Goal: Task Accomplishment & Management: Use online tool/utility

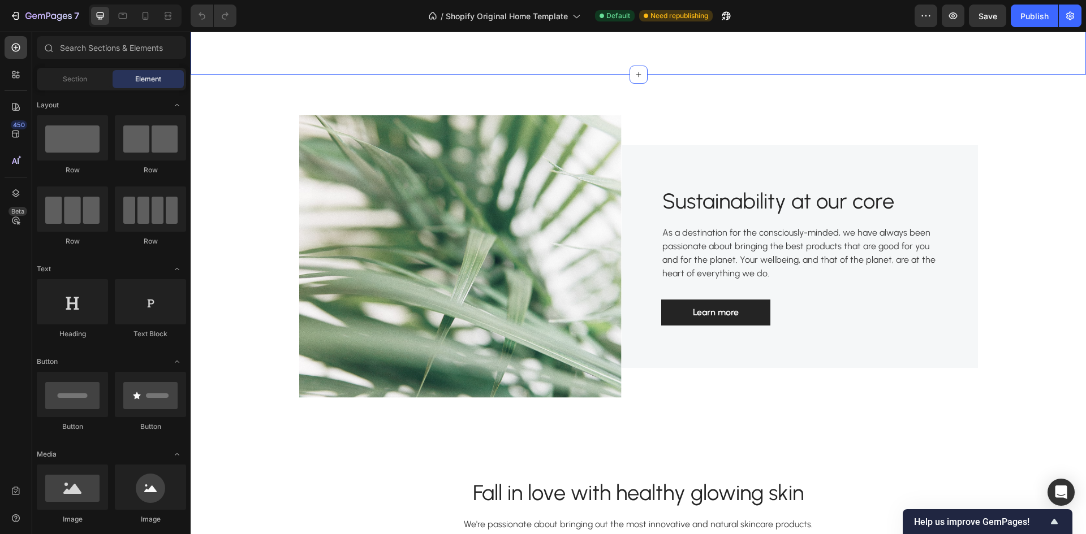
scroll to position [1300, 0]
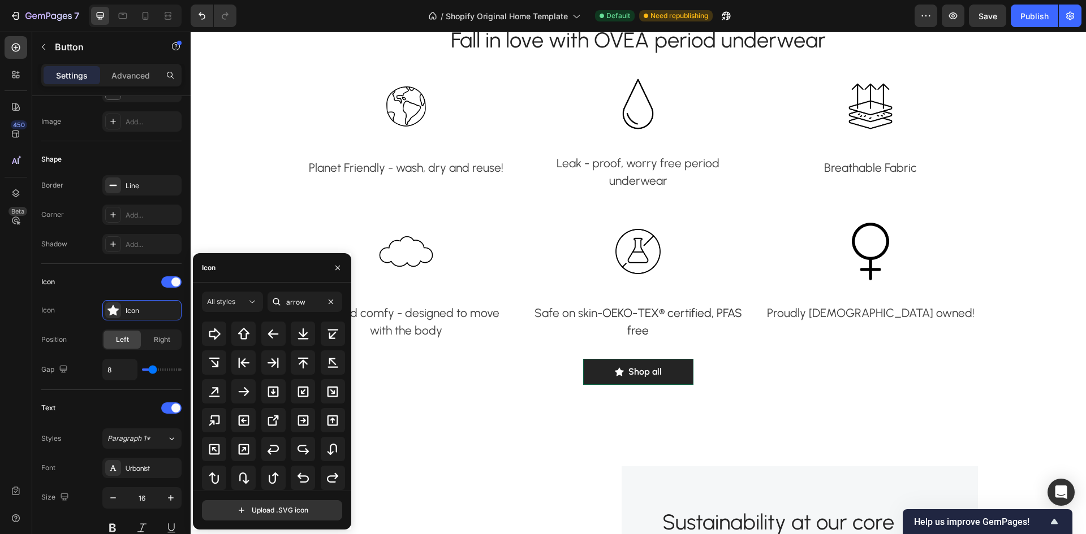
scroll to position [198, 0]
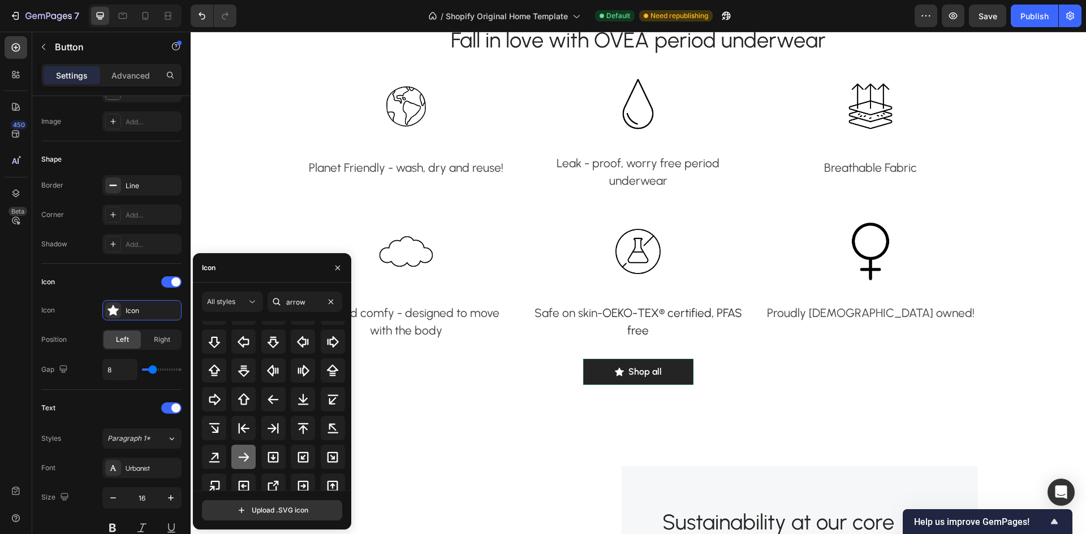
type input "arrow"
click at [244, 456] on icon at bounding box center [244, 458] width 14 height 14
click at [156, 342] on span "Right" at bounding box center [162, 340] width 16 height 10
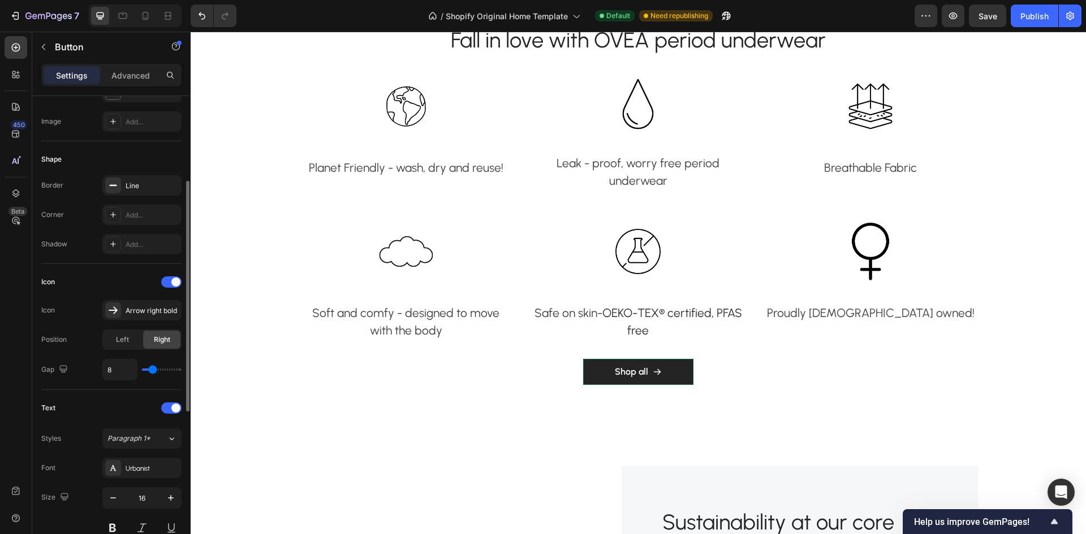
type input "7"
type input "6"
type input "3"
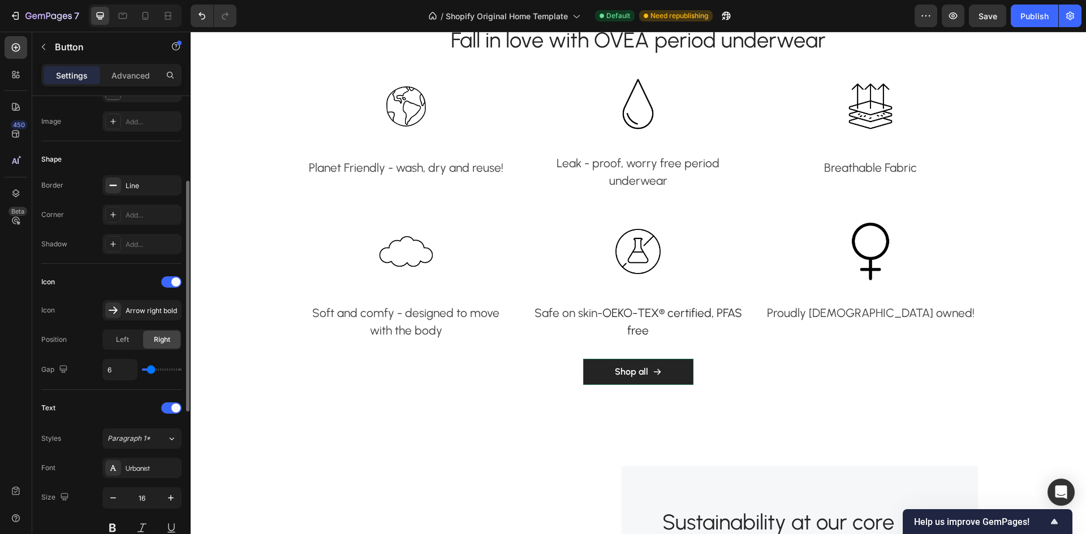
type input "3"
type input "0"
type input "2"
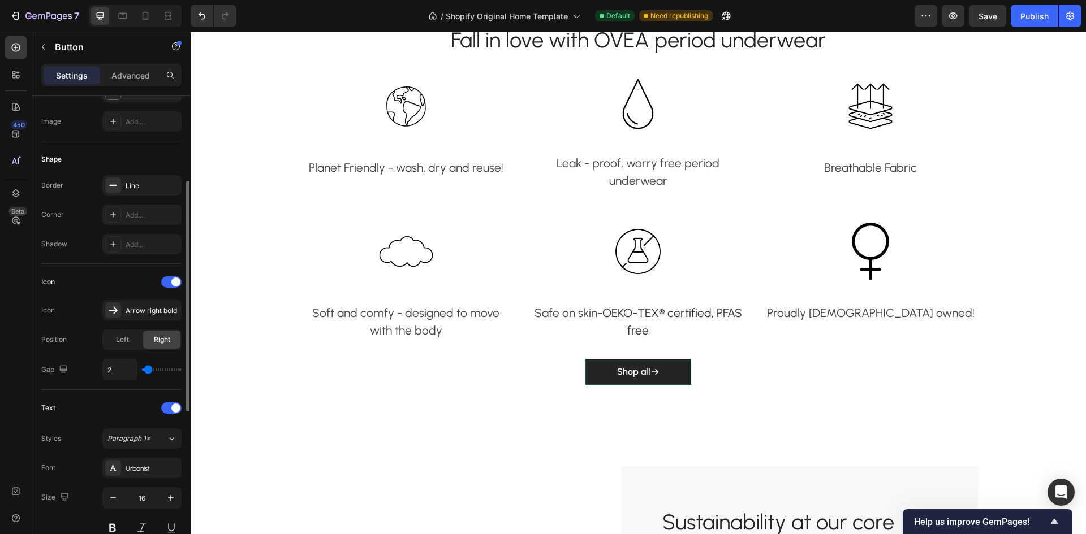
type input "3"
type input "4"
type input "5"
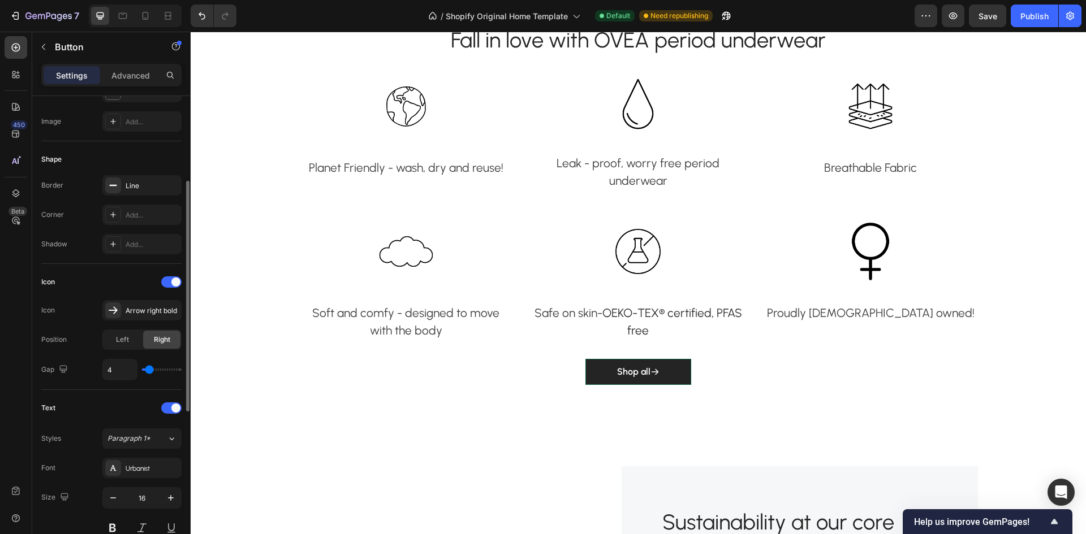
type input "5"
type input "7"
type input "8"
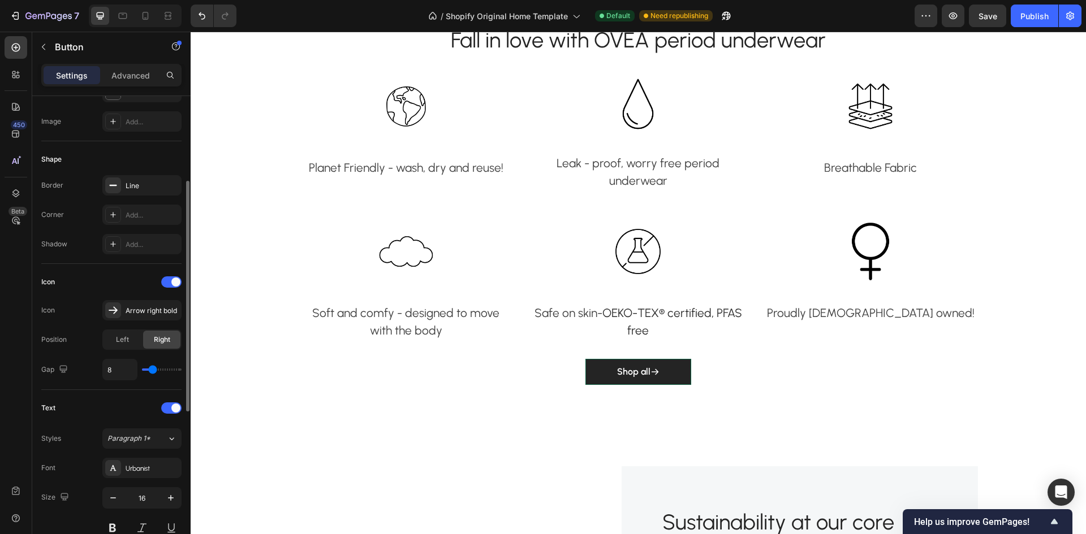
type input "10"
type input "12"
type input "13"
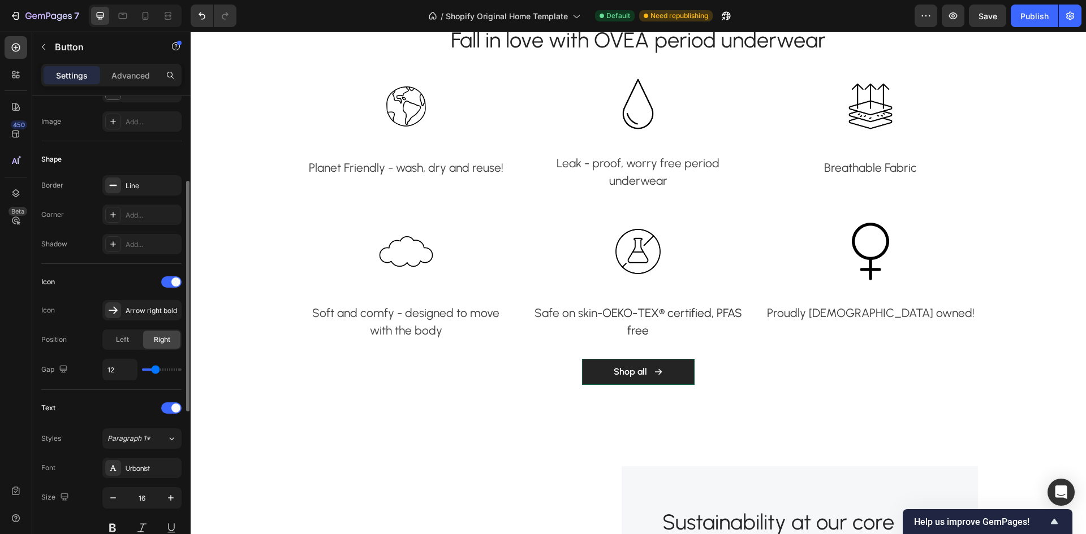
type input "13"
type input "14"
type input "15"
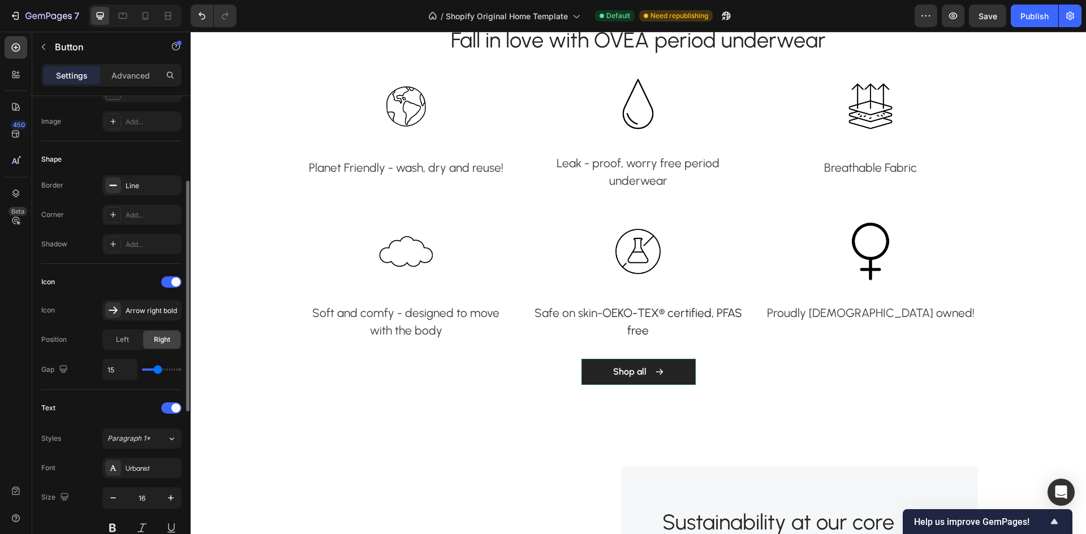
type input "14"
type input "13"
type input "12"
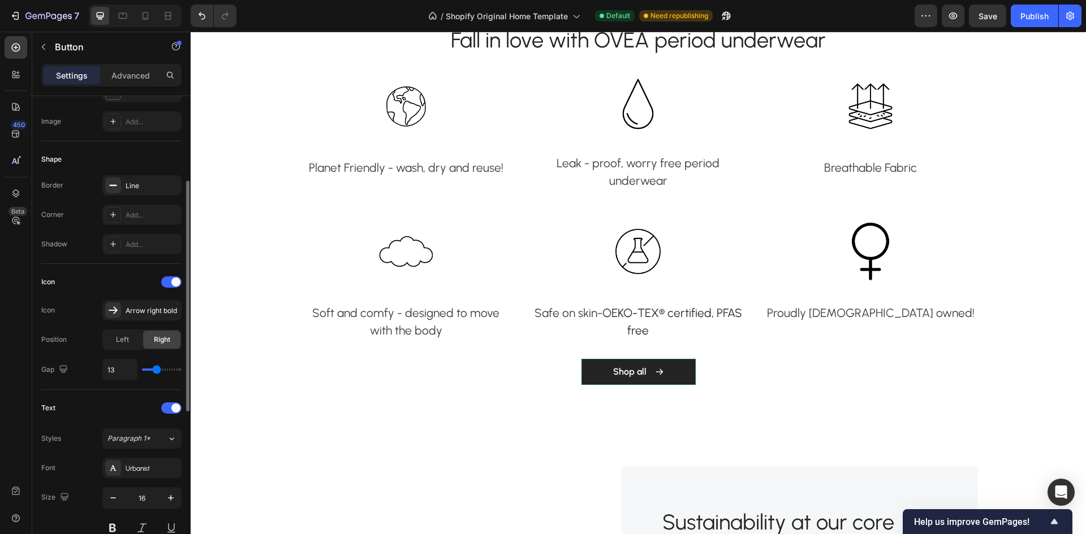
type input "12"
type input "11"
type input "10"
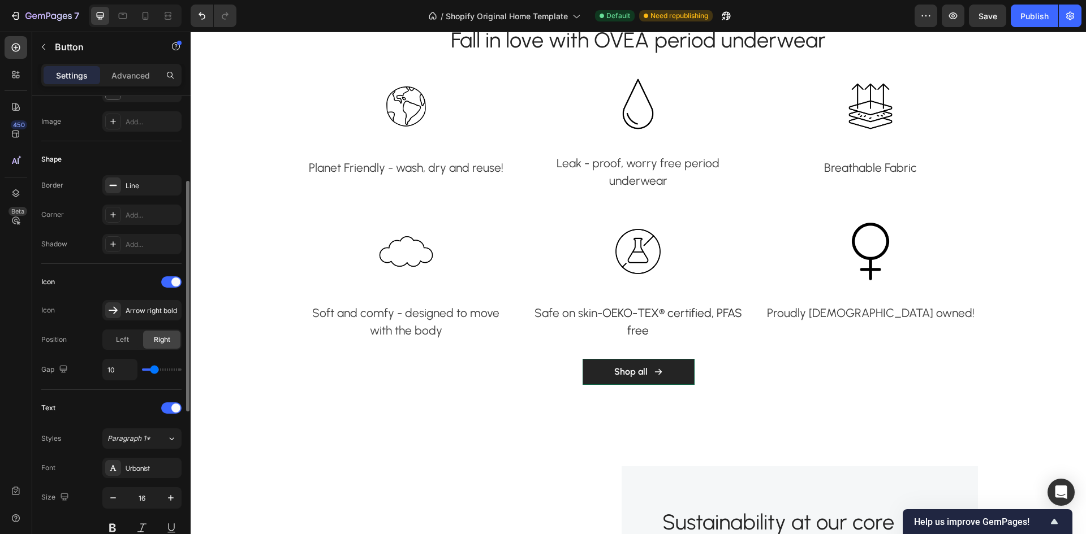
type input "8"
click at [153, 369] on input "range" at bounding box center [162, 370] width 40 height 2
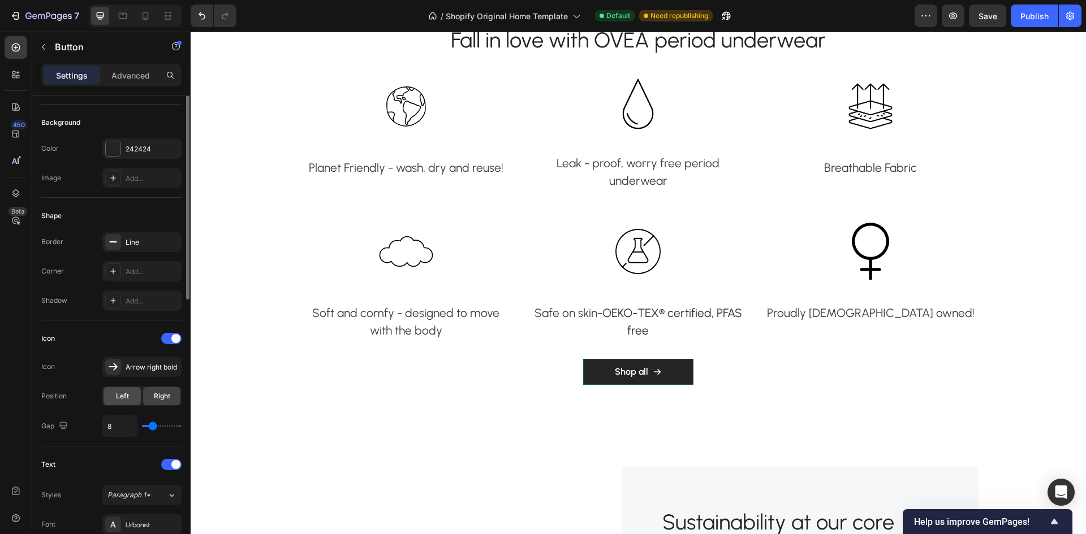
scroll to position [60, 0]
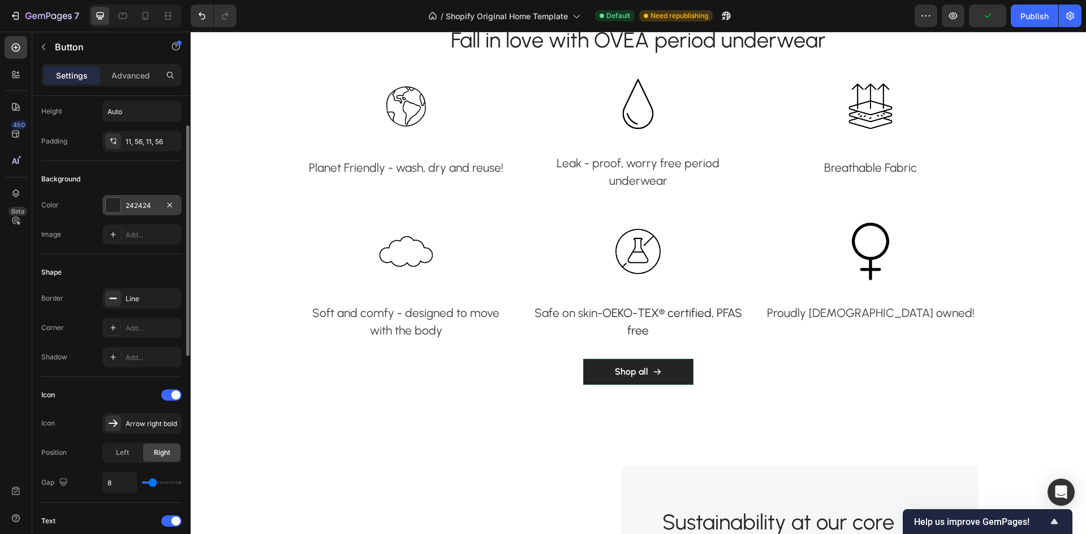
click at [111, 202] on div at bounding box center [113, 205] width 15 height 15
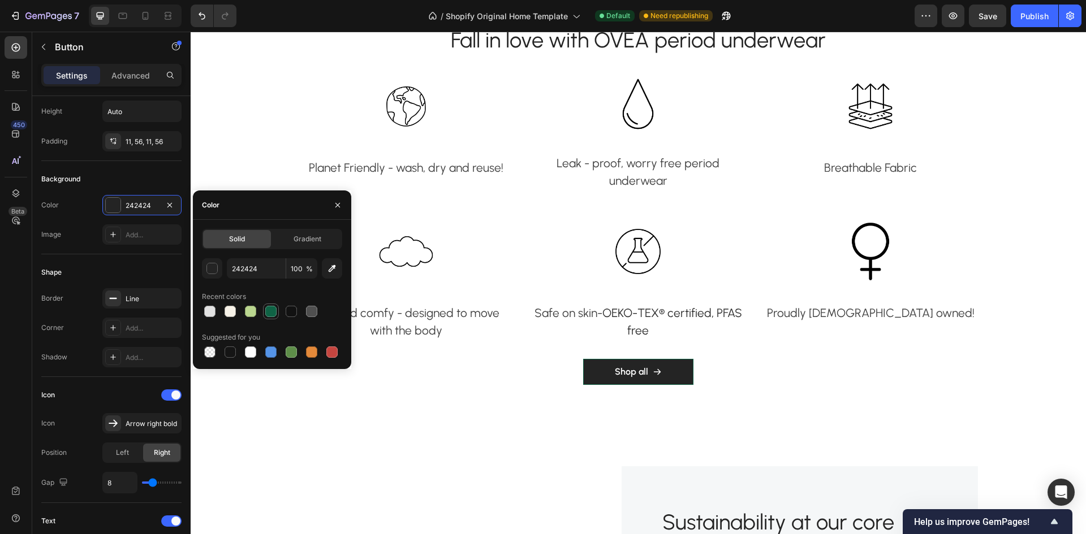
click at [267, 310] on div at bounding box center [270, 311] width 11 height 11
type input "0F6345"
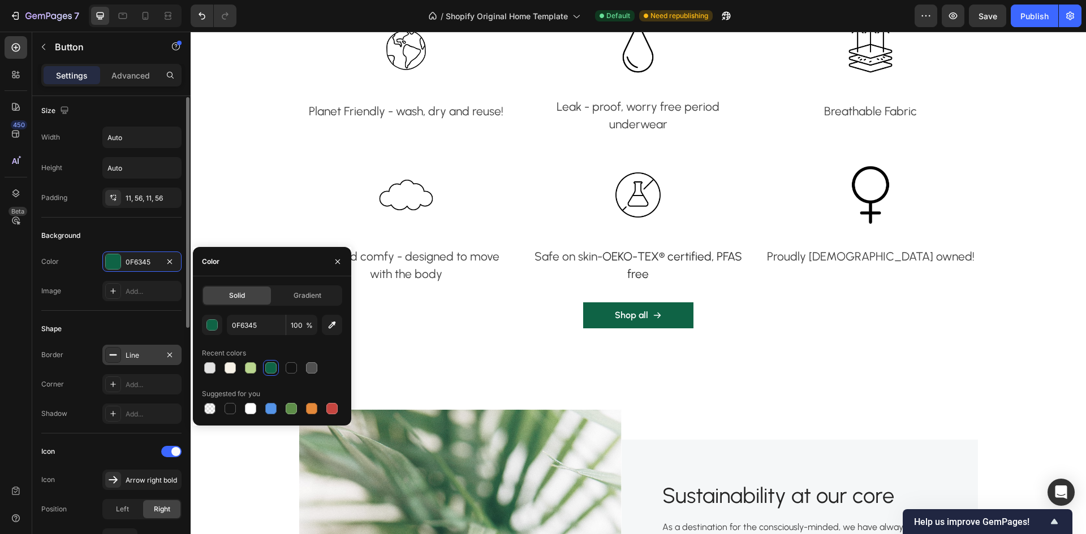
scroll to position [0, 0]
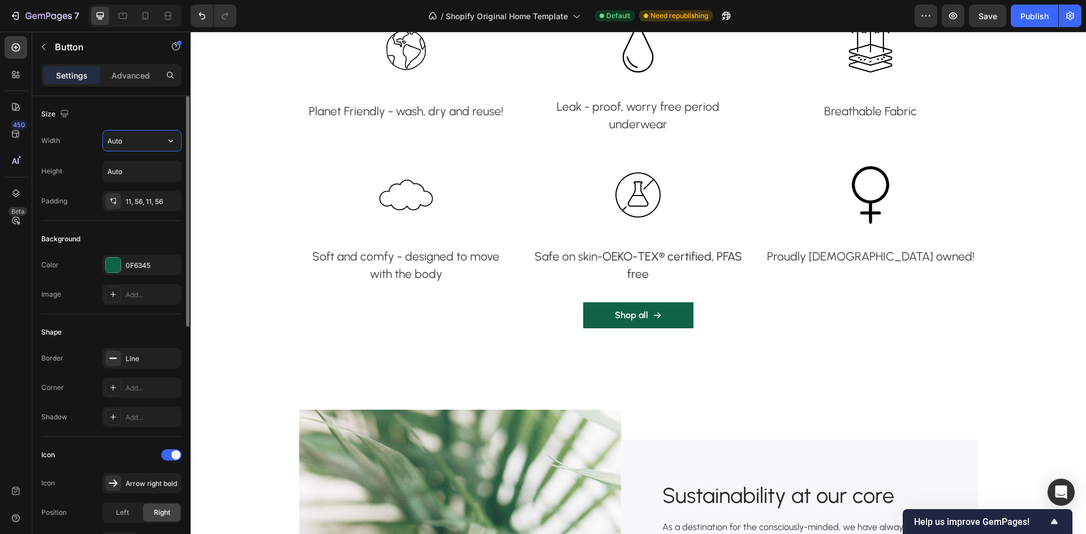
click at [128, 142] on input "Auto" at bounding box center [142, 141] width 78 height 20
click at [176, 139] on button "button" at bounding box center [171, 141] width 20 height 20
click at [118, 195] on p "Full 100%" at bounding box center [139, 191] width 64 height 10
type input "100%"
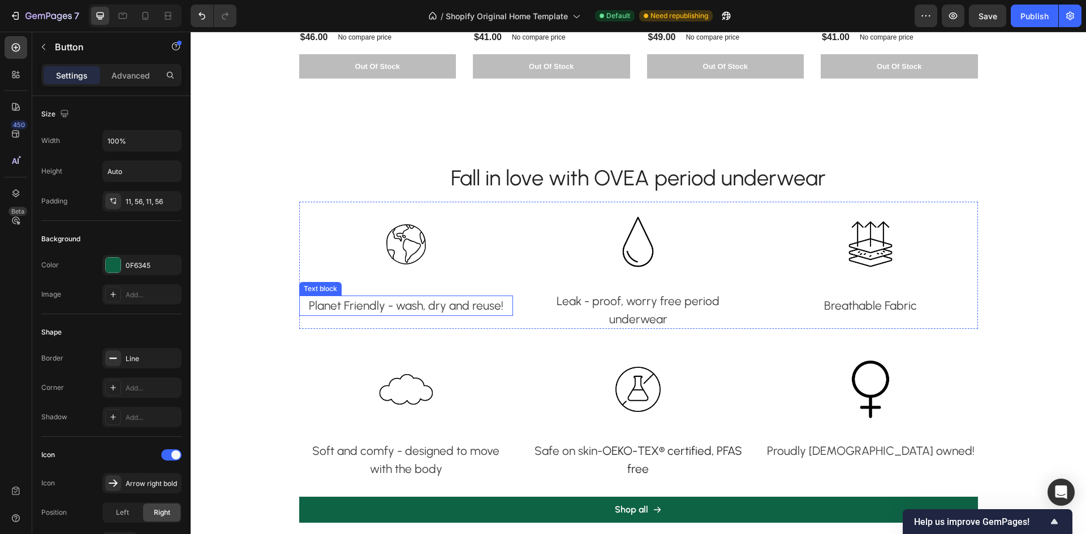
scroll to position [961, 0]
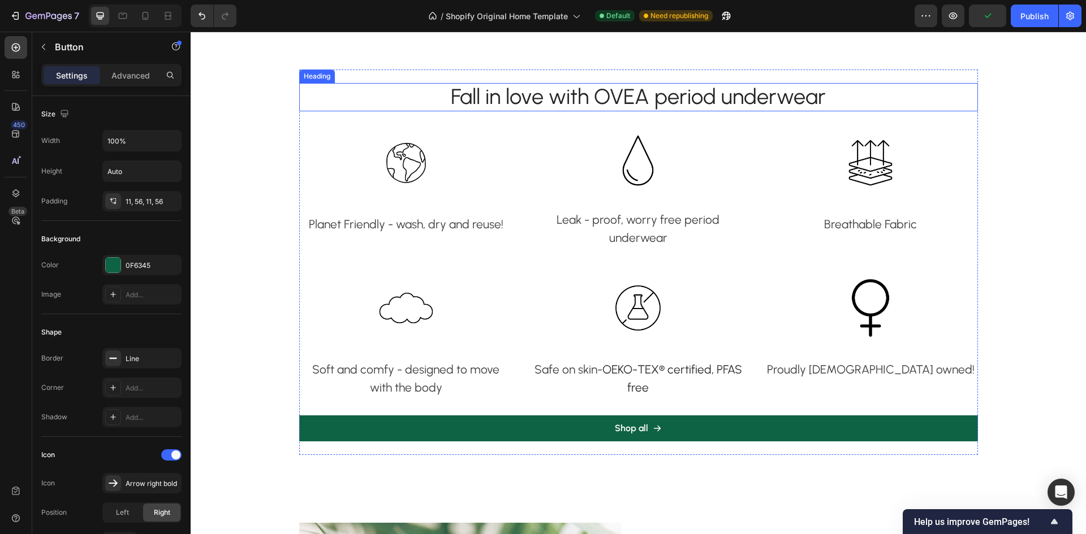
click at [473, 103] on h2 "Fall in love with OVEA period underwear" at bounding box center [638, 97] width 678 height 28
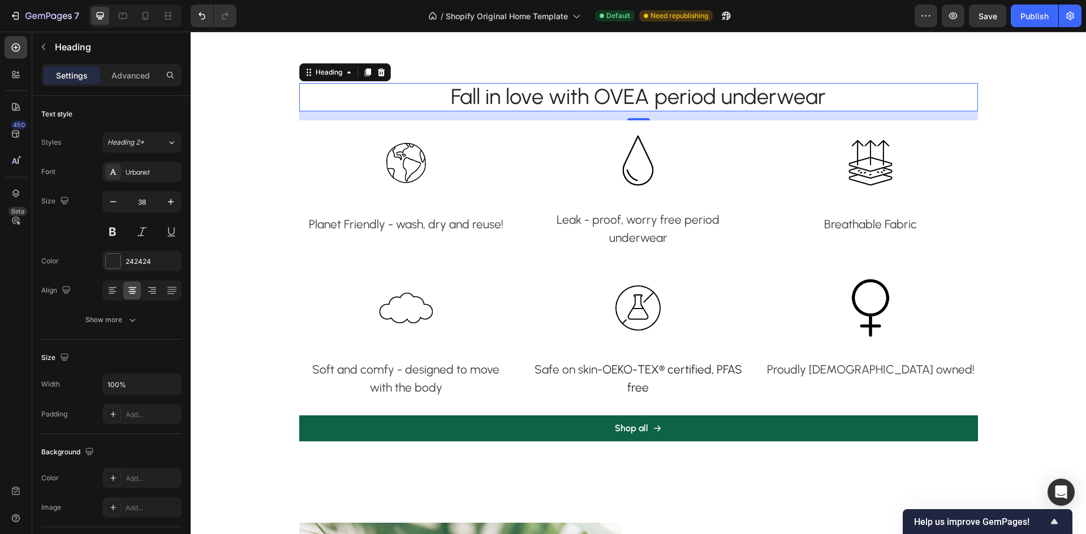
click at [340, 97] on h2 "Fall in love with OVEA period underwear" at bounding box center [638, 97] width 678 height 28
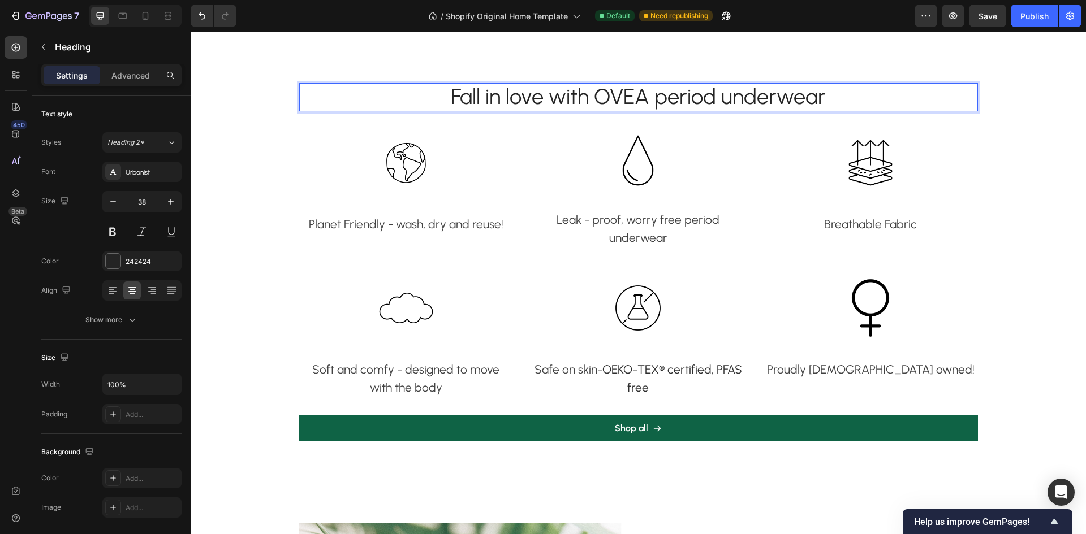
click at [434, 93] on p "Fall in love with OVEA period underwear" at bounding box center [638, 97] width 676 height 26
click at [121, 260] on div "242424" at bounding box center [141, 261] width 79 height 20
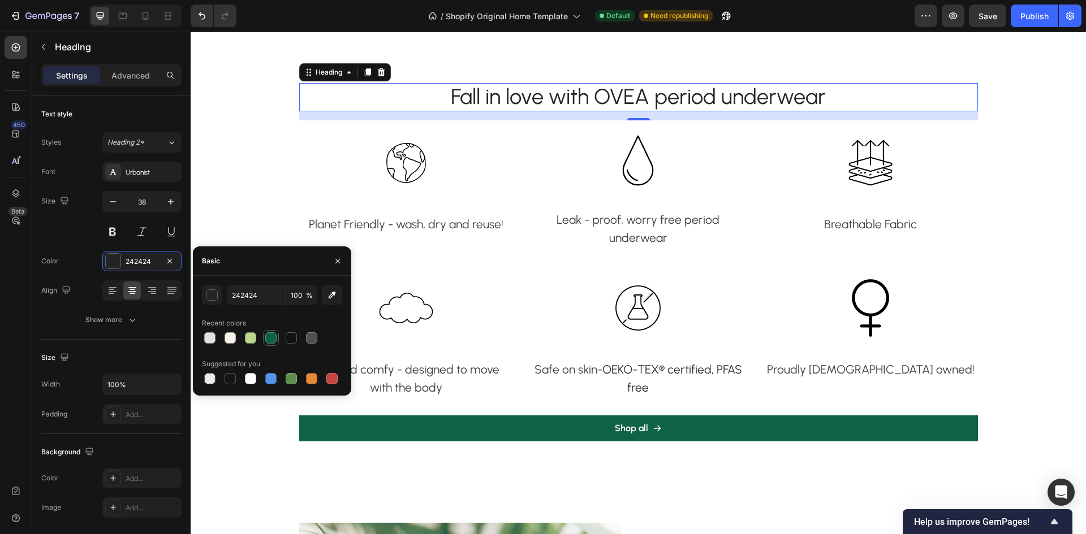
click at [273, 336] on div at bounding box center [270, 337] width 11 height 11
type input "0F6345"
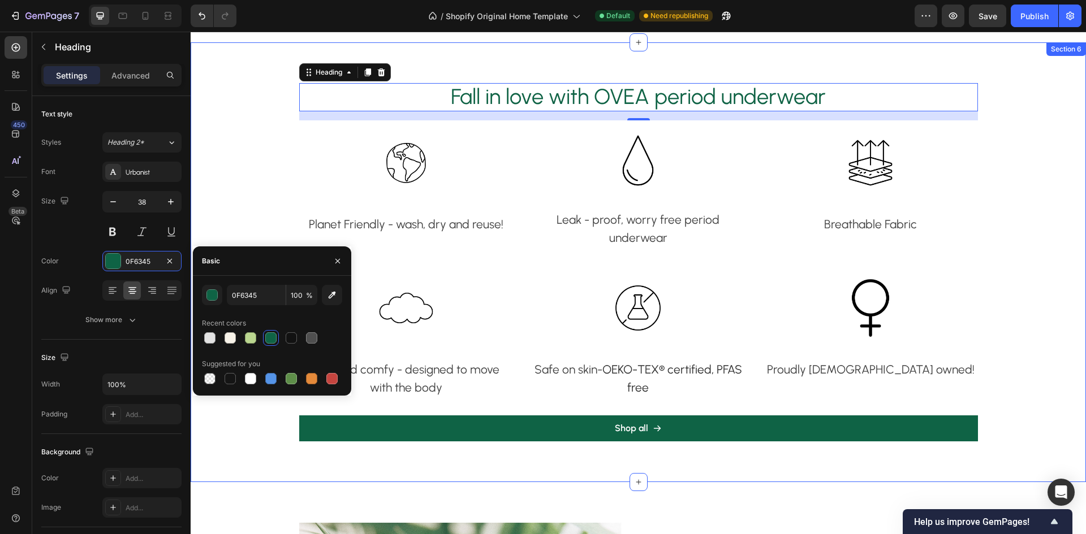
click at [274, 174] on div "Fall in love with OVEA period underwear Heading 16 Image Planet Friendly - wash…" at bounding box center [638, 263] width 878 height 386
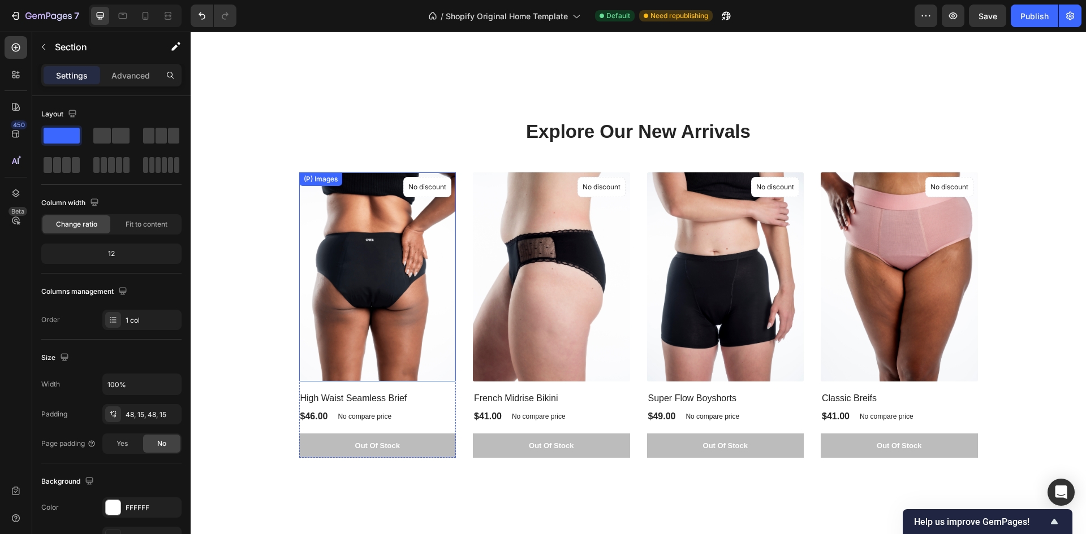
scroll to position [283, 0]
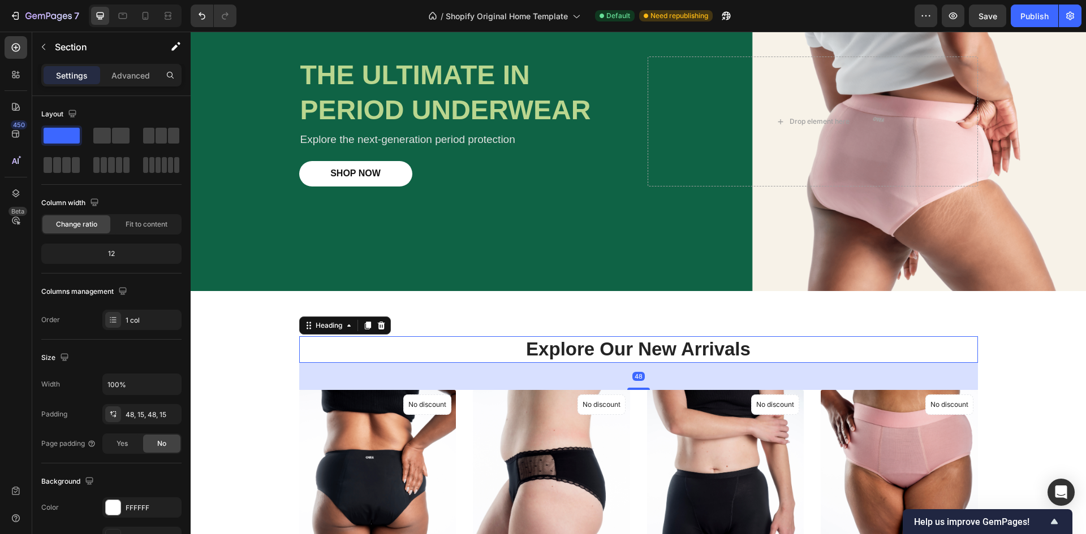
click at [583, 349] on h2 "Explore Our New Arrivals" at bounding box center [638, 349] width 678 height 27
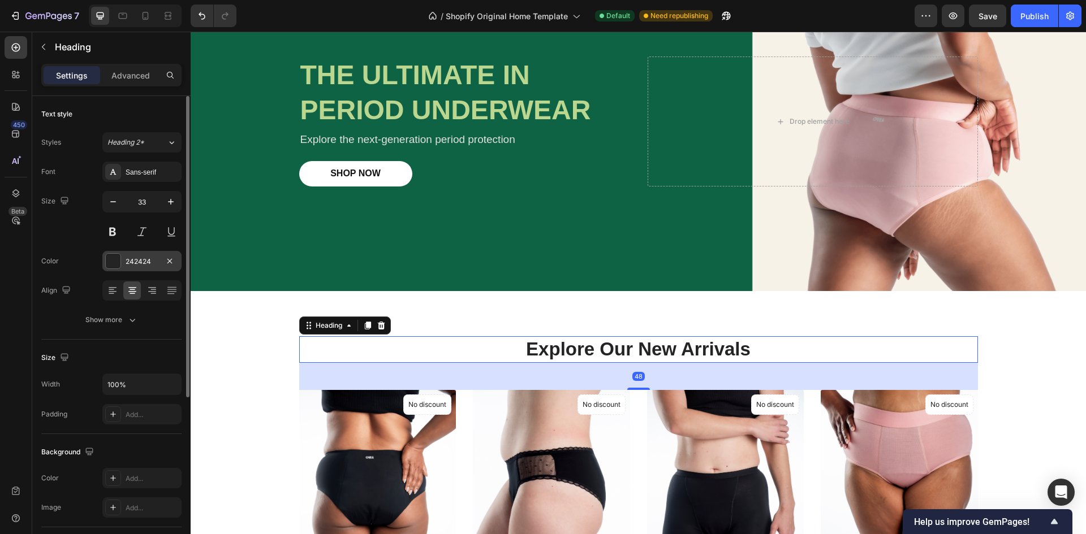
click at [126, 262] on div "242424" at bounding box center [142, 262] width 33 height 10
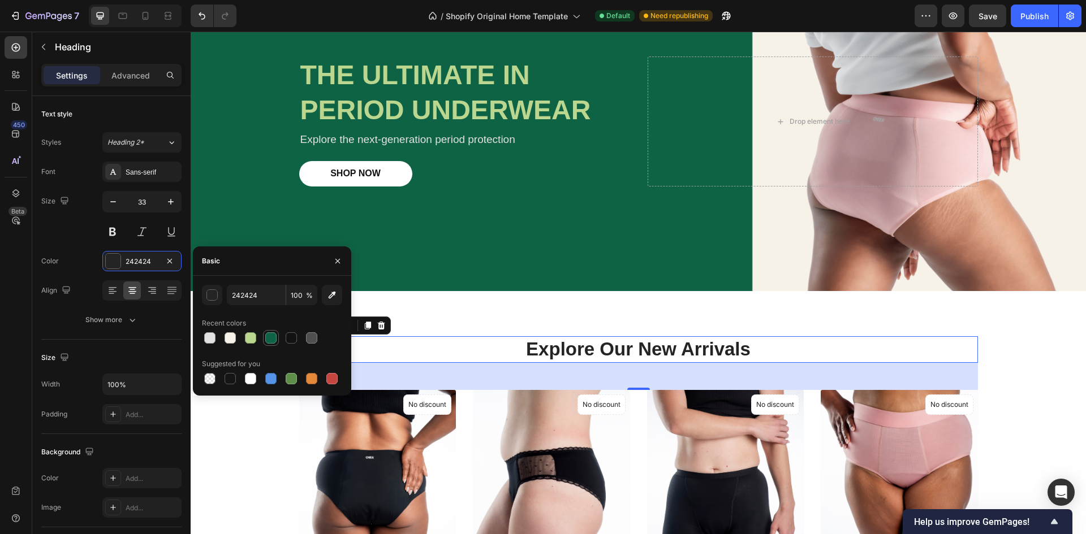
click at [274, 337] on div at bounding box center [270, 337] width 11 height 11
type input "0F6345"
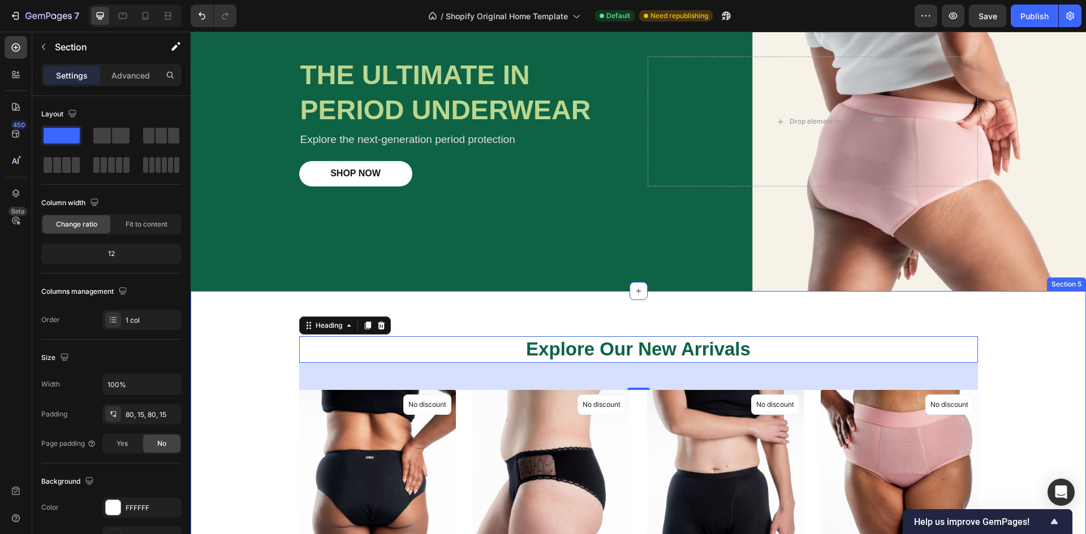
click at [606, 313] on div "Explore Our New Arrivals Heading 48 (P) Images No discount Not be displayed whe…" at bounding box center [638, 506] width 895 height 430
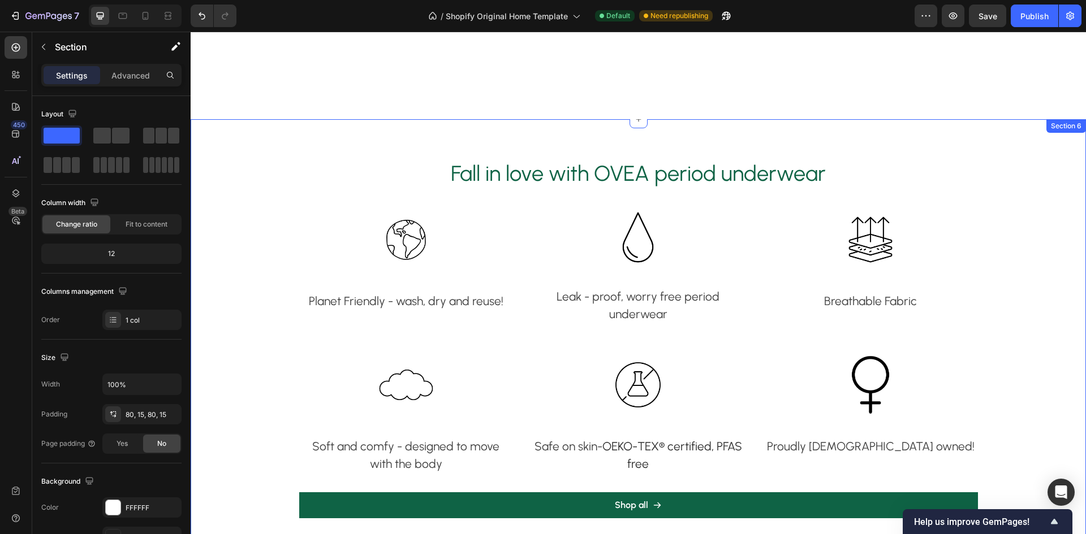
scroll to position [905, 0]
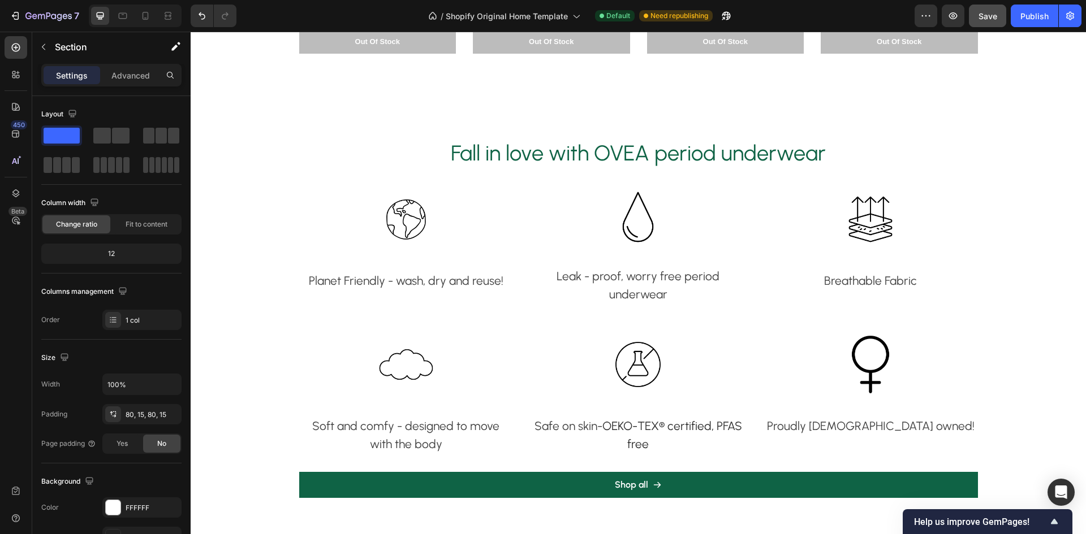
click at [982, 8] on button "Save" at bounding box center [987, 16] width 37 height 23
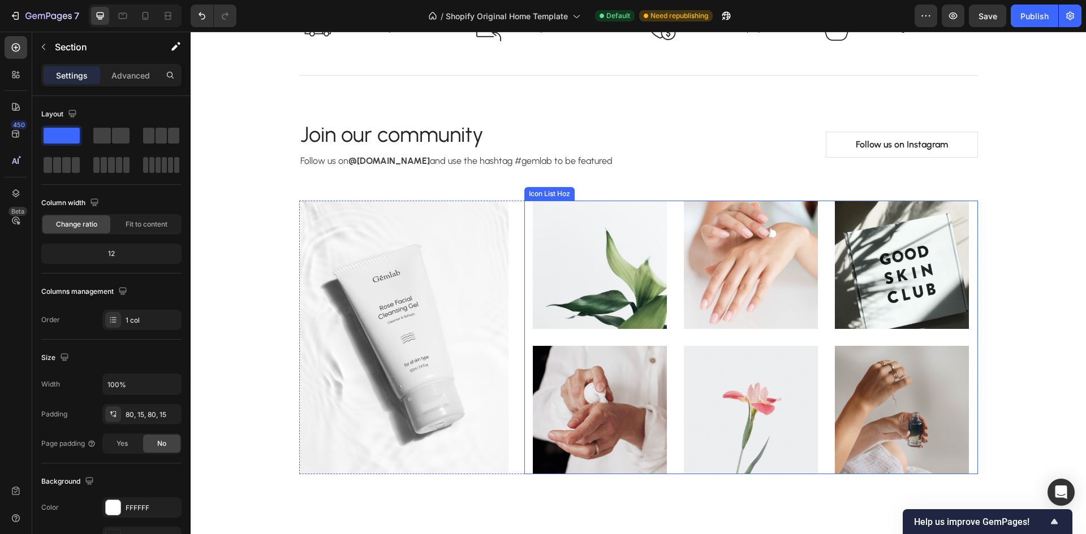
scroll to position [2884, 0]
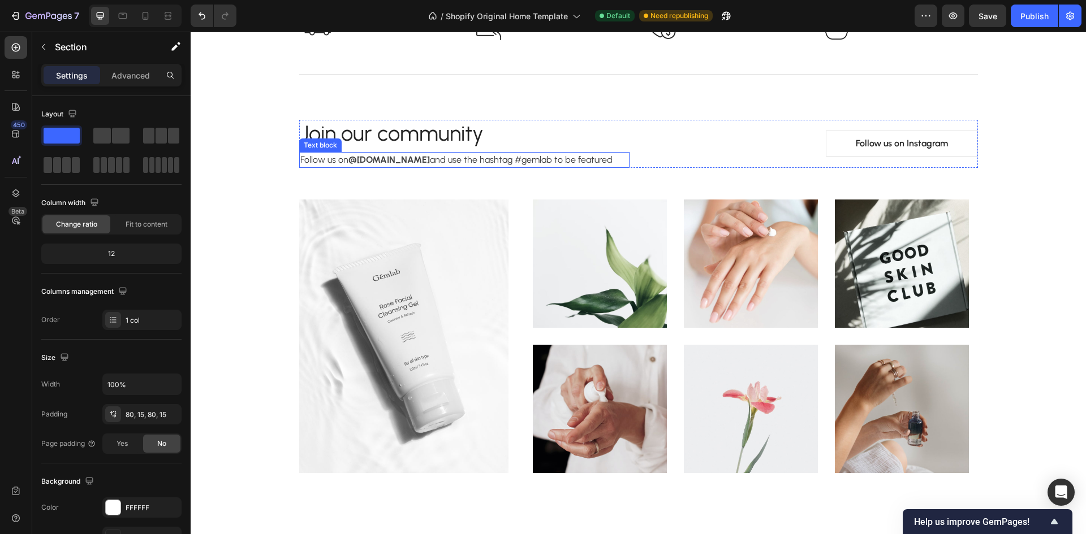
click at [463, 167] on p "Follow us on @[DOMAIN_NAME] and use the hashtag #gemlab to be featured" at bounding box center [464, 160] width 328 height 14
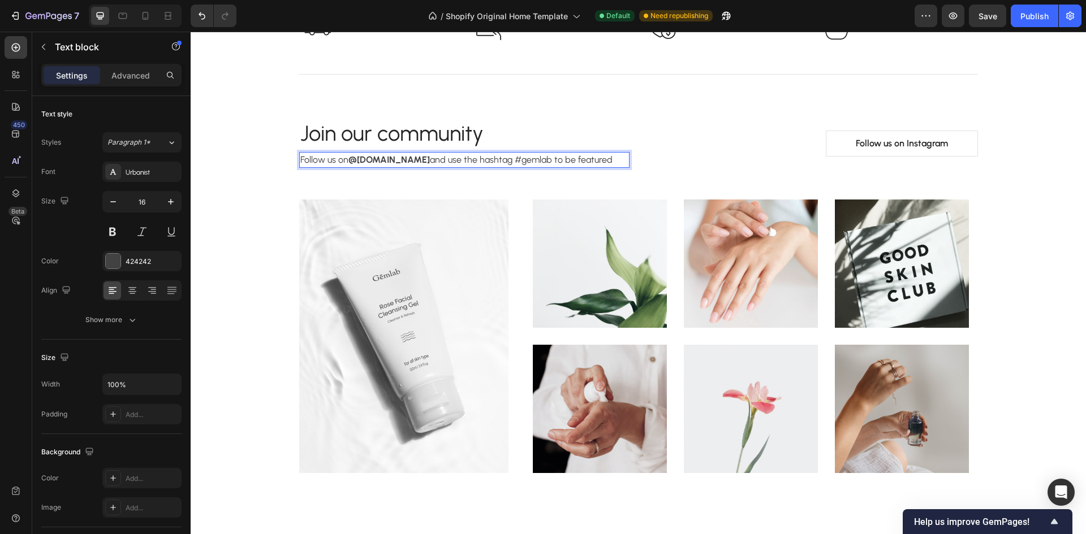
click at [465, 167] on p "Follow us on @[DOMAIN_NAME] and use the hashtag #gemlab to be featured" at bounding box center [464, 160] width 328 height 14
click at [603, 167] on p "Follow us on @[DOMAIN_NAME] and use the hashtag #gemlab to be featured" at bounding box center [464, 160] width 328 height 14
click at [411, 165] on strong "@[DOMAIN_NAME]" at bounding box center [388, 159] width 81 height 11
click at [416, 165] on strong "@[DOMAIN_NAME]" at bounding box center [388, 159] width 81 height 11
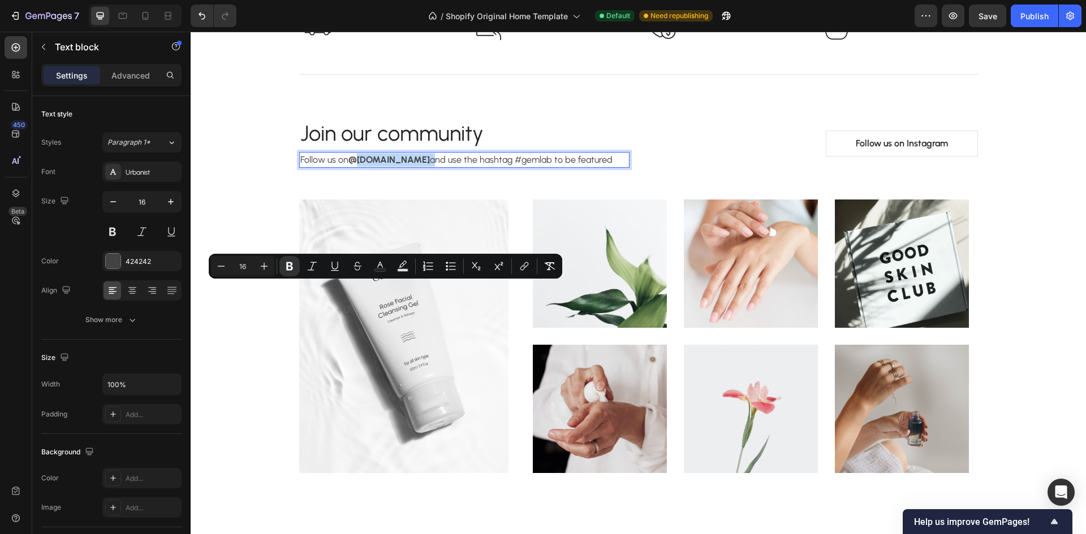
drag, startPoint x: 416, startPoint y: 287, endPoint x: 355, endPoint y: 291, distance: 61.2
click at [355, 165] on strong "@[DOMAIN_NAME]" at bounding box center [388, 159] width 81 height 11
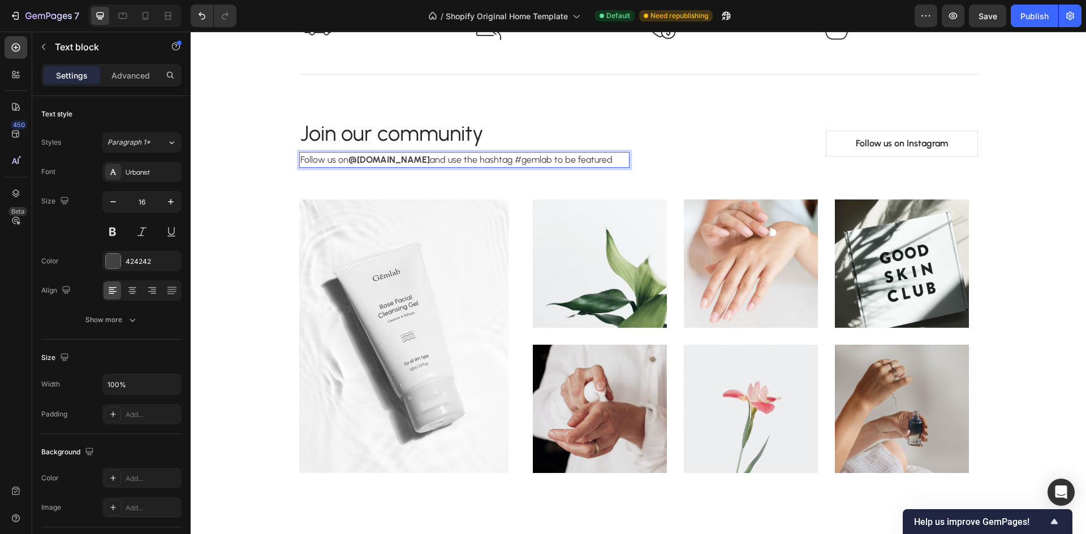
click at [586, 167] on p "Follow us on @[DOMAIN_NAME] and use the hashtag #gemlab to be featured" at bounding box center [464, 160] width 328 height 14
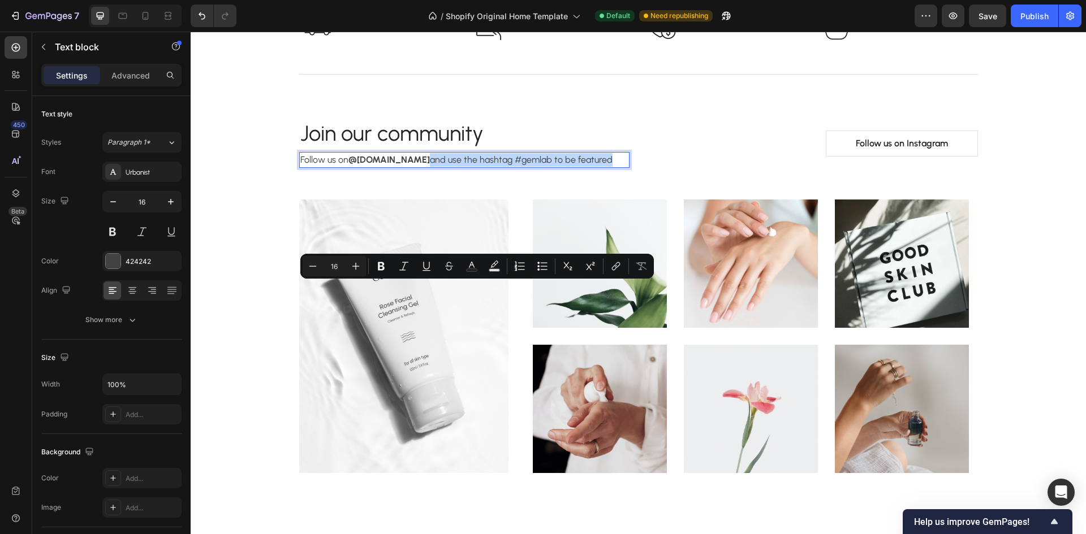
drag, startPoint x: 580, startPoint y: 287, endPoint x: 387, endPoint y: 290, distance: 192.3
click at [387, 167] on p "Follow us on @[DOMAIN_NAME] and use the hashtag #gemlab to be featured" at bounding box center [464, 160] width 328 height 14
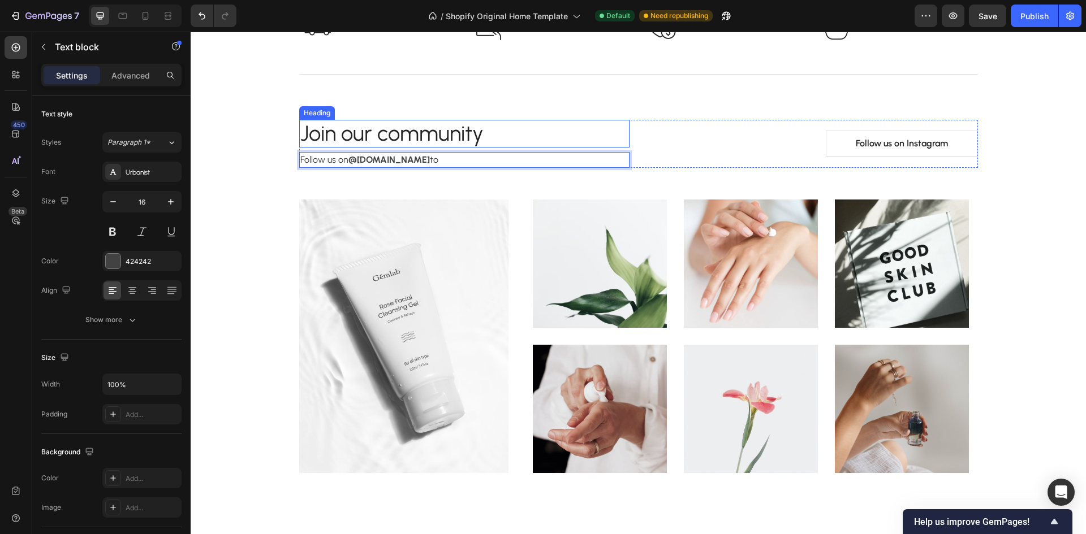
click at [457, 147] on p "Join our community" at bounding box center [464, 134] width 328 height 26
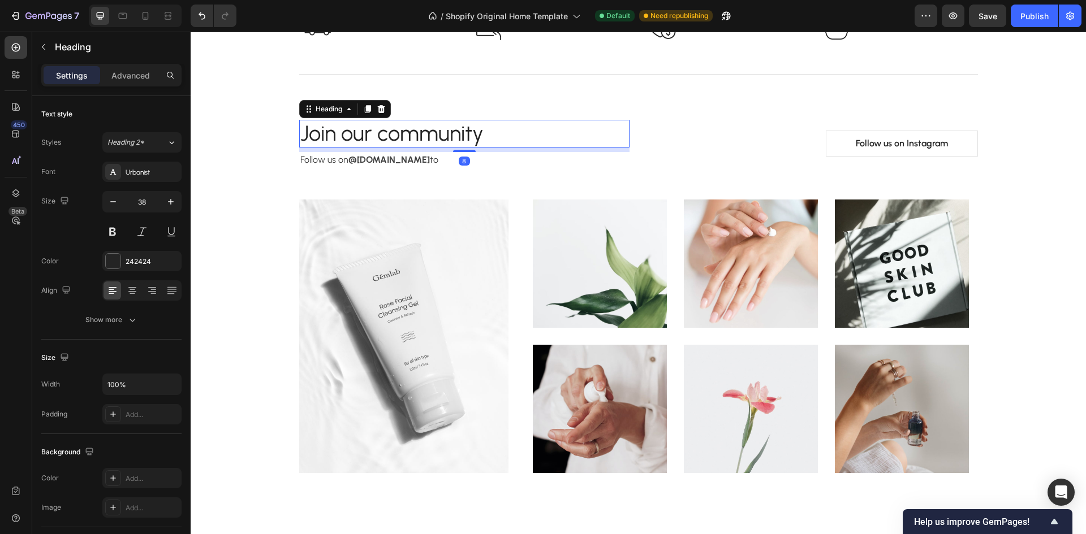
click at [486, 147] on p "Join our community" at bounding box center [464, 134] width 328 height 26
click at [410, 167] on p "Follow us on @[DOMAIN_NAME] to" at bounding box center [464, 160] width 328 height 14
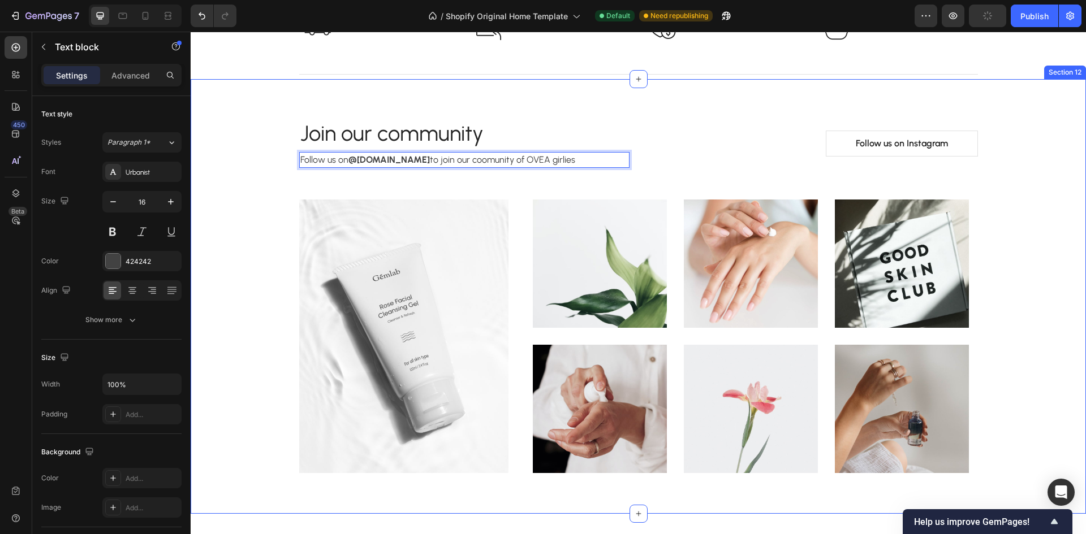
click at [266, 297] on div "Join our community Heading Follow us on @[DOMAIN_NAME] to join our coomunity of…" at bounding box center [638, 296] width 878 height 381
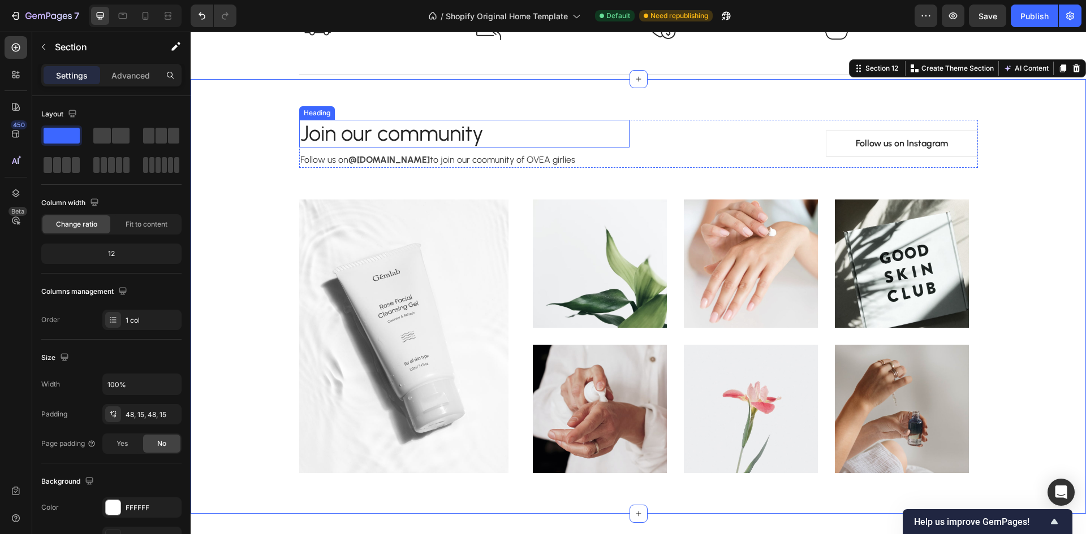
click at [437, 147] on p "Join our community" at bounding box center [464, 134] width 328 height 26
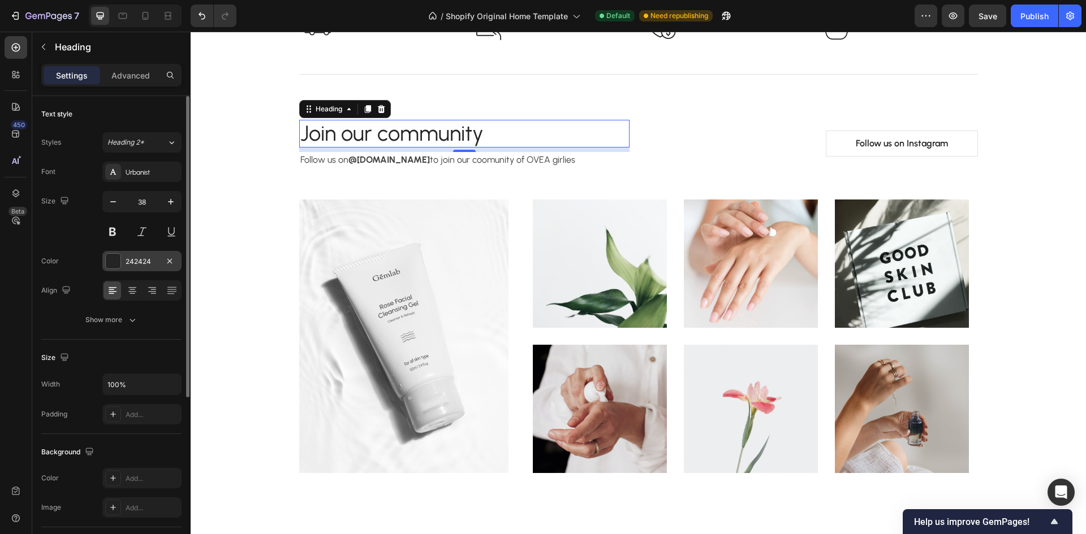
click at [116, 260] on div at bounding box center [113, 261] width 15 height 15
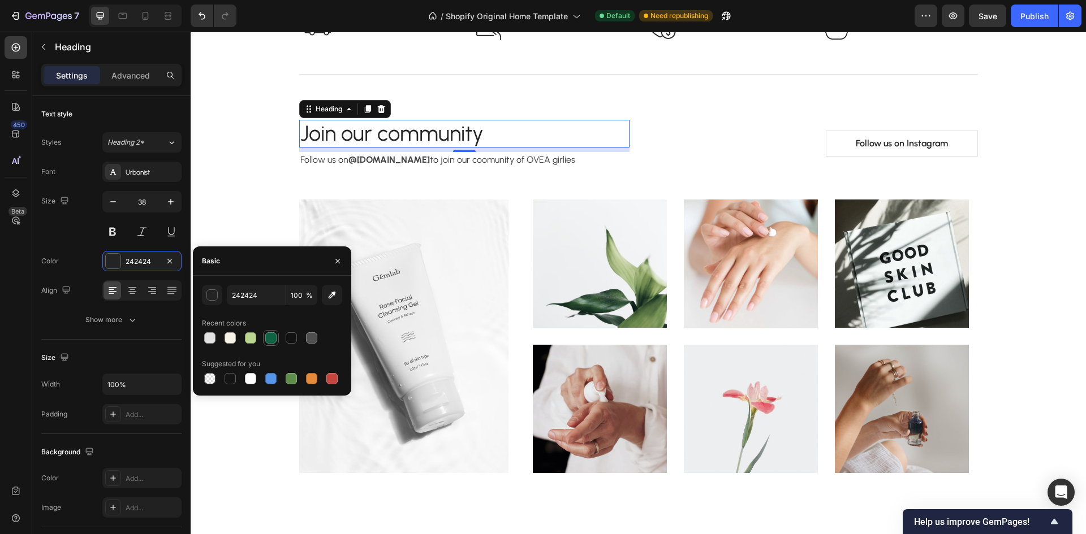
click at [273, 336] on div at bounding box center [270, 337] width 11 height 11
type input "0F6345"
click at [569, 167] on p "Follow us on @[DOMAIN_NAME] to join our coomunity of OVEA girlies" at bounding box center [464, 160] width 328 height 14
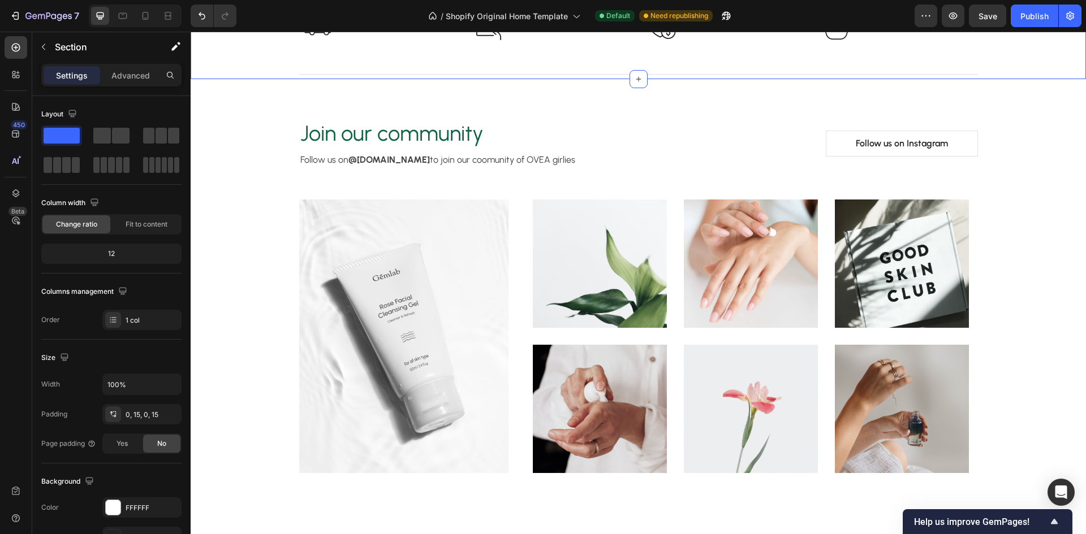
click at [226, 79] on div "Title Line Image Free delivery from $89 Text block Row Image 30-day free return…" at bounding box center [638, 26] width 878 height 105
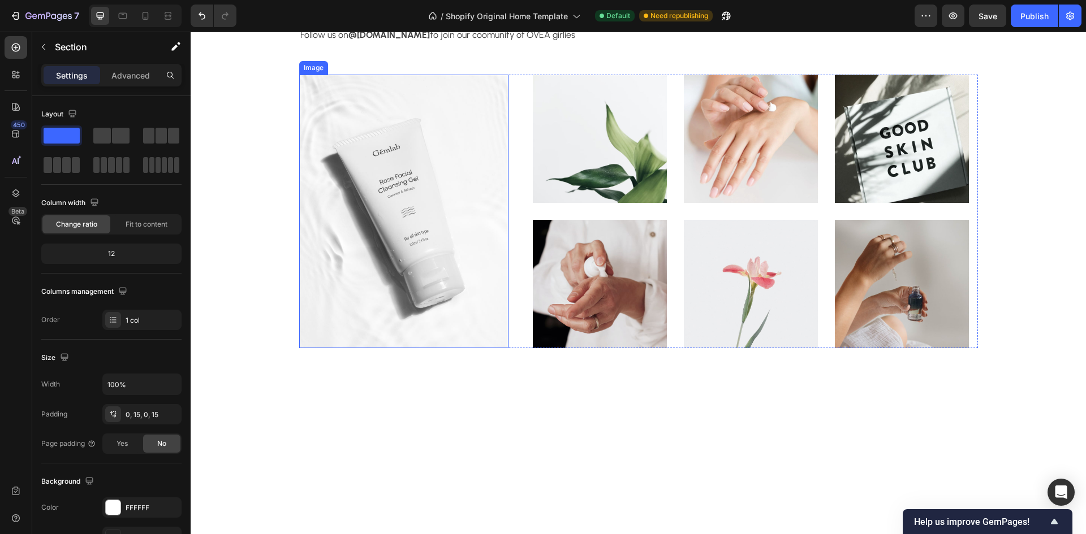
scroll to position [3110, 0]
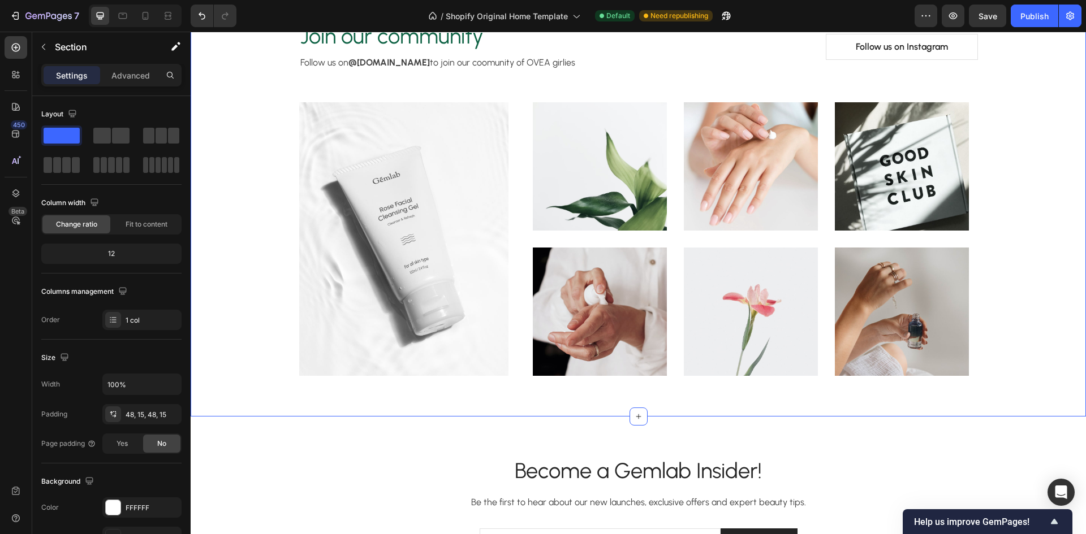
click at [225, 278] on div "Join our community Heading Follow us on @[DOMAIN_NAME] to join our coomunity of…" at bounding box center [638, 199] width 878 height 381
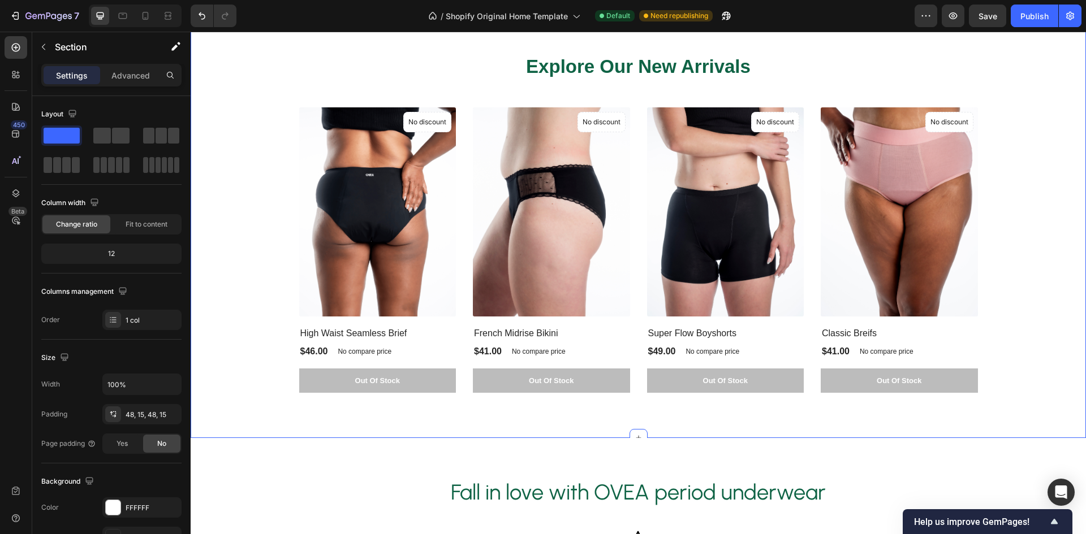
scroll to position [735, 0]
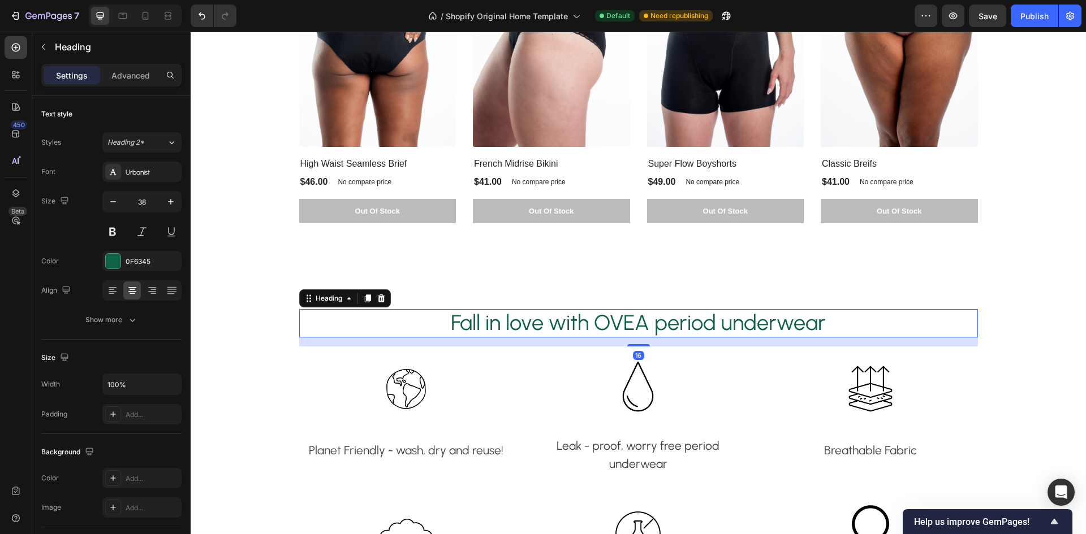
click at [570, 325] on h2 "Fall in love with OVEA period underwear" at bounding box center [638, 323] width 678 height 28
click at [109, 229] on button at bounding box center [112, 232] width 20 height 20
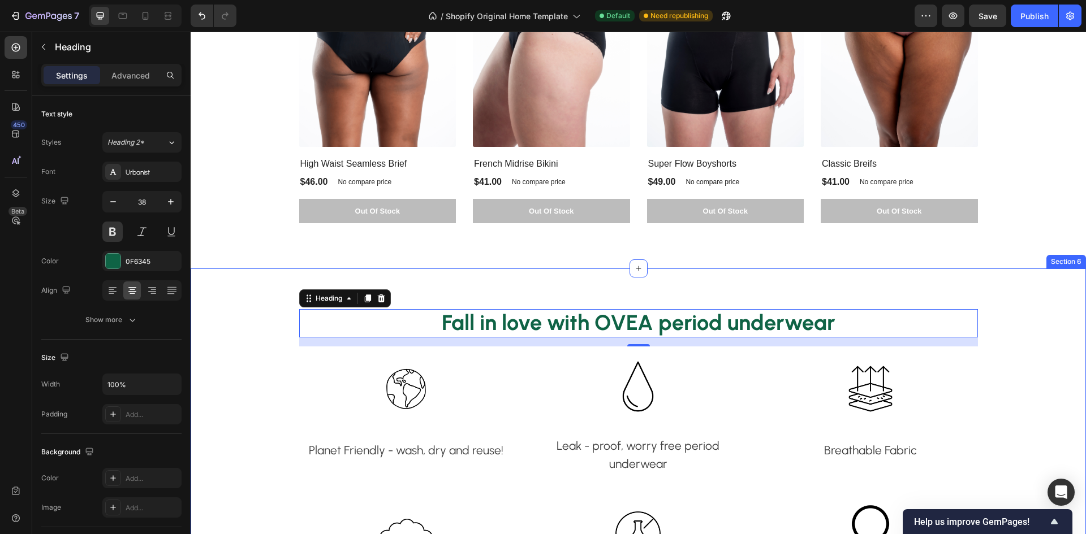
click at [1022, 336] on div "Fall in love with OVEA period underwear Heading 16 Image Planet Friendly - wash…" at bounding box center [638, 489] width 878 height 386
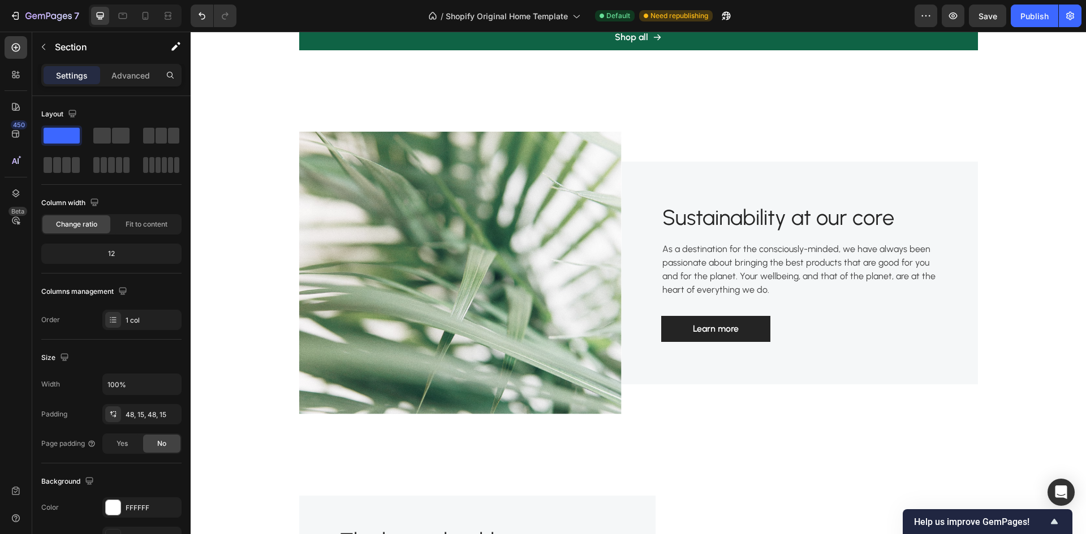
scroll to position [1357, 0]
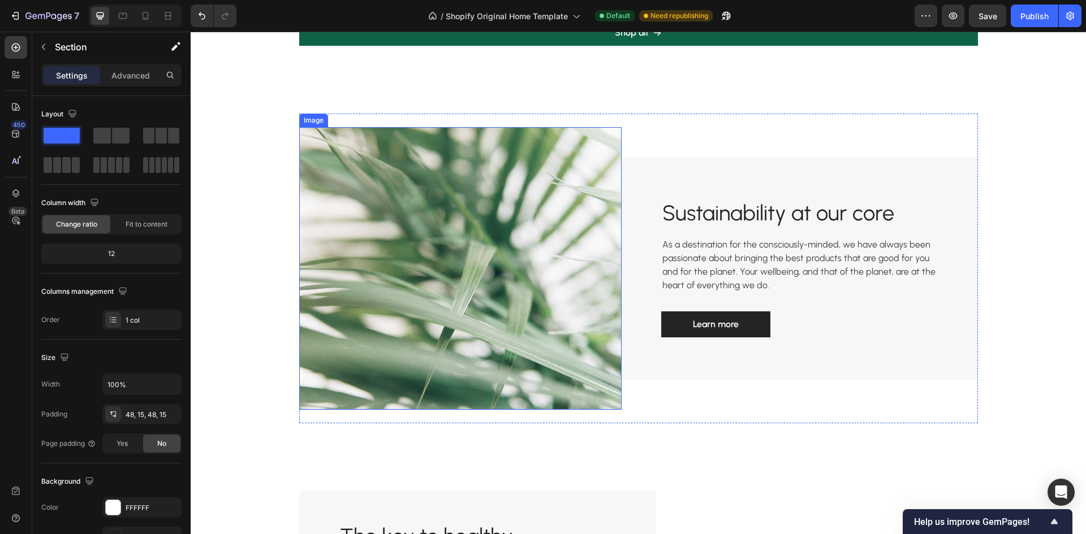
click at [394, 298] on img at bounding box center [460, 268] width 322 height 283
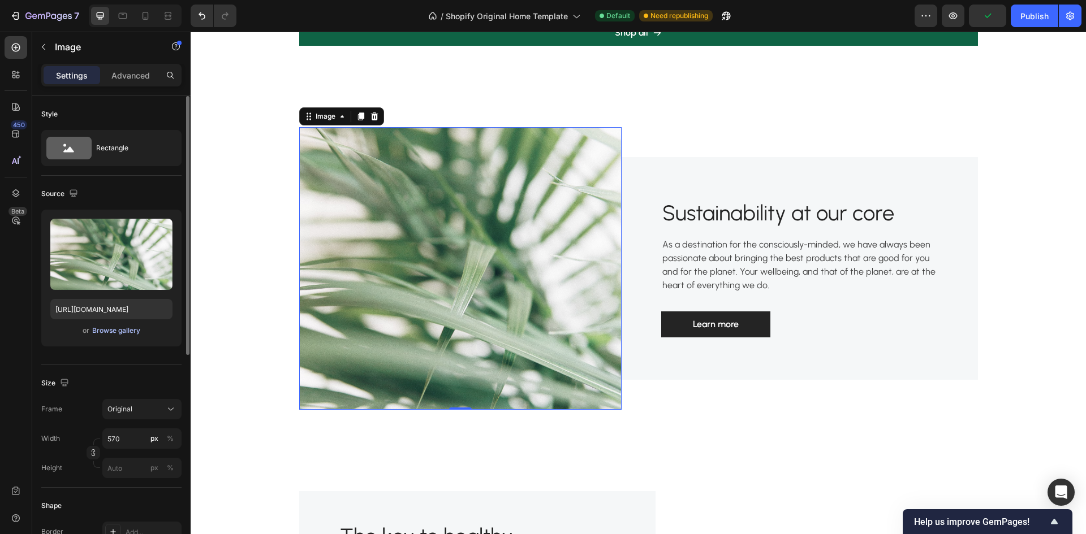
click at [115, 332] on div "Browse gallery" at bounding box center [116, 331] width 48 height 10
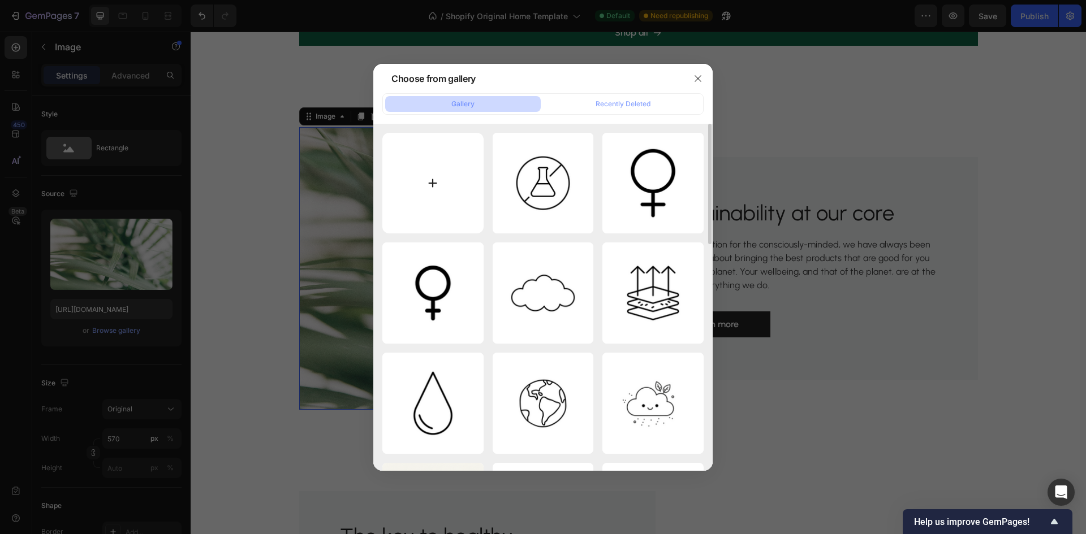
click at [404, 184] on input "file" at bounding box center [432, 183] width 101 height 101
click at [692, 76] on button "button" at bounding box center [698, 79] width 18 height 18
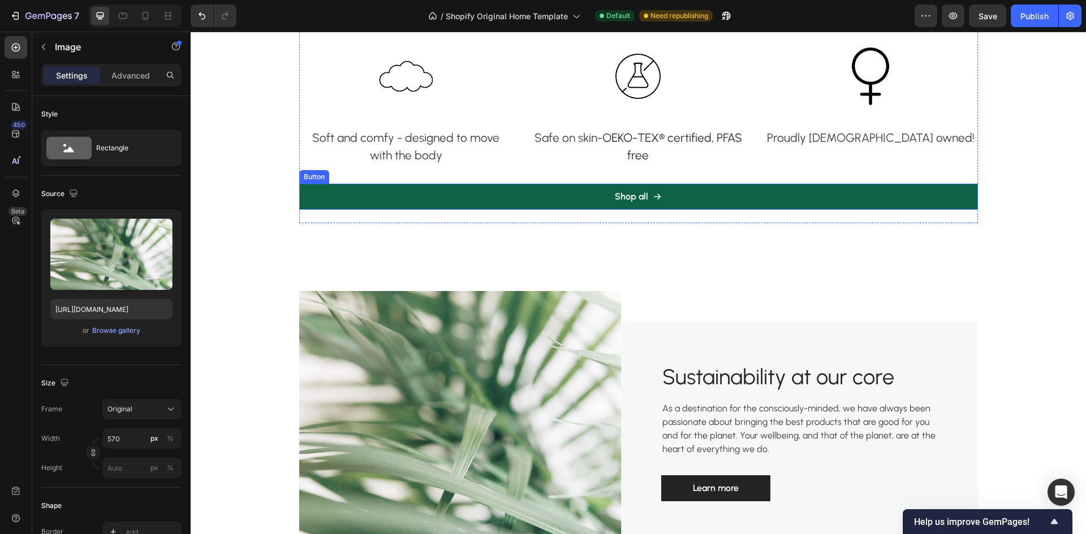
scroll to position [1131, 0]
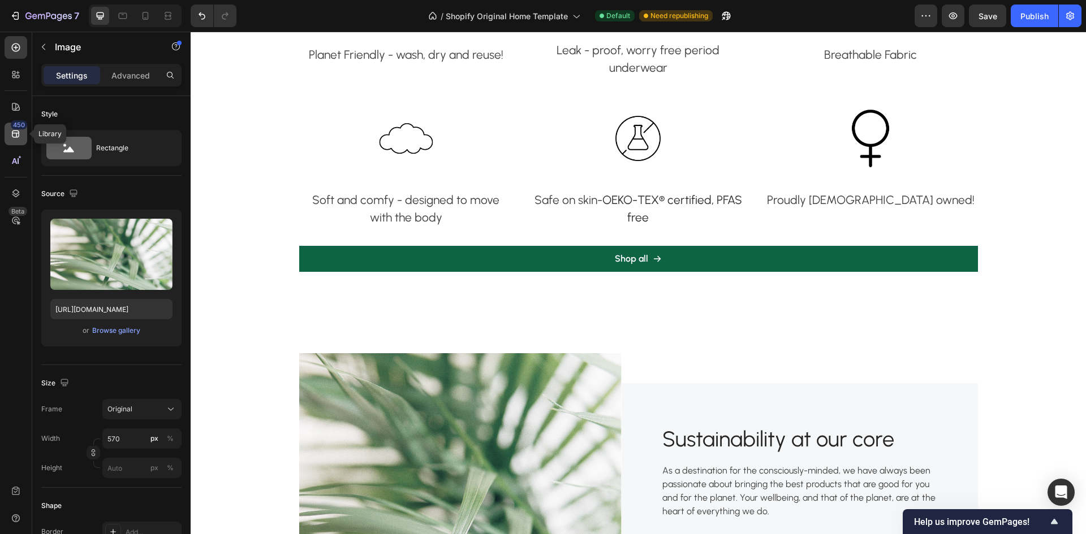
click at [16, 130] on icon at bounding box center [15, 133] width 11 height 11
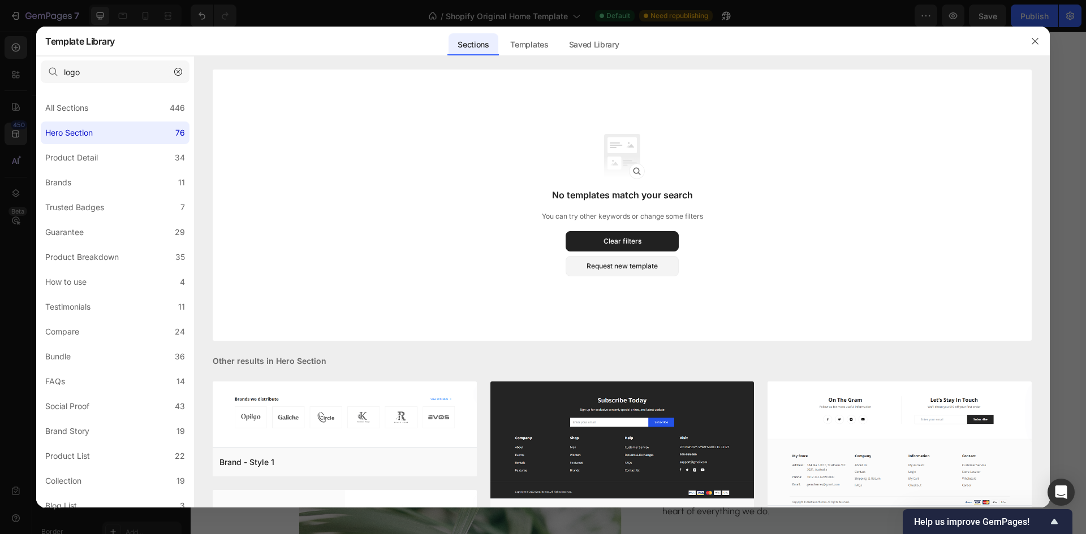
click at [181, 72] on icon "button" at bounding box center [178, 72] width 8 height 8
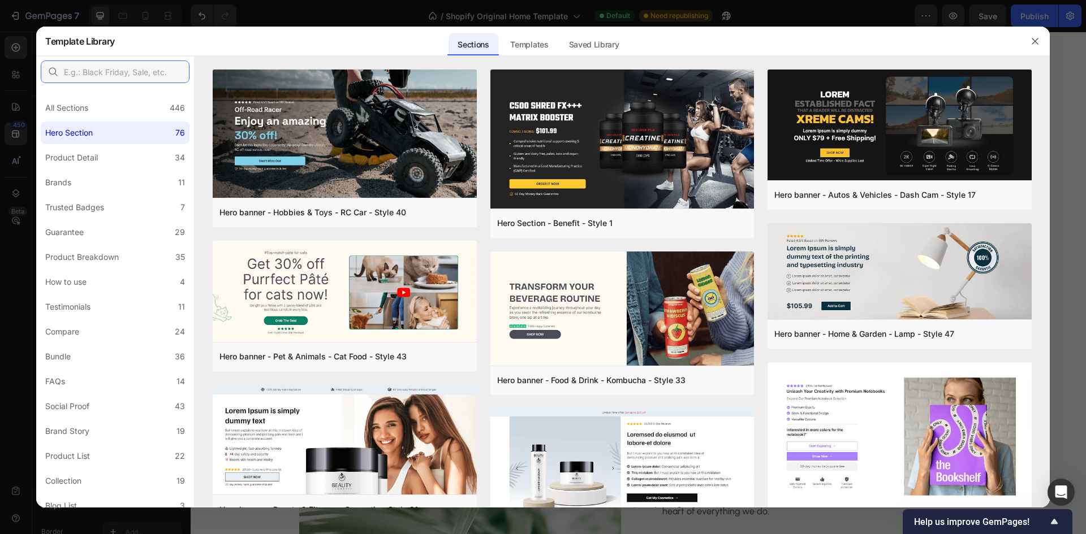
click at [146, 73] on input "text" at bounding box center [115, 71] width 149 height 23
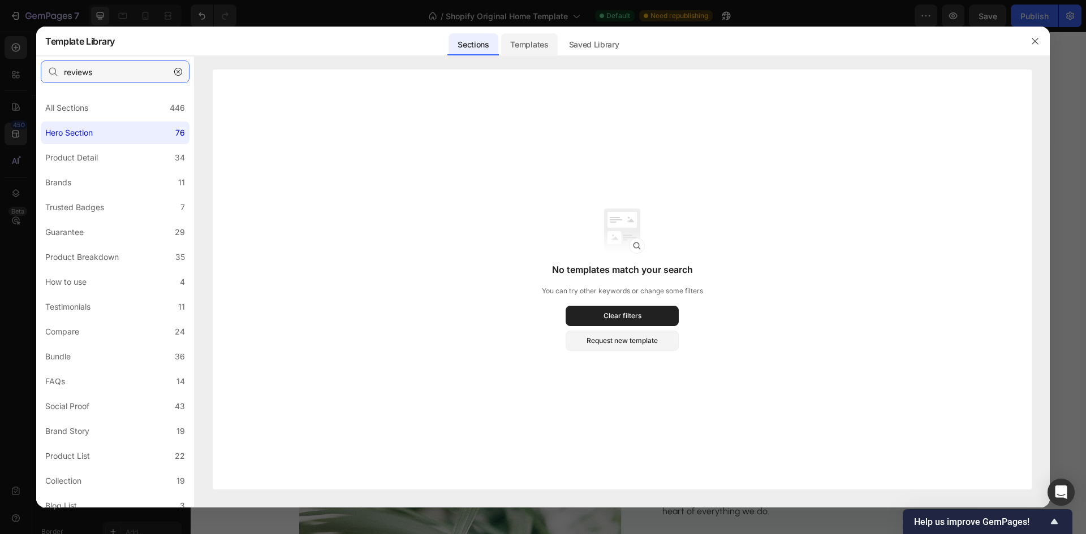
type input "reviews"
click at [525, 37] on div "Templates" at bounding box center [529, 44] width 56 height 23
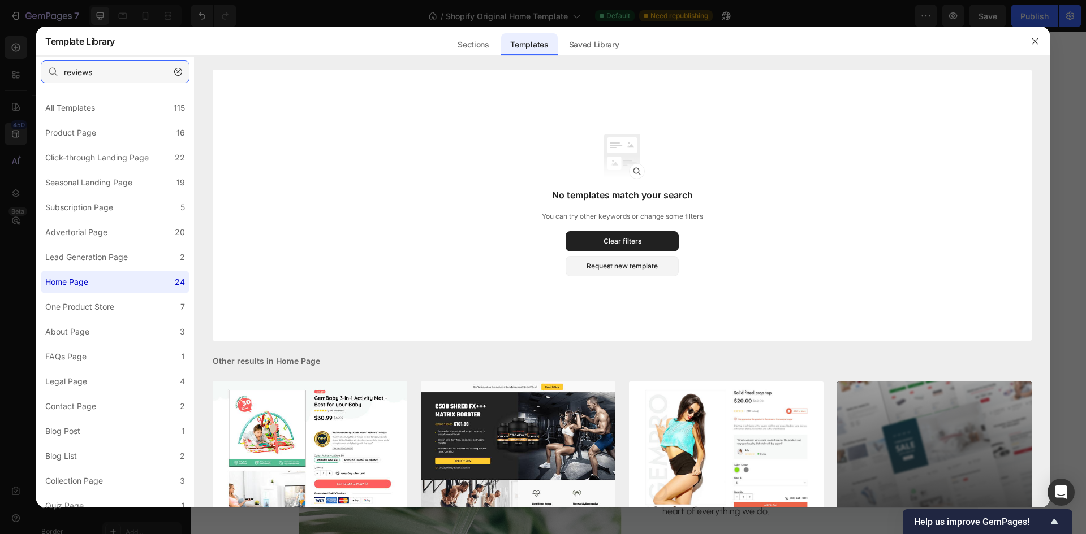
click at [113, 71] on input "reviews" at bounding box center [115, 71] width 149 height 23
click at [133, 275] on label "Home Page 24" at bounding box center [115, 282] width 149 height 23
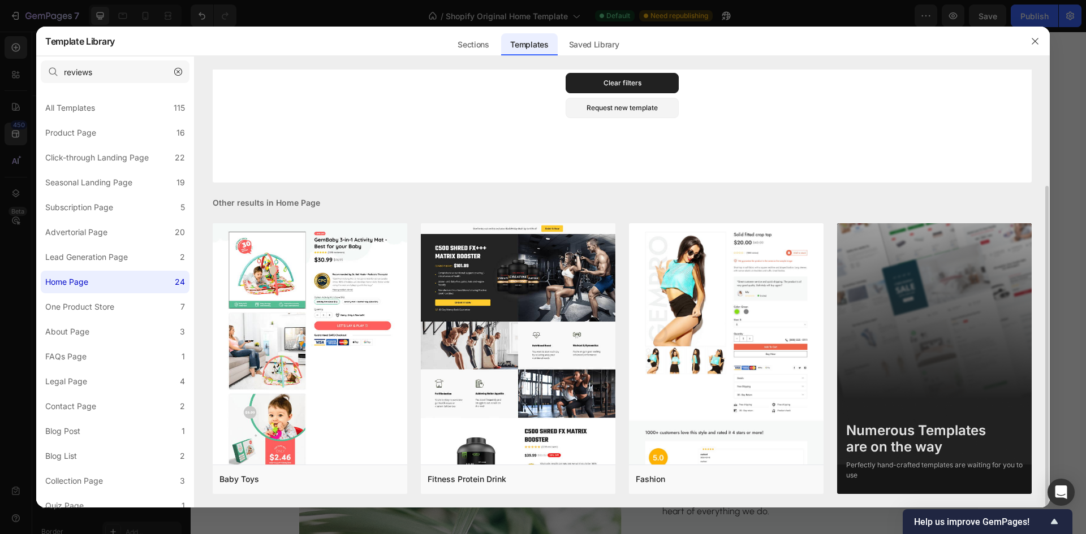
scroll to position [0, 0]
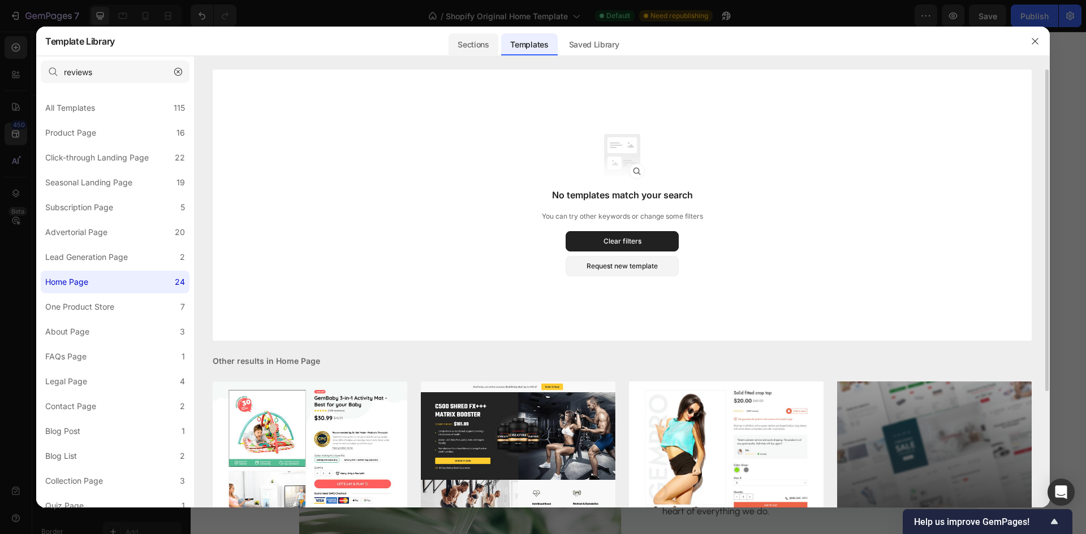
click at [483, 47] on div "Sections" at bounding box center [472, 44] width 49 height 23
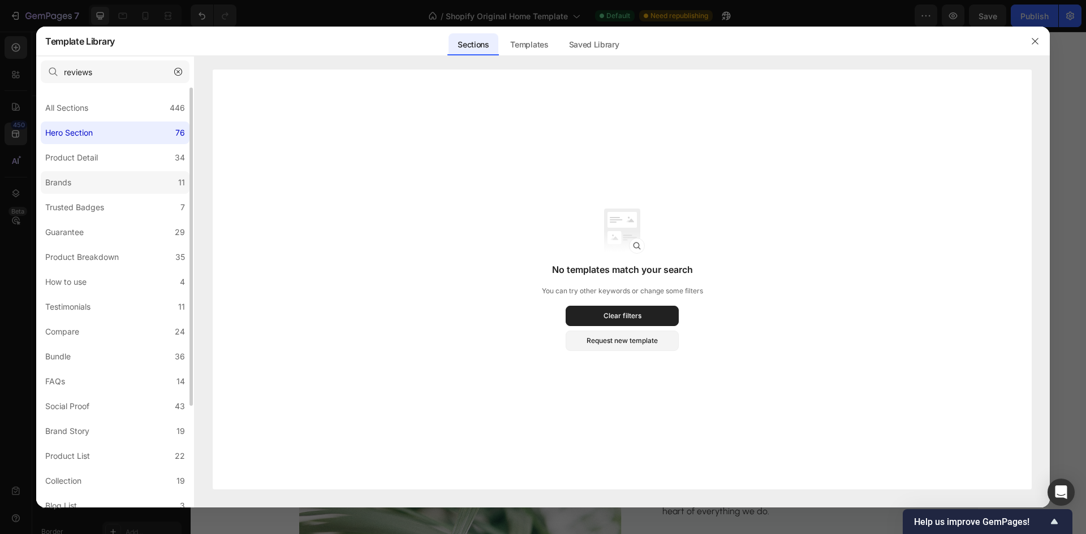
click at [116, 181] on label "Brands 11" at bounding box center [115, 182] width 149 height 23
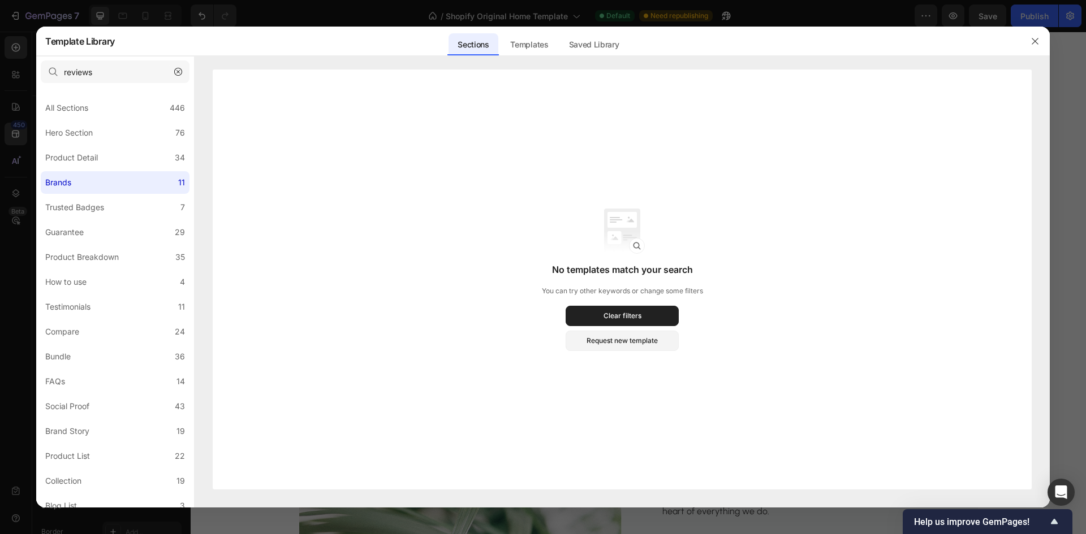
click at [182, 67] on button "button" at bounding box center [178, 72] width 18 height 18
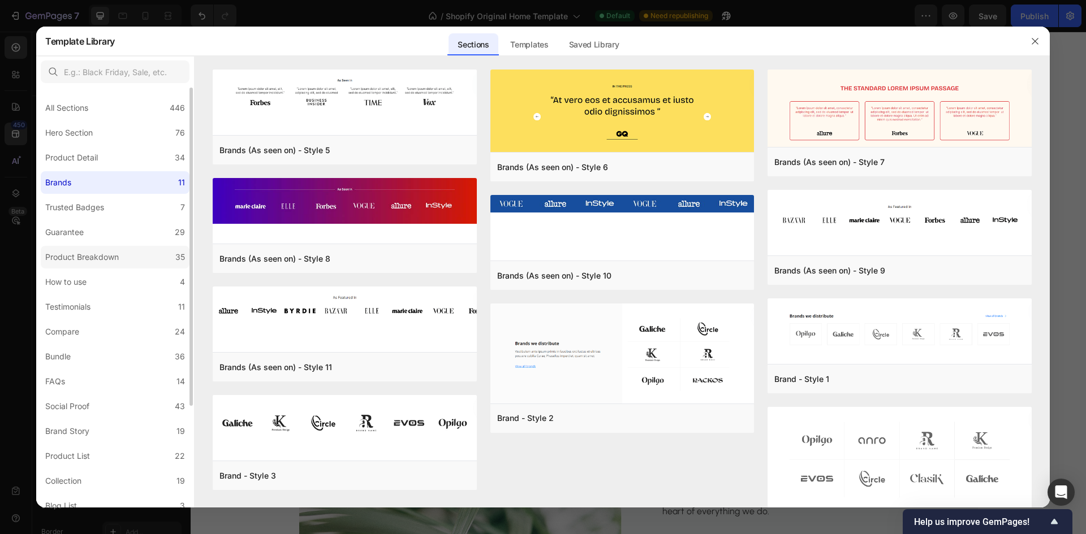
click at [121, 260] on div "Product Breakdown" at bounding box center [84, 257] width 78 height 14
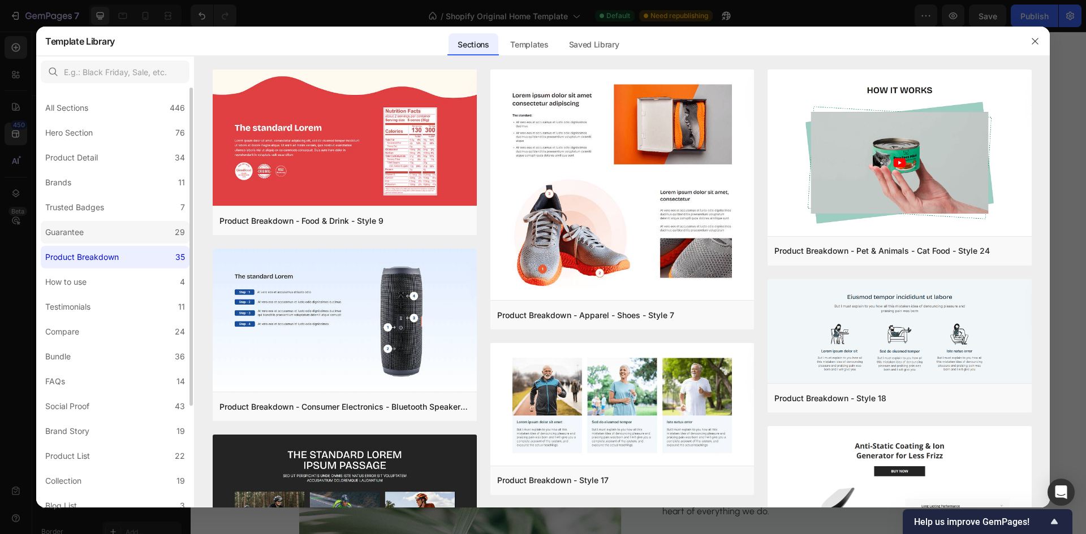
click at [128, 226] on label "Guarantee 29" at bounding box center [115, 232] width 149 height 23
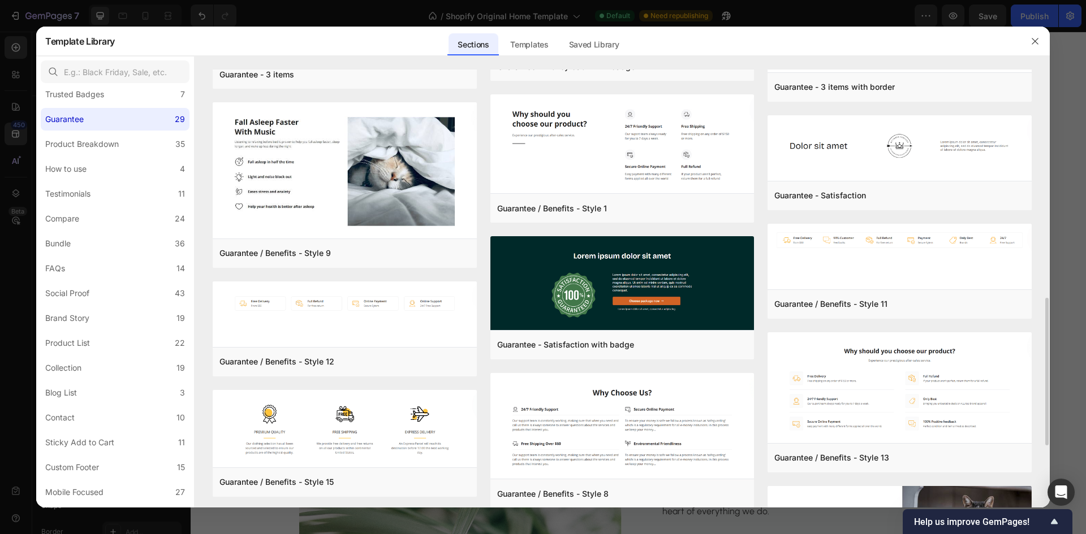
scroll to position [858, 0]
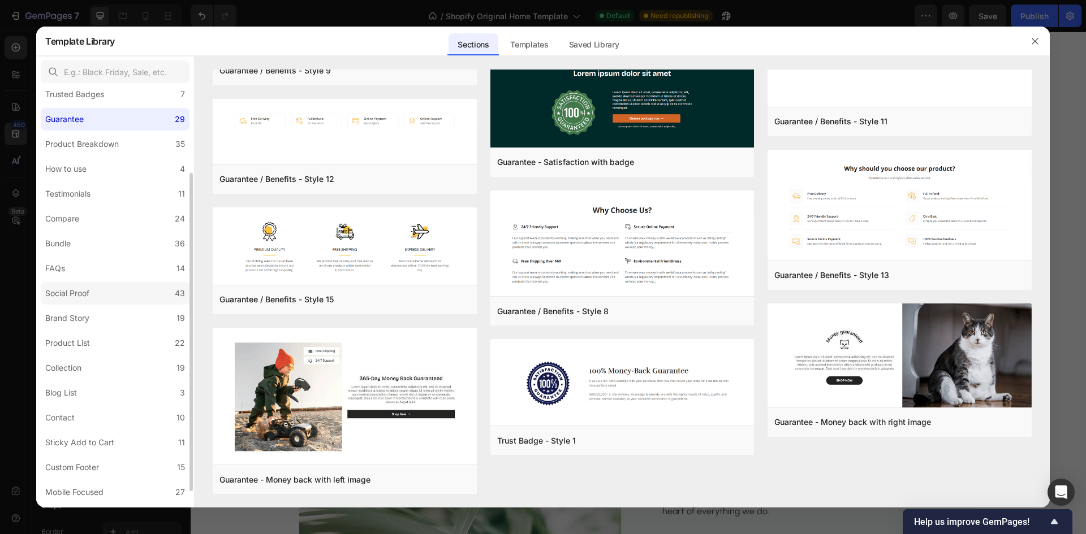
click at [103, 286] on label "Social Proof 43" at bounding box center [115, 293] width 149 height 23
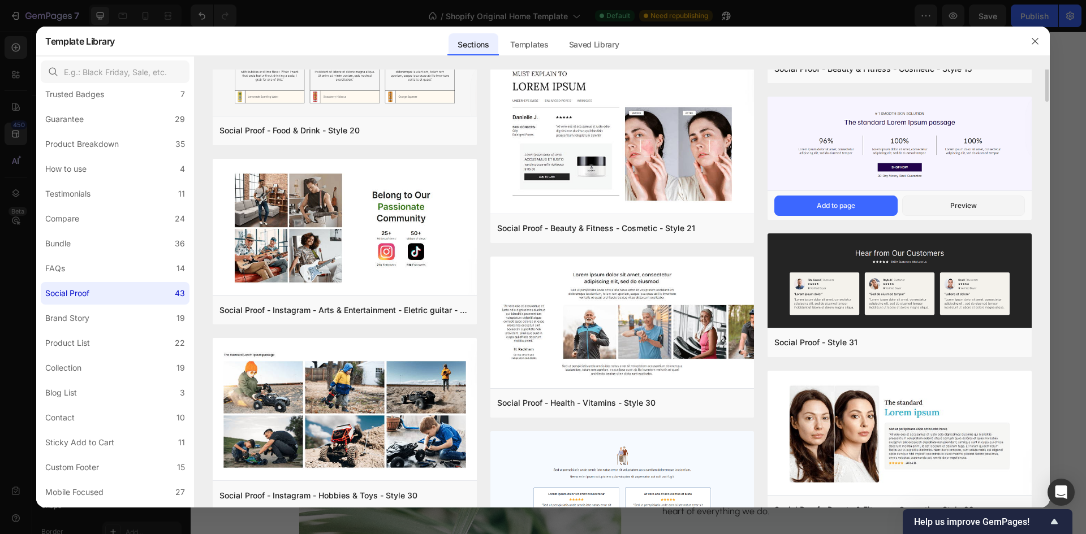
scroll to position [1152, 0]
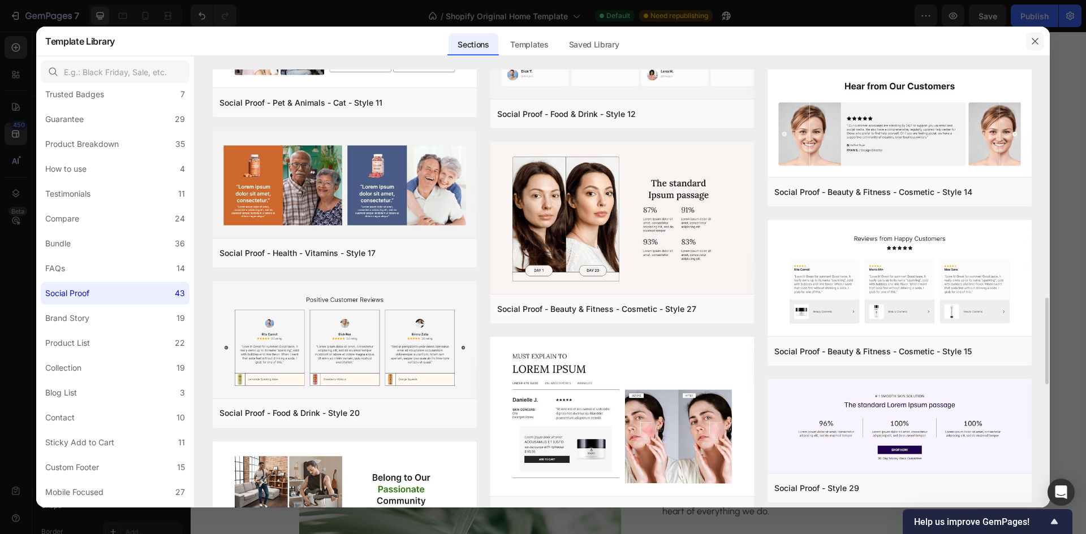
click at [1030, 38] on icon "button" at bounding box center [1034, 41] width 9 height 9
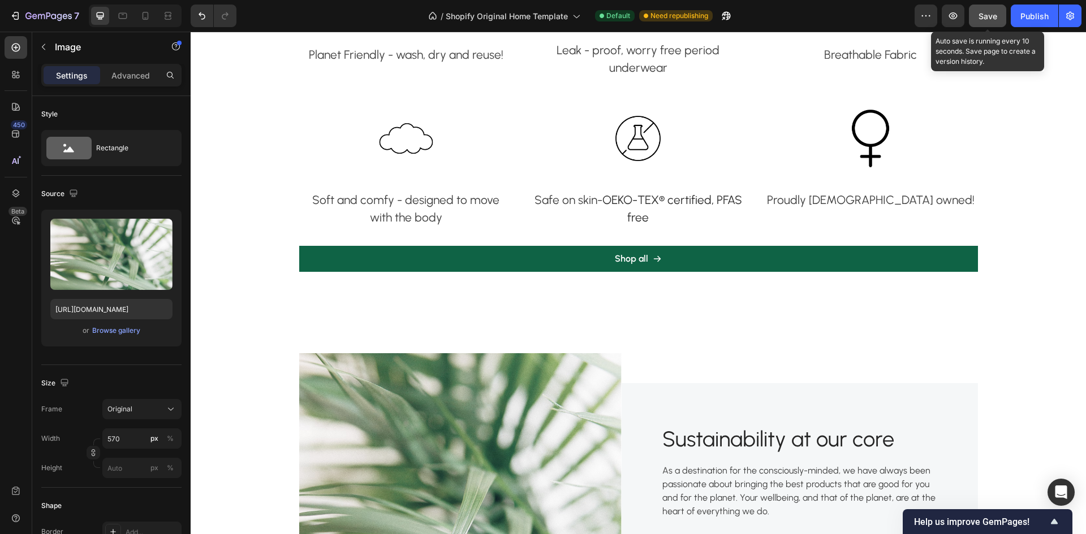
click at [999, 15] on button "Save" at bounding box center [987, 16] width 37 height 23
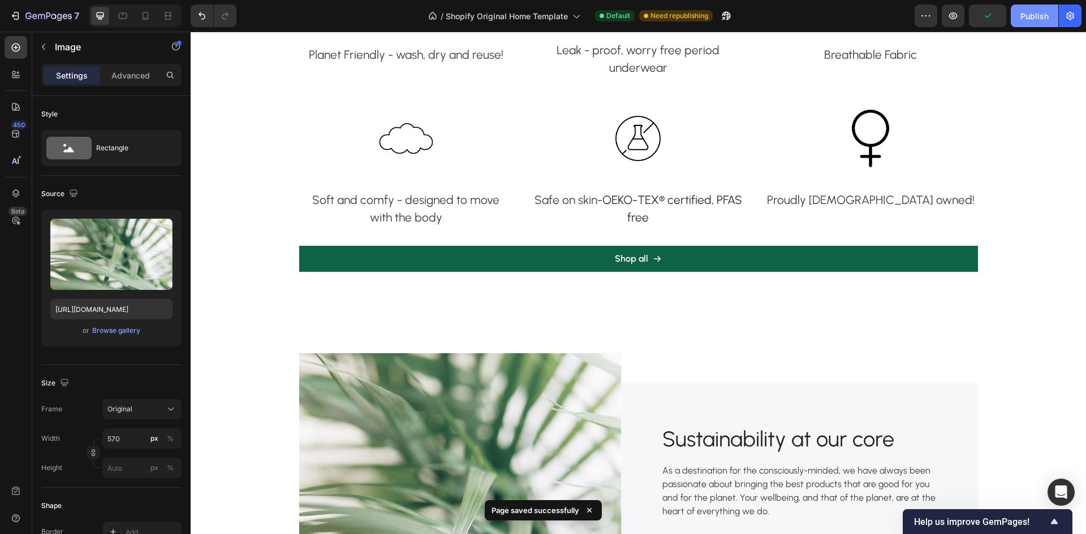
click at [1043, 18] on div "Publish" at bounding box center [1034, 16] width 28 height 12
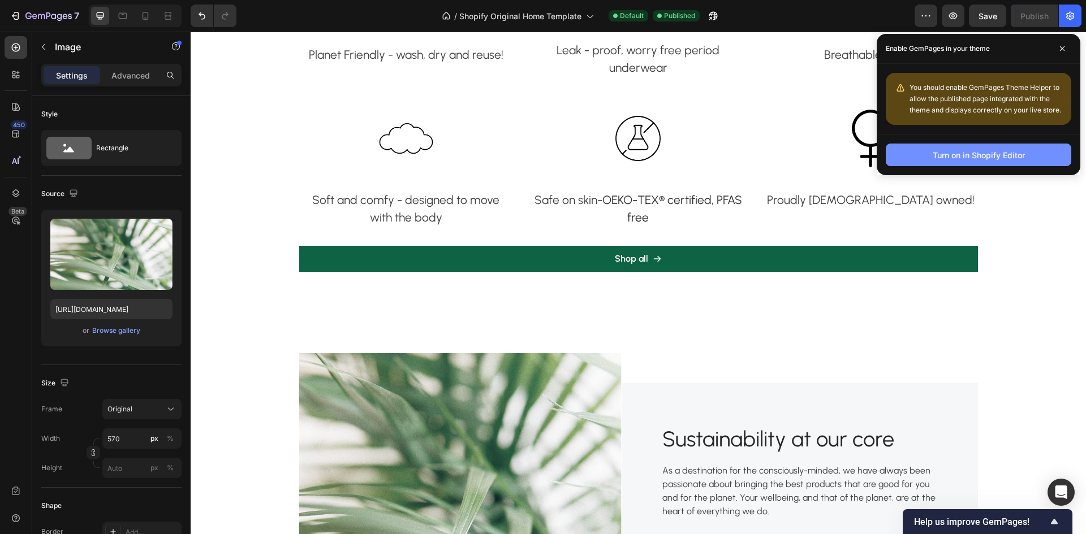
click at [1009, 152] on div "Turn on in Shopify Editor" at bounding box center [978, 155] width 92 height 12
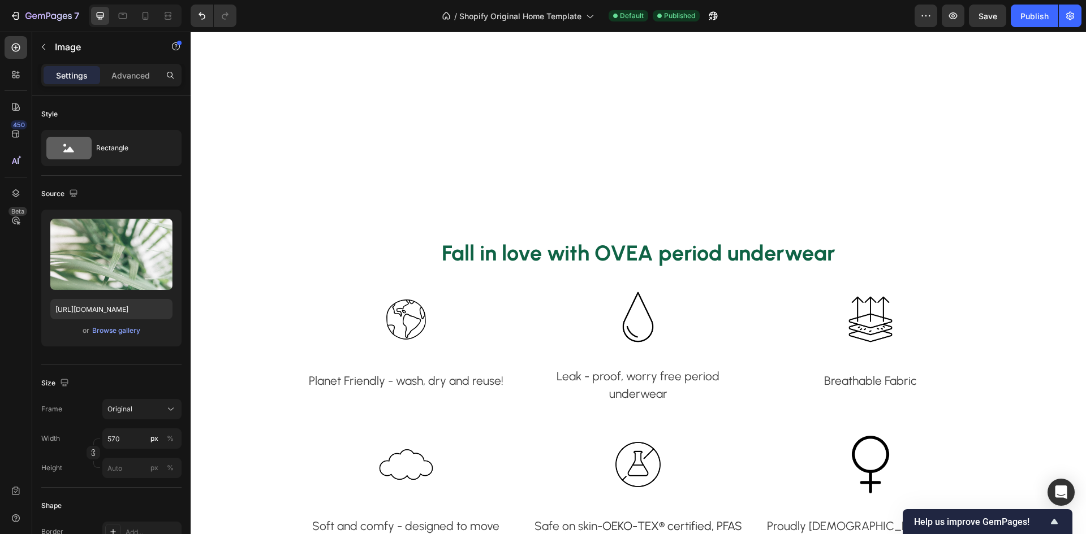
scroll to position [678, 0]
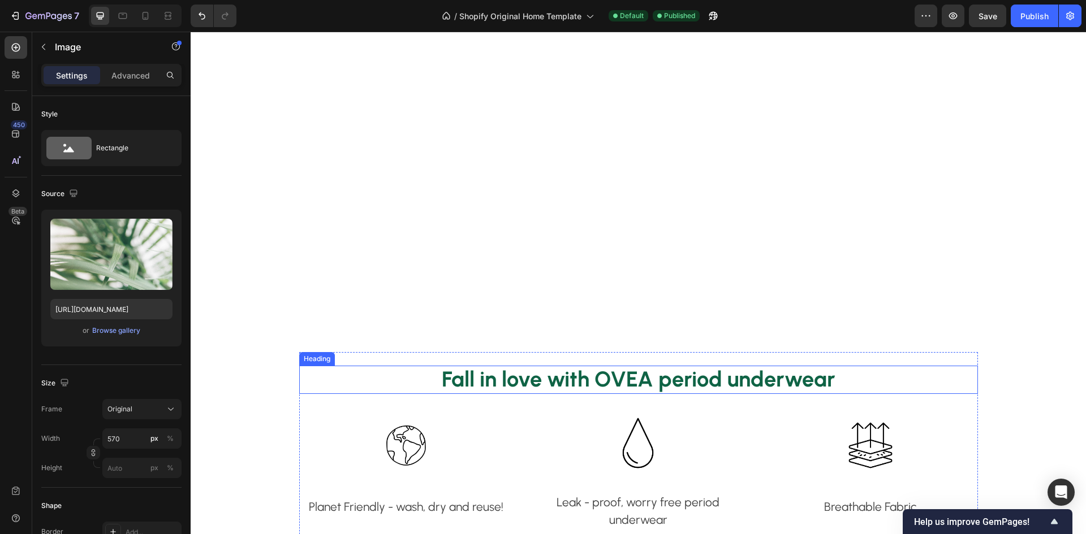
click at [716, 379] on h2 "Fall in love with OVEA period underwear" at bounding box center [638, 380] width 678 height 28
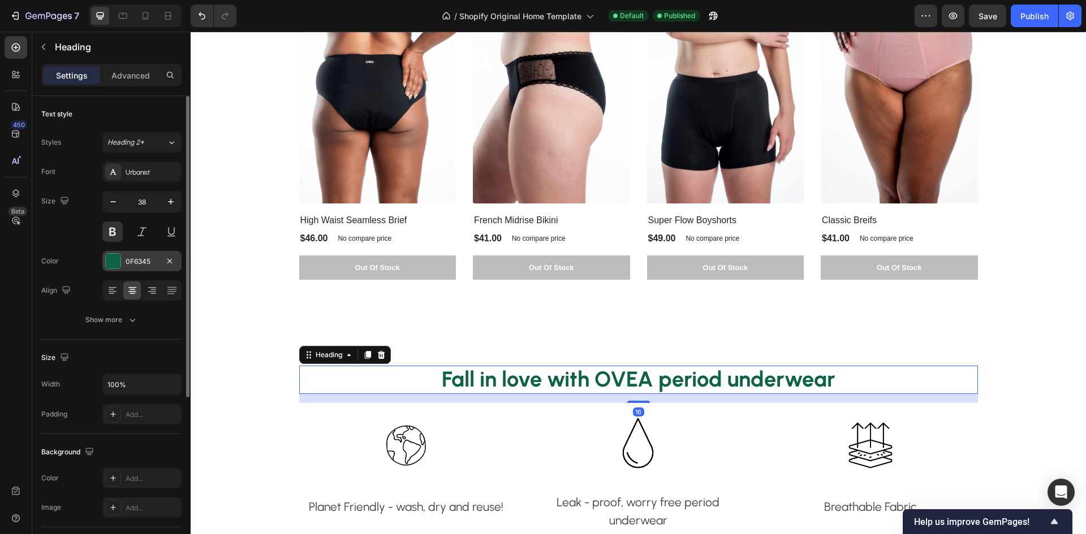
click at [124, 254] on div "0F6345" at bounding box center [141, 261] width 79 height 20
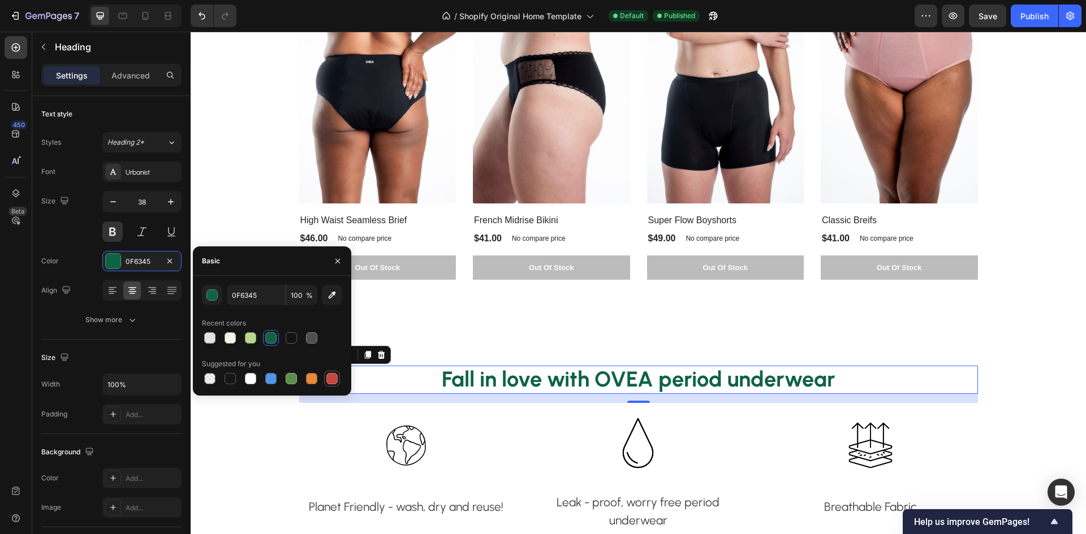
click at [330, 373] on div at bounding box center [331, 378] width 11 height 11
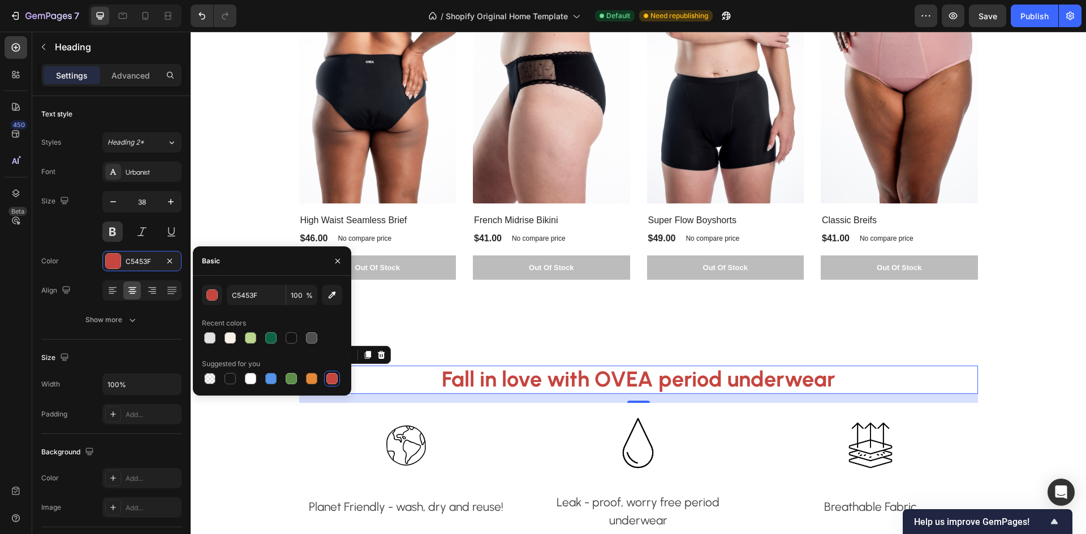
click at [729, 386] on h2 "Fall in love with OVEA period underwear" at bounding box center [638, 380] width 678 height 28
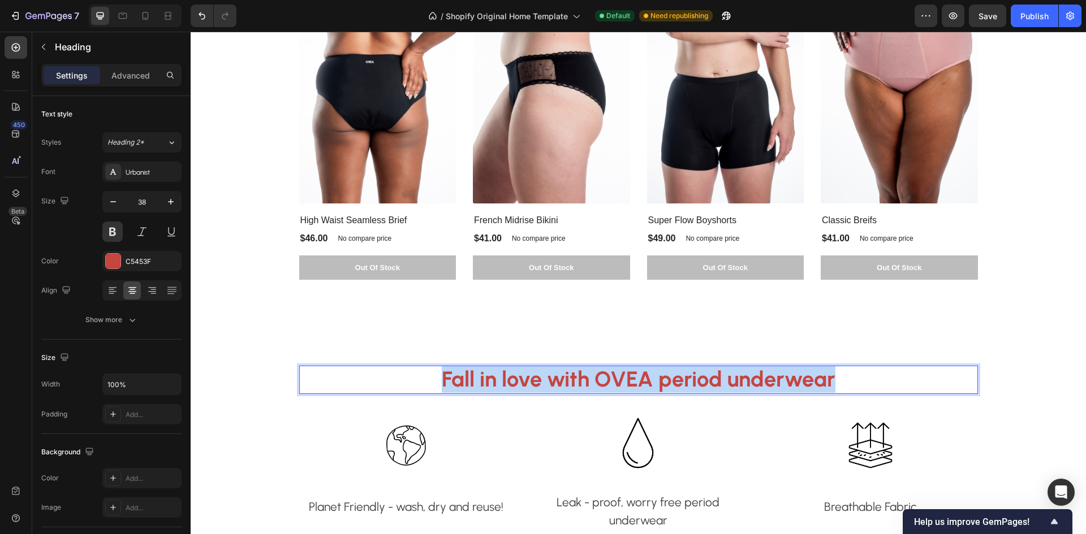
drag, startPoint x: 845, startPoint y: 387, endPoint x: 428, endPoint y: 369, distance: 417.6
click at [428, 369] on p "Fall in love with OVEA period underwear" at bounding box center [638, 380] width 676 height 26
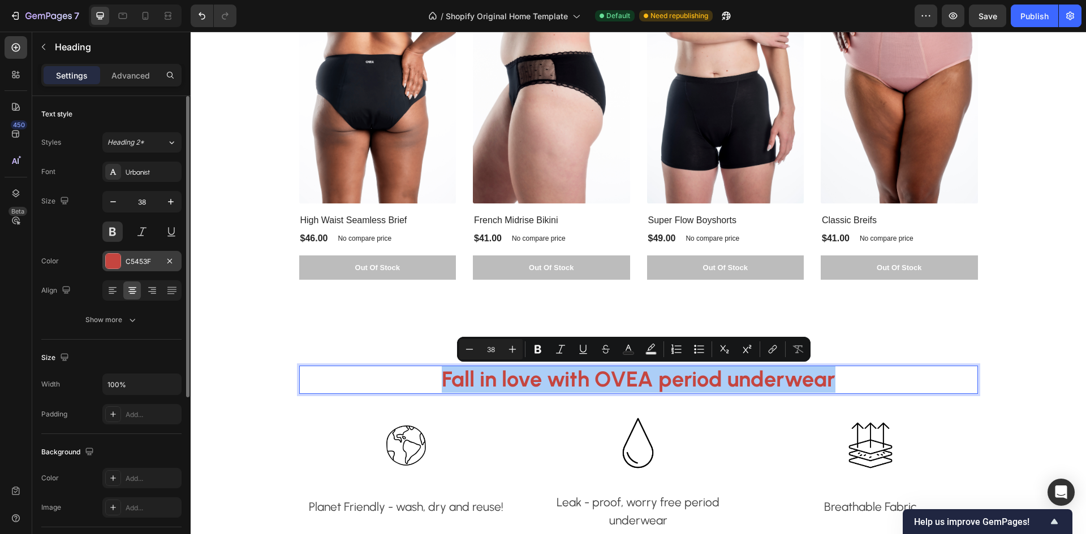
click at [133, 263] on div "C5453F" at bounding box center [142, 262] width 33 height 10
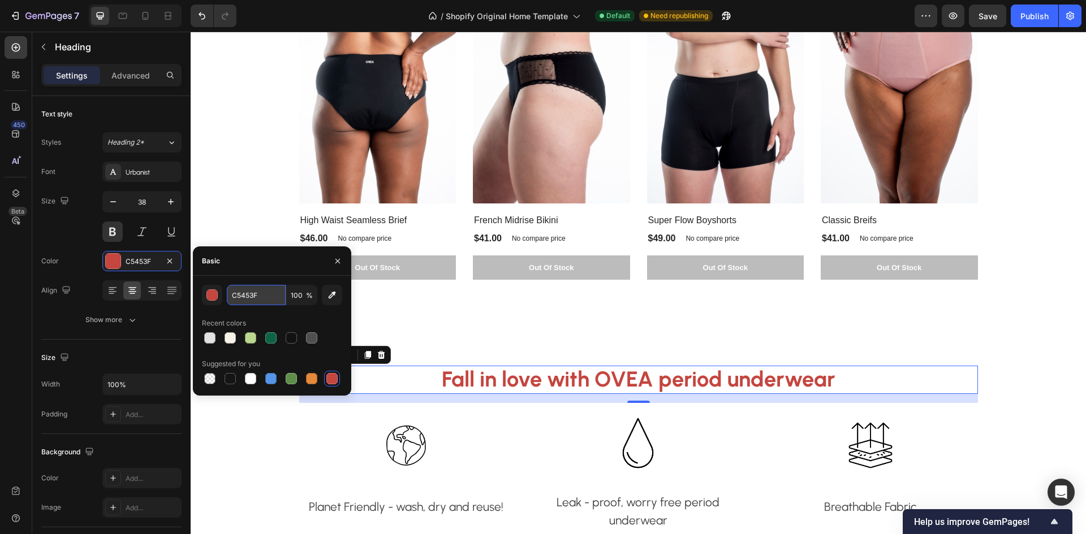
paste input "#db3d14"
click at [271, 312] on div "#db3d14 100 % Recent colors Suggested for you" at bounding box center [272, 336] width 140 height 102
type input "DB3D14"
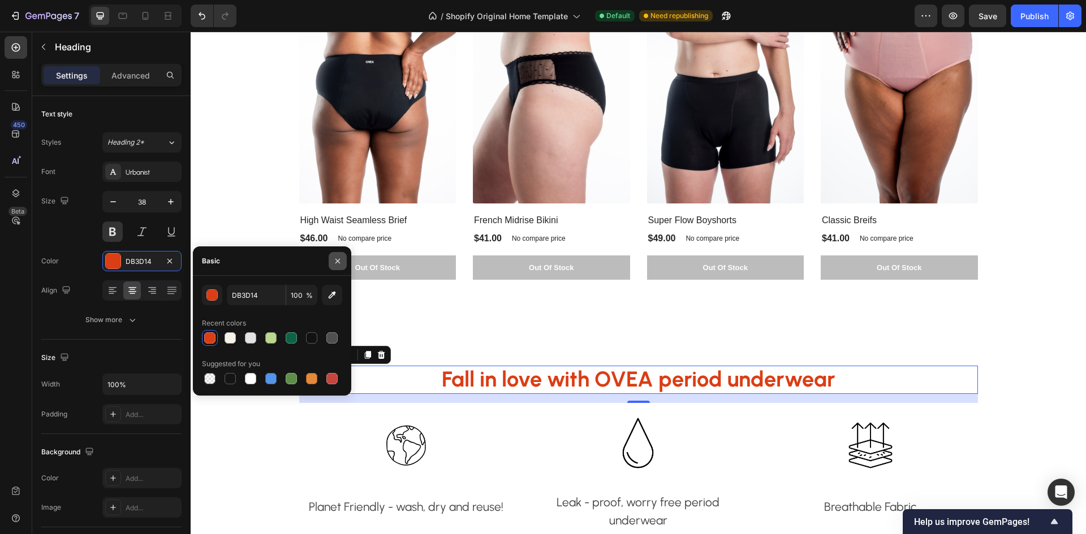
click at [335, 260] on icon "button" at bounding box center [337, 261] width 9 height 9
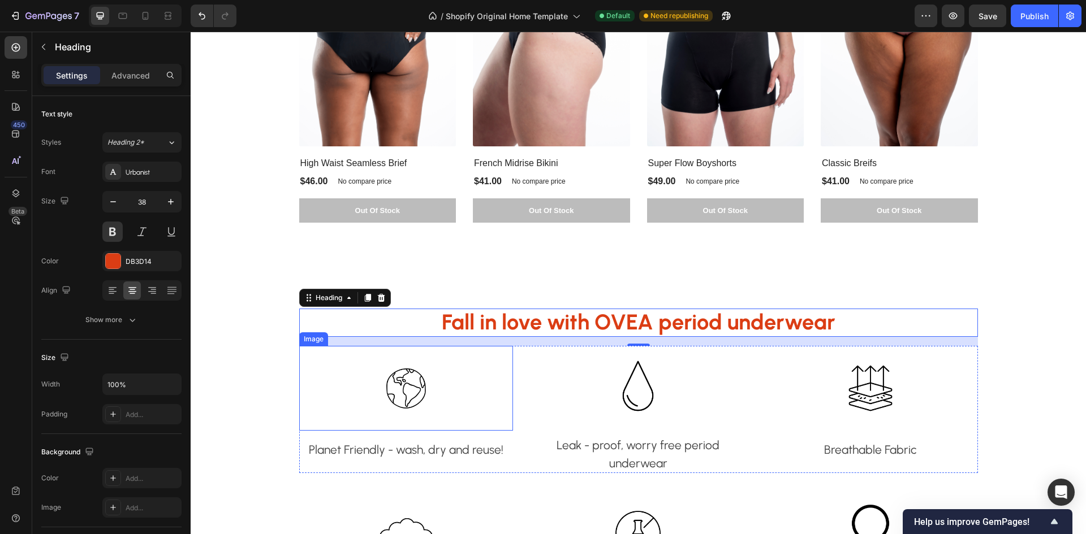
scroll to position [905, 0]
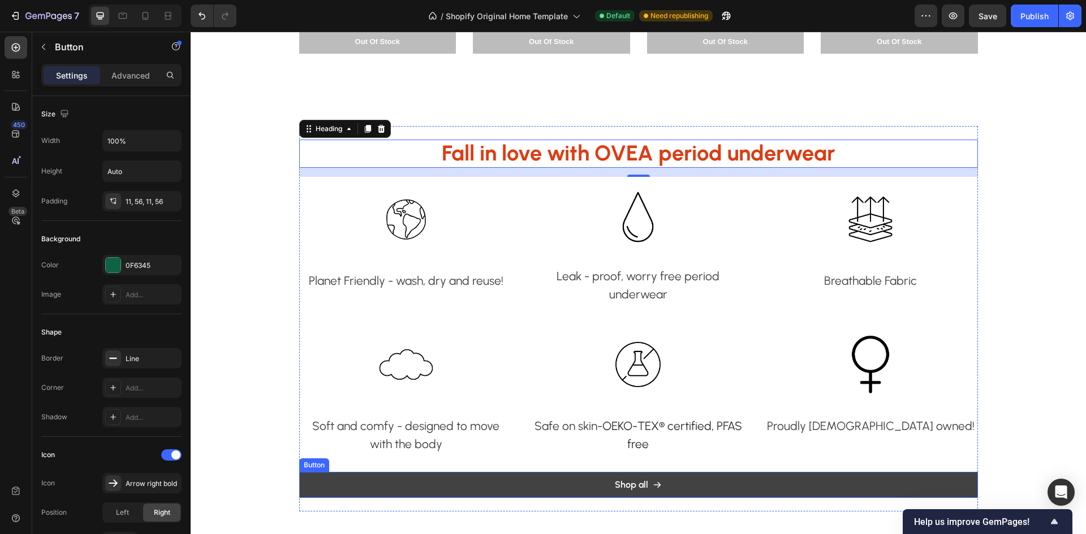
click at [540, 489] on link "Shop all" at bounding box center [638, 485] width 678 height 26
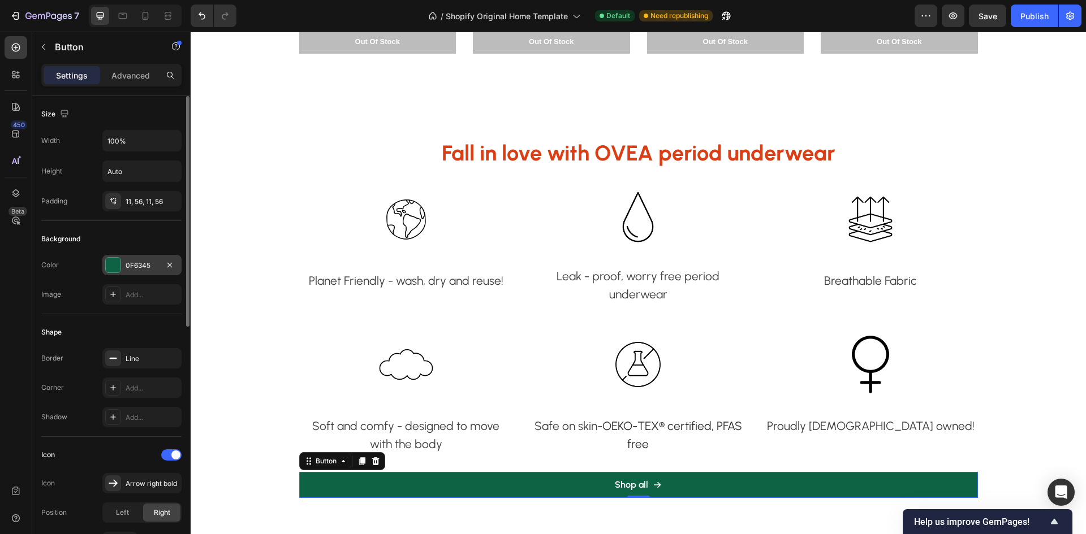
click at [130, 266] on div "0F6345" at bounding box center [142, 266] width 33 height 10
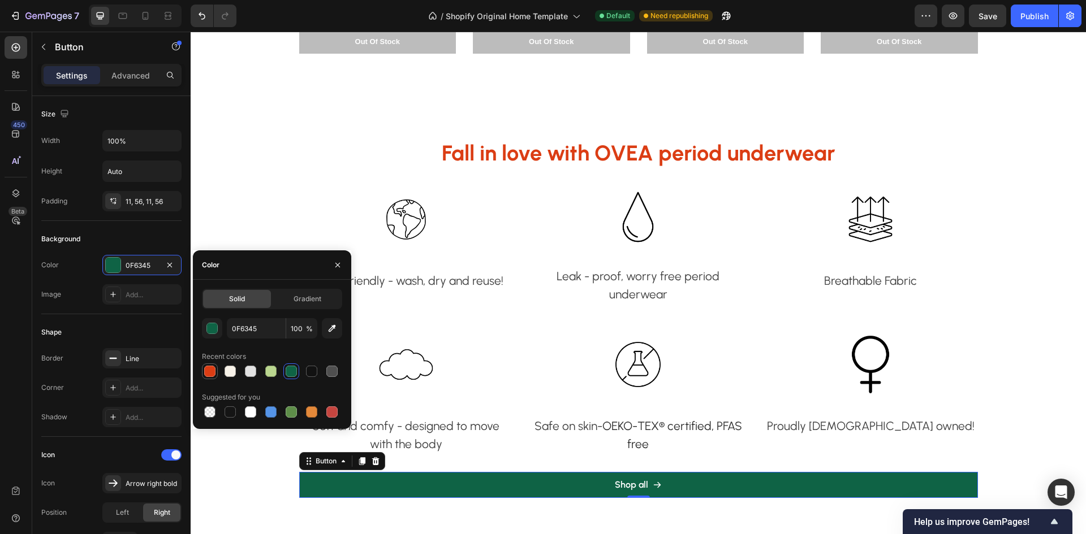
click at [210, 367] on div at bounding box center [209, 371] width 11 height 11
type input "DB3D14"
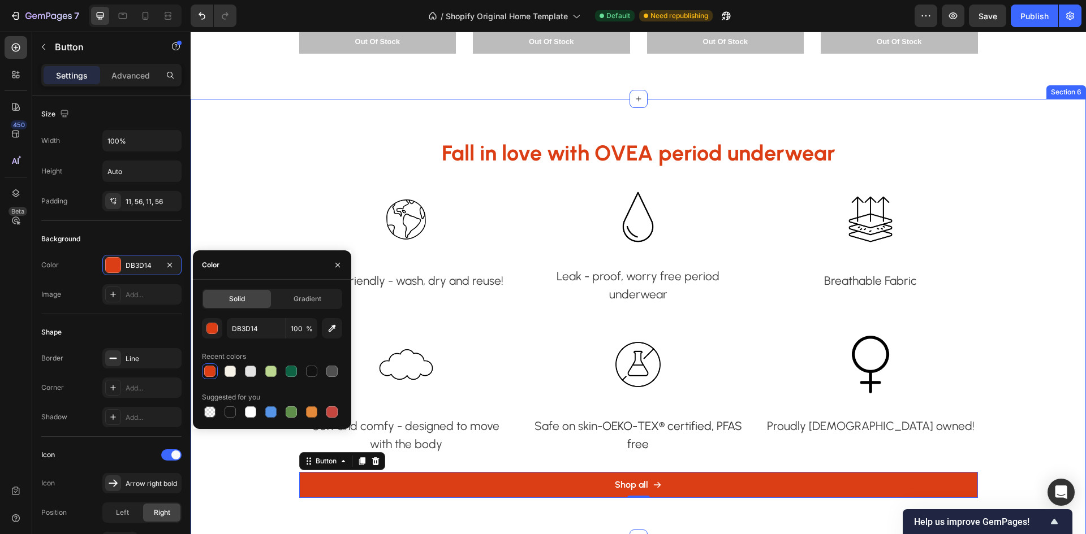
click at [1045, 339] on div "Fall in love with OVEA period underwear Heading Image Planet Friendly - wash, d…" at bounding box center [638, 319] width 878 height 386
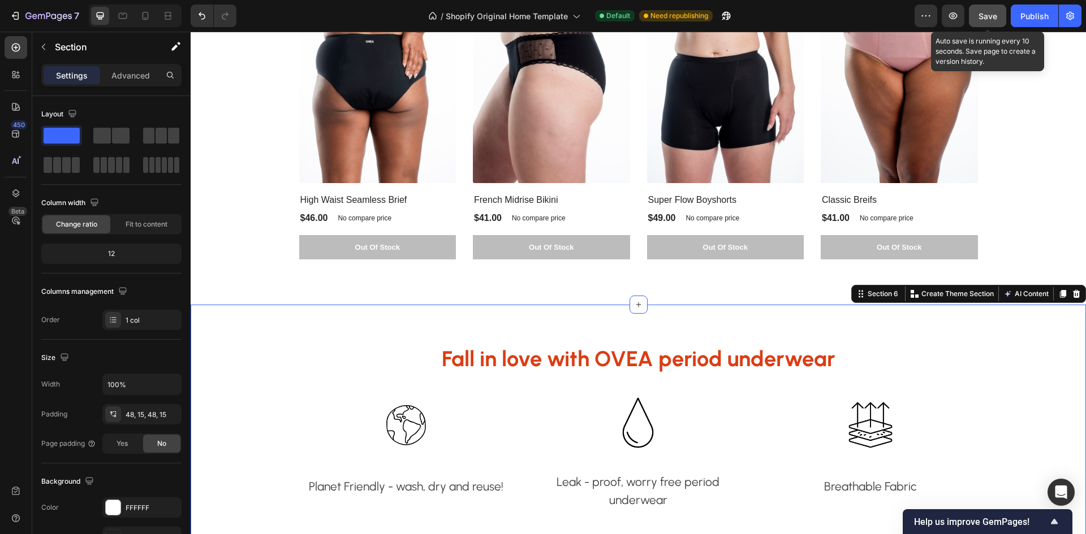
scroll to position [678, 0]
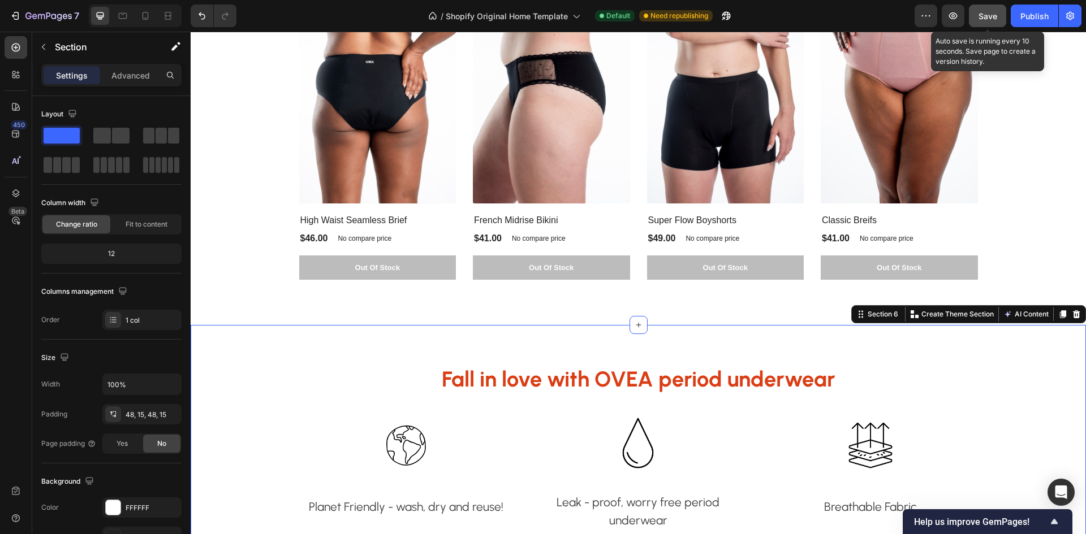
click at [990, 14] on span "Save" at bounding box center [987, 16] width 19 height 10
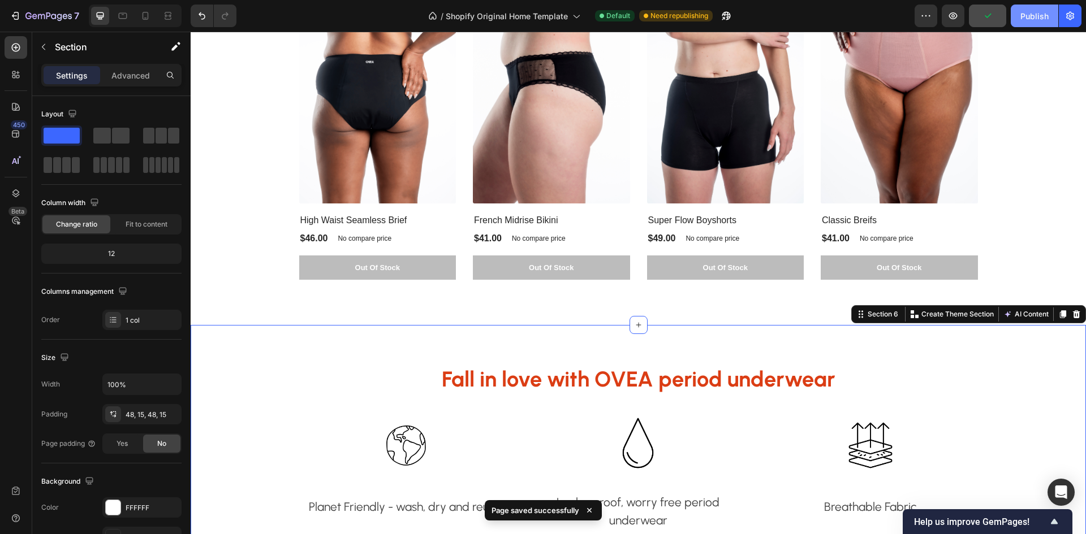
click at [1043, 20] on div "Publish" at bounding box center [1034, 16] width 28 height 12
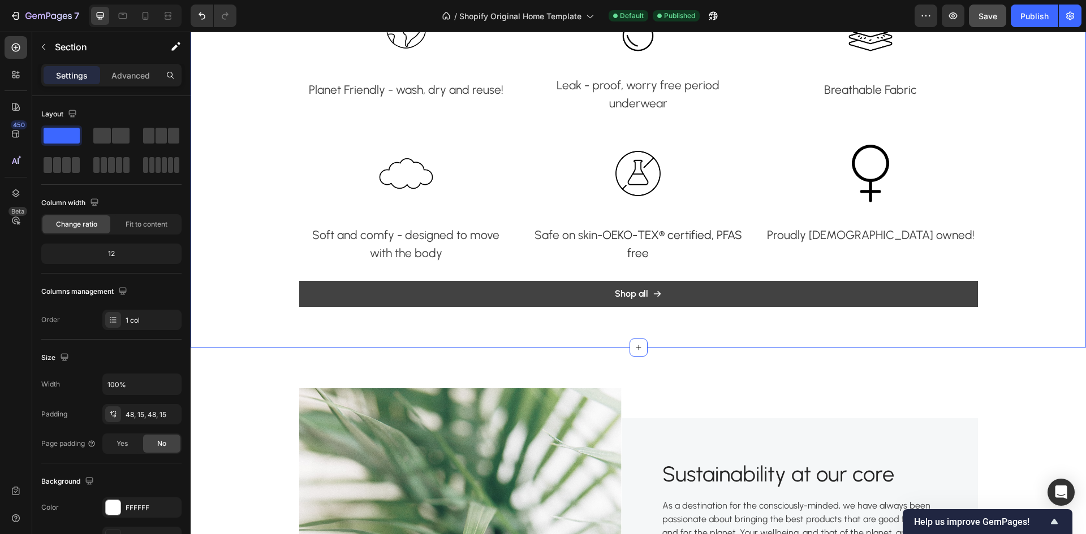
scroll to position [1131, 0]
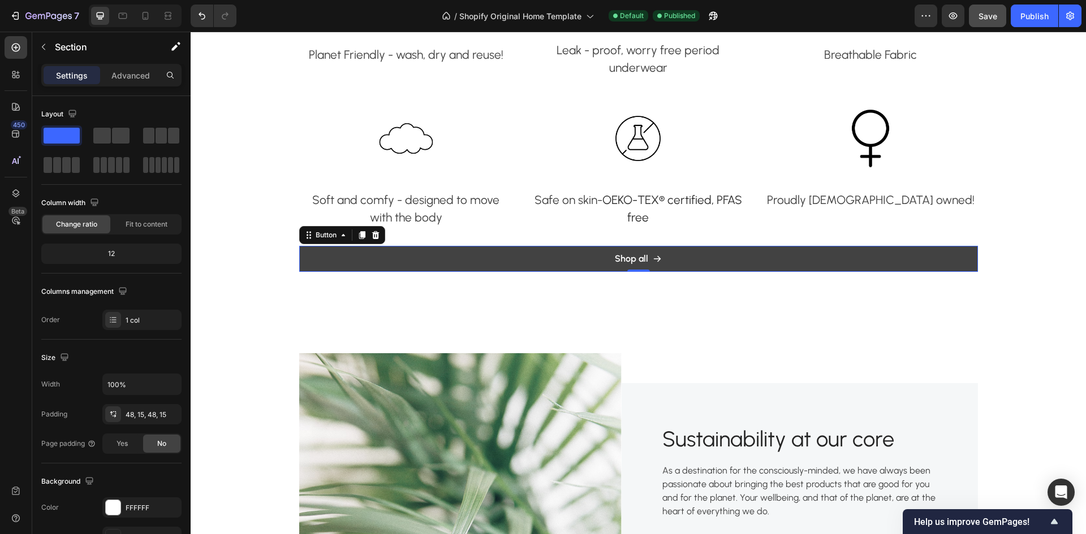
click at [564, 260] on link "Shop all" at bounding box center [638, 259] width 678 height 26
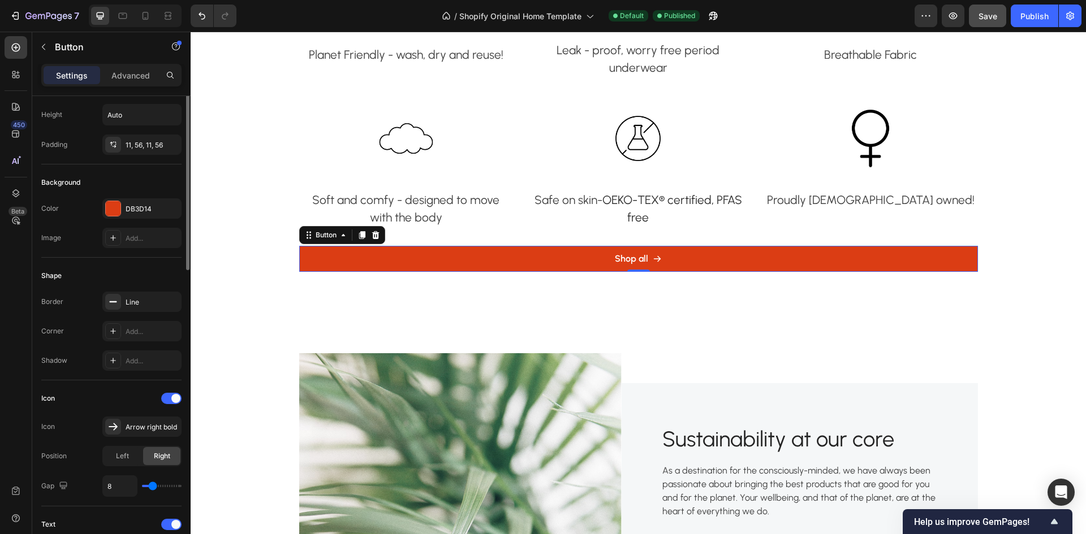
scroll to position [0, 0]
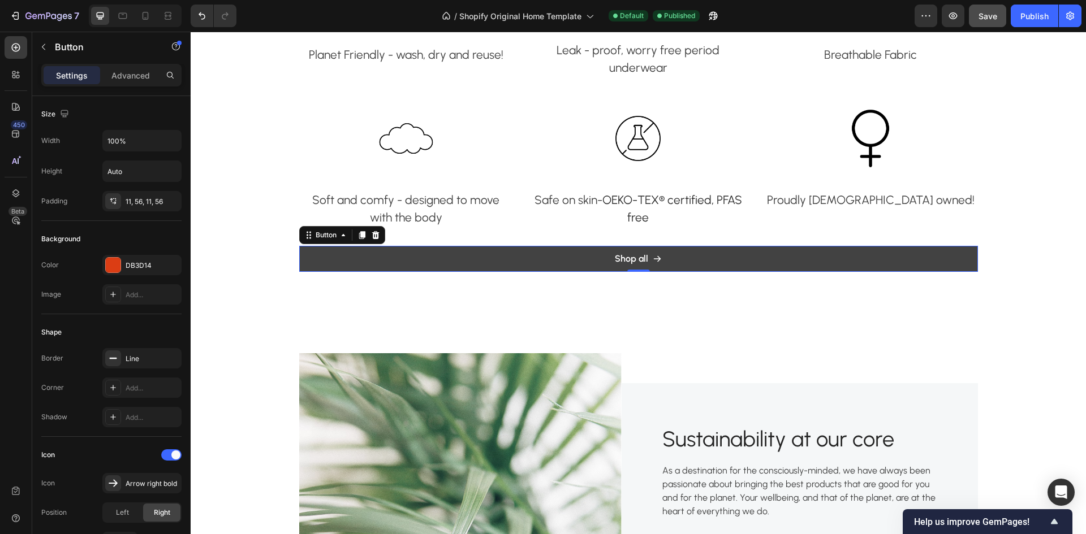
click at [384, 257] on link "Shop all" at bounding box center [638, 259] width 678 height 26
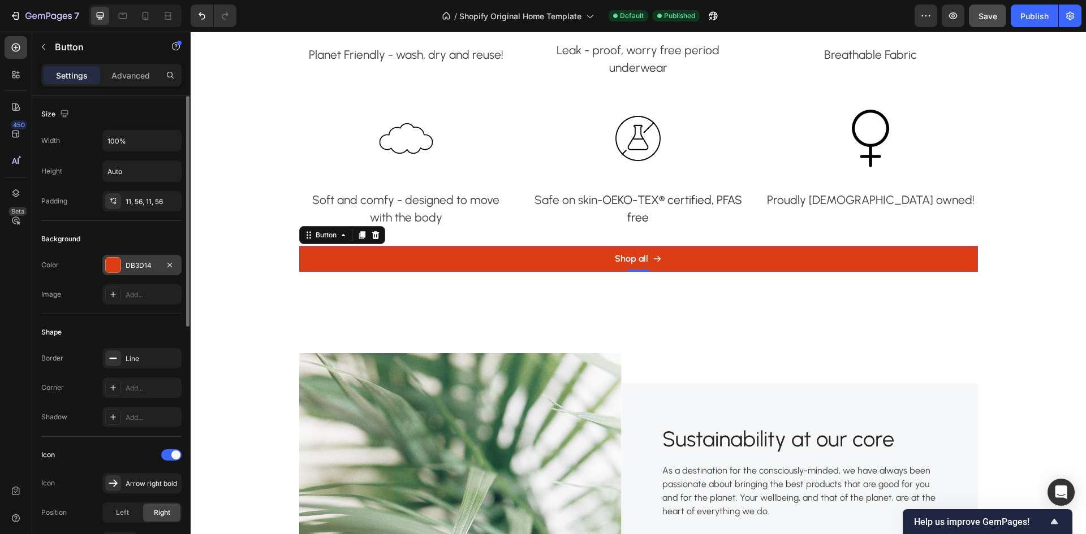
click at [140, 270] on div "DB3D14" at bounding box center [142, 266] width 33 height 10
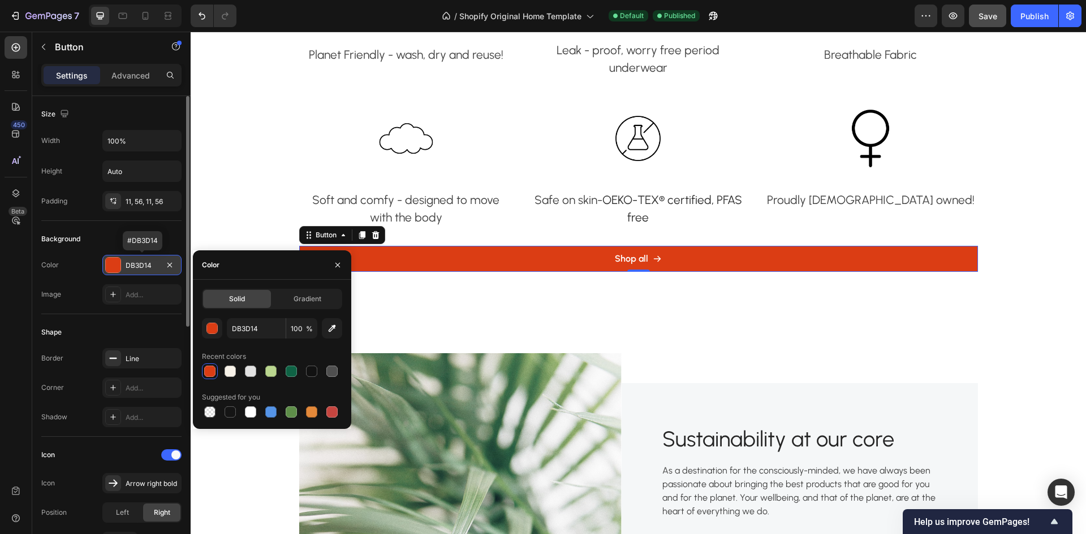
click at [140, 270] on div "DB3D14" at bounding box center [142, 266] width 33 height 10
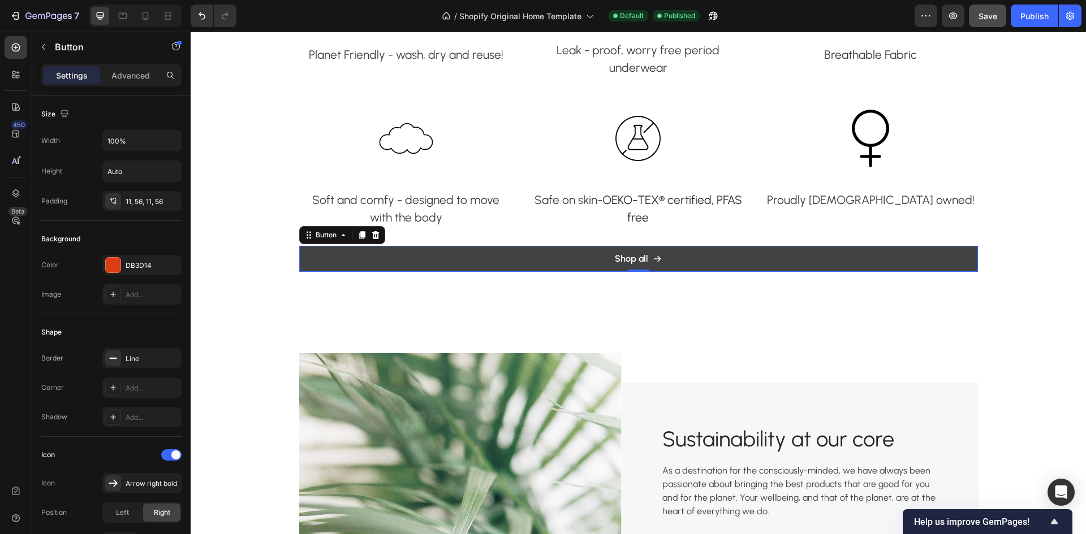
click at [364, 258] on link "Shop all" at bounding box center [638, 259] width 678 height 26
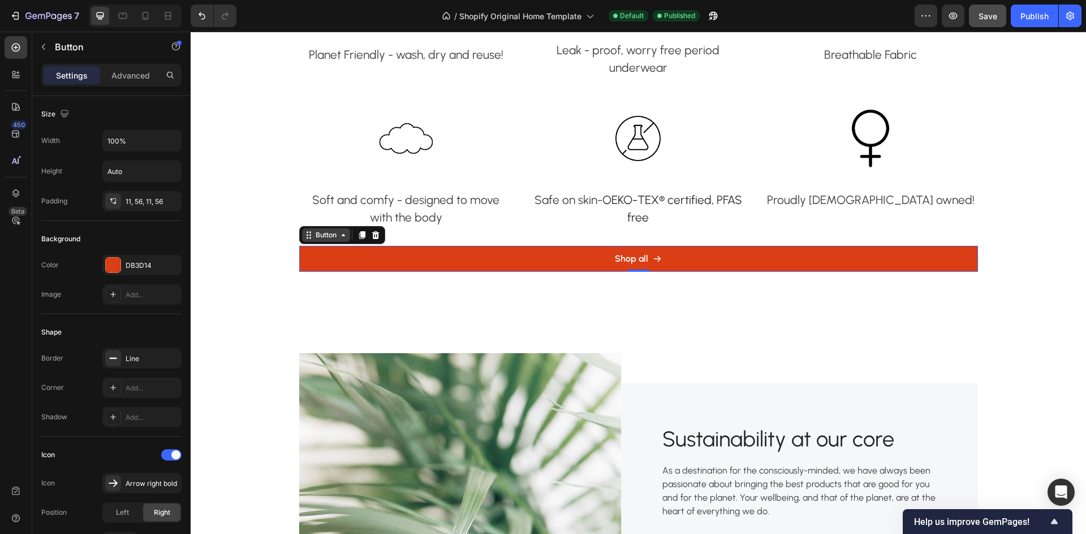
click at [327, 237] on div "Button" at bounding box center [325, 235] width 25 height 10
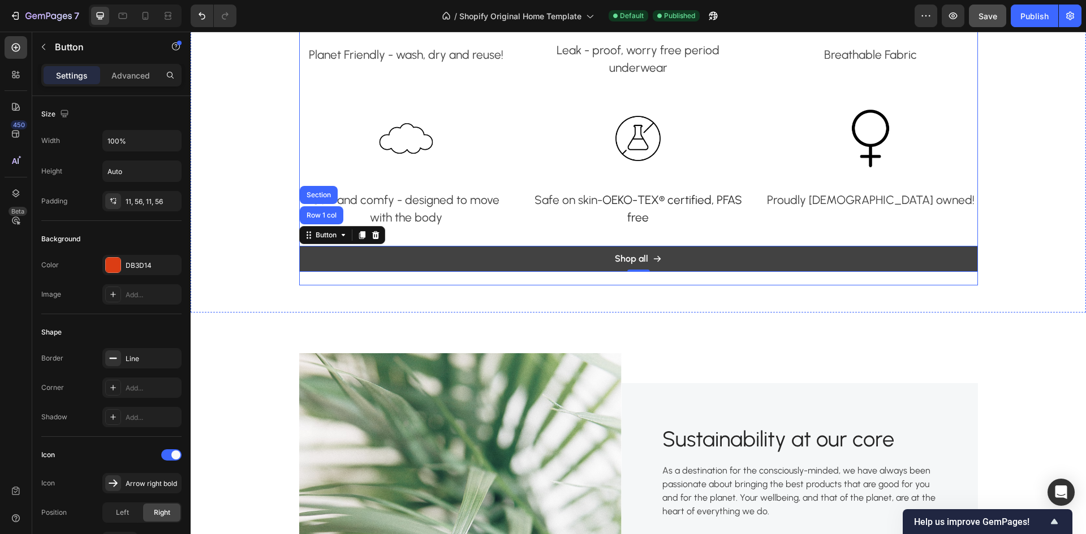
click at [369, 258] on link "Shop all" at bounding box center [638, 259] width 678 height 26
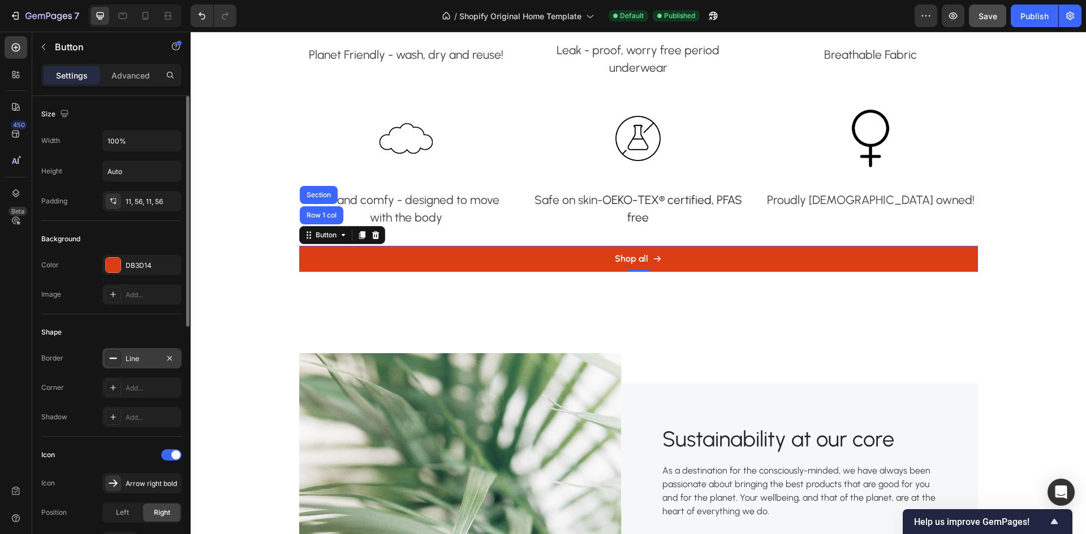
click at [121, 357] on div "Line" at bounding box center [141, 358] width 79 height 20
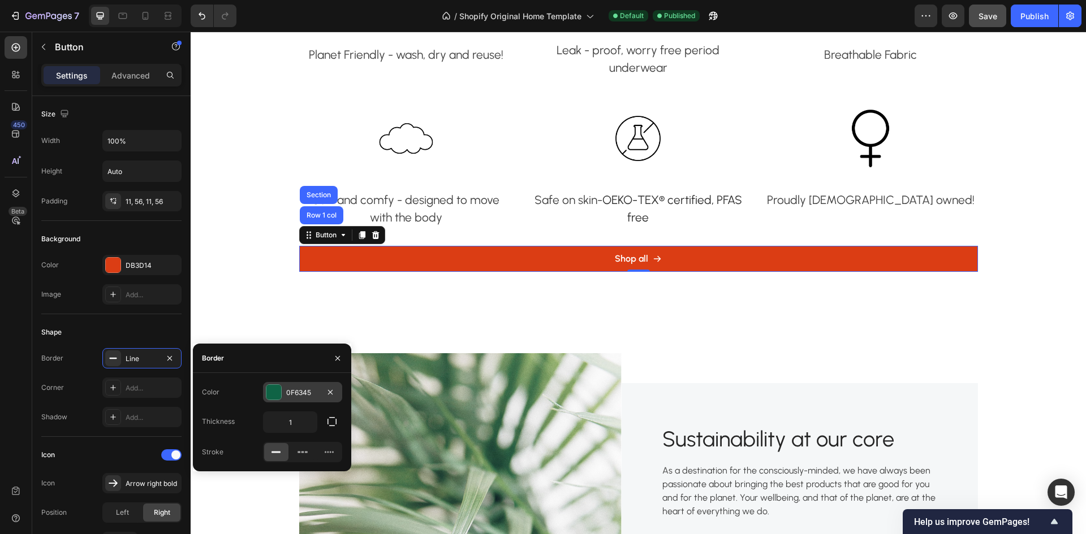
click at [301, 395] on div "0F6345" at bounding box center [302, 393] width 33 height 10
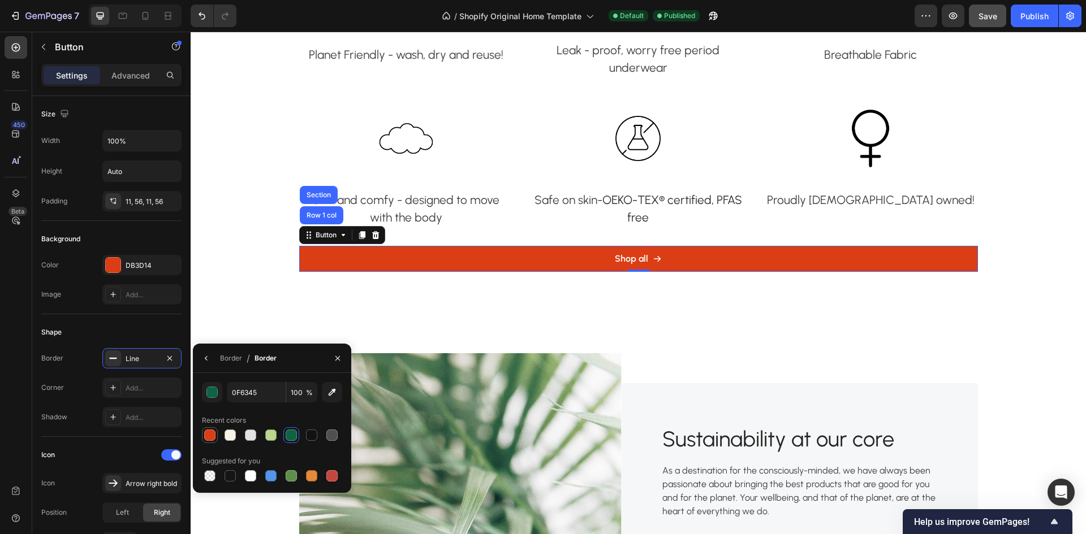
click at [203, 433] on div at bounding box center [210, 436] width 14 height 14
type input "DB3D14"
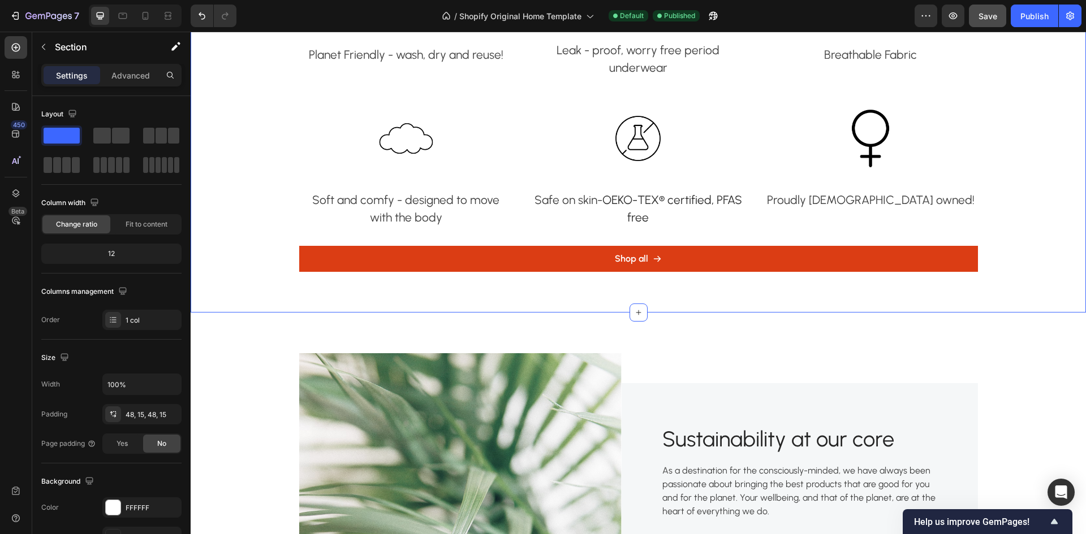
click at [390, 287] on div "Fall in love with OVEA period underwear Heading Image Planet Friendly - wash, d…" at bounding box center [638, 93] width 895 height 440
click at [994, 14] on span "Save" at bounding box center [987, 16] width 19 height 10
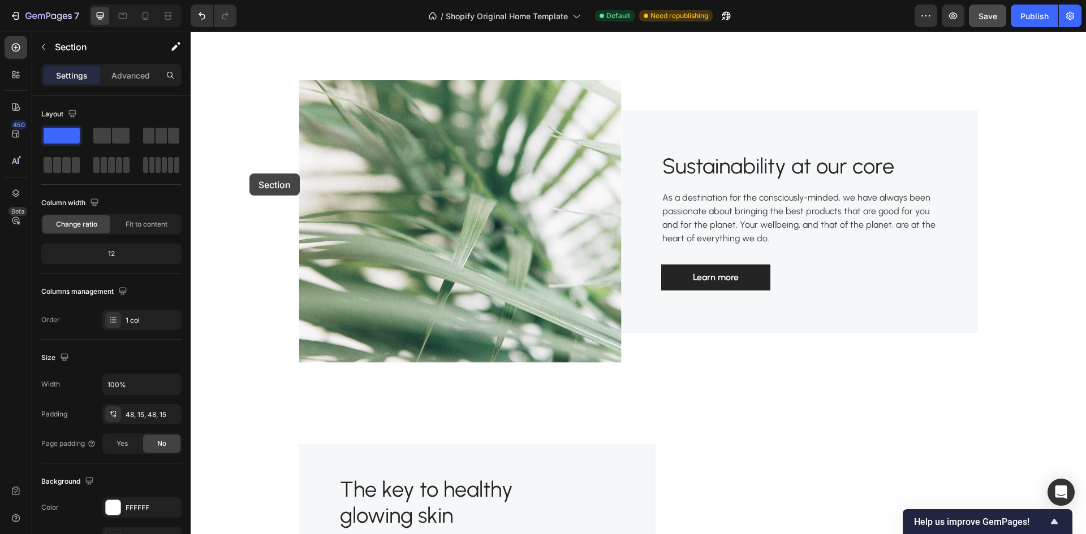
scroll to position [1300, 0]
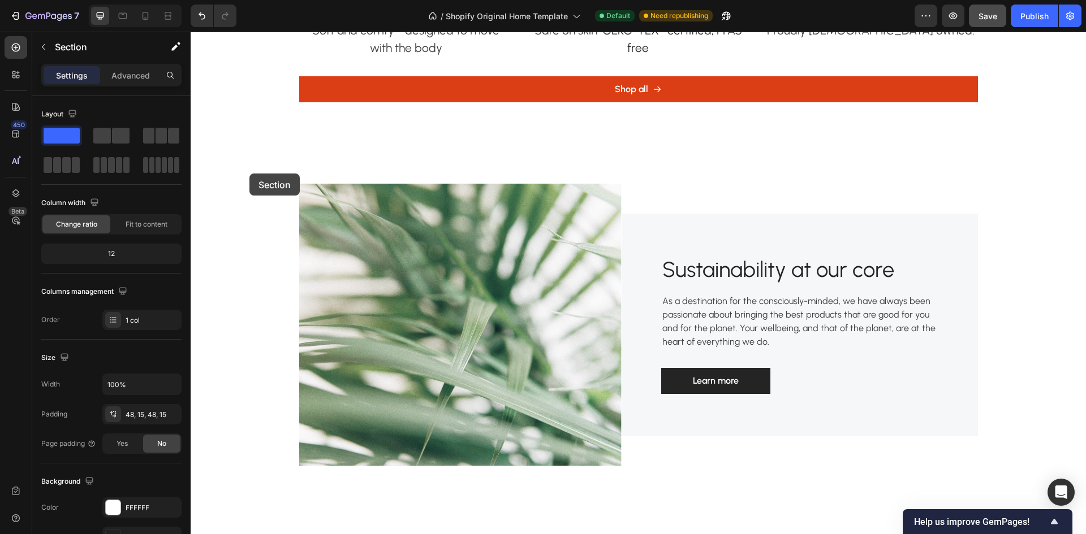
drag, startPoint x: 234, startPoint y: 196, endPoint x: 248, endPoint y: 176, distance: 24.8
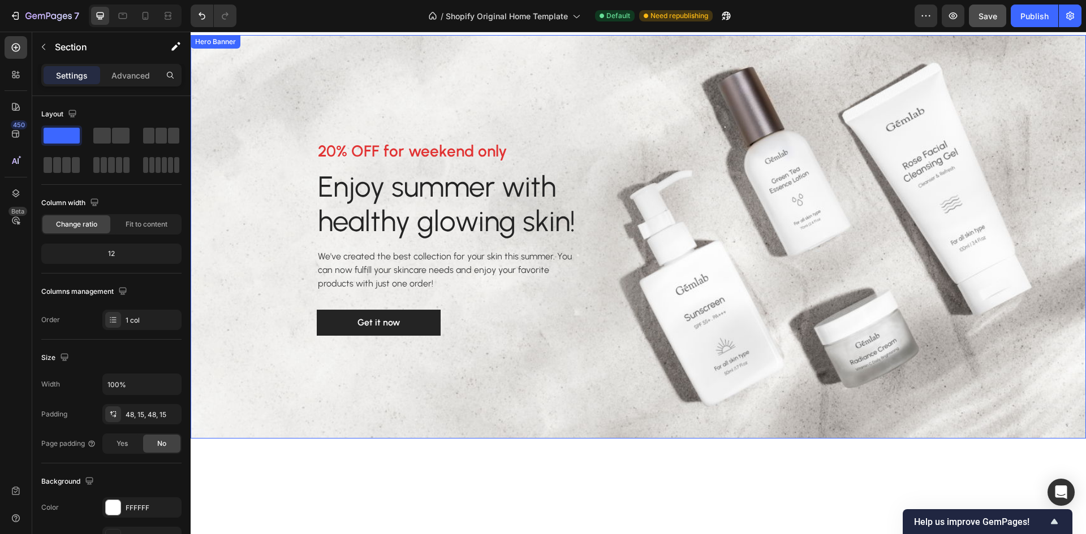
scroll to position [1979, 0]
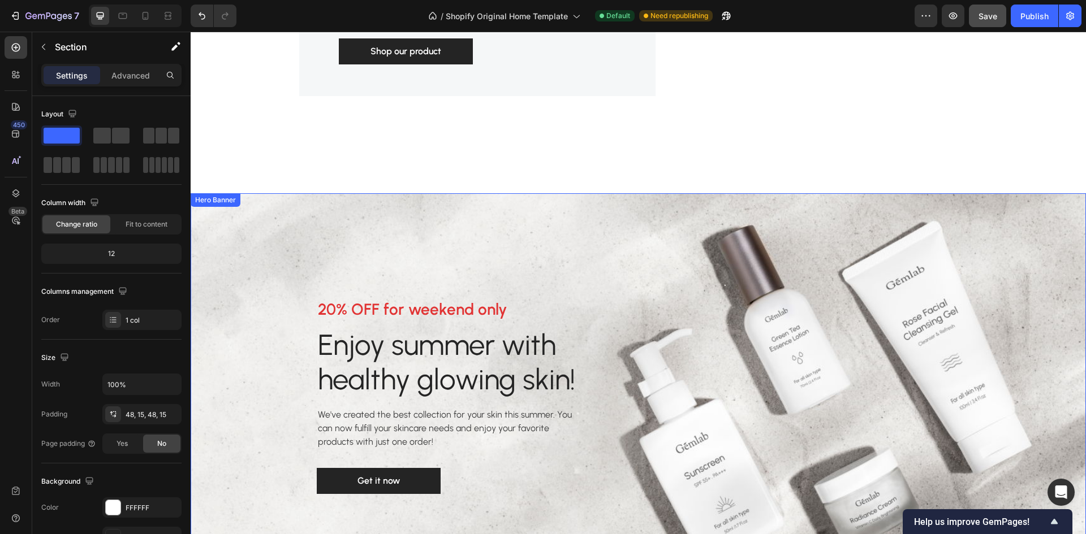
click at [986, 234] on div "Overlay" at bounding box center [638, 395] width 895 height 404
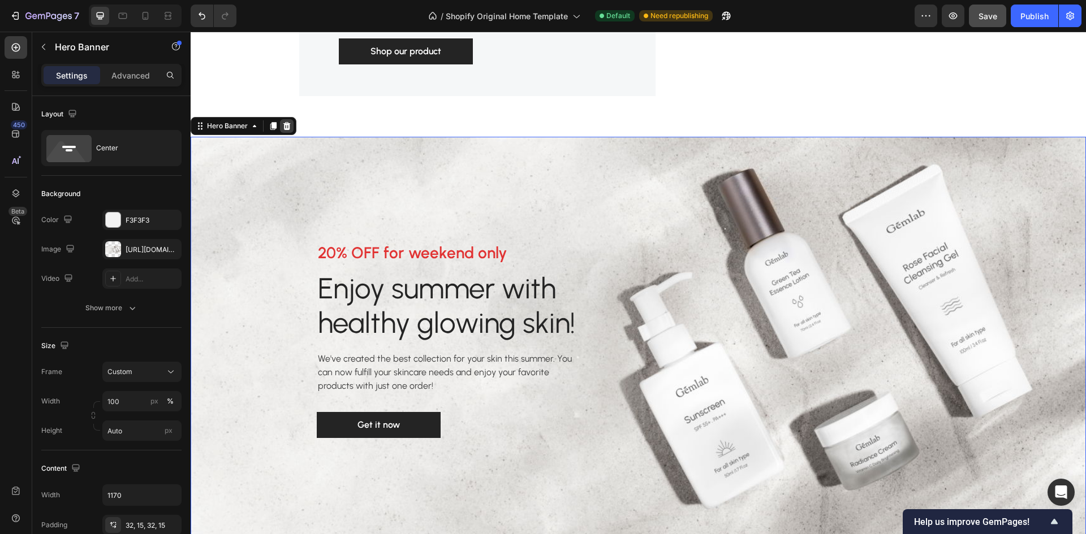
click at [291, 133] on div at bounding box center [287, 126] width 14 height 14
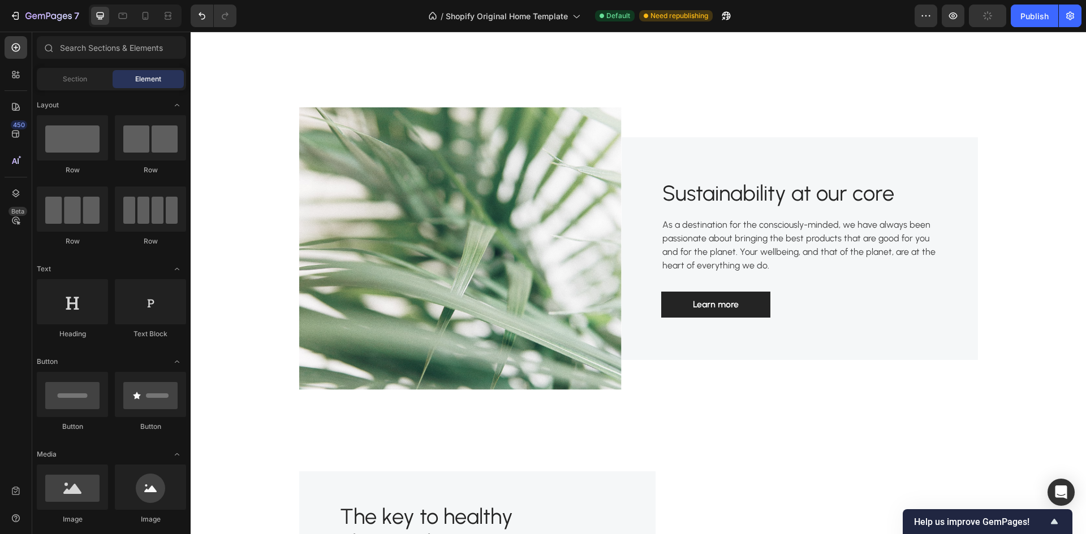
scroll to position [1357, 0]
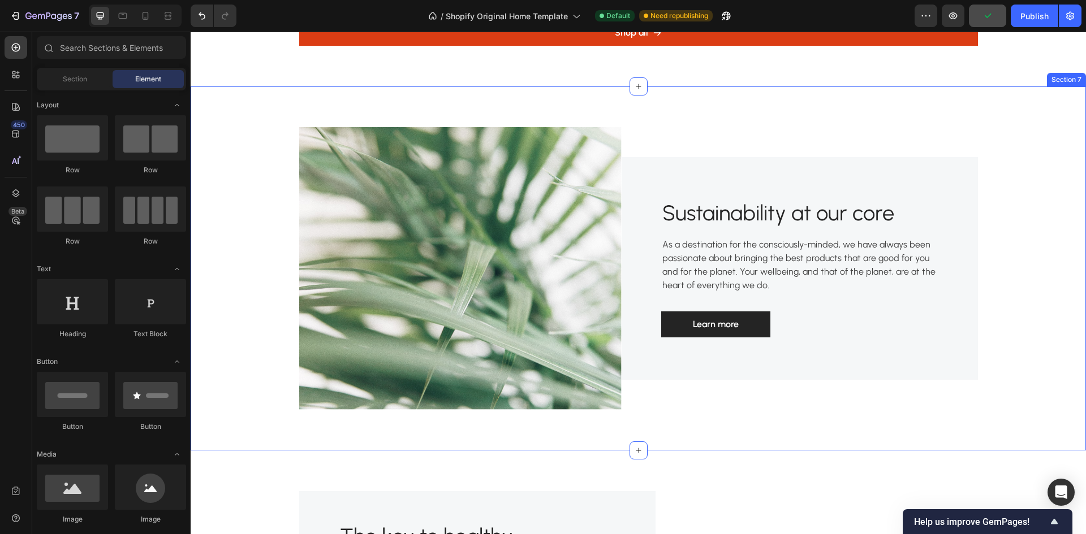
click at [1039, 124] on div "Image Sustainability at our core Heading As a destination for the consciously-m…" at bounding box center [638, 269] width 878 height 310
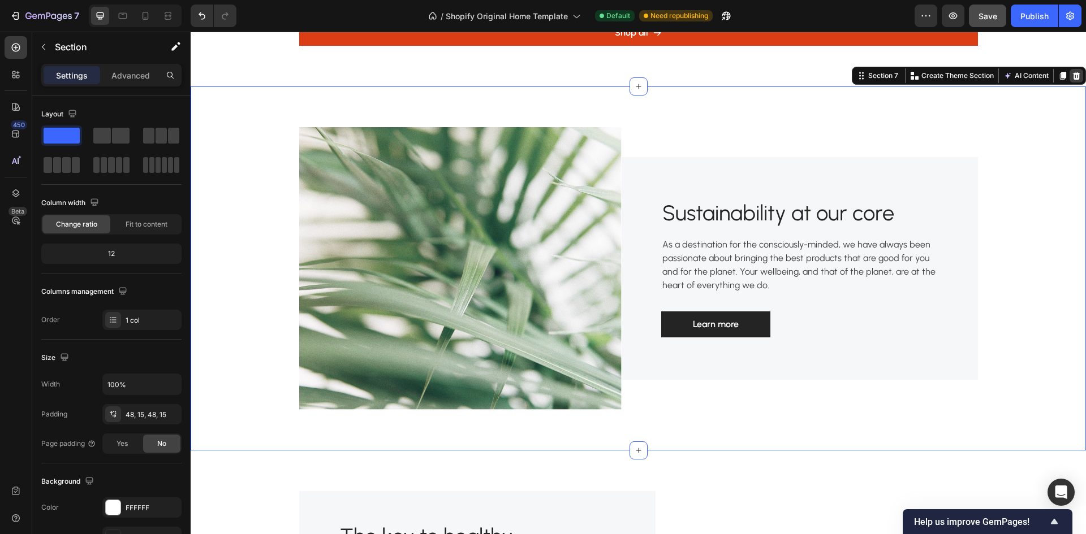
click at [1073, 76] on icon at bounding box center [1076, 76] width 7 height 8
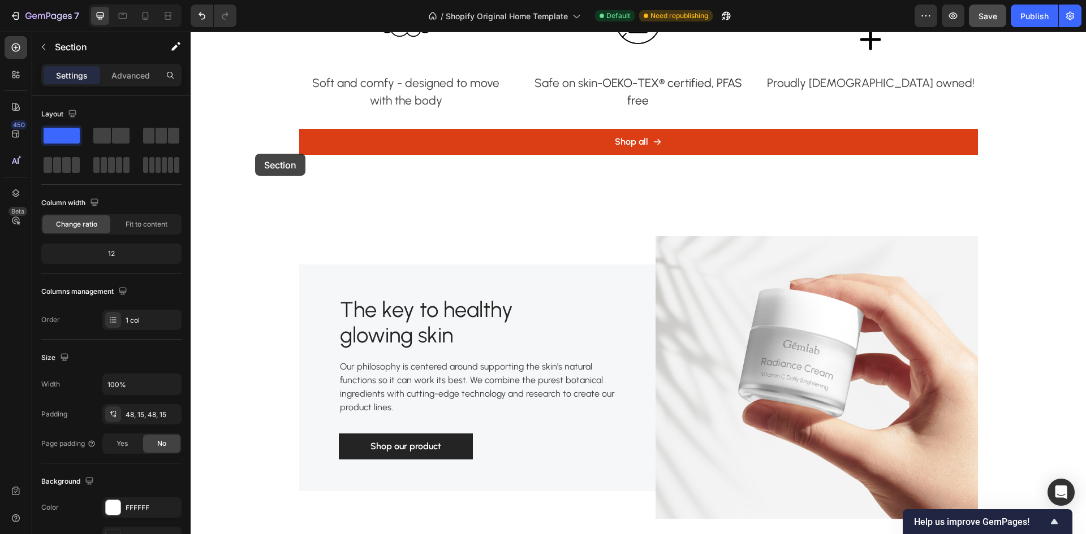
scroll to position [1187, 0]
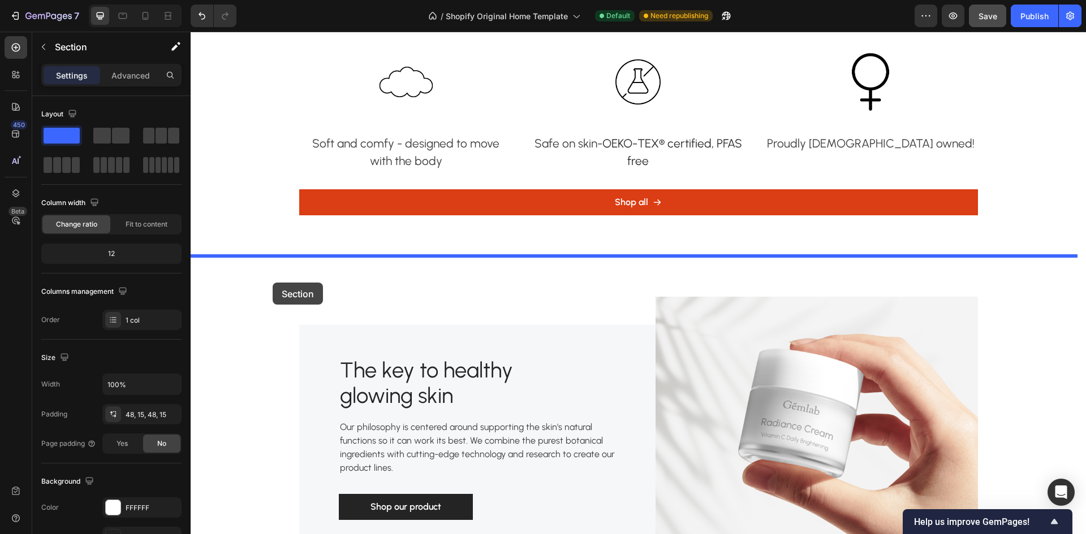
drag, startPoint x: 252, startPoint y: 206, endPoint x: 273, endPoint y: 283, distance: 79.7
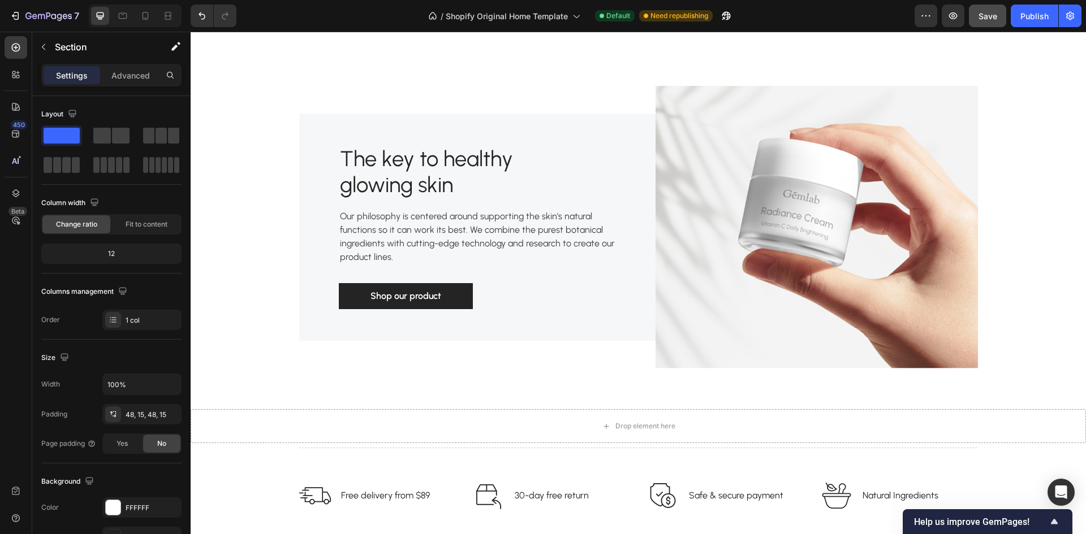
scroll to position [1809, 0]
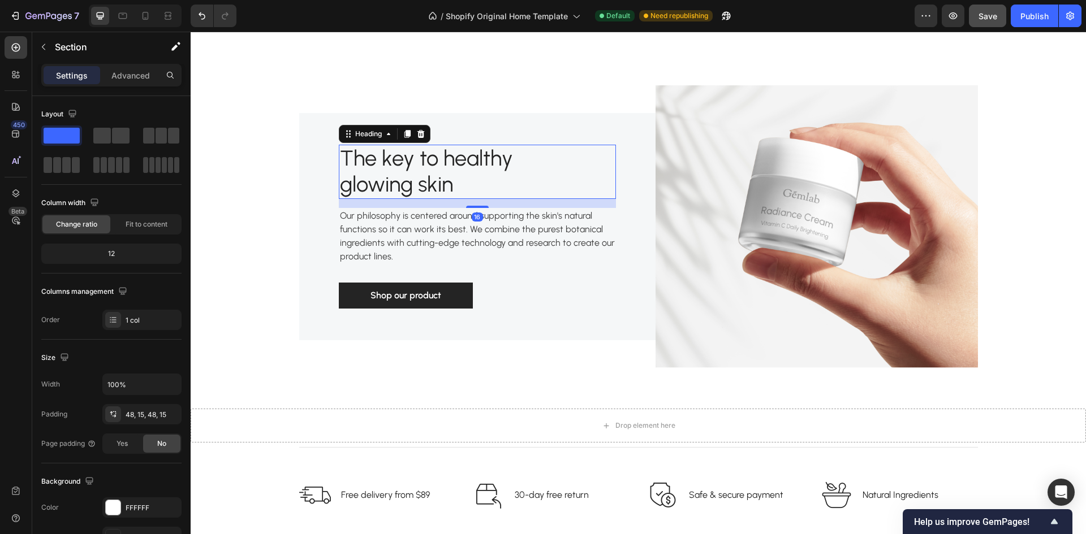
click at [453, 162] on p "The key to healthy glowing skin" at bounding box center [464, 171] width 248 height 51
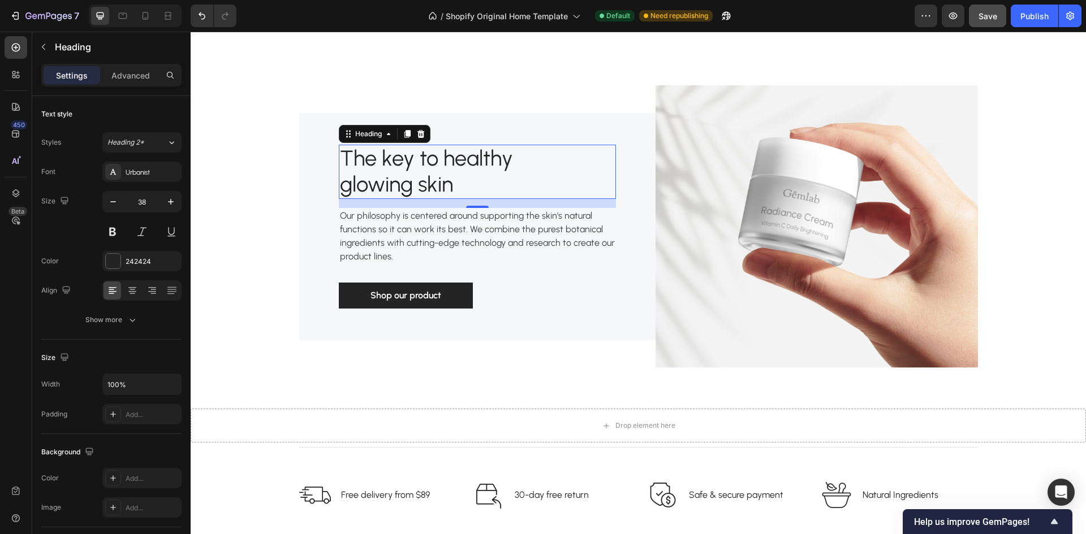
click at [472, 184] on p "The key to healthy glowing skin" at bounding box center [464, 171] width 248 height 51
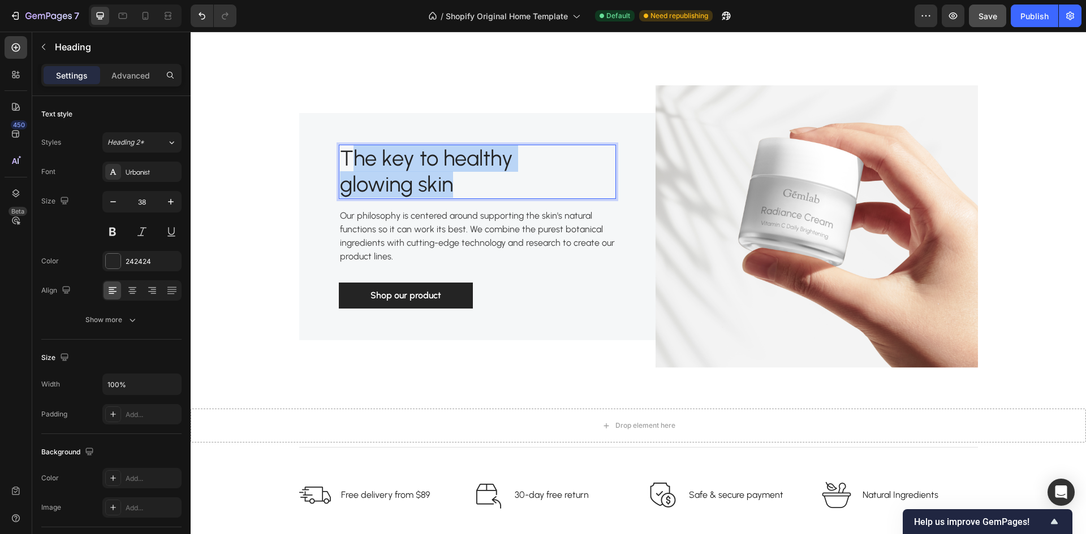
drag, startPoint x: 469, startPoint y: 187, endPoint x: 345, endPoint y: 148, distance: 130.4
click at [345, 148] on p "The key to healthy glowing skin" at bounding box center [464, 171] width 248 height 51
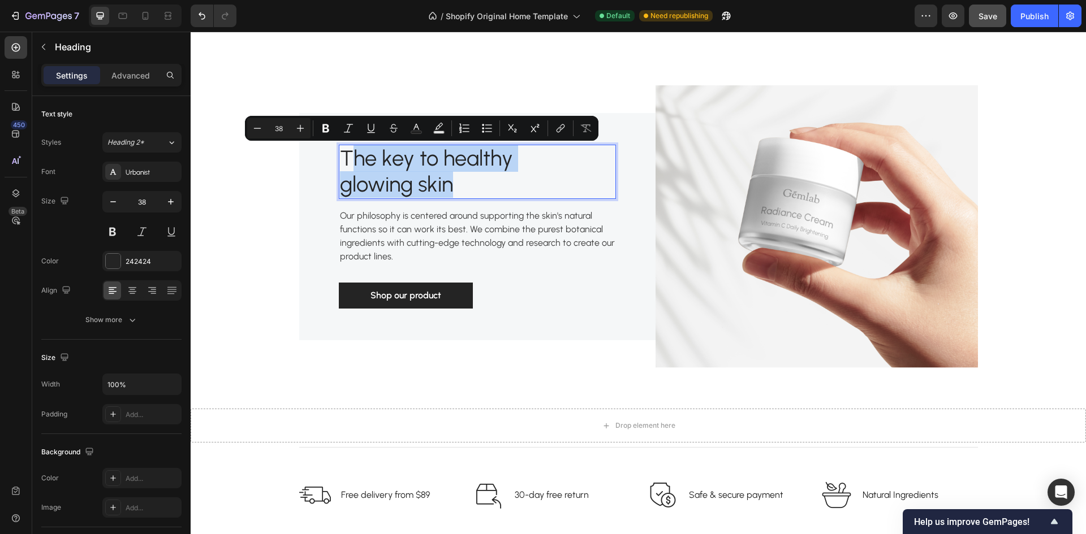
click at [477, 176] on p "The key to healthy glowing skin" at bounding box center [464, 171] width 248 height 51
drag, startPoint x: 477, startPoint y: 176, endPoint x: 513, endPoint y: 172, distance: 37.0
click at [310, 136] on div "The key to healthy glowing skin Heading 16 Our philosophy is centered around su…" at bounding box center [477, 226] width 356 height 227
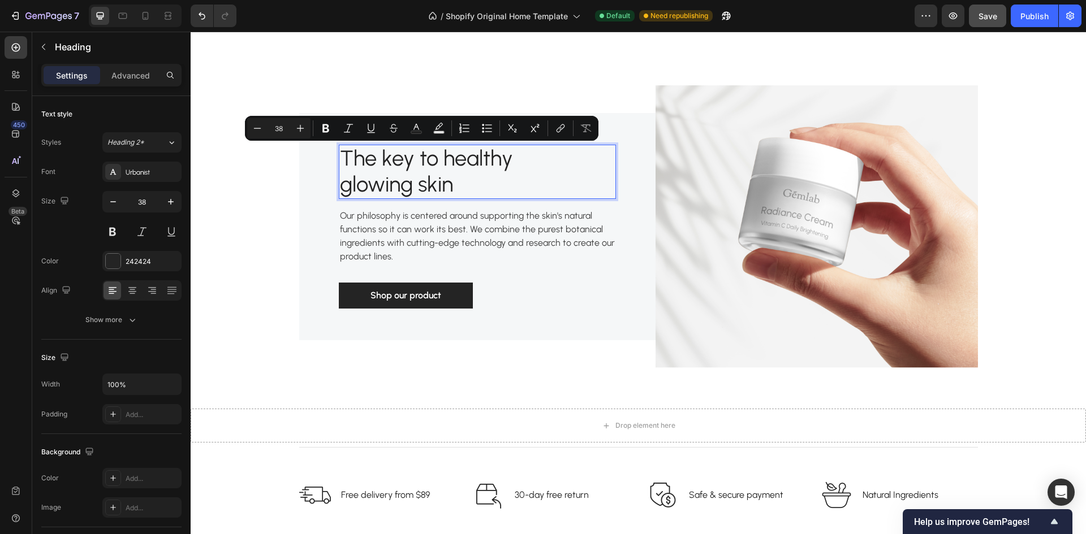
scroll to position [1822, 0]
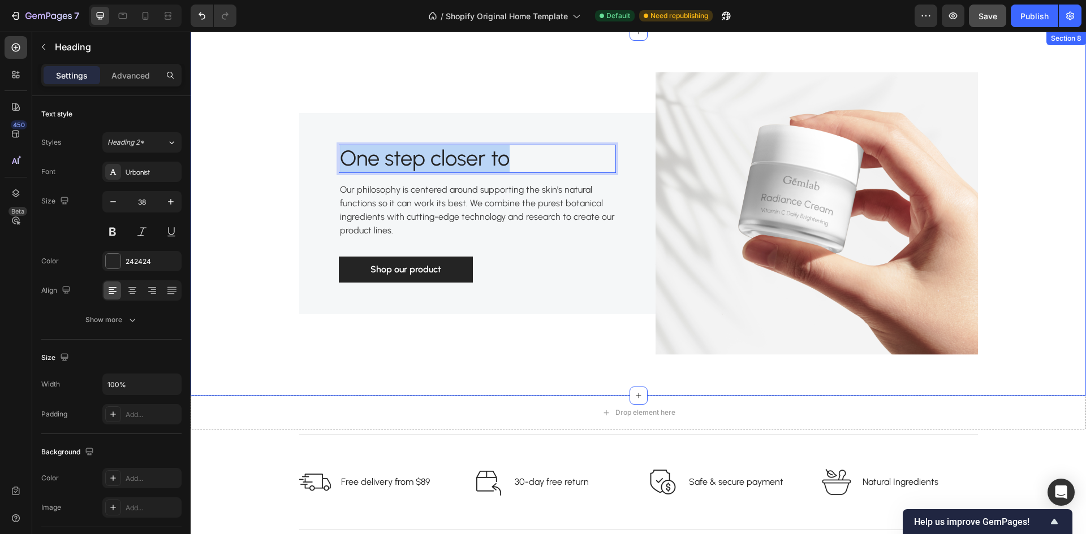
drag, startPoint x: 521, startPoint y: 153, endPoint x: 273, endPoint y: 129, distance: 249.4
click at [273, 129] on div "Image One step closer to Heading 16 Our philosophy is centered around supportin…" at bounding box center [638, 214] width 878 height 310
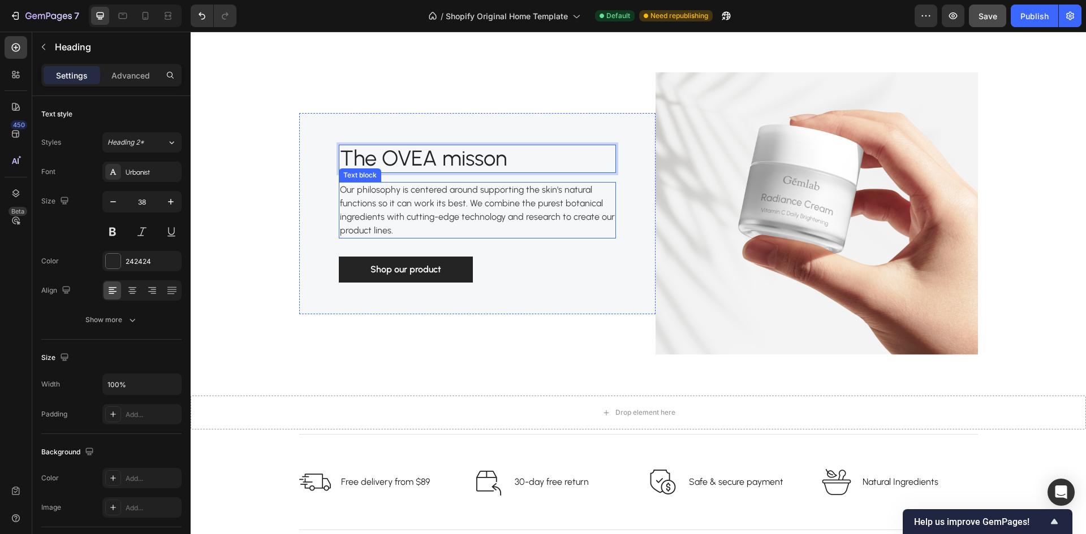
click at [448, 205] on p "Our philosophy is centered around supporting the skin's natural functions so it…" at bounding box center [477, 210] width 275 height 54
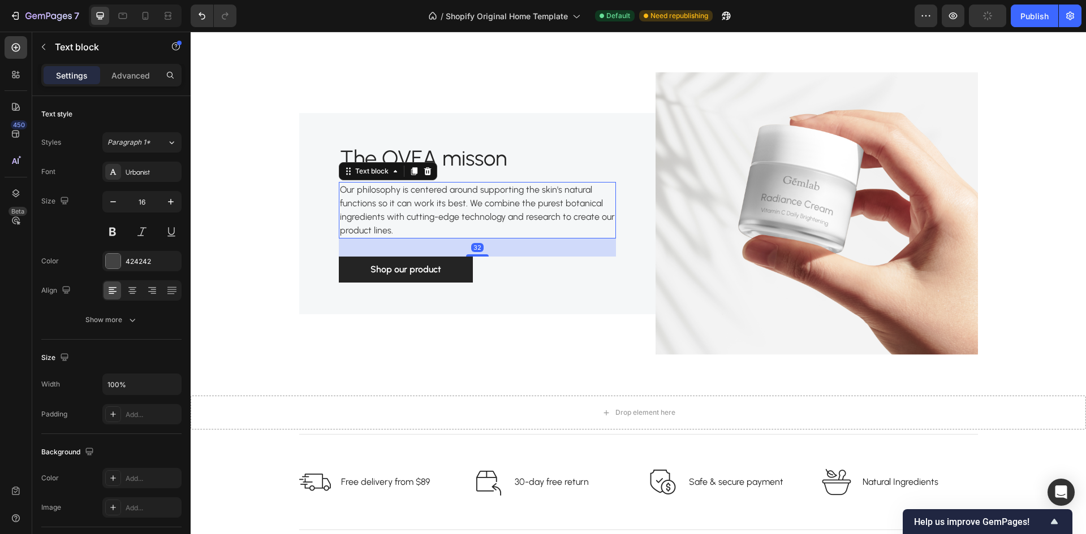
click at [401, 231] on p "Our philosophy is centered around supporting the skin's natural functions so it…" at bounding box center [477, 210] width 275 height 54
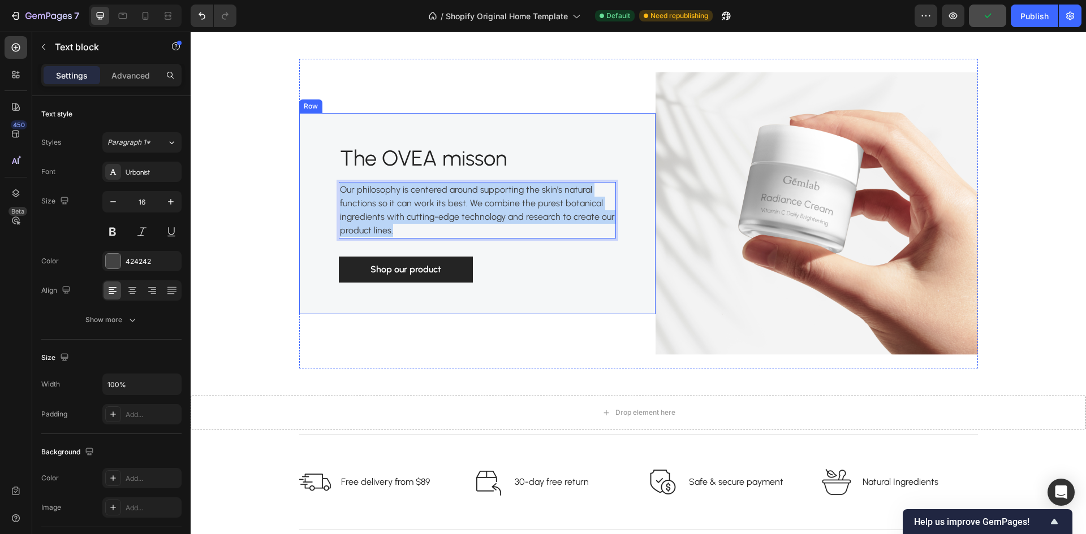
drag, startPoint x: 394, startPoint y: 232, endPoint x: 330, endPoint y: 191, distance: 76.4
click at [330, 191] on div "The OVEA misson Heading Our philosophy is centered around supporting the skin's…" at bounding box center [477, 213] width 356 height 201
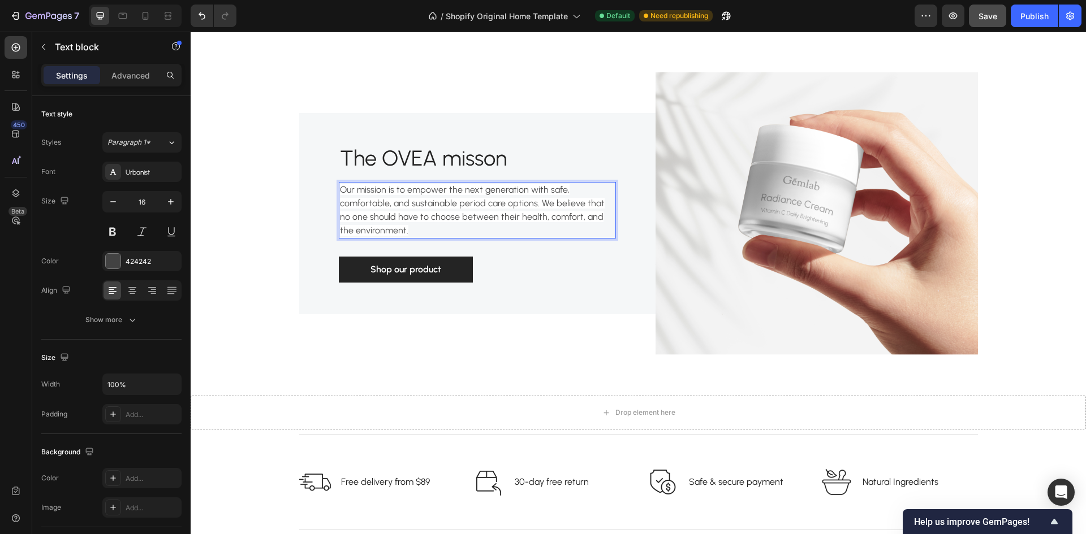
click at [469, 221] on span "Our mission is to empower the next generation with safe, comfortable, and susta…" at bounding box center [472, 209] width 265 height 51
click at [558, 273] on div "Shop our product Button" at bounding box center [477, 270] width 277 height 26
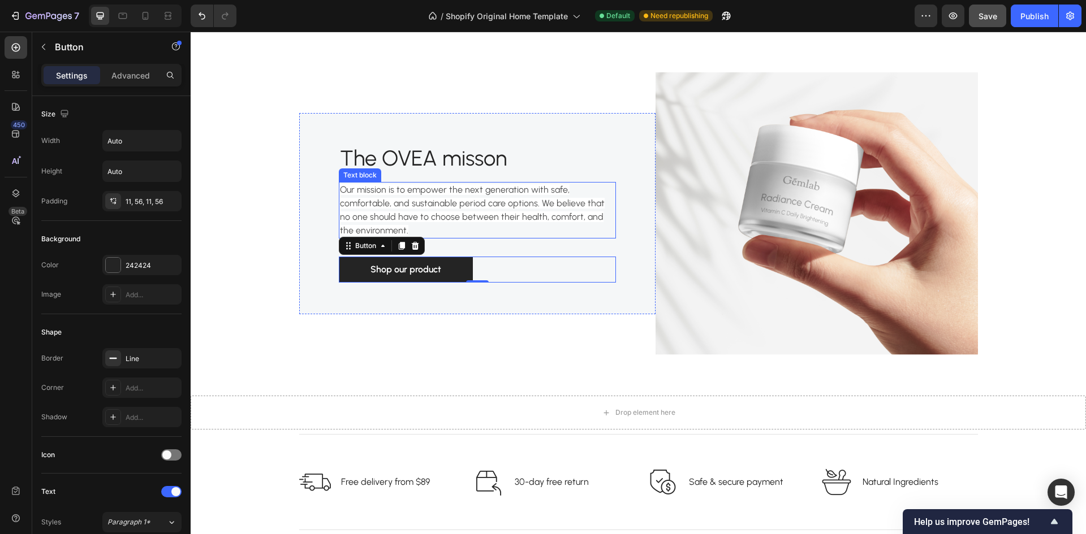
click at [561, 228] on p "Our mission is to empower the next generation with safe, comfortable, and susta…" at bounding box center [477, 210] width 275 height 54
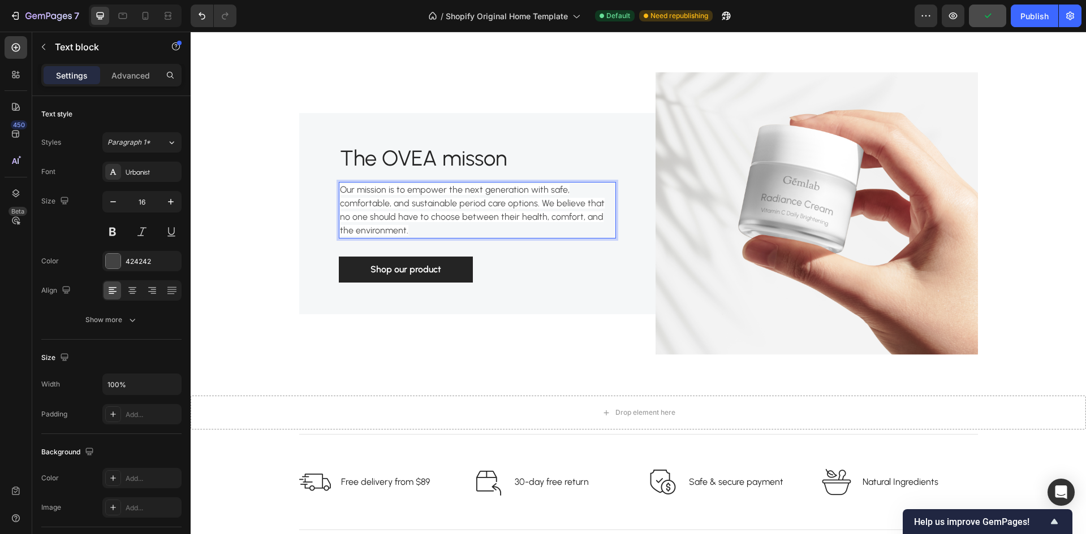
click at [391, 228] on p "Our mission is to empower the next generation with safe, comfortable, and susta…" at bounding box center [477, 210] width 275 height 54
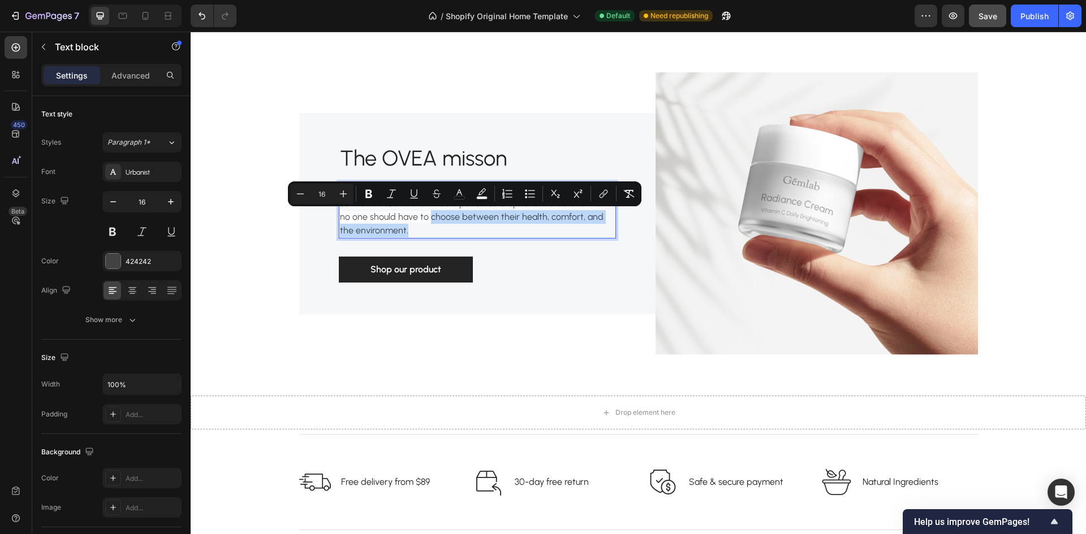
drag, startPoint x: 397, startPoint y: 232, endPoint x: 411, endPoint y: 219, distance: 18.8
click at [411, 219] on p "Our mission is to empower the next generation with safe, comfortable, and susta…" at bounding box center [477, 210] width 275 height 54
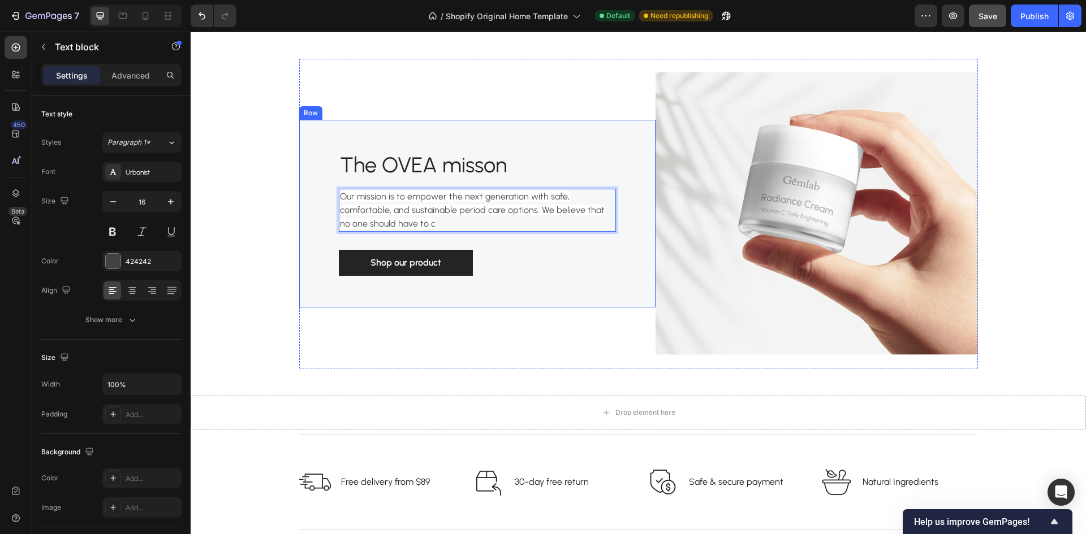
scroll to position [1829, 0]
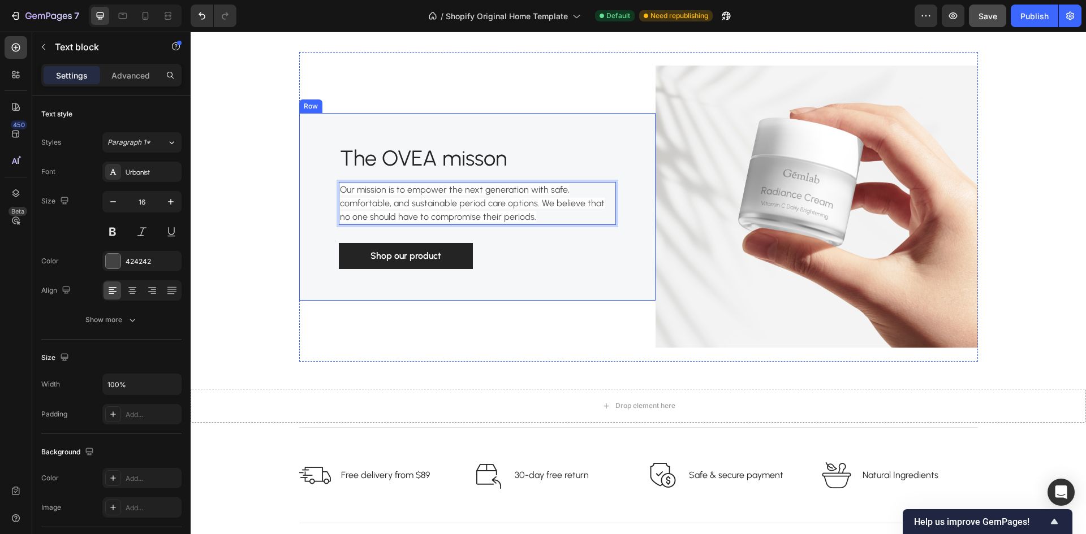
click at [611, 252] on div "The OVEA misson Heading Our mission is to empower the next generation with safe…" at bounding box center [477, 207] width 356 height 188
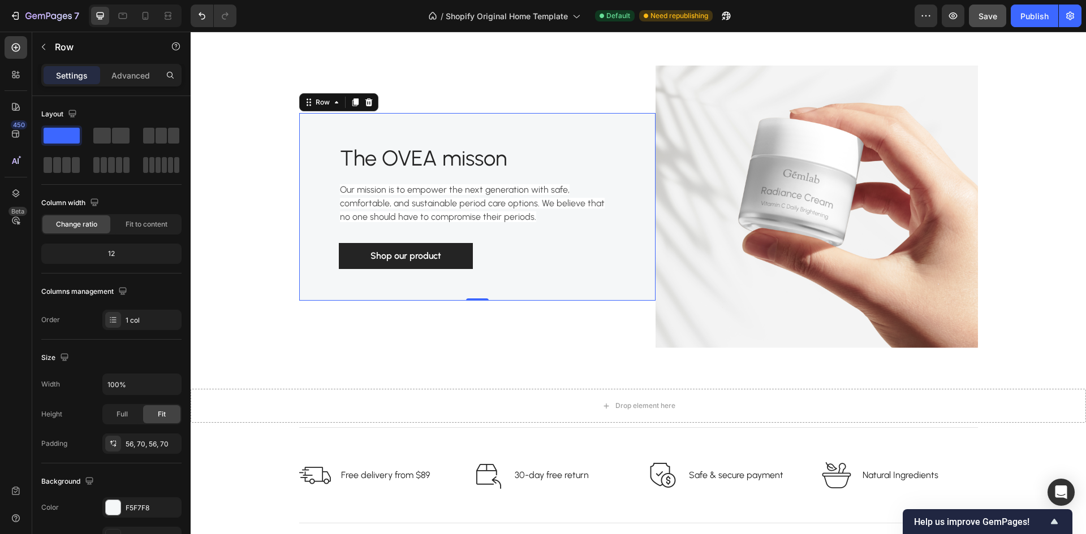
click at [600, 131] on div "The OVEA misson Heading Our mission is to empower the next generation with safe…" at bounding box center [477, 207] width 356 height 188
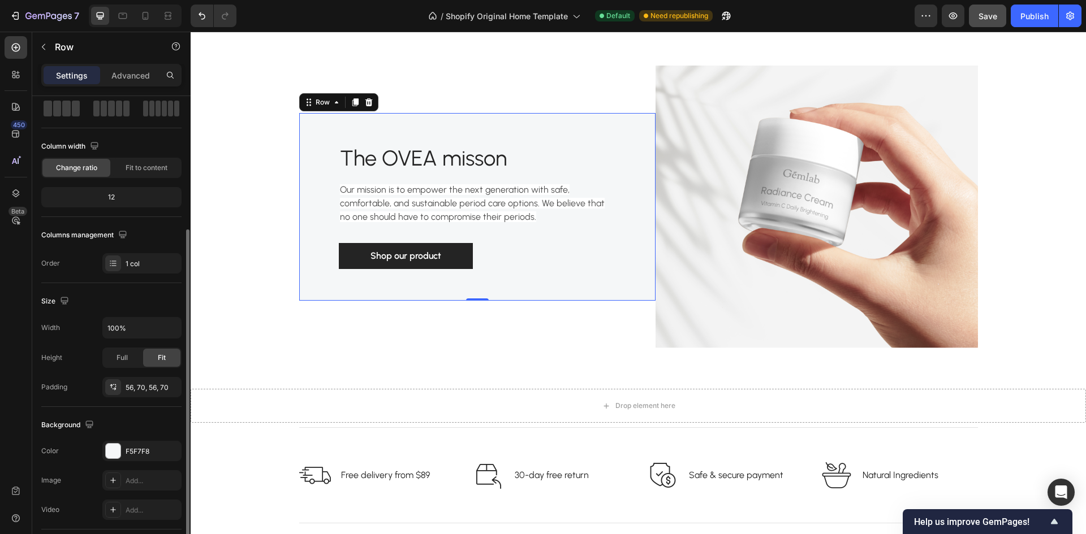
scroll to position [113, 0]
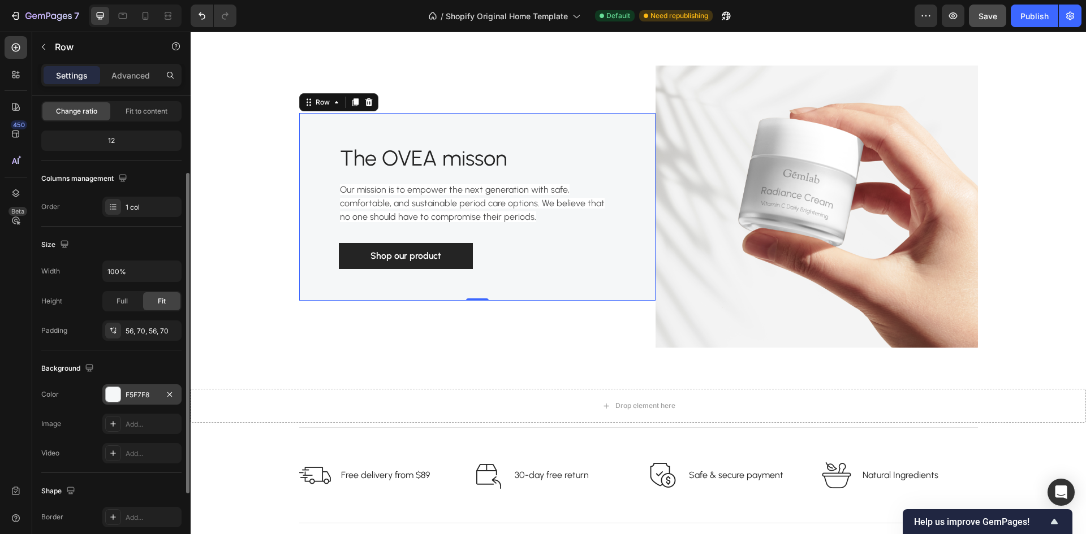
click at [116, 395] on div at bounding box center [113, 394] width 15 height 15
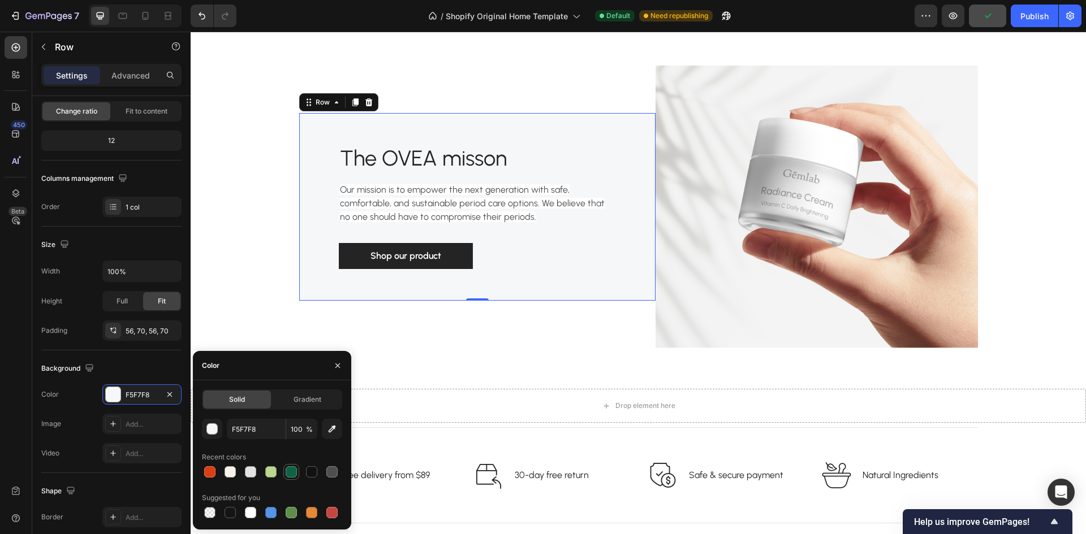
click at [288, 473] on div at bounding box center [291, 471] width 11 height 11
type input "0F6345"
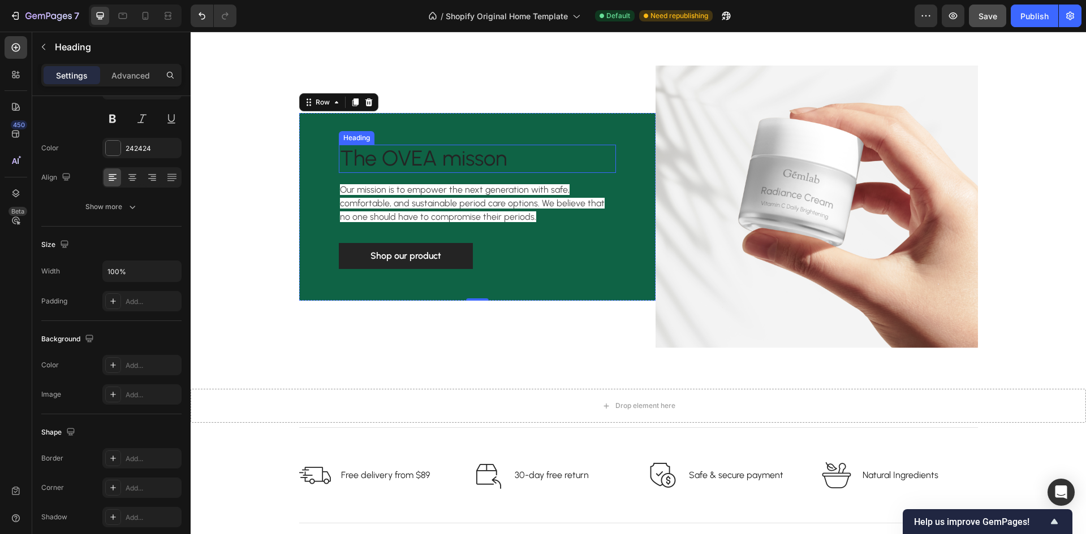
click at [473, 159] on p "The OVEA misson" at bounding box center [464, 159] width 248 height 26
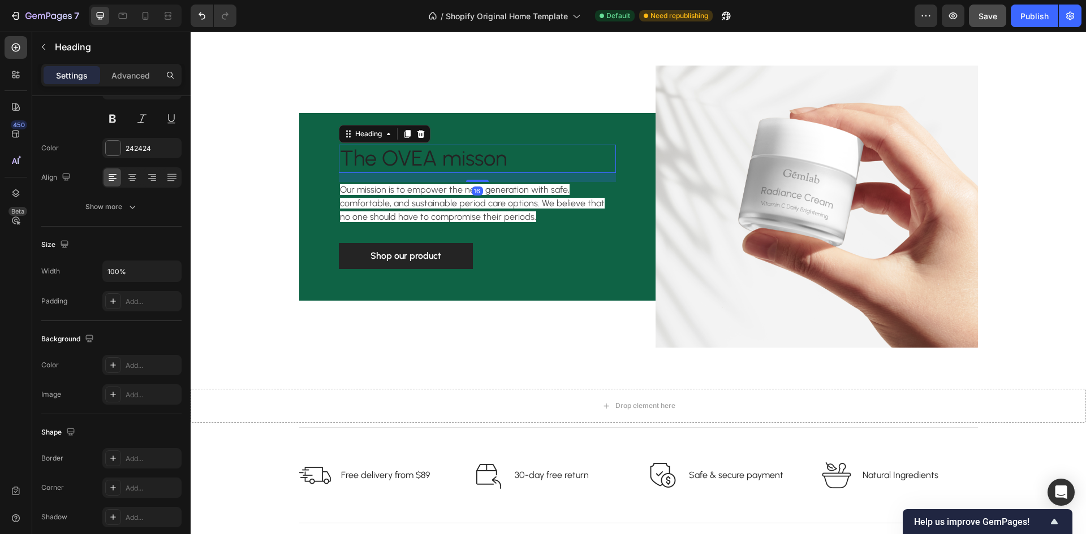
scroll to position [0, 0]
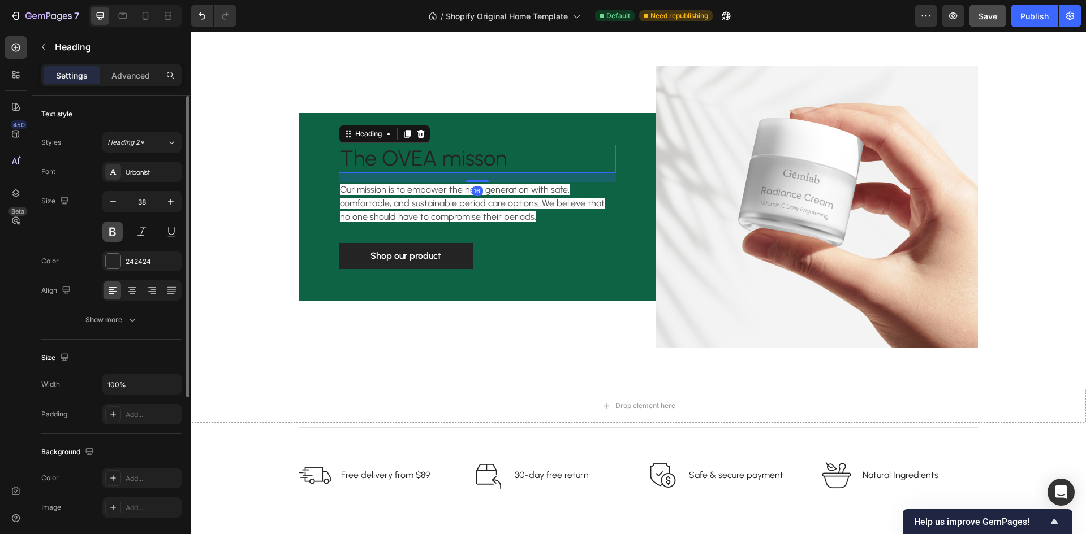
click at [110, 237] on button at bounding box center [112, 232] width 20 height 20
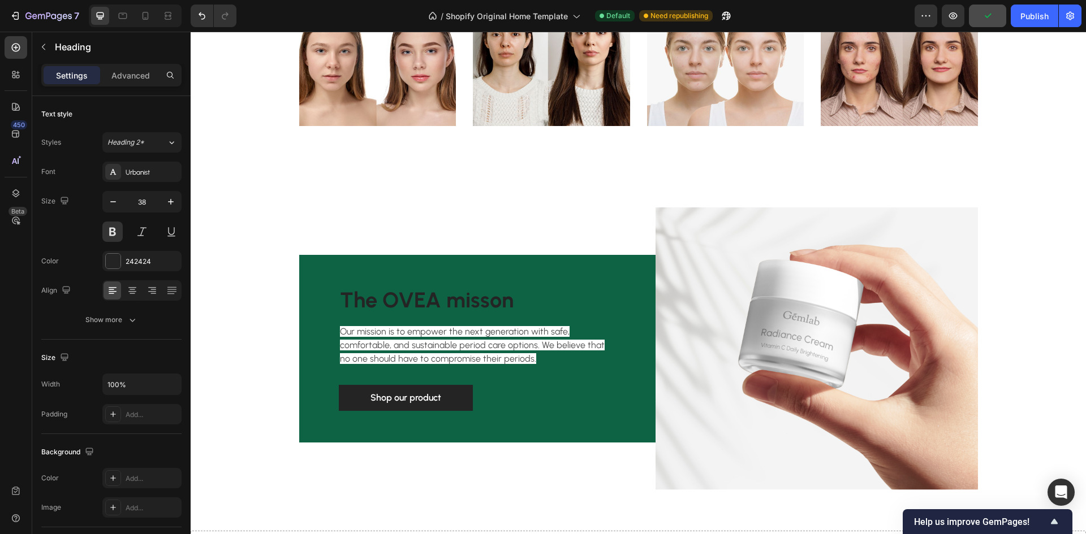
scroll to position [1809, 0]
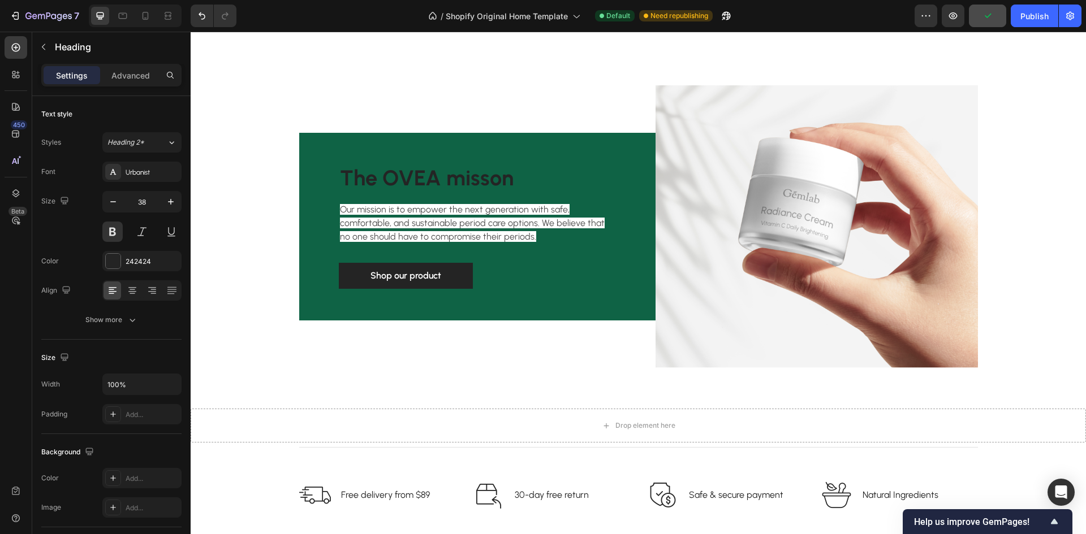
click at [433, 176] on h2 "The OVEA misson" at bounding box center [464, 179] width 250 height 28
click at [458, 176] on p "The OVEA misson" at bounding box center [464, 179] width 248 height 26
drag, startPoint x: 509, startPoint y: 179, endPoint x: 338, endPoint y: 181, distance: 171.3
click at [340, 181] on p "The OVEA misson" at bounding box center [464, 179] width 248 height 26
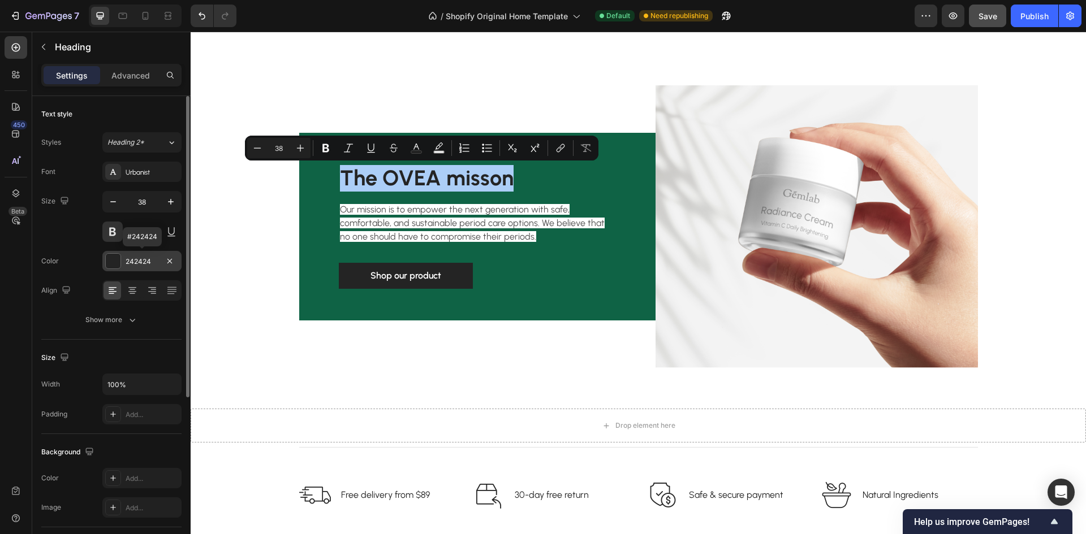
click at [113, 260] on div at bounding box center [113, 261] width 15 height 15
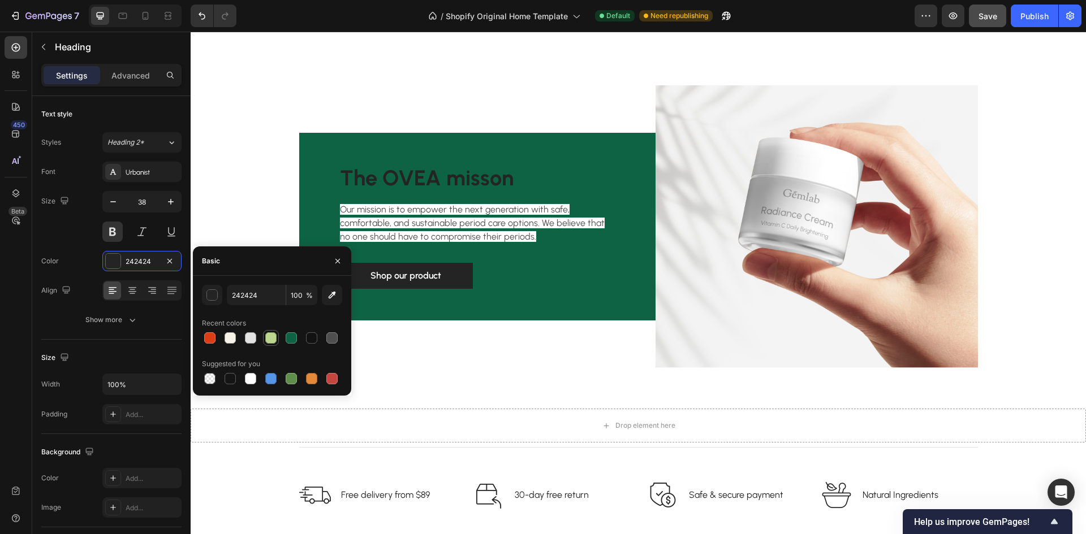
click at [272, 333] on div at bounding box center [270, 337] width 11 height 11
type input "BAD68F"
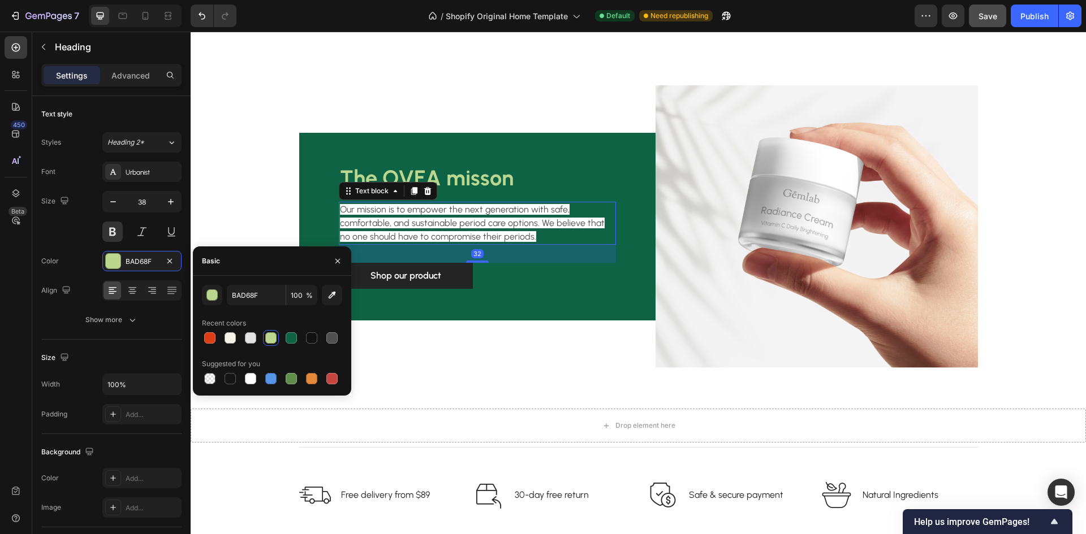
click at [430, 222] on span "Our mission is to empower the next generation with safe, comfortable, and susta…" at bounding box center [472, 223] width 265 height 38
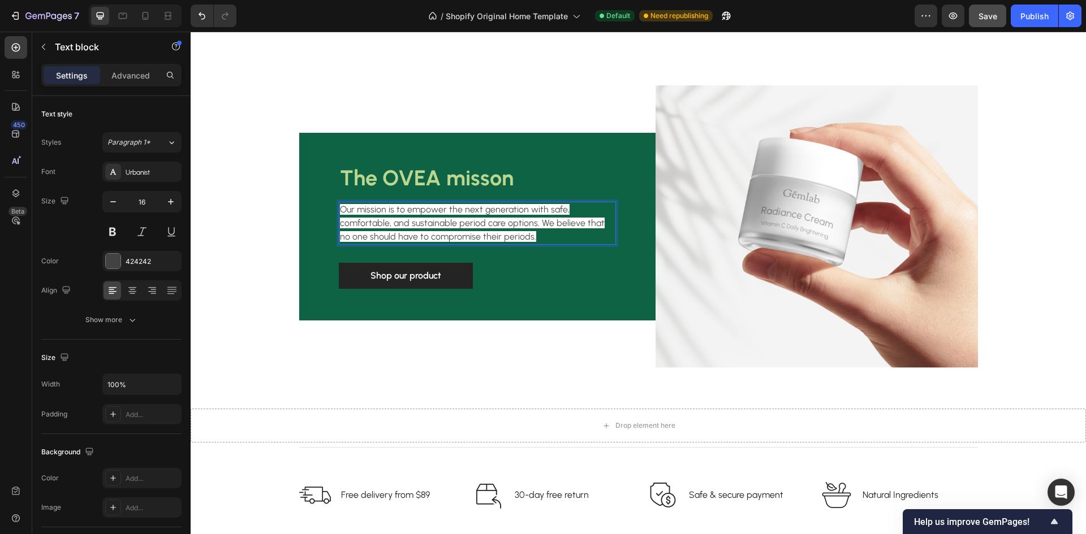
click at [534, 239] on p "Our mission is to empower the next generation with safe, comfortable, and susta…" at bounding box center [477, 223] width 275 height 41
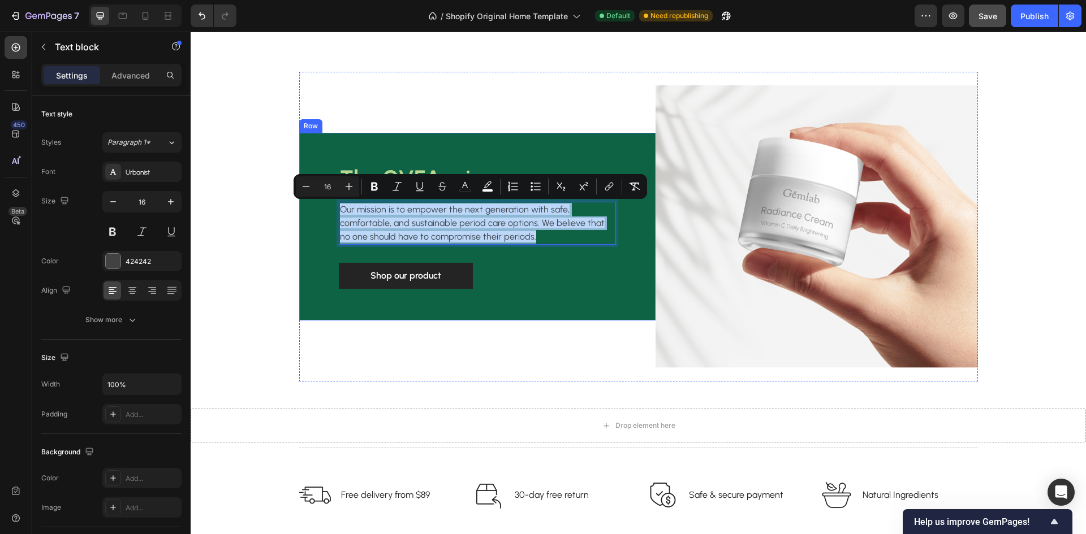
drag, startPoint x: 529, startPoint y: 236, endPoint x: 299, endPoint y: 209, distance: 231.7
click at [299, 209] on div "The OVEA misson Heading Our mission is to empower the next generation with safe…" at bounding box center [477, 227] width 356 height 188
click at [108, 262] on div at bounding box center [113, 261] width 15 height 15
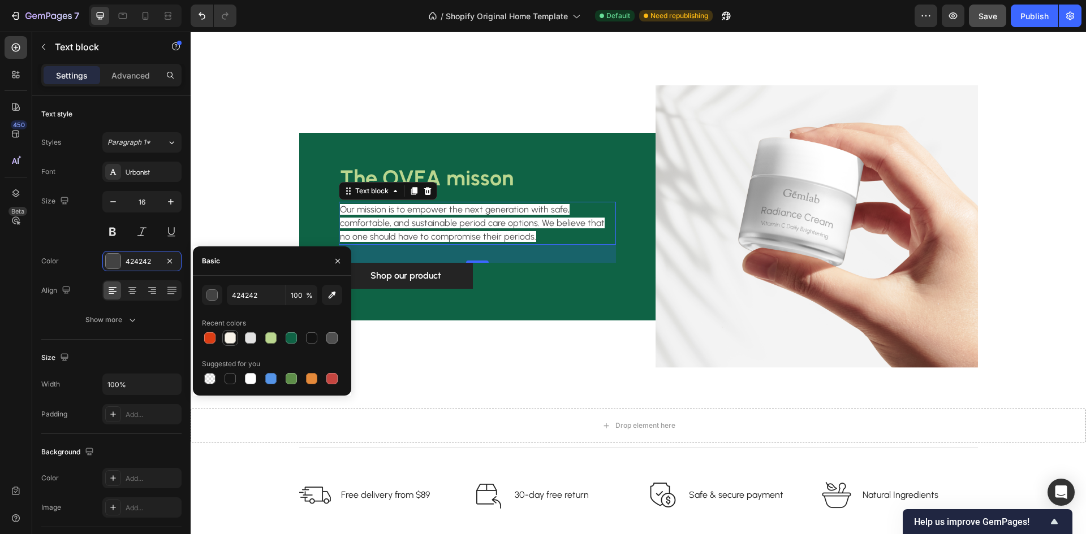
click at [228, 334] on div at bounding box center [229, 337] width 11 height 11
type input "F7F2E8"
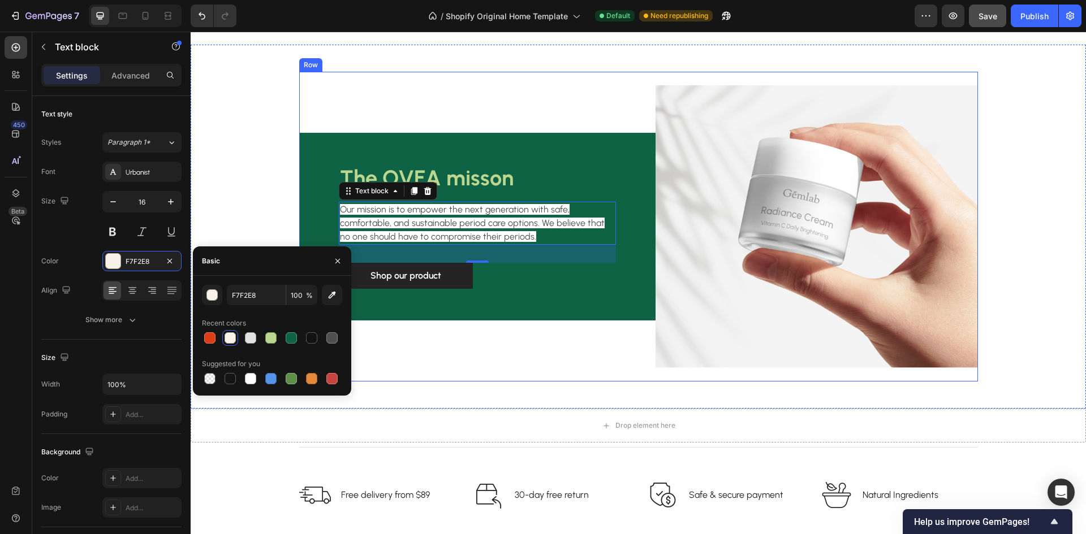
click at [446, 344] on div "The OVEA misson Heading Our mission is to empower the next generation with safe…" at bounding box center [477, 226] width 356 height 283
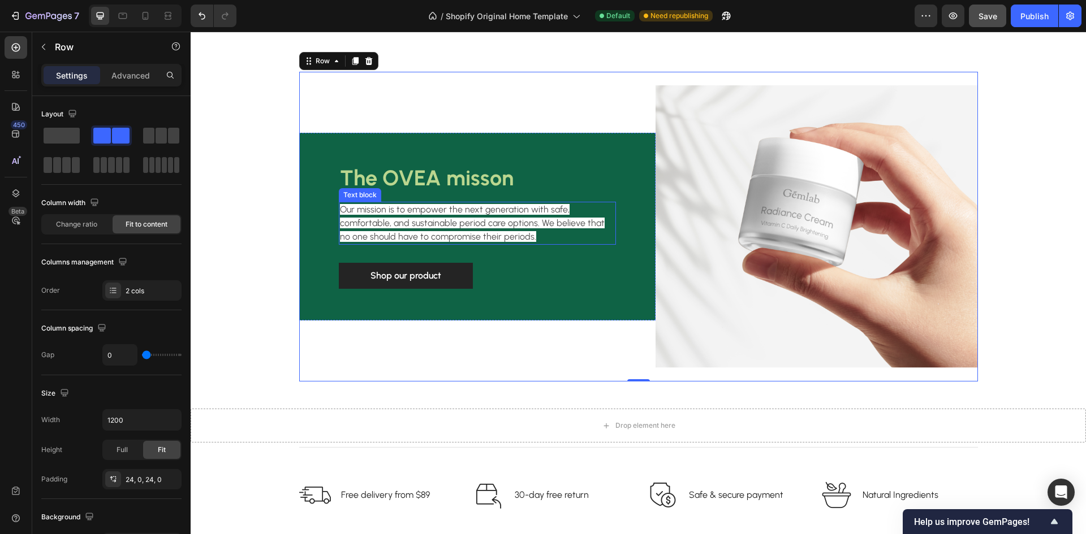
click at [551, 223] on span "Our mission is to empower the next generation with safe, comfortable, and susta…" at bounding box center [472, 223] width 265 height 38
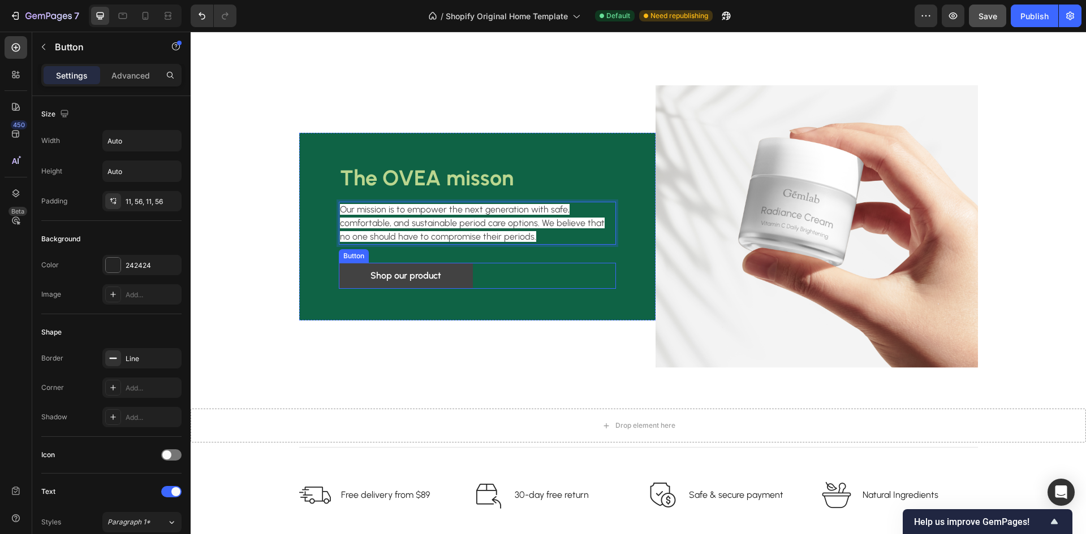
click at [450, 278] on link "Shop our product" at bounding box center [406, 276] width 134 height 26
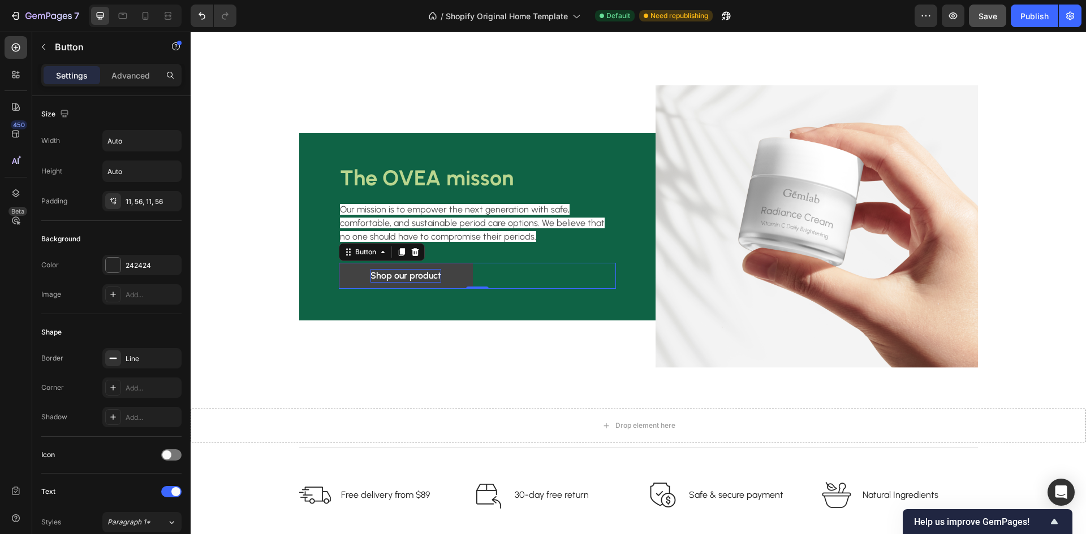
click at [413, 273] on div "Shop our product" at bounding box center [405, 276] width 71 height 14
drag, startPoint x: 434, startPoint y: 274, endPoint x: 364, endPoint y: 274, distance: 70.7
click at [364, 274] on link "Shop our product" at bounding box center [406, 276] width 134 height 26
click at [452, 279] on div "About OVEA Button 0" at bounding box center [477, 276] width 277 height 26
click at [434, 276] on link "About OVEA" at bounding box center [396, 276] width 115 height 26
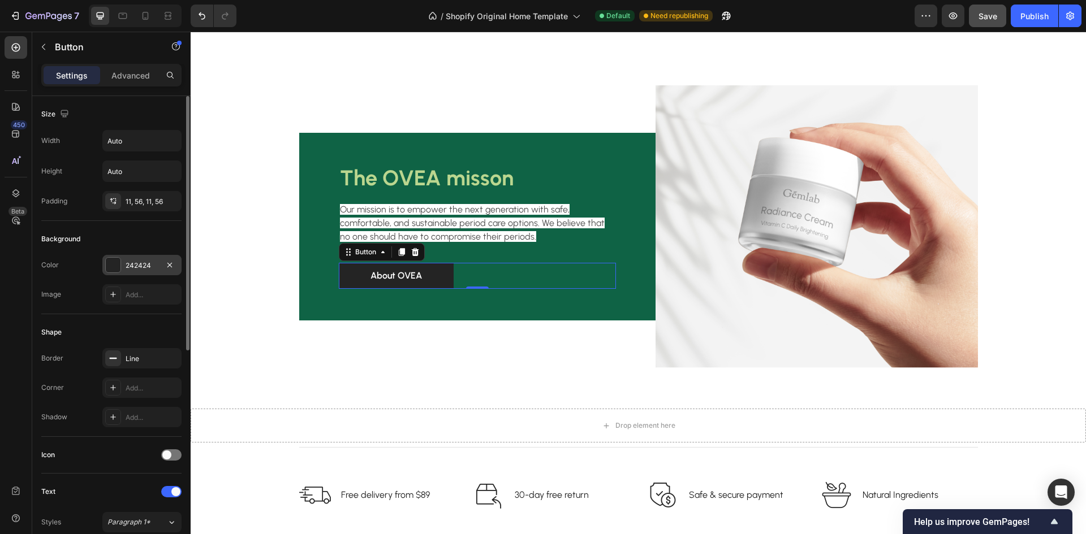
click at [115, 260] on div at bounding box center [113, 265] width 15 height 15
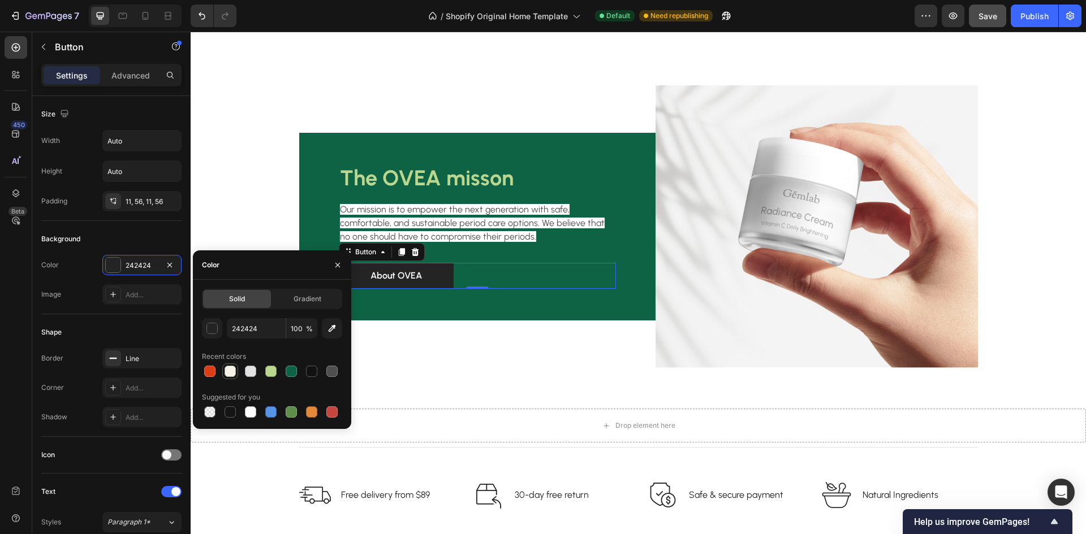
click at [231, 372] on div at bounding box center [229, 371] width 11 height 11
click at [261, 373] on div at bounding box center [272, 372] width 140 height 16
click at [259, 372] on div at bounding box center [272, 372] width 140 height 16
click at [254, 372] on div at bounding box center [250, 371] width 11 height 11
click at [236, 376] on div at bounding box center [230, 372] width 14 height 14
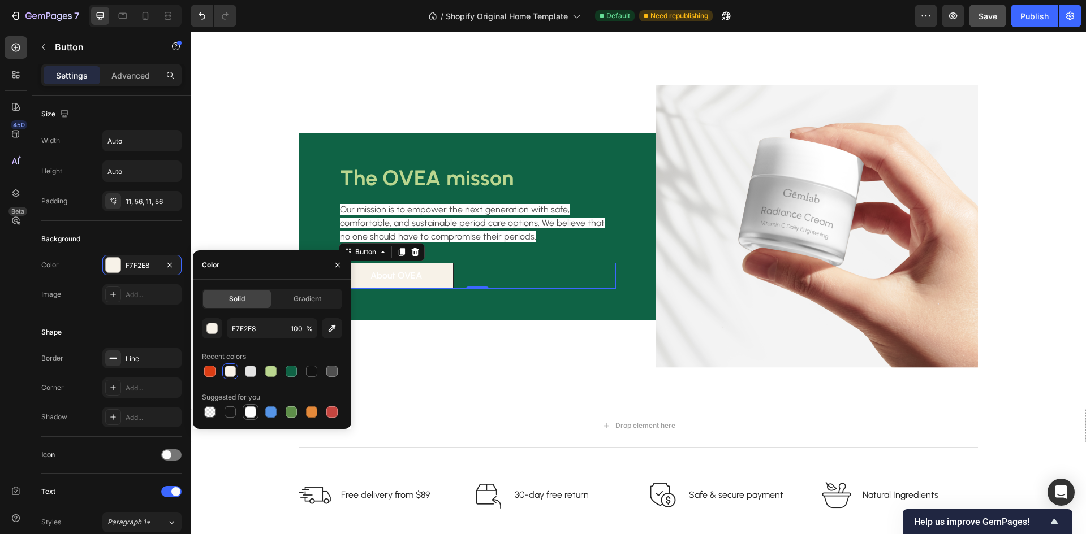
click at [248, 411] on div at bounding box center [250, 412] width 11 height 11
click at [204, 412] on div at bounding box center [209, 412] width 11 height 11
type input "000000"
type input "0"
click at [215, 330] on div "button" at bounding box center [212, 328] width 11 height 11
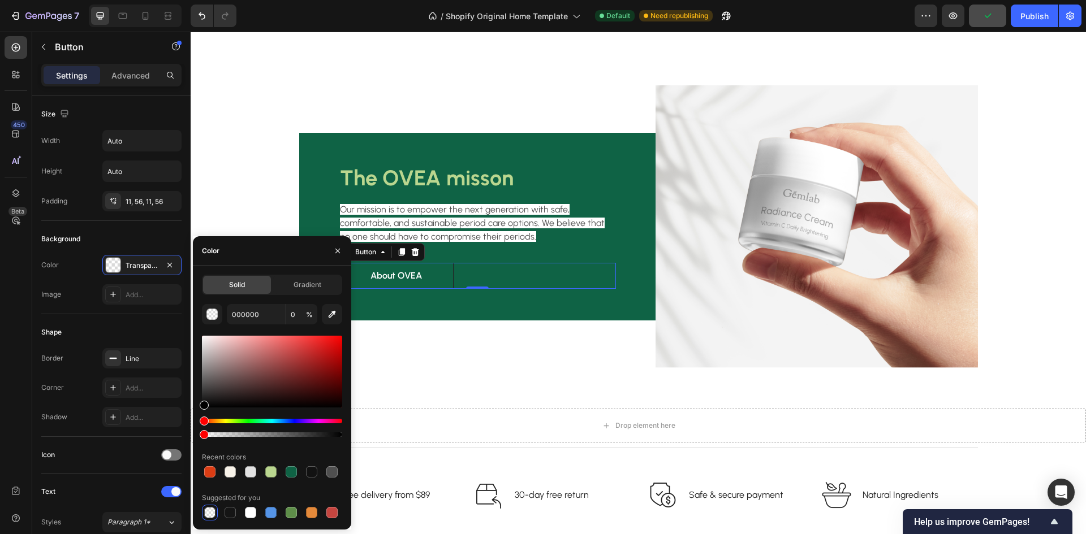
click at [209, 340] on div at bounding box center [272, 372] width 140 height 72
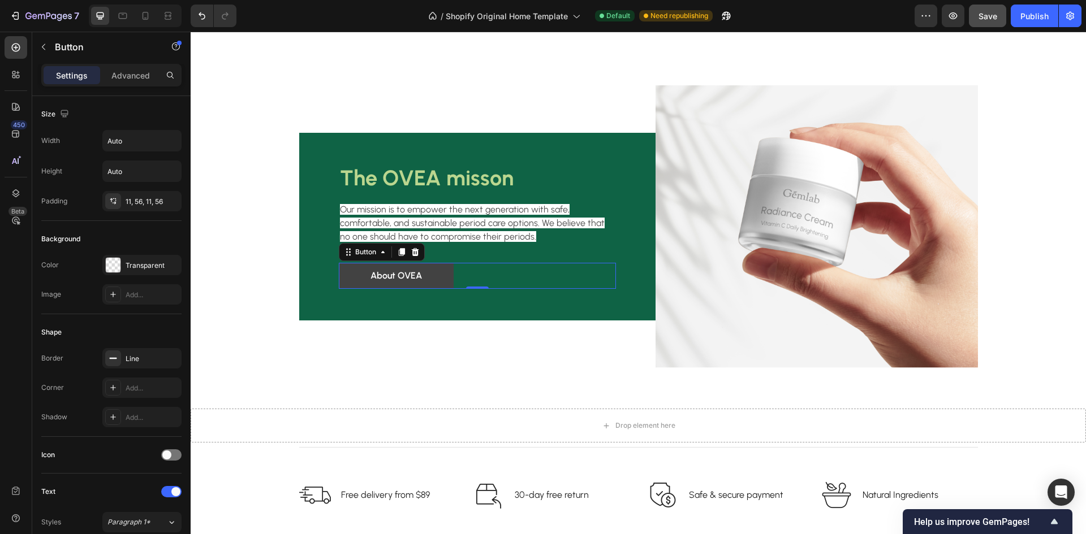
click at [429, 273] on link "About OVEA" at bounding box center [396, 276] width 115 height 26
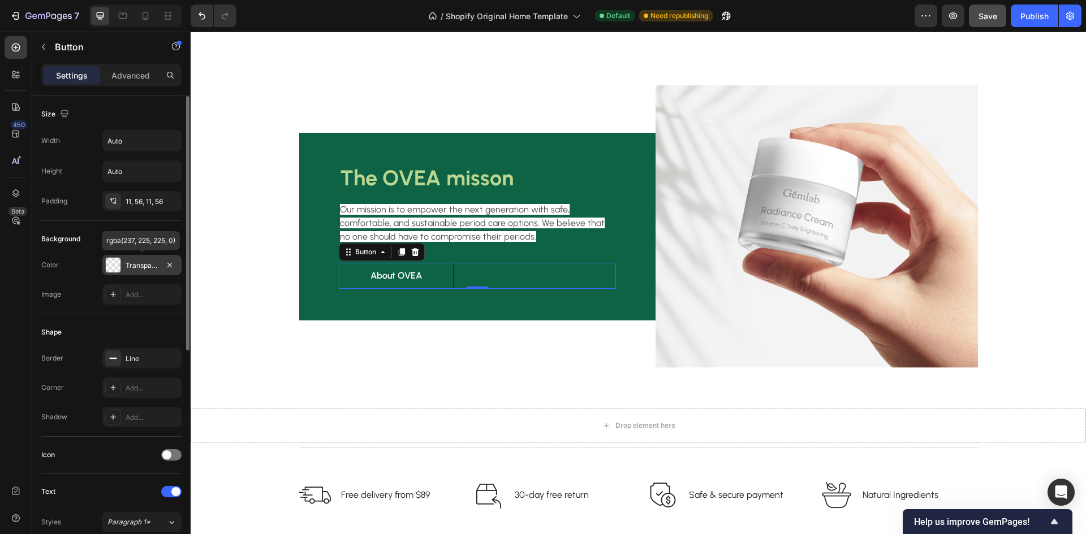
click at [115, 268] on div at bounding box center [113, 265] width 15 height 15
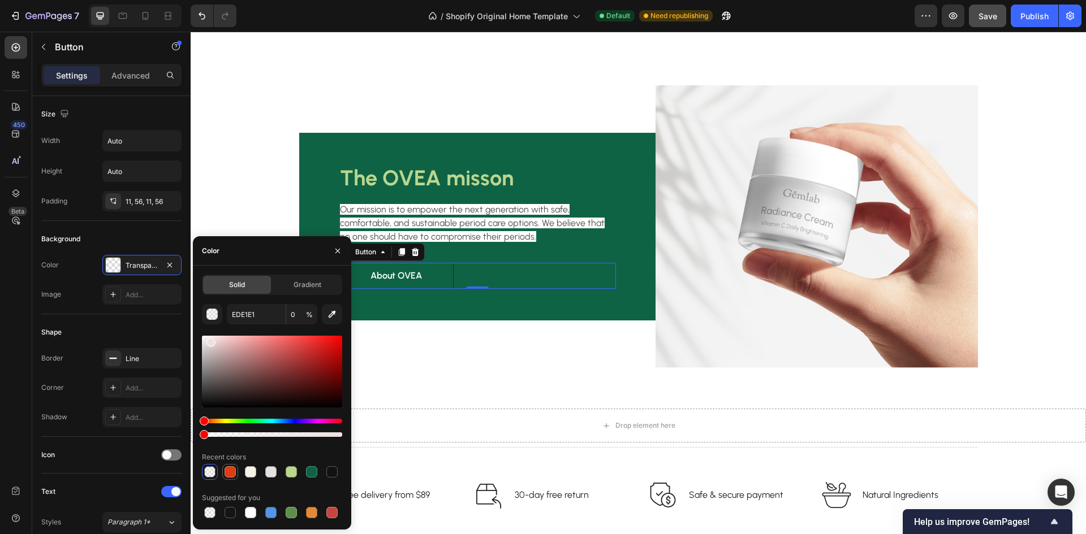
click at [227, 475] on div at bounding box center [229, 471] width 11 height 11
type input "DB3D14"
type input "100"
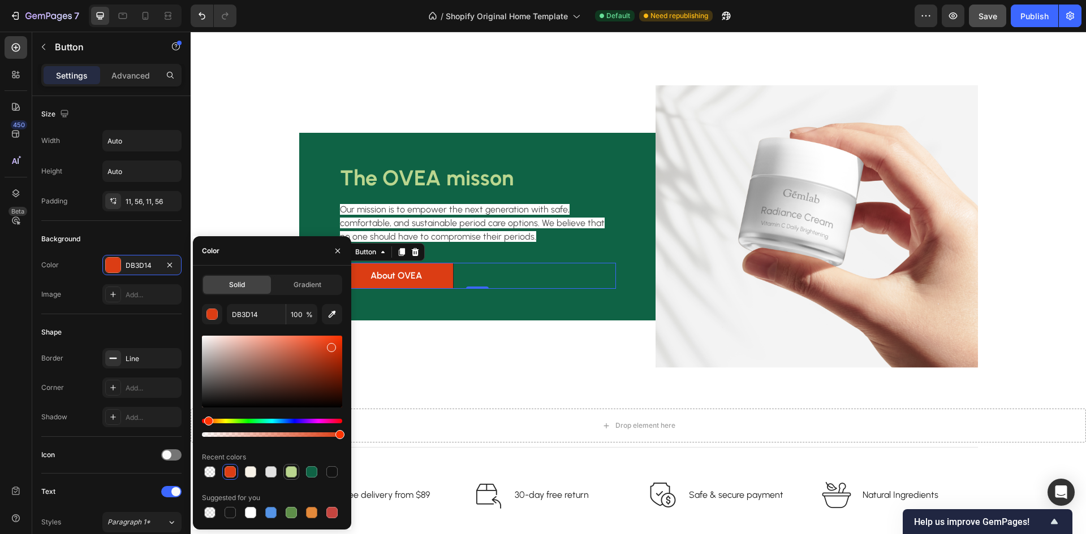
click at [289, 472] on div at bounding box center [291, 471] width 11 height 11
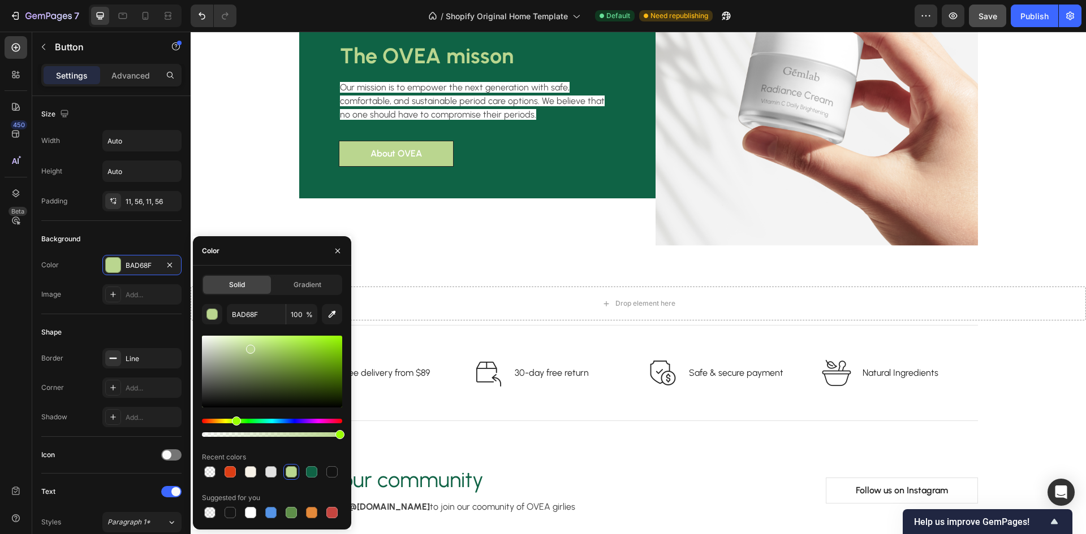
scroll to position [1866, 0]
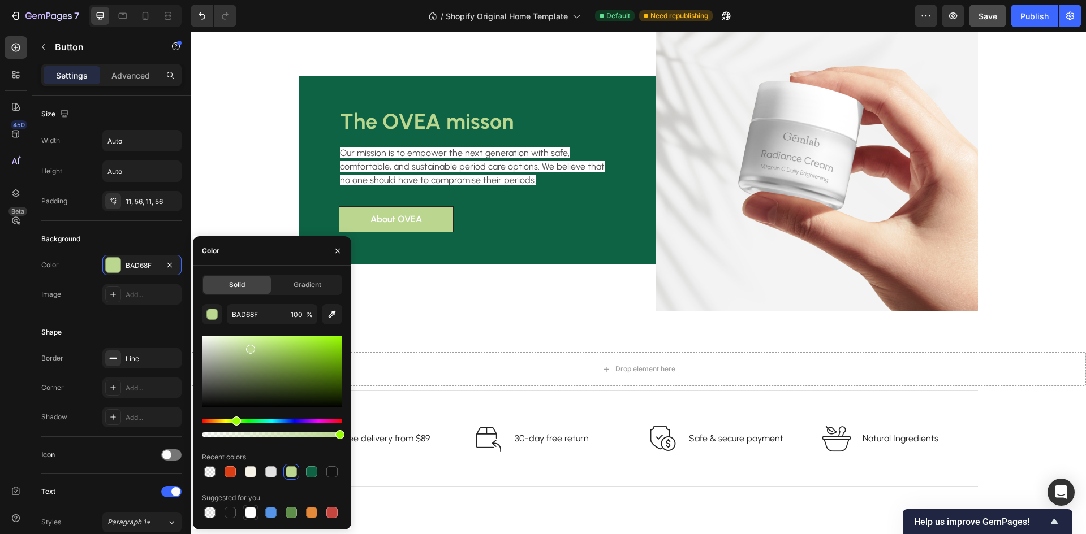
click at [249, 513] on div at bounding box center [250, 512] width 11 height 11
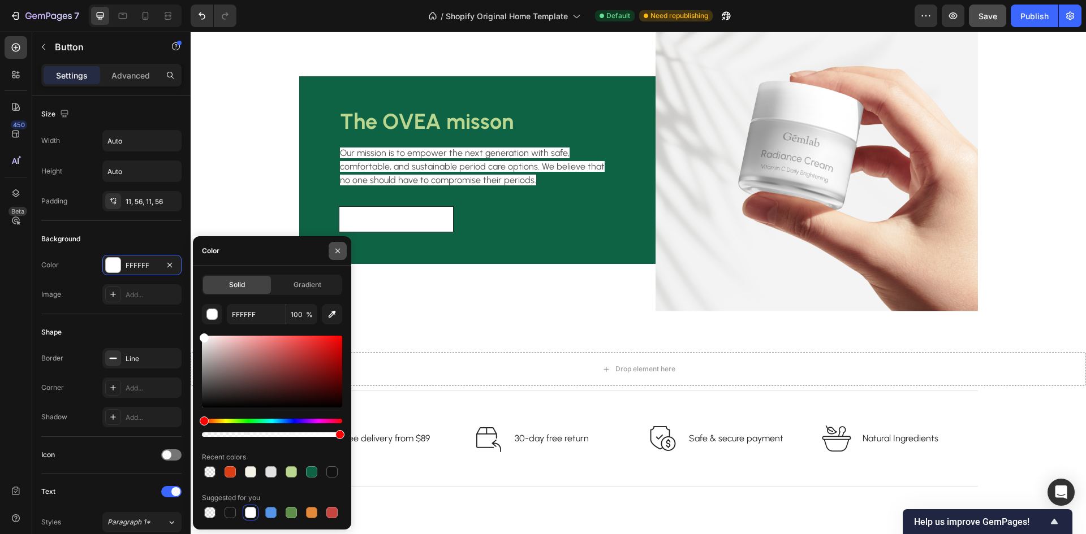
click at [338, 251] on icon "button" at bounding box center [337, 250] width 5 height 5
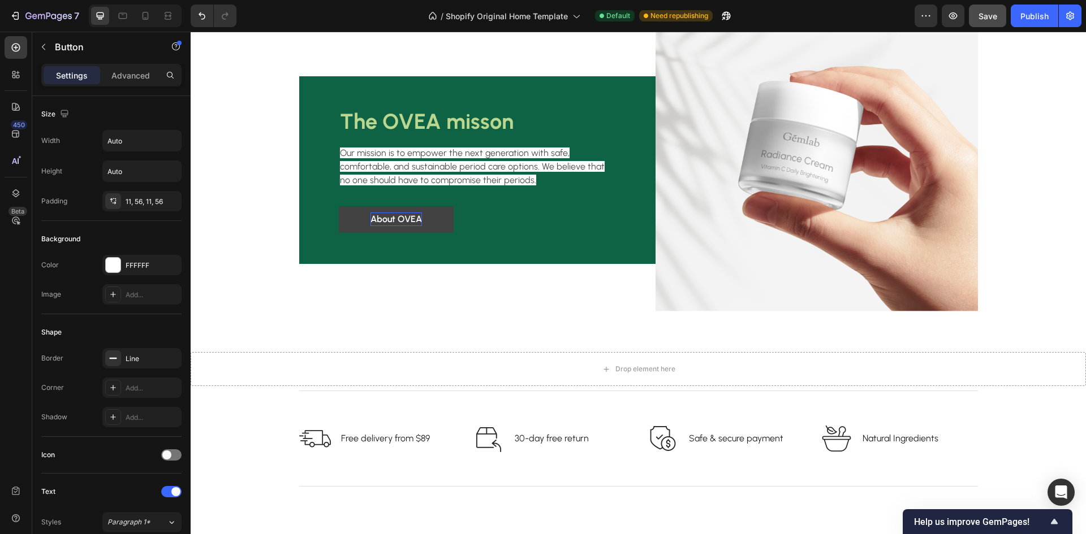
click at [372, 220] on p "About OVEA" at bounding box center [395, 220] width 51 height 14
click at [381, 218] on p "About OVEA" at bounding box center [395, 220] width 51 height 14
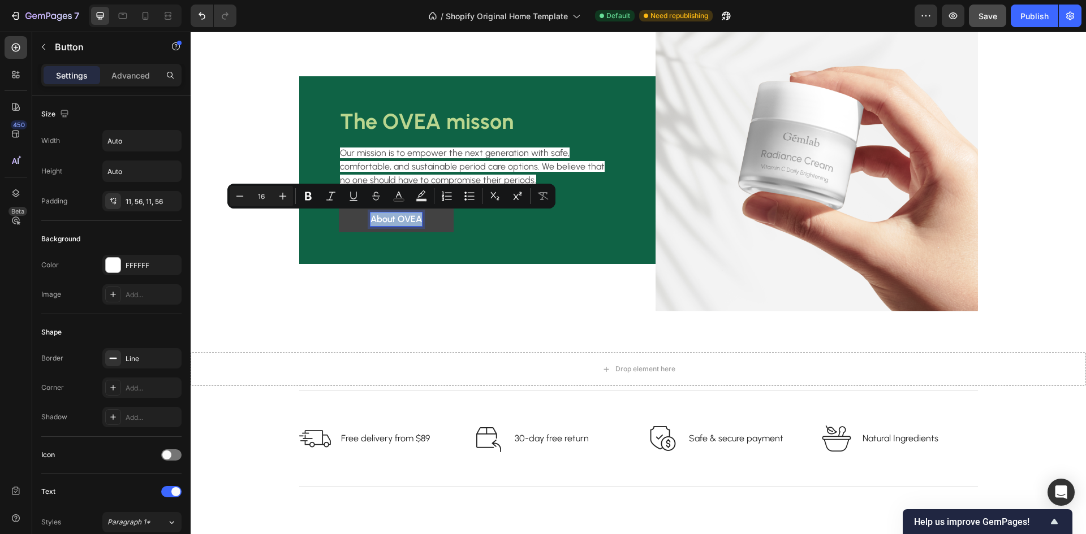
drag, startPoint x: 367, startPoint y: 220, endPoint x: 418, endPoint y: 231, distance: 52.6
click at [418, 231] on link "About OVEA" at bounding box center [396, 219] width 115 height 26
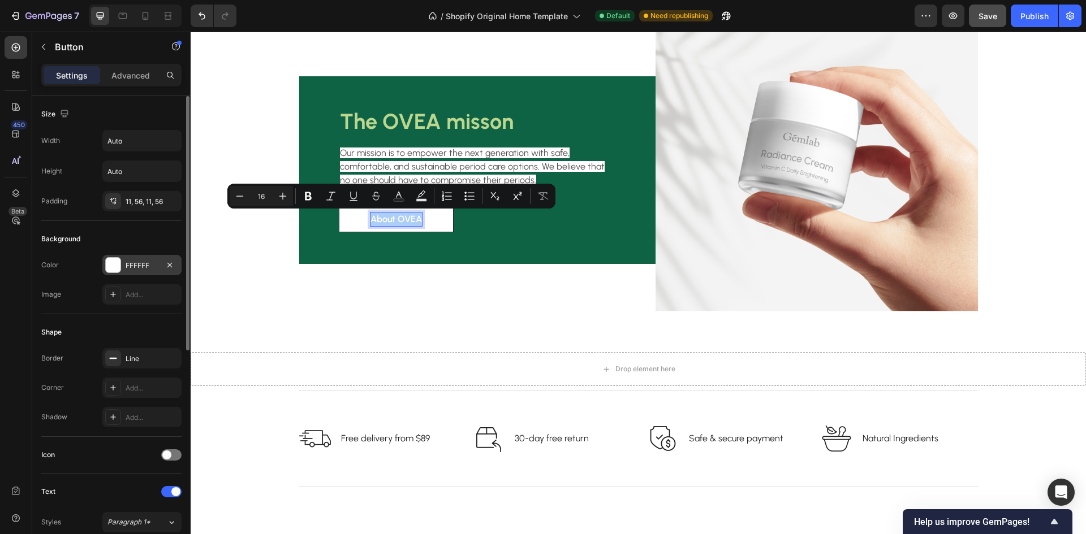
click at [116, 265] on div at bounding box center [113, 265] width 15 height 15
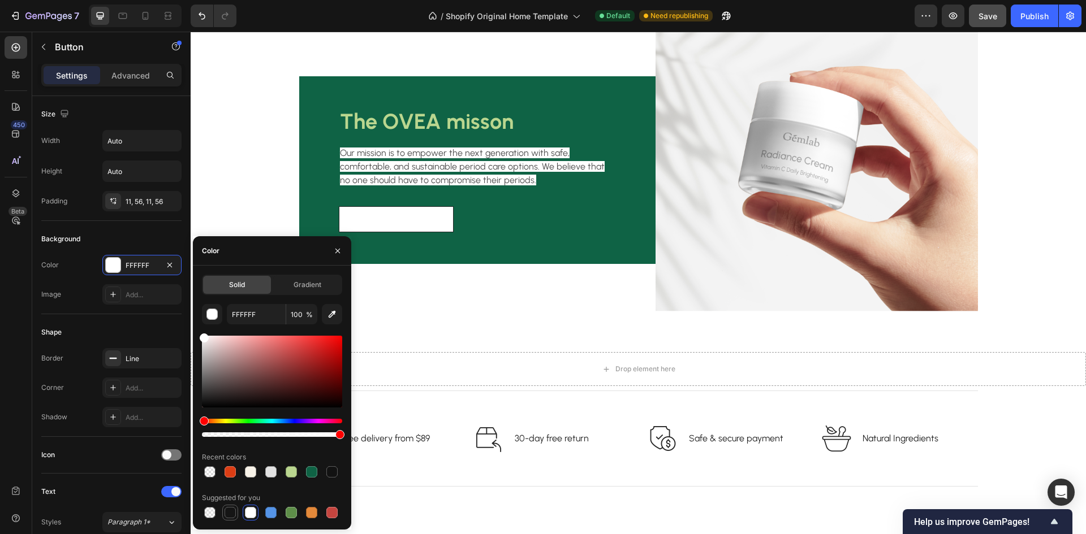
click at [234, 512] on div at bounding box center [229, 512] width 11 height 11
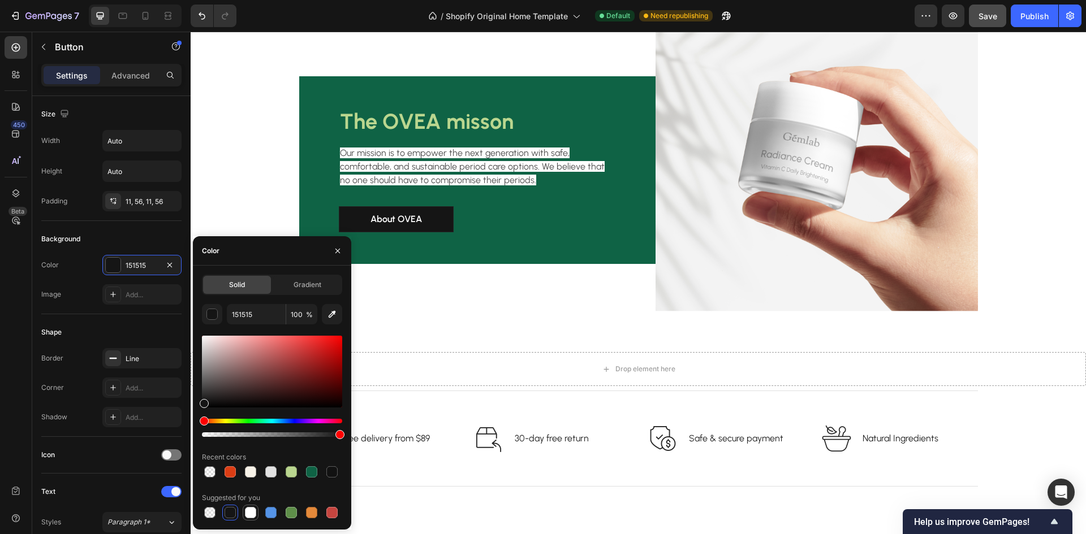
click at [247, 514] on div at bounding box center [250, 512] width 11 height 11
type input "FFFFFF"
click at [361, 221] on link "About OVEA" at bounding box center [396, 219] width 115 height 26
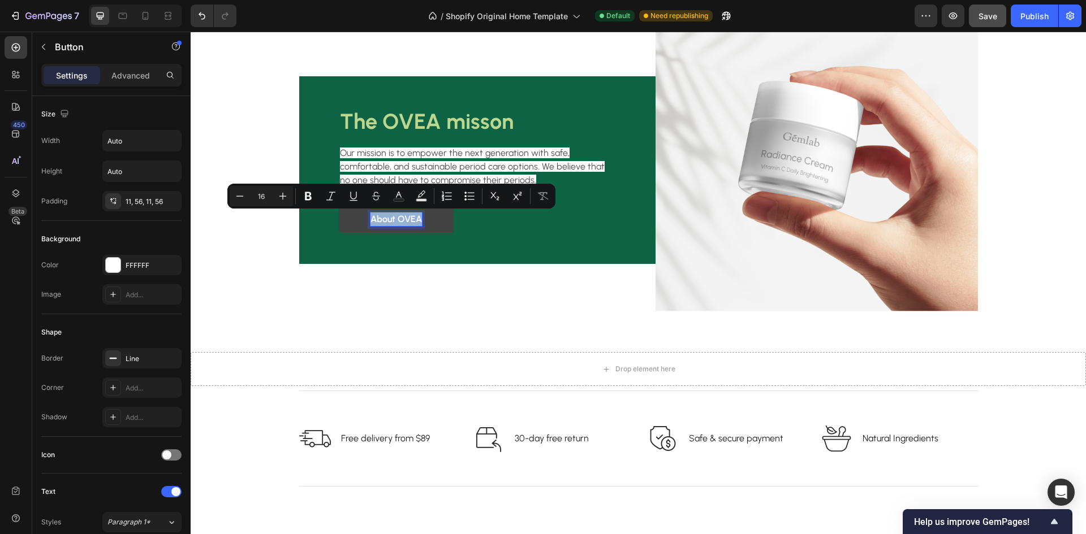
drag, startPoint x: 366, startPoint y: 219, endPoint x: 417, endPoint y: 216, distance: 50.4
click at [417, 216] on p "About OVEA" at bounding box center [395, 220] width 51 height 14
click at [421, 191] on icon "Editor contextual toolbar" at bounding box center [421, 196] width 11 height 11
type input "000000"
type input "77"
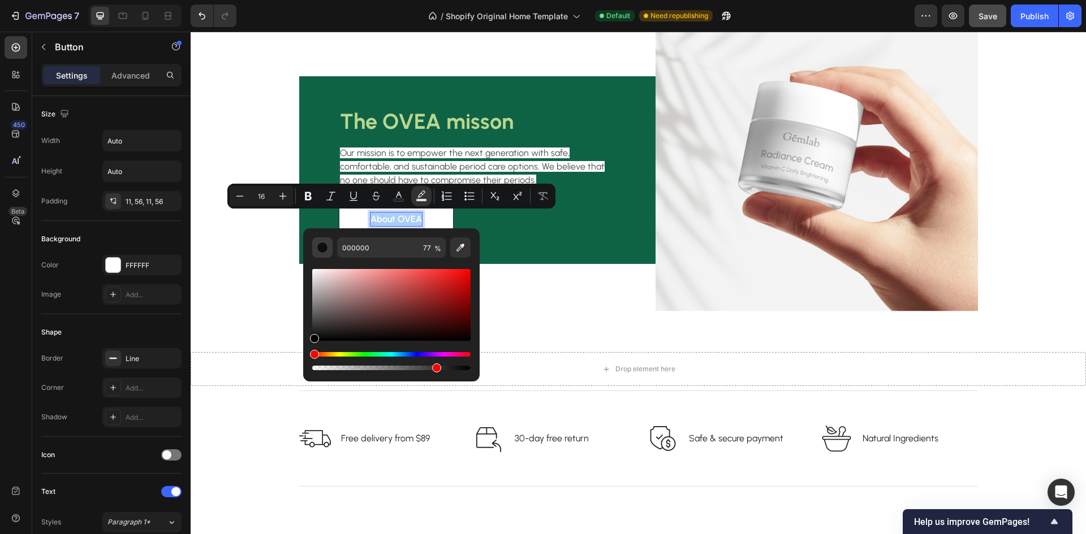
click at [326, 245] on div "Editor contextual toolbar" at bounding box center [322, 247] width 11 height 11
click at [512, 223] on div "About OVEA Button" at bounding box center [477, 219] width 277 height 26
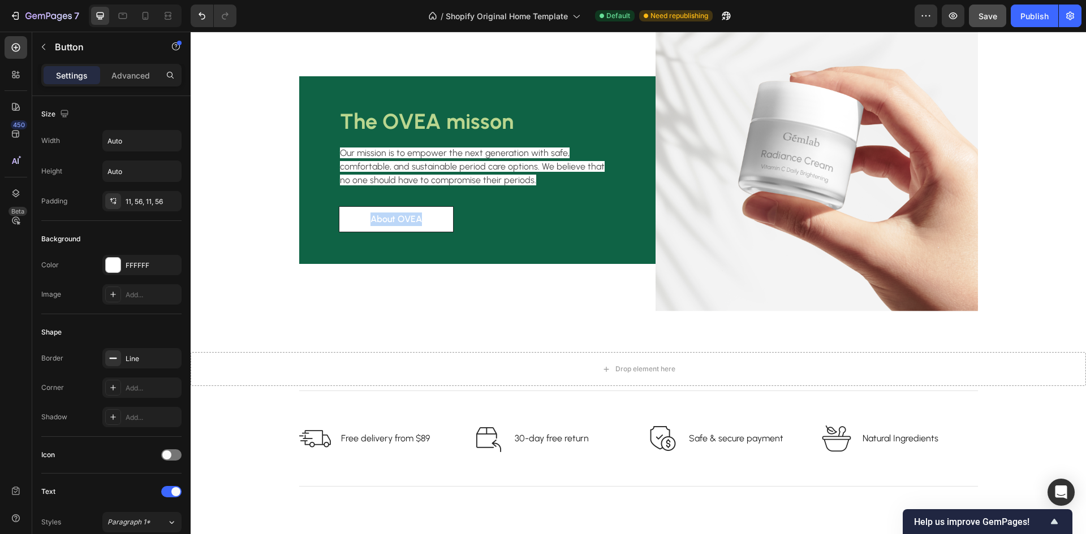
click at [512, 223] on div "About OVEA Button" at bounding box center [477, 219] width 277 height 26
click at [401, 216] on p "About OVEA" at bounding box center [395, 220] width 51 height 14
click at [453, 236] on div "The OVEA misson Heading Our mission is to empower the next generation with safe…" at bounding box center [477, 170] width 356 height 188
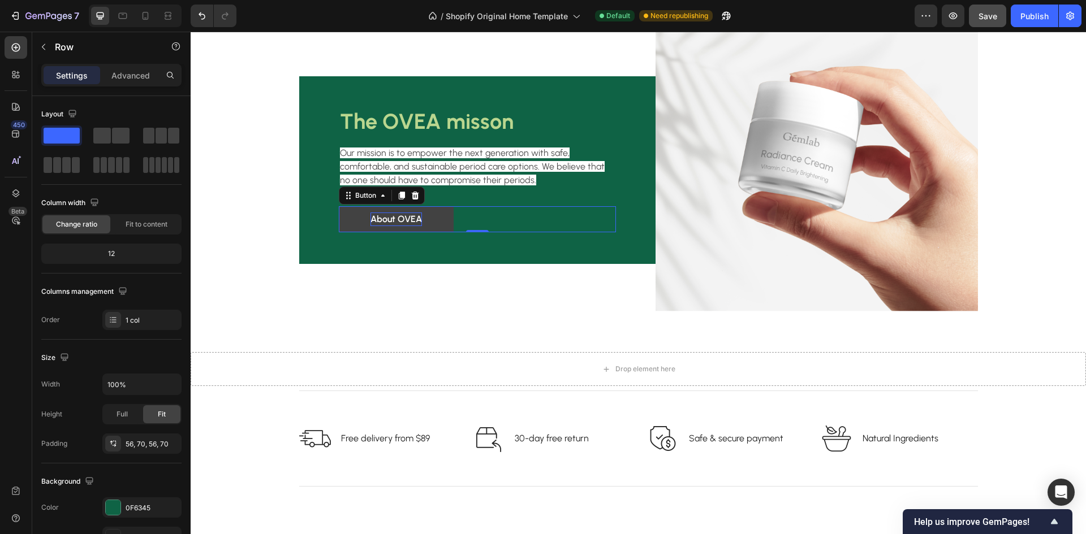
click at [398, 219] on p "About OVEA" at bounding box center [395, 220] width 51 height 14
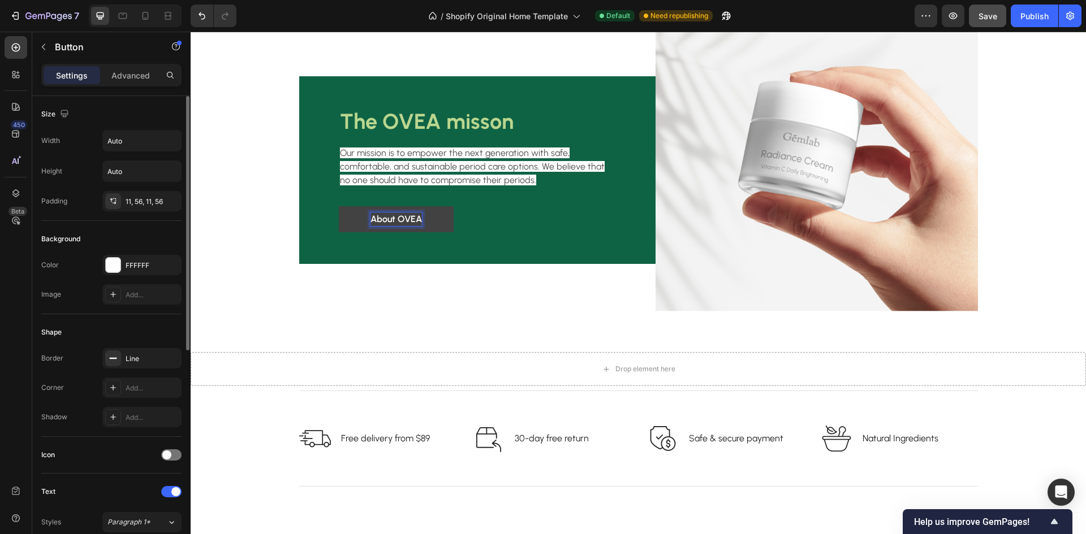
scroll to position [226, 0]
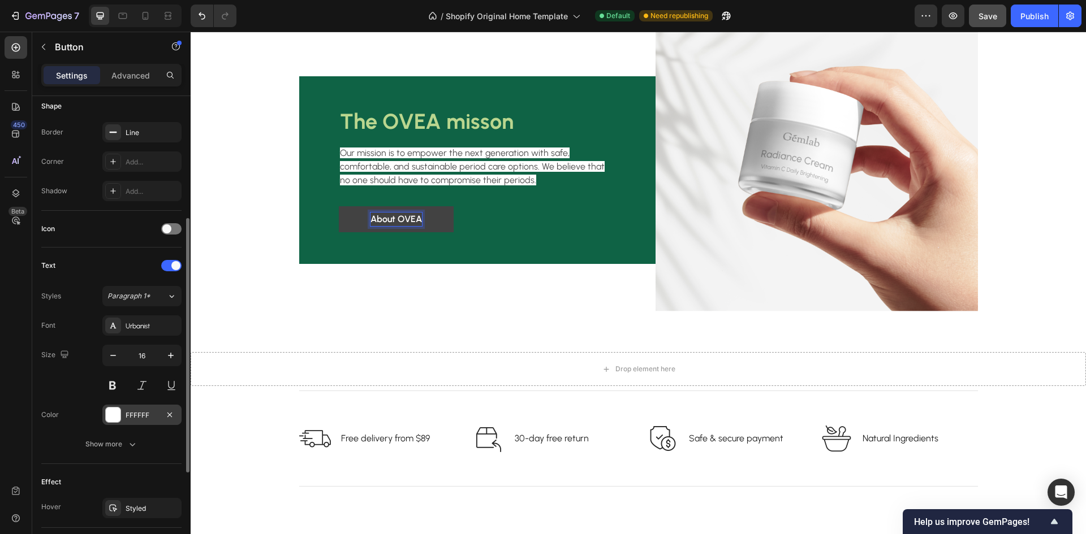
click at [110, 411] on div at bounding box center [113, 415] width 15 height 15
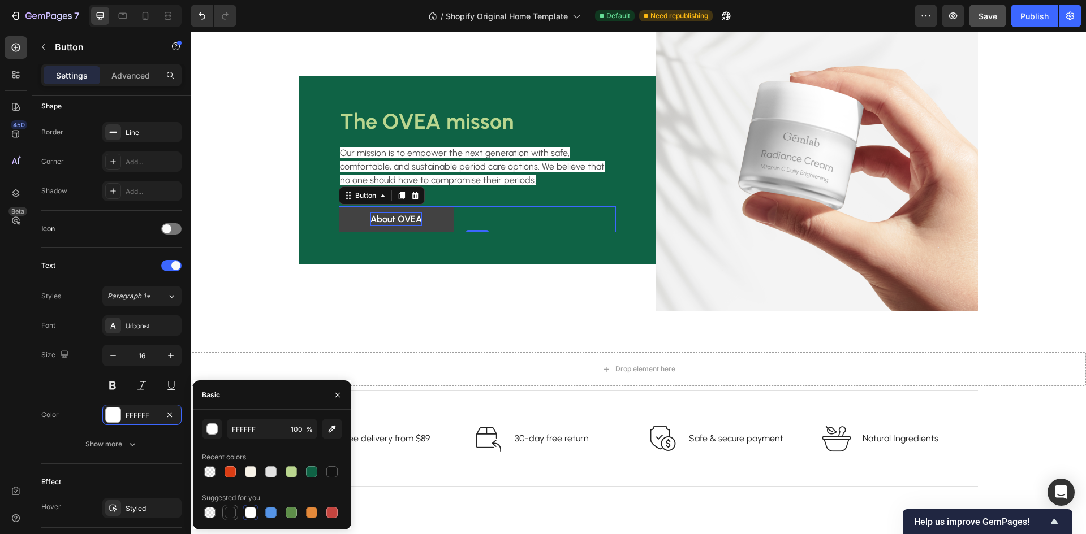
click at [235, 512] on div at bounding box center [229, 512] width 11 height 11
type input "151515"
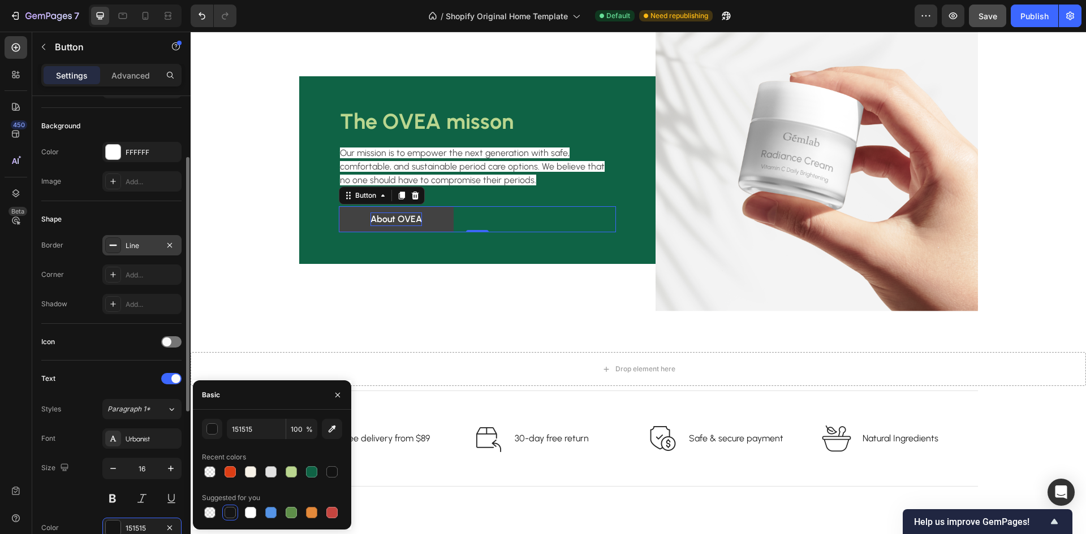
scroll to position [0, 0]
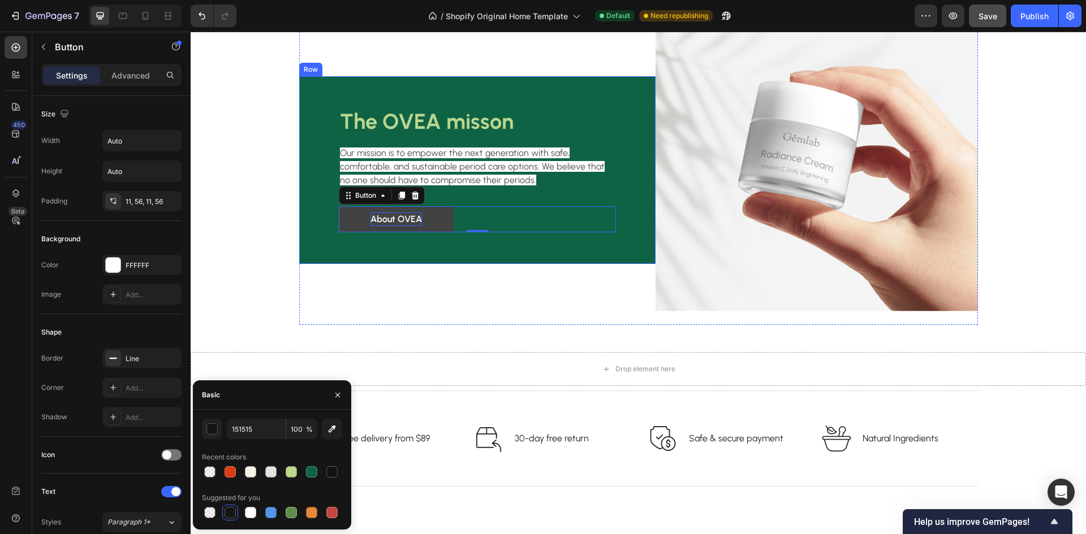
click at [376, 250] on div "The OVEA misson Heading Our mission is to empower the next generation with safe…" at bounding box center [477, 170] width 356 height 188
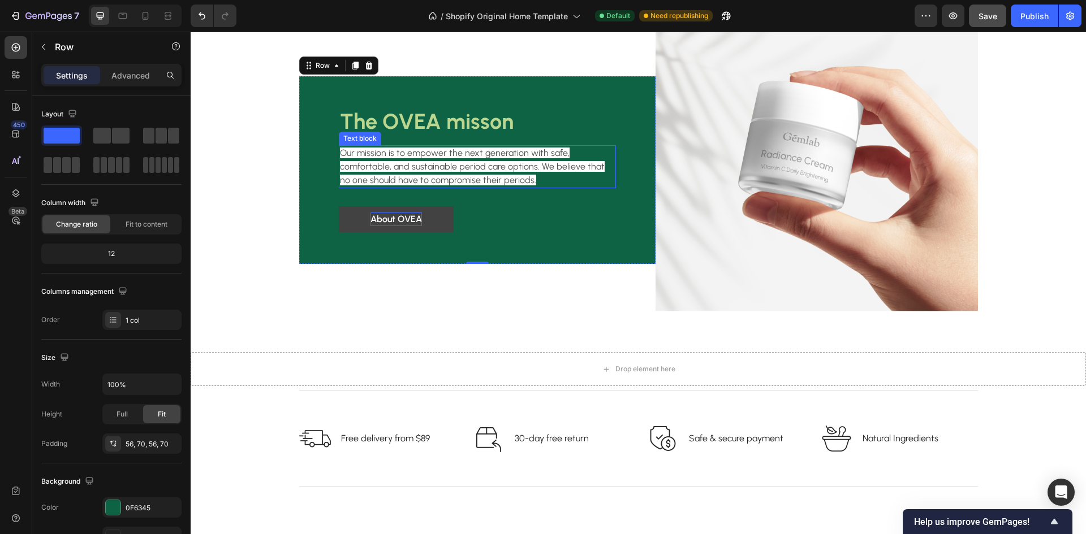
click at [469, 163] on span "Our mission is to empower the next generation with safe, comfortable, and susta…" at bounding box center [472, 167] width 265 height 38
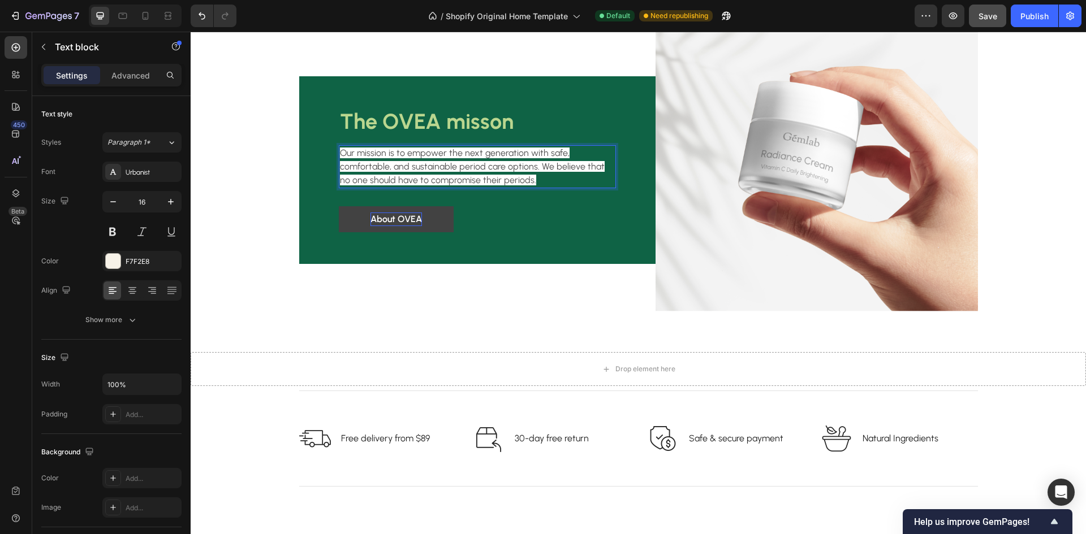
click at [522, 174] on p "Our mission is to empower the next generation with safe, comfortable, and susta…" at bounding box center [477, 166] width 275 height 41
click at [515, 179] on p "Our mission is to empower the next generation with safe, comfortable, and susta…" at bounding box center [477, 166] width 275 height 41
click at [511, 181] on span "Our mission is to empower the next generation with safe, comfortable, and susta…" at bounding box center [472, 167] width 265 height 38
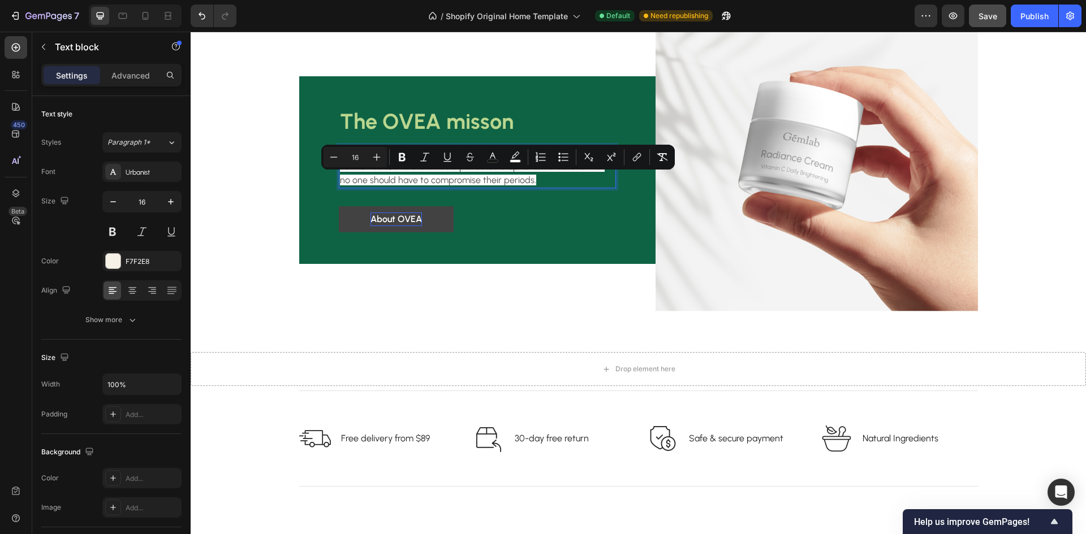
click at [518, 178] on p "Our mission is to empower the next generation with safe, comfortable, and susta…" at bounding box center [477, 166] width 275 height 41
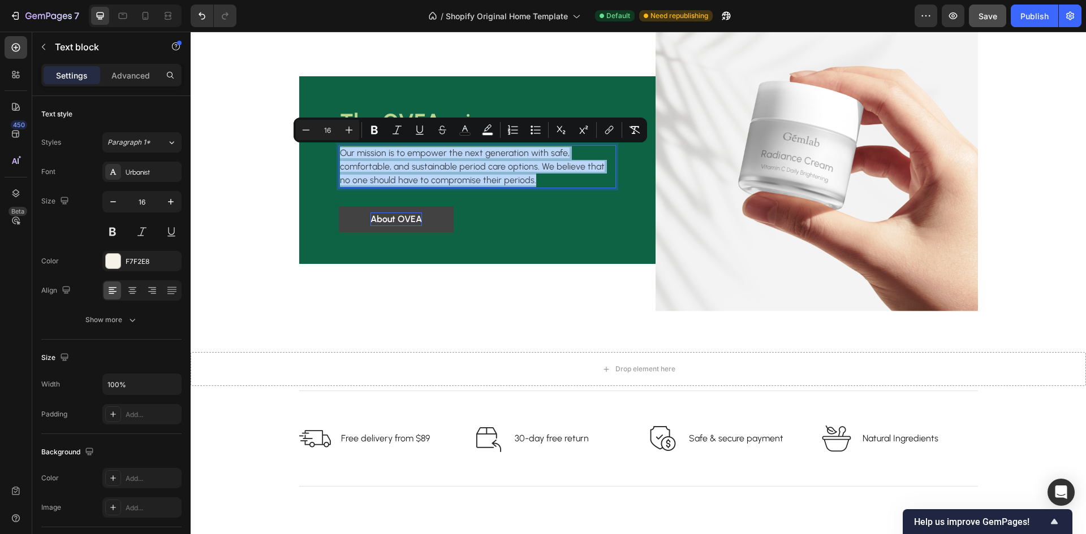
drag, startPoint x: 518, startPoint y: 179, endPoint x: 338, endPoint y: 153, distance: 182.3
click at [340, 153] on p "Our mission is to empower the next generation with safe, comfortable, and susta…" at bounding box center [477, 166] width 275 height 41
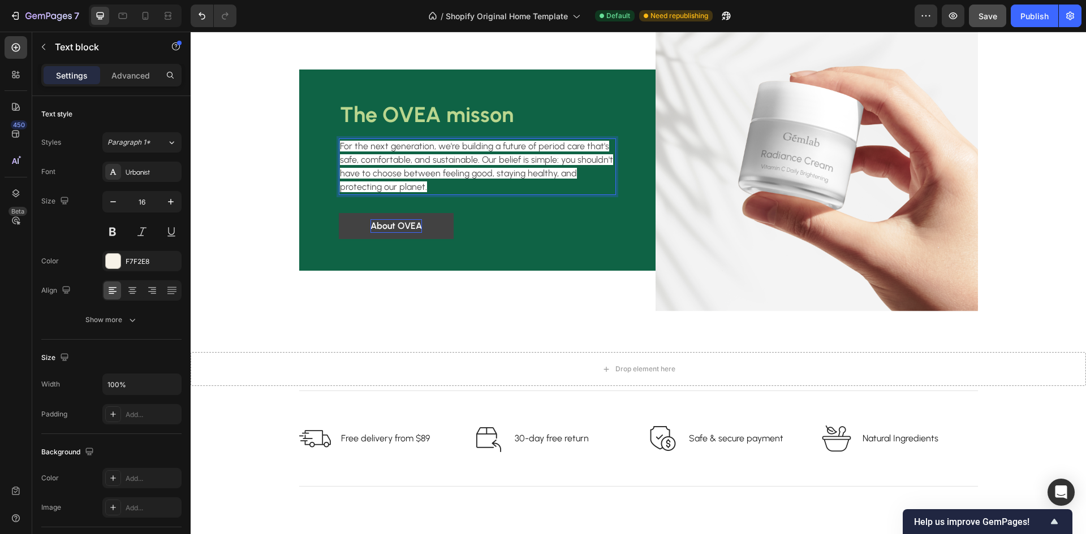
click at [531, 184] on p "For the next generation, we're building a future of period care that's safe, co…" at bounding box center [477, 167] width 275 height 54
click at [403, 185] on p "For the next generation, we're building a future of period care that's safe, co…" at bounding box center [477, 167] width 275 height 54
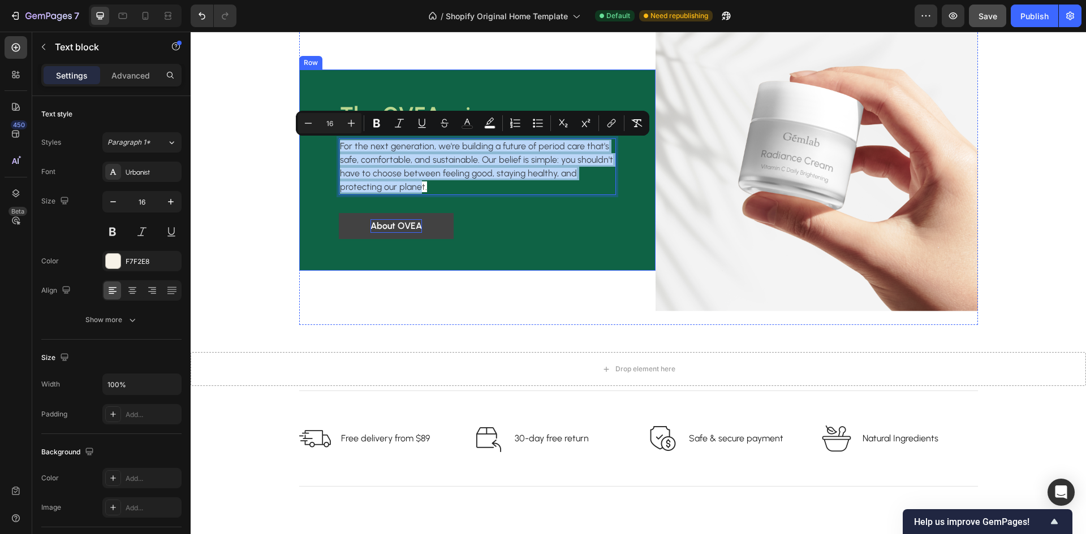
drag, startPoint x: 368, startPoint y: 183, endPoint x: 314, endPoint y: 145, distance: 66.1
click at [314, 145] on div "The OVEA misson Heading For the next generation, we're building a future of per…" at bounding box center [477, 170] width 356 height 201
click at [116, 262] on div at bounding box center [113, 261] width 15 height 15
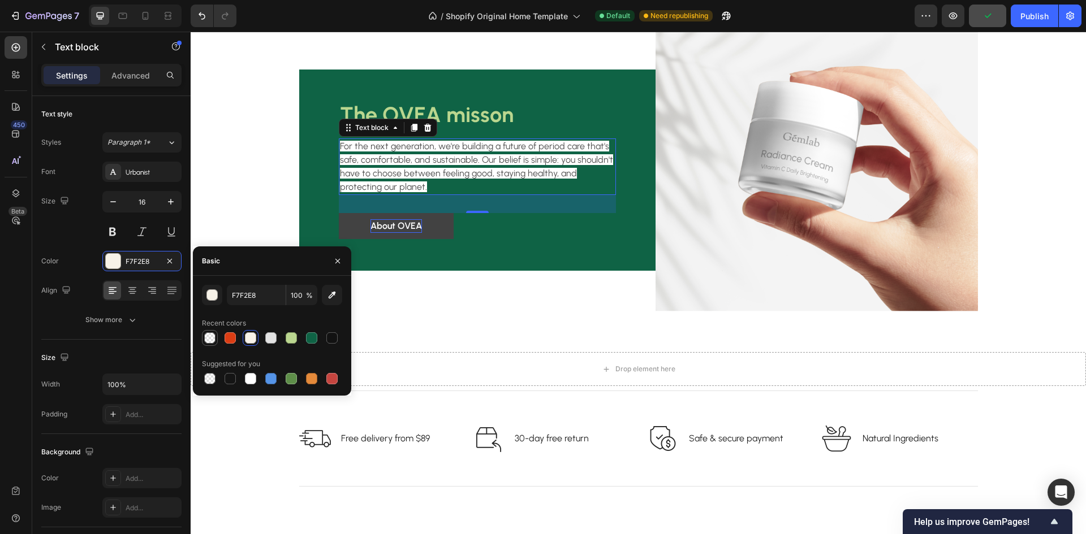
click at [204, 332] on div at bounding box center [210, 338] width 16 height 16
type input "EDE1E1"
type input "0"
click at [207, 335] on div at bounding box center [209, 337] width 11 height 11
click at [452, 315] on div "Image The OVEA misson Heading For the next generation, we're building a future …" at bounding box center [638, 170] width 678 height 310
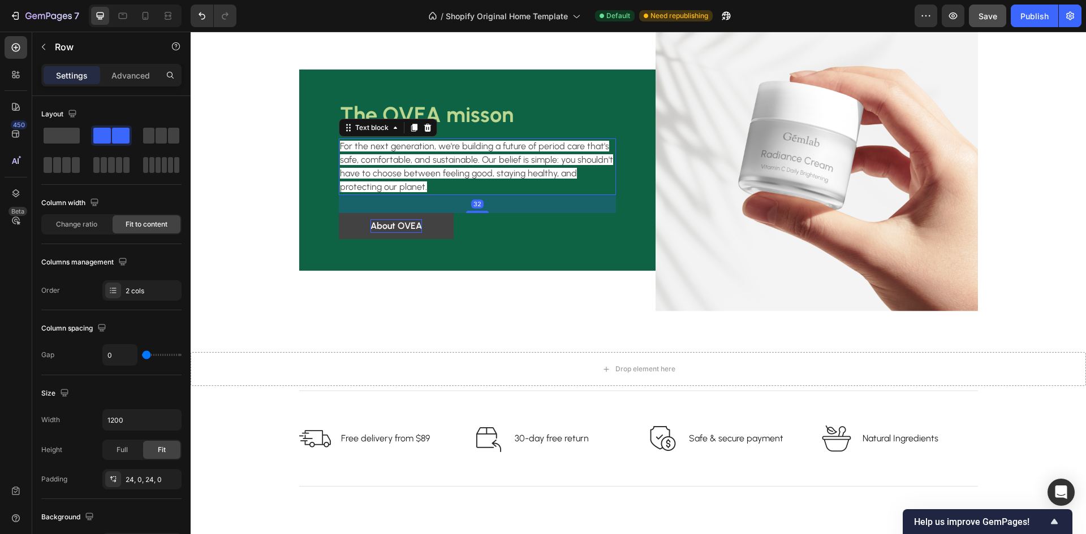
click at [371, 151] on span "For the next generation, we're building a future of period care that's safe, co…" at bounding box center [476, 166] width 273 height 51
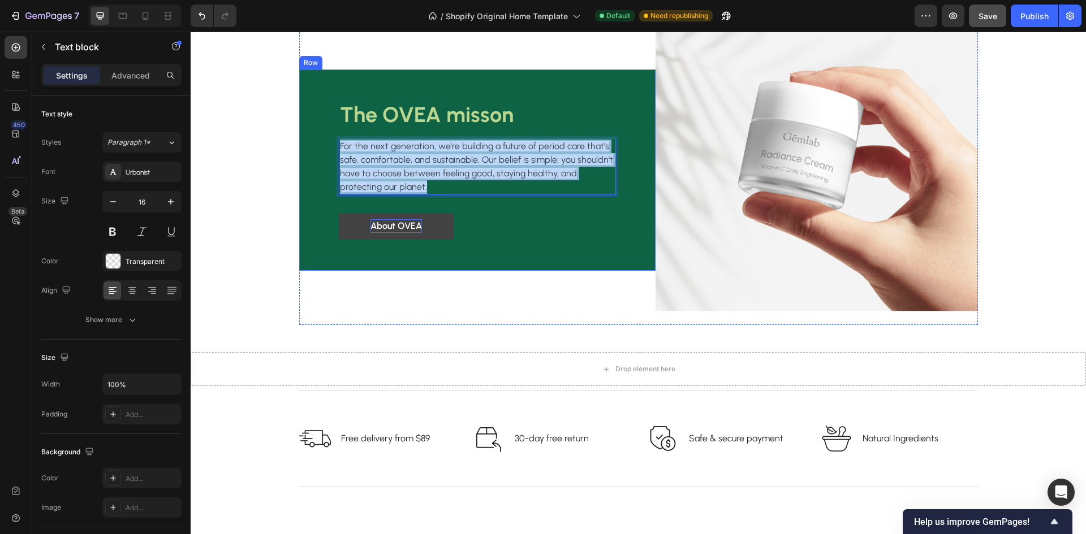
drag, startPoint x: 386, startPoint y: 187, endPoint x: 314, endPoint y: 140, distance: 85.9
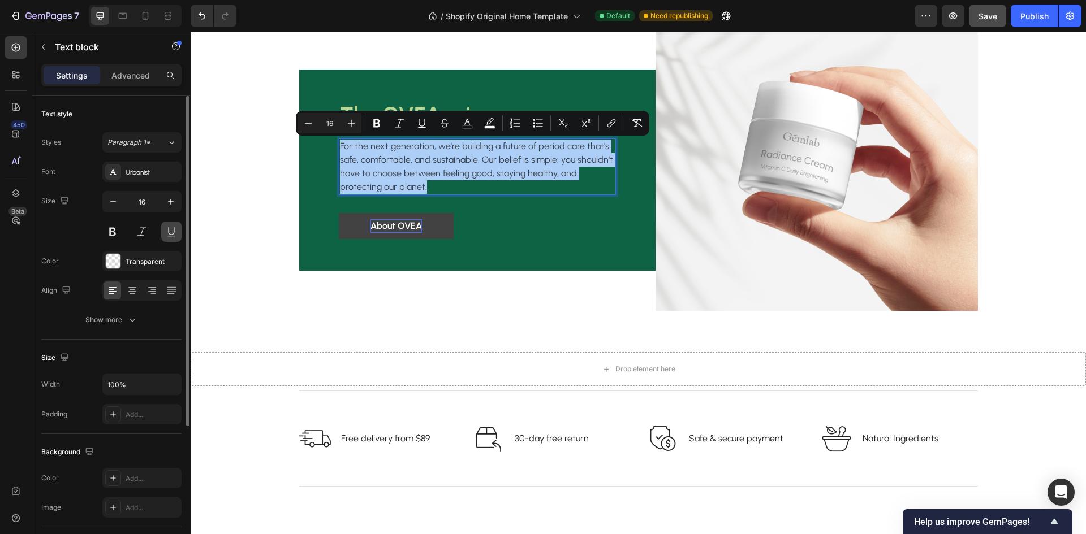
click at [172, 228] on button at bounding box center [171, 232] width 20 height 20
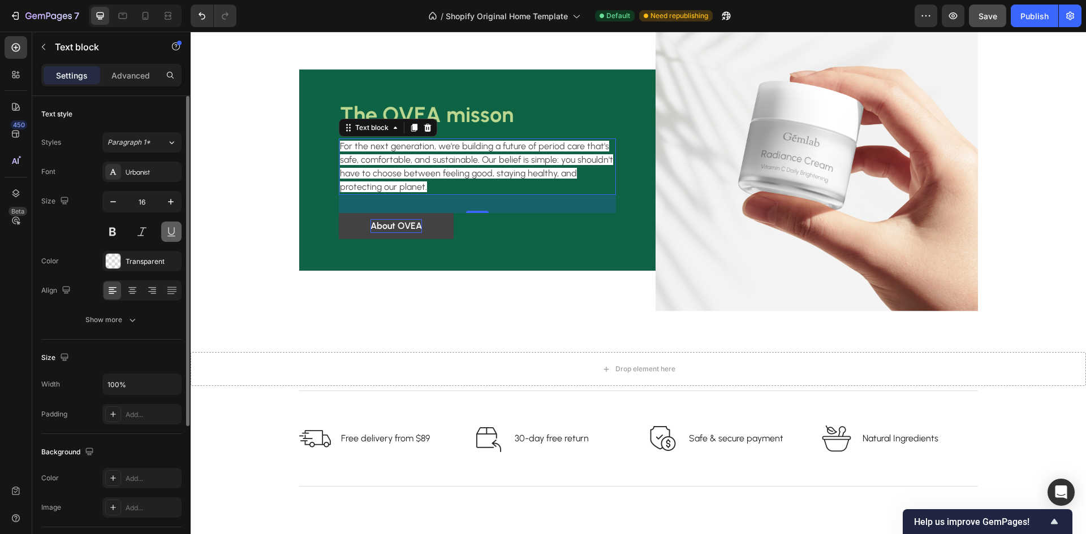
click at [172, 228] on button at bounding box center [171, 232] width 20 height 20
click at [144, 239] on button at bounding box center [142, 232] width 20 height 20
click at [112, 322] on div "Show more" at bounding box center [111, 319] width 53 height 11
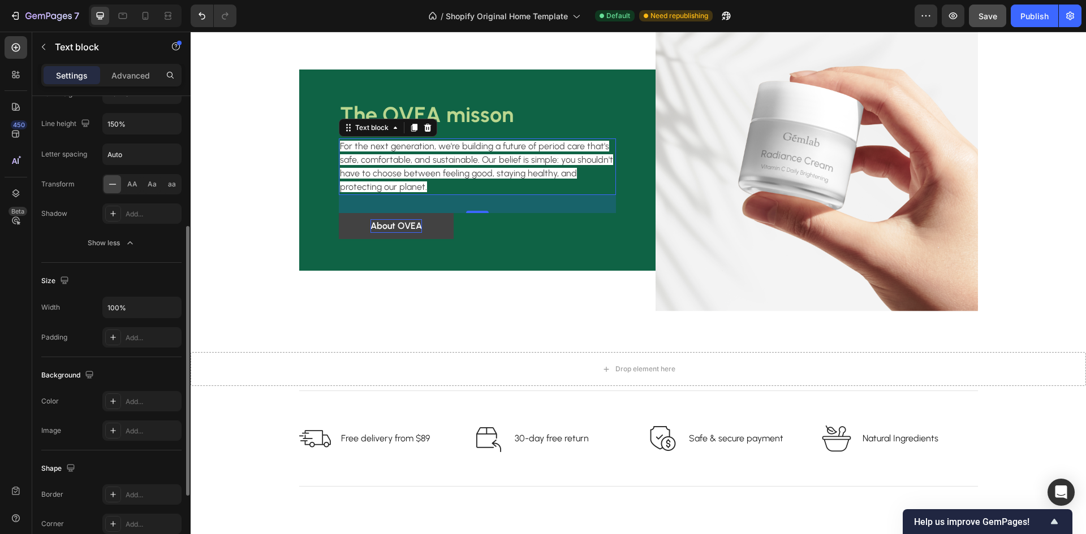
scroll to position [339, 0]
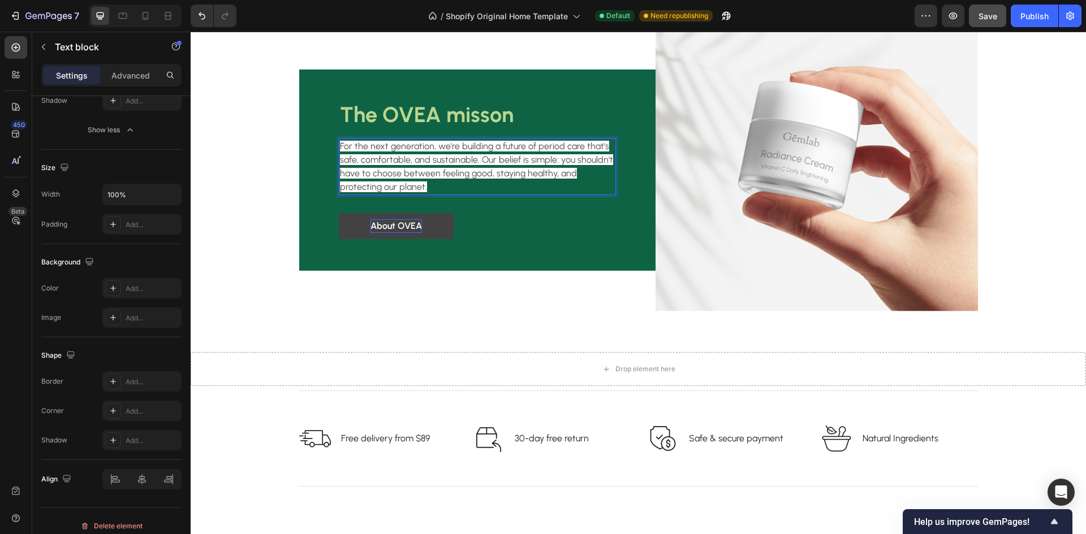
click at [394, 187] on p "For the next generation, we're building a future of period care that's safe, co…" at bounding box center [477, 167] width 275 height 54
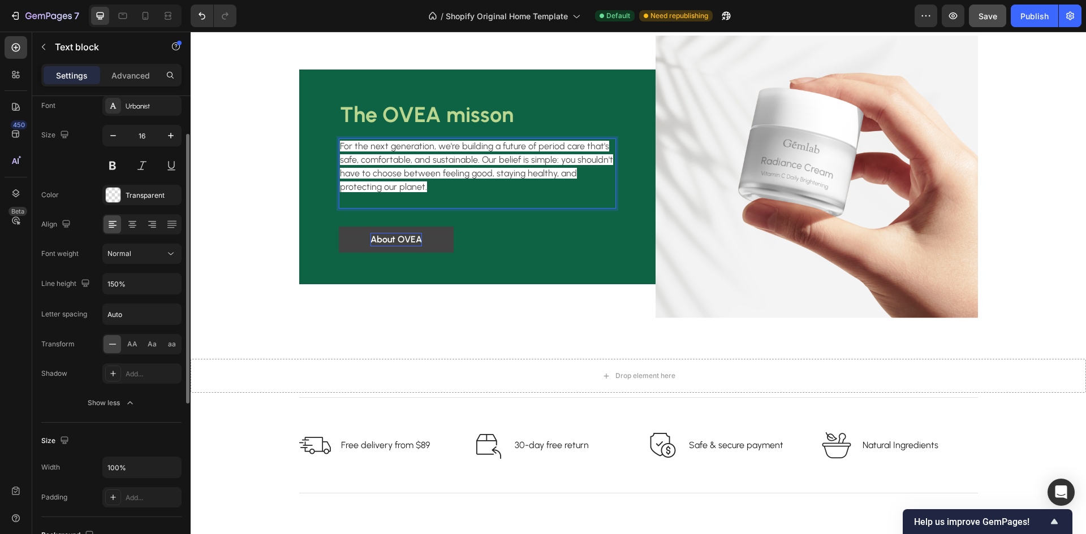
scroll to position [0, 0]
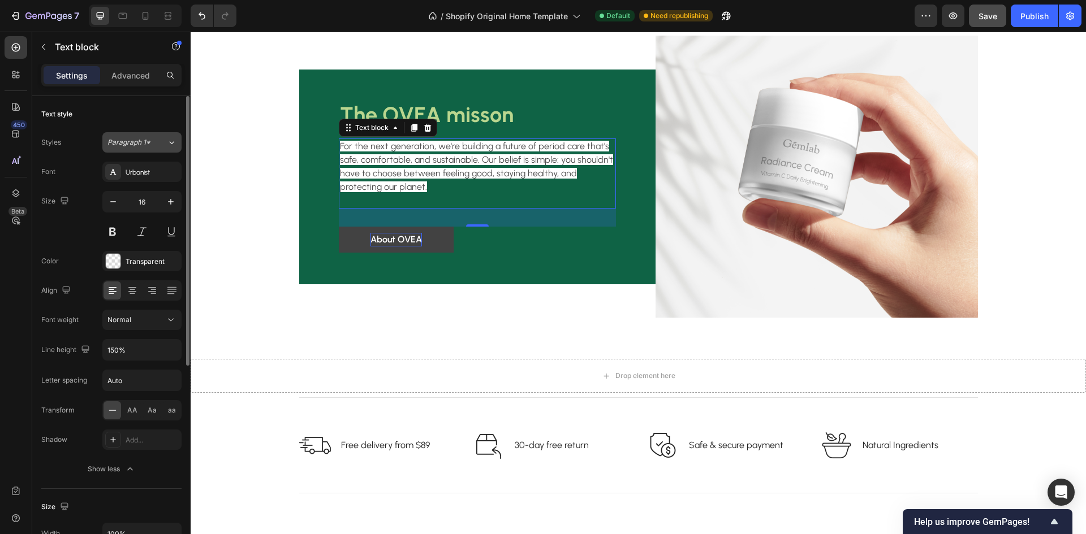
click at [164, 137] on button "Paragraph 1*" at bounding box center [141, 142] width 79 height 20
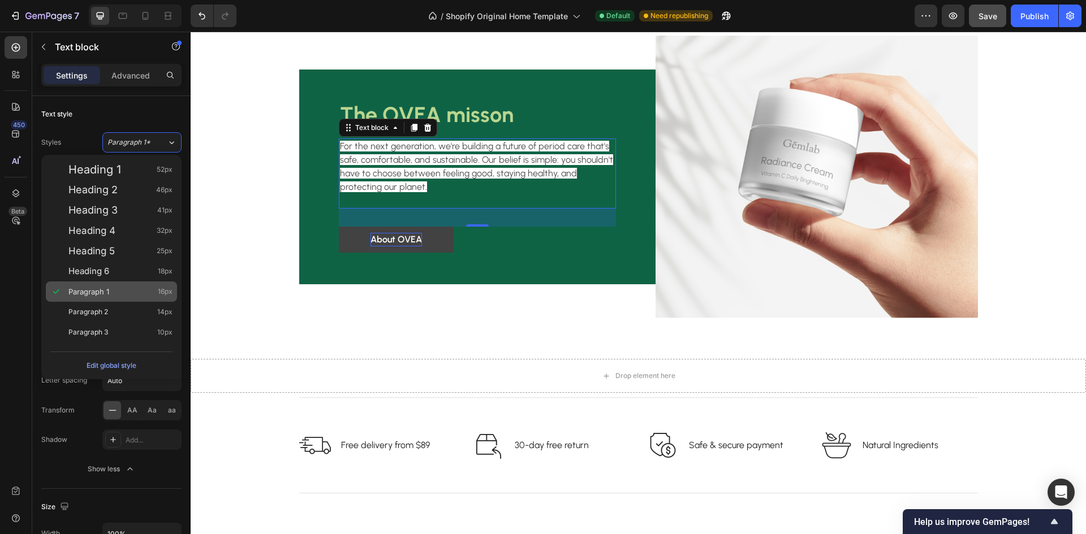
click at [101, 296] on span "Paragraph 1" at bounding box center [88, 291] width 41 height 11
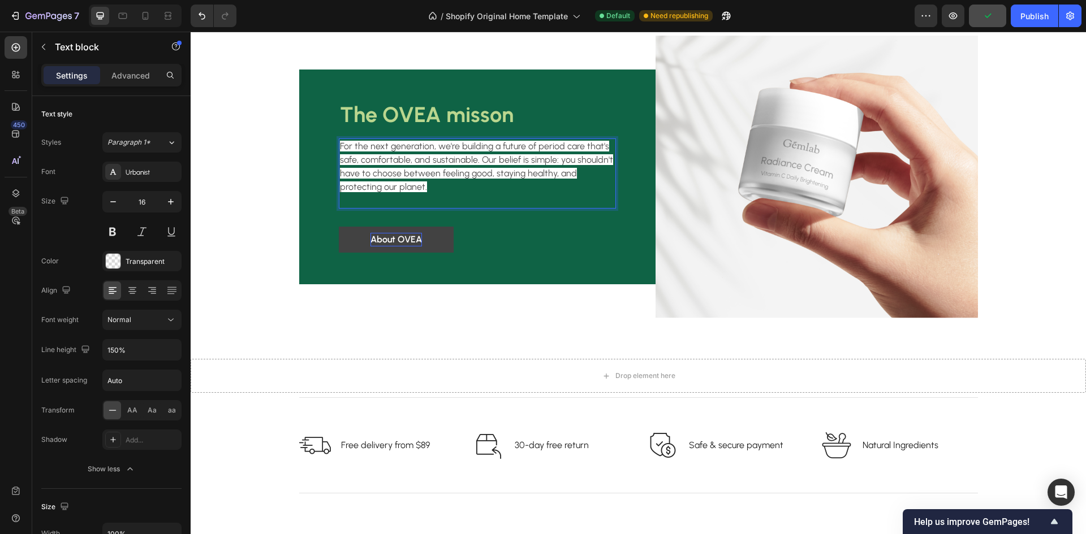
click at [349, 199] on p "Rich Text Editor. Editing area: main" at bounding box center [477, 201] width 275 height 14
click at [395, 188] on p "For the next generation, we're building a future of period care that's safe, co…" at bounding box center [477, 167] width 275 height 54
click at [419, 149] on span "For the next generation, we're building a future of period care that's safe, co…" at bounding box center [476, 166] width 273 height 51
click at [423, 189] on p "For the next generation, we're building a future of period care that's safe, co…" at bounding box center [477, 167] width 275 height 54
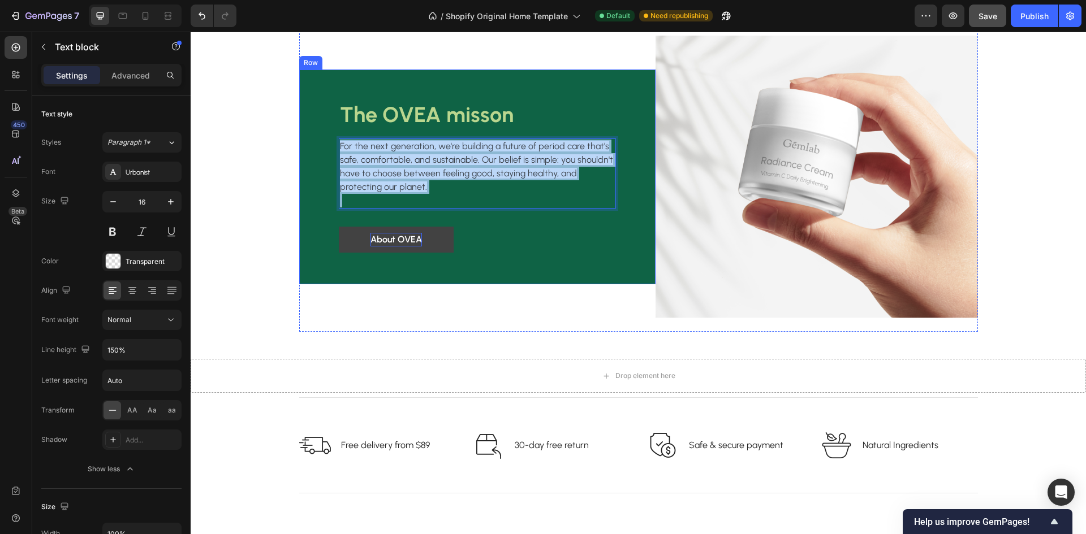
drag, startPoint x: 420, startPoint y: 194, endPoint x: 318, endPoint y: 136, distance: 117.0
click at [318, 136] on div "The OVEA misson Heading For the next generation, we're building a future of per…" at bounding box center [477, 177] width 356 height 215
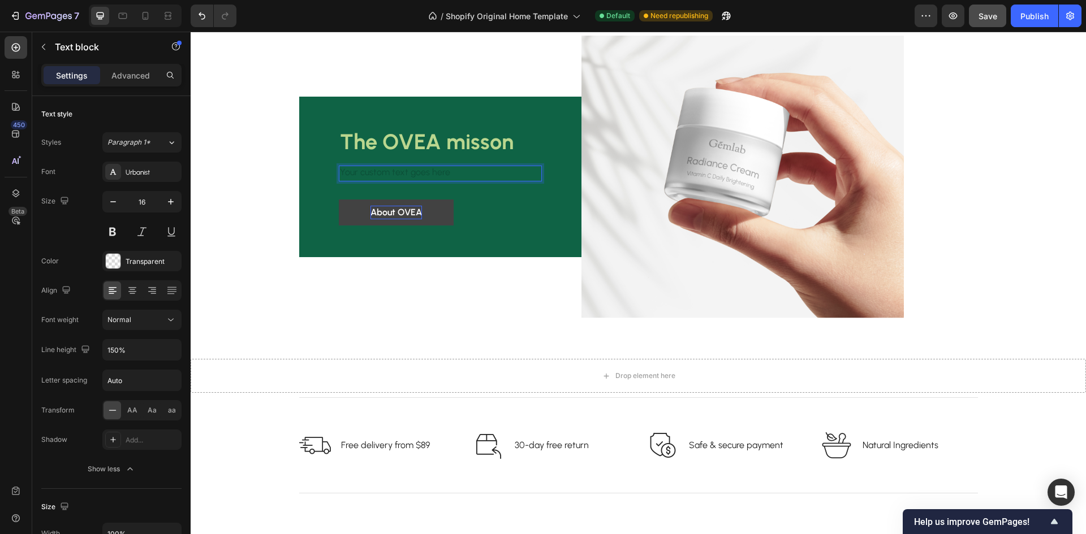
click at [381, 170] on div "Rich Text Editor. Editing area: main" at bounding box center [440, 174] width 203 height 16
click at [388, 173] on p "th" at bounding box center [440, 174] width 201 height 14
click at [388, 173] on p "tht" at bounding box center [440, 174] width 201 height 14
click at [351, 169] on p "thtty" at bounding box center [440, 174] width 201 height 14
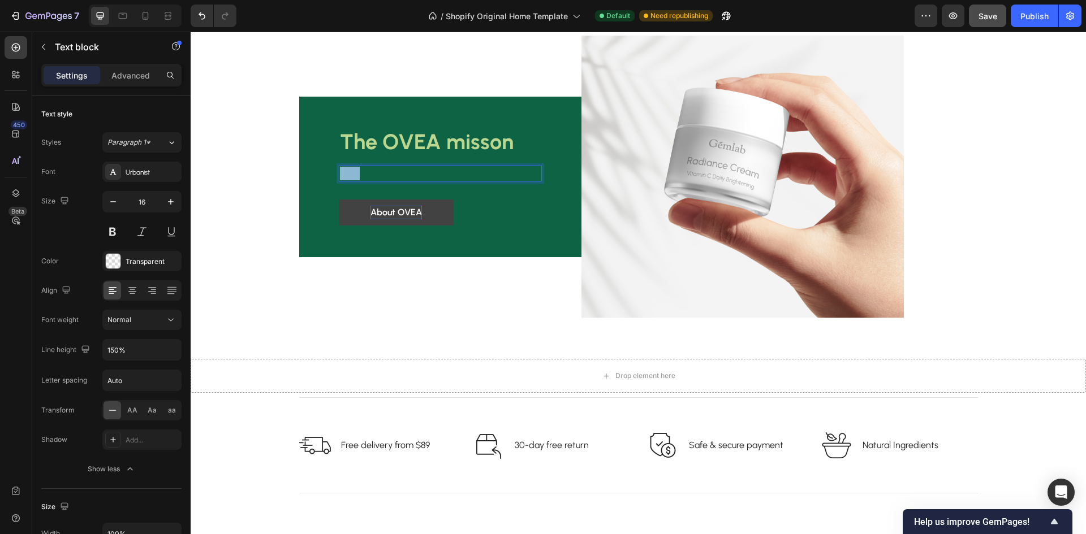
click at [351, 169] on p "thtty" at bounding box center [440, 174] width 201 height 14
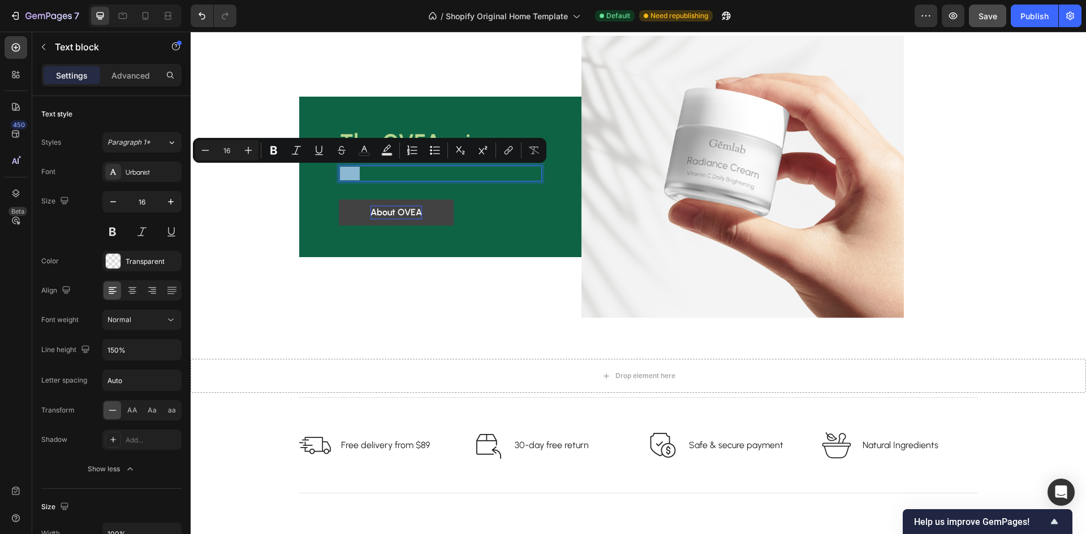
click at [345, 171] on p "thtty" at bounding box center [440, 174] width 201 height 14
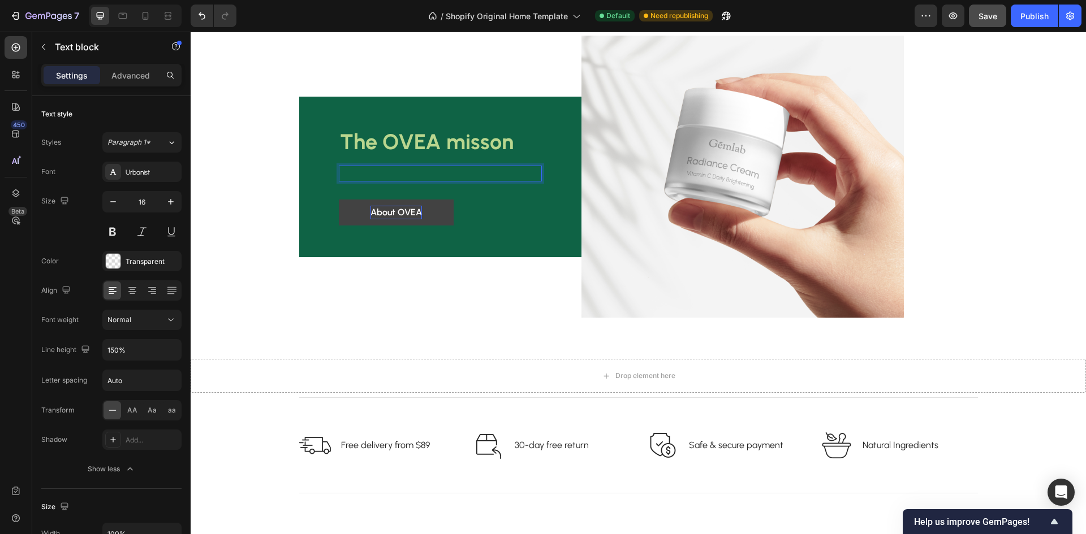
click at [346, 174] on p "thtty" at bounding box center [440, 174] width 201 height 14
click at [118, 264] on div at bounding box center [113, 261] width 15 height 15
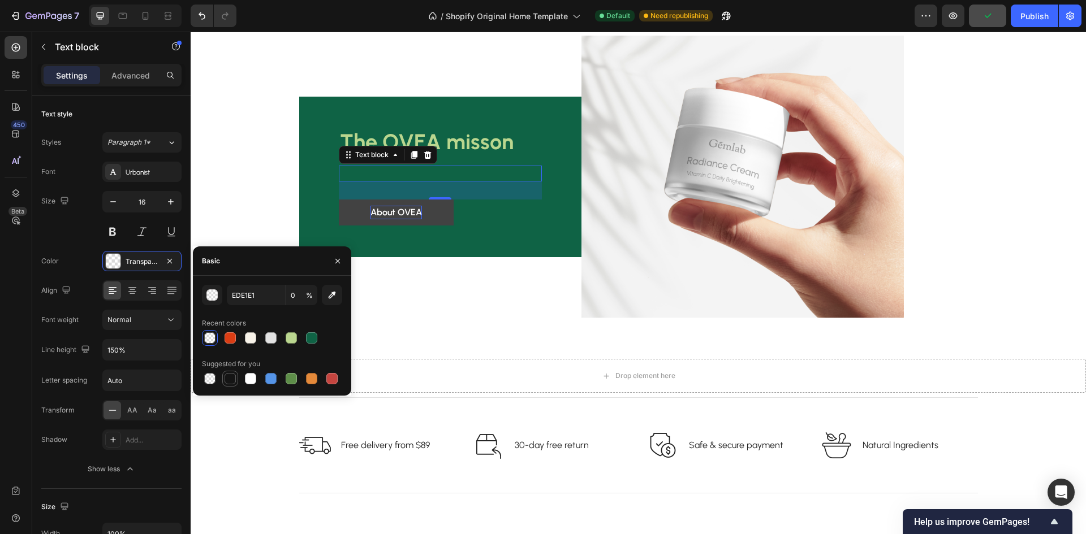
click at [231, 379] on div at bounding box center [229, 378] width 11 height 11
type input "151515"
type input "100"
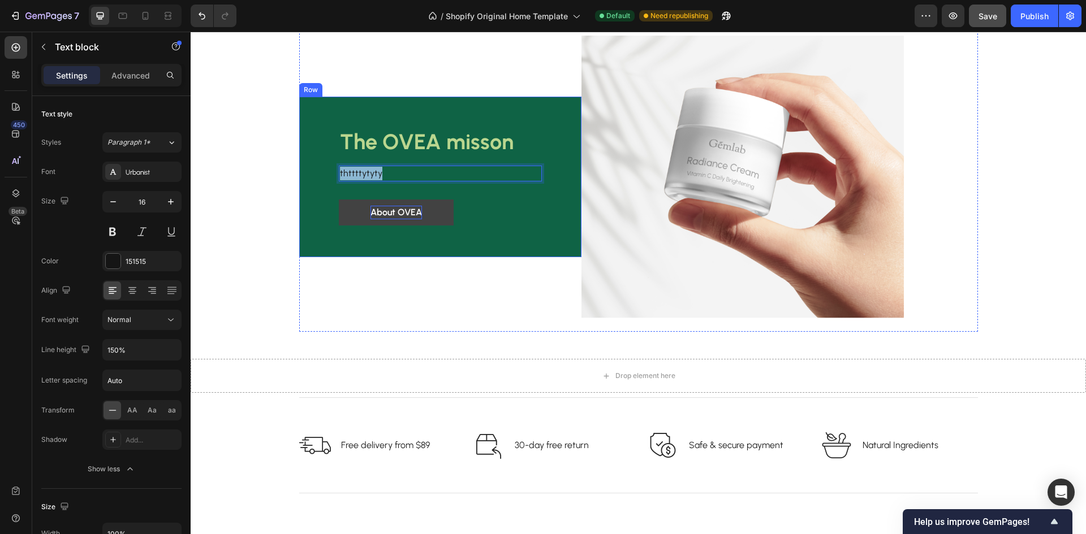
drag, startPoint x: 391, startPoint y: 174, endPoint x: 310, endPoint y: 161, distance: 81.4
click at [310, 161] on div "The OVEA misson Heading thttttytyty Text block 32 About OVEA Button Row" at bounding box center [440, 177] width 282 height 161
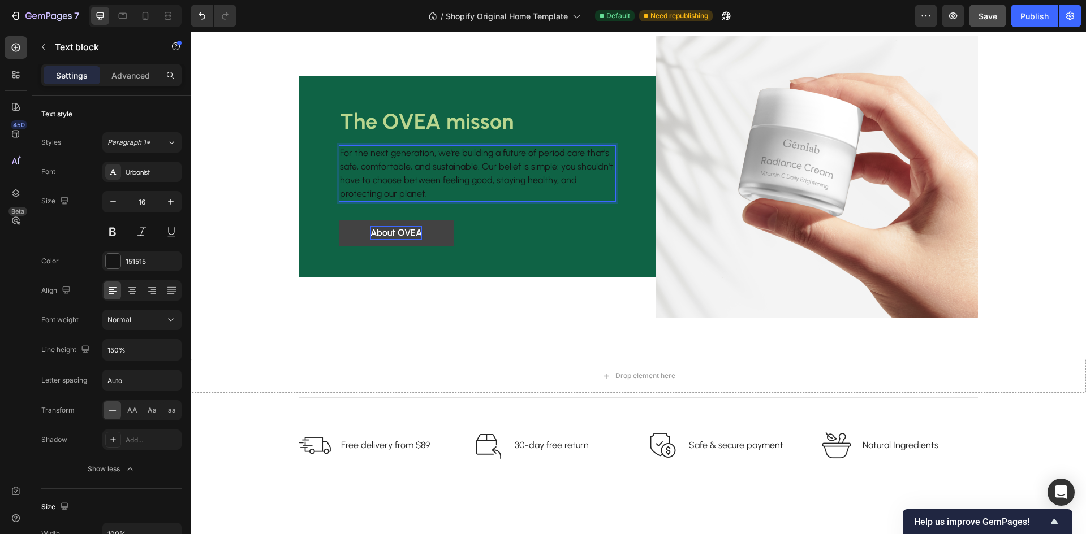
click at [495, 183] on p "For the next generation, we're building a future of period care that's safe, co…" at bounding box center [477, 173] width 275 height 54
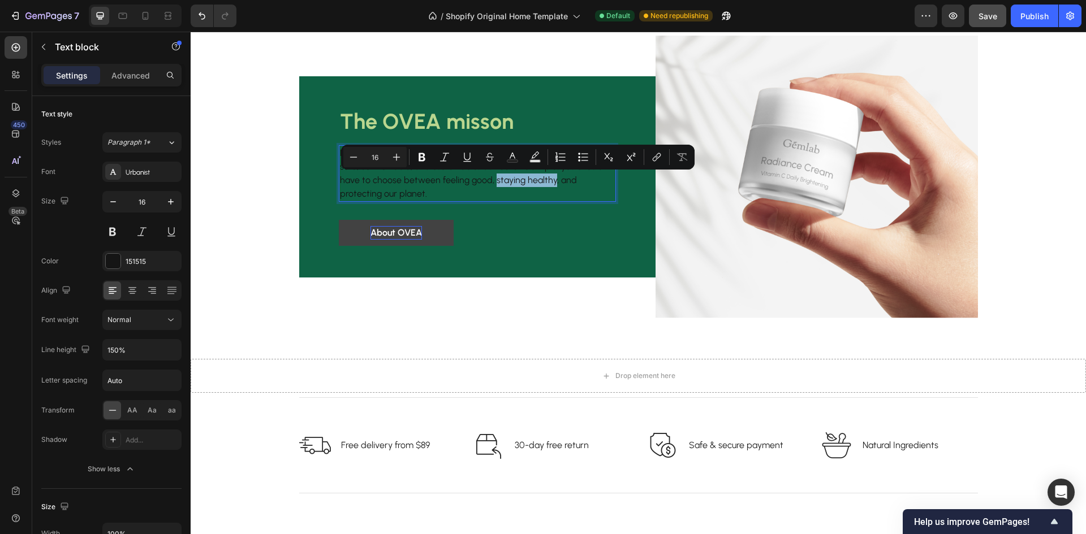
drag, startPoint x: 493, startPoint y: 178, endPoint x: 546, endPoint y: 178, distance: 52.6
click at [546, 178] on p "For the next generation, we're building a future of period care that's safe, co…" at bounding box center [477, 173] width 275 height 54
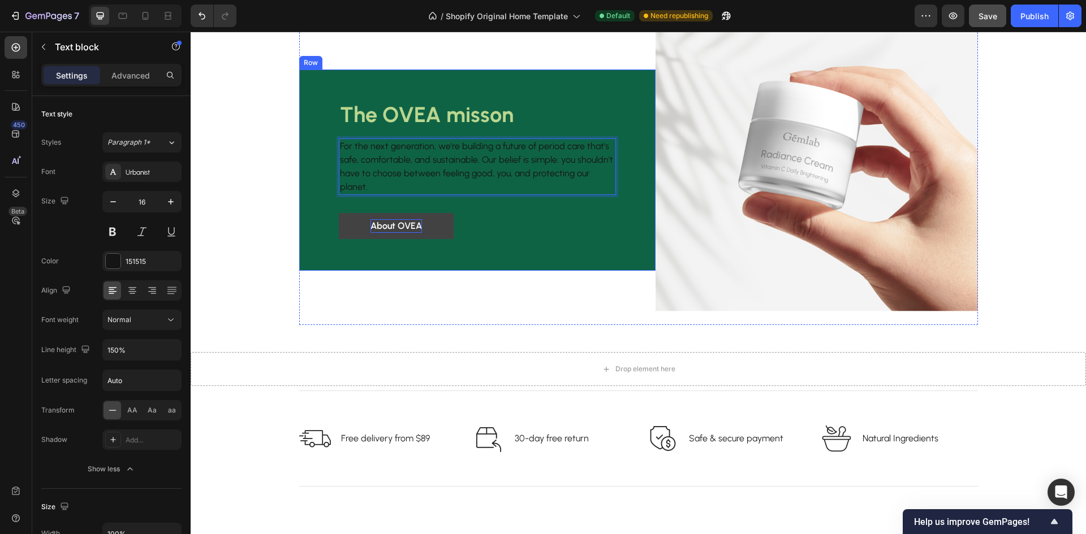
scroll to position [1859, 0]
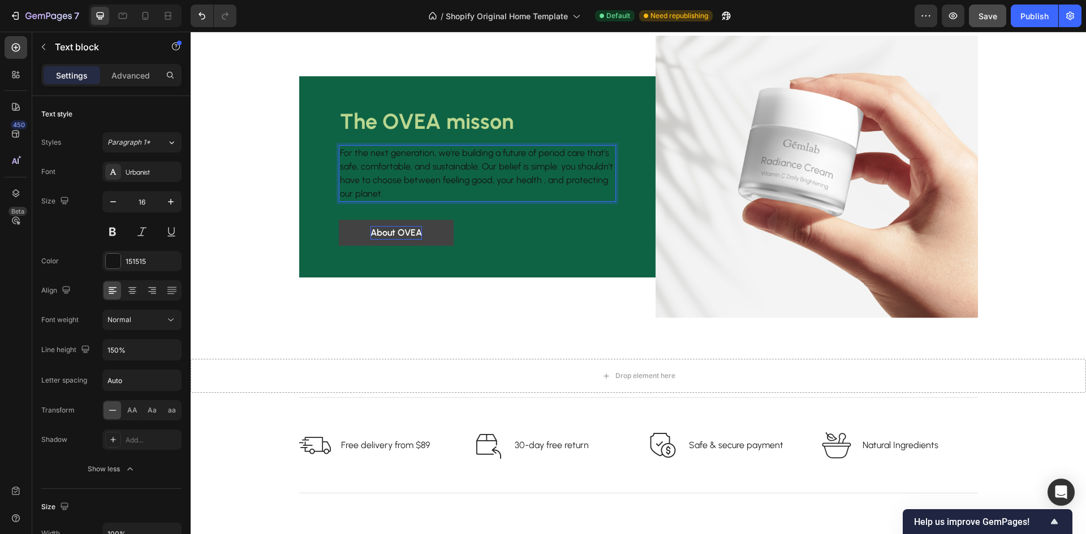
click at [394, 194] on p "For the next generation, we're building a future of period care that's safe, co…" at bounding box center [477, 173] width 275 height 54
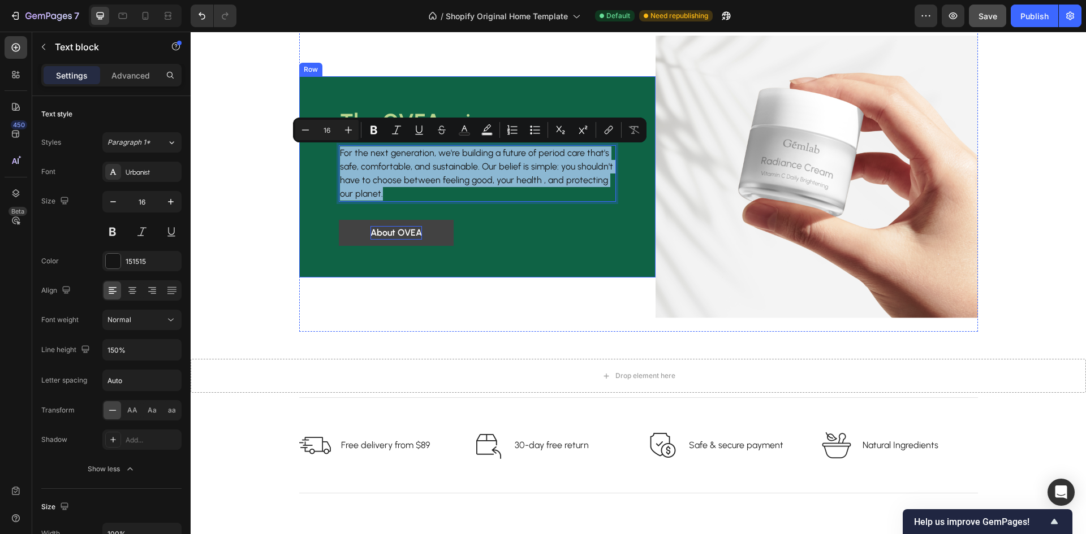
drag, startPoint x: 386, startPoint y: 196, endPoint x: 302, endPoint y: 150, distance: 95.4
click at [302, 150] on div "The OVEA misson Heading For the next generation, we're building a future of per…" at bounding box center [477, 176] width 356 height 201
click at [464, 193] on p "For the next generation, we're building a future of period care that's safe, co…" at bounding box center [477, 173] width 275 height 54
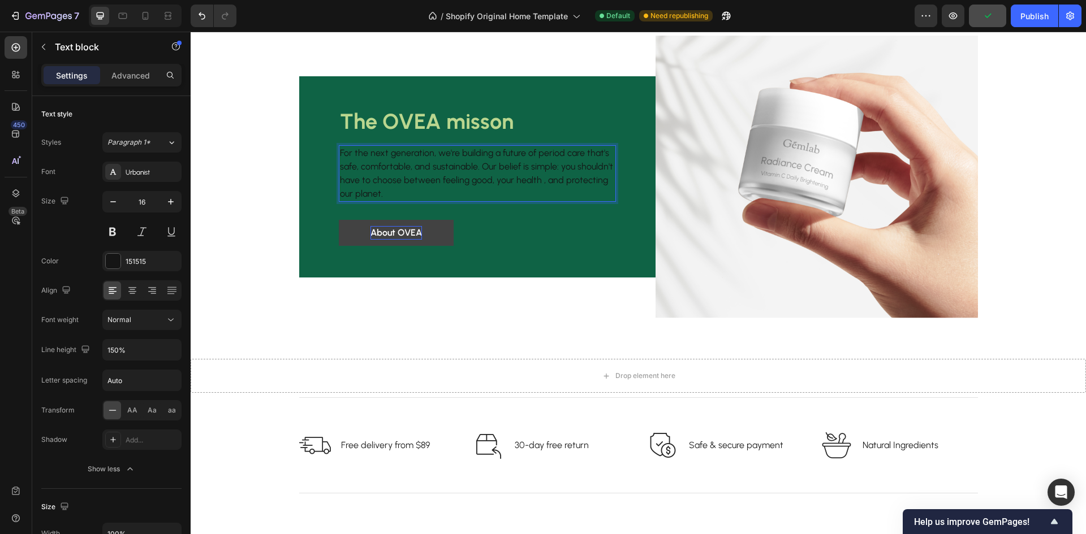
click at [556, 165] on p "For the next generation, we're building a future of period care that's safe, co…" at bounding box center [477, 173] width 275 height 54
click at [552, 166] on p "For the next generation, we're building a future of period care that's safe, co…" at bounding box center [477, 173] width 275 height 54
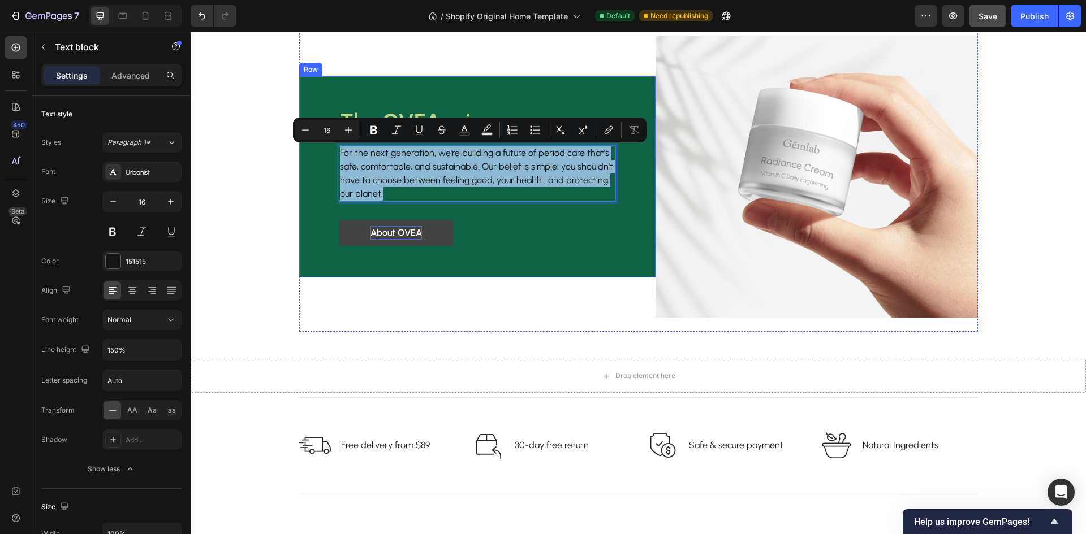
drag, startPoint x: 407, startPoint y: 196, endPoint x: 321, endPoint y: 151, distance: 97.1
click at [321, 151] on div "The OVEA misson Heading For the next generation, we're building a future of per…" at bounding box center [477, 176] width 356 height 201
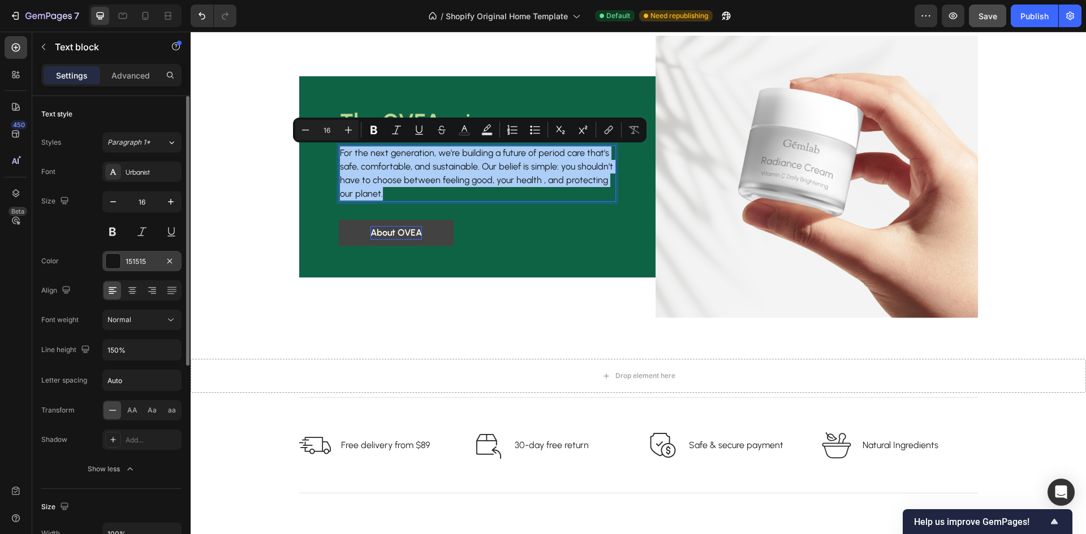
click at [139, 258] on div "151515" at bounding box center [142, 262] width 33 height 10
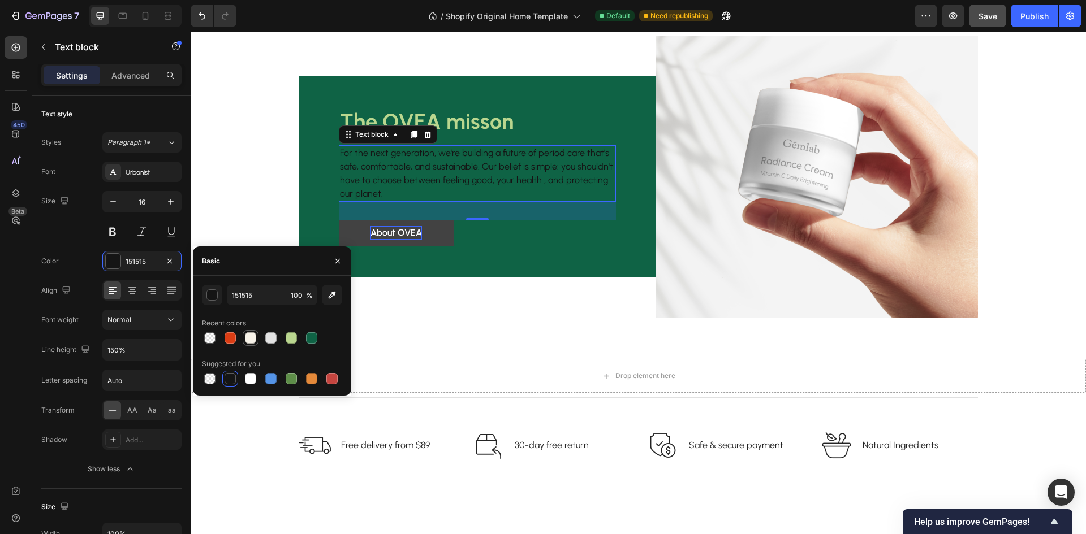
click at [247, 338] on div at bounding box center [250, 337] width 11 height 11
type input "F7F2E8"
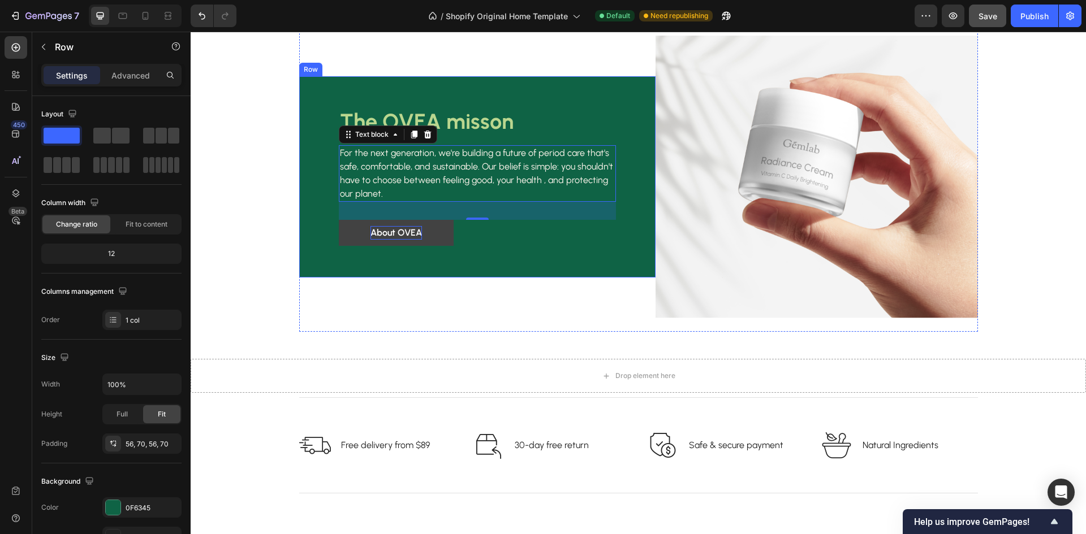
click at [519, 255] on div "The OVEA misson Heading For the next generation, we're building a future of per…" at bounding box center [477, 176] width 356 height 201
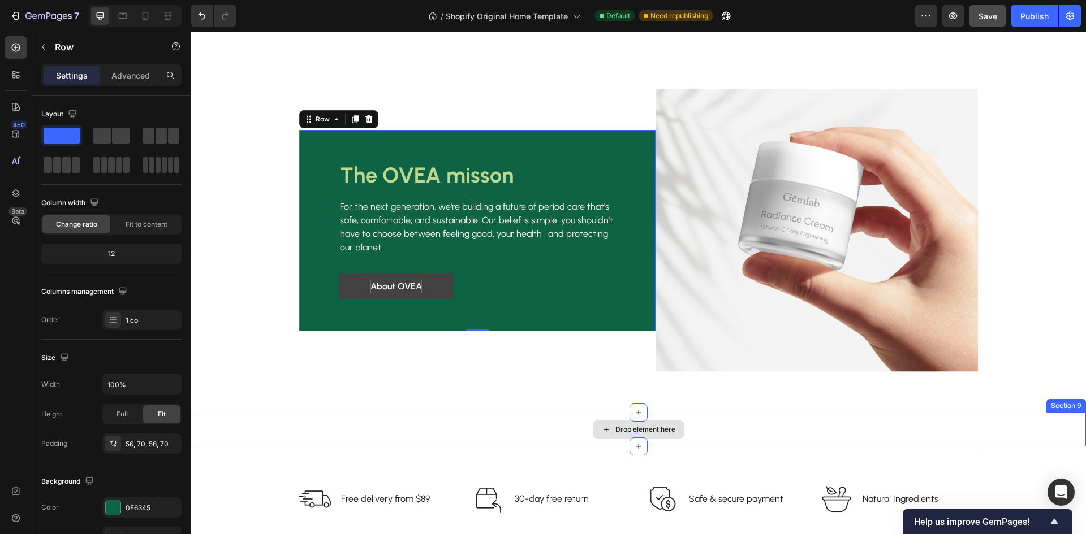
scroll to position [1803, 0]
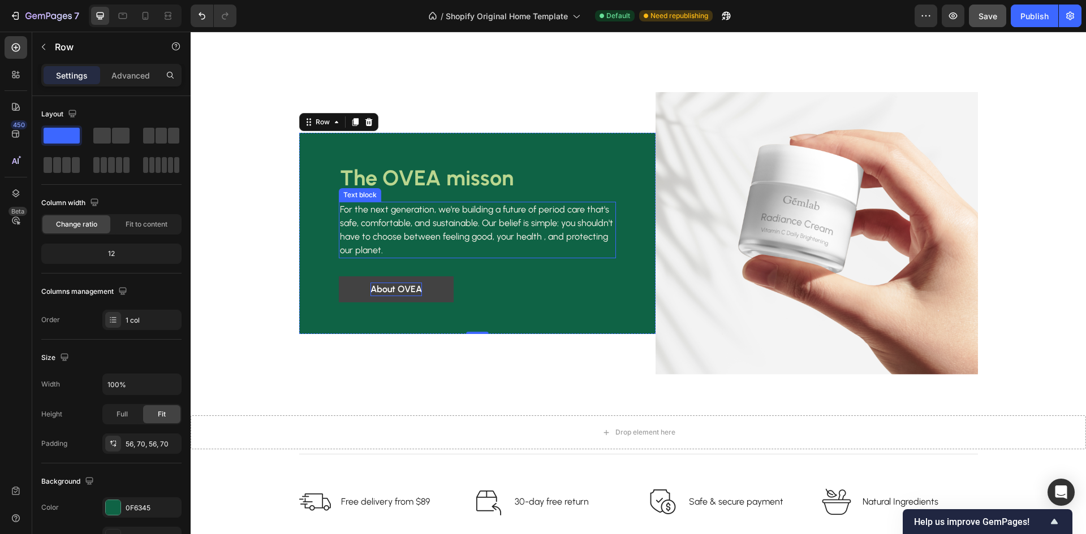
click at [446, 226] on p "For the next generation, we're building a future of period care that's safe, co…" at bounding box center [477, 230] width 275 height 54
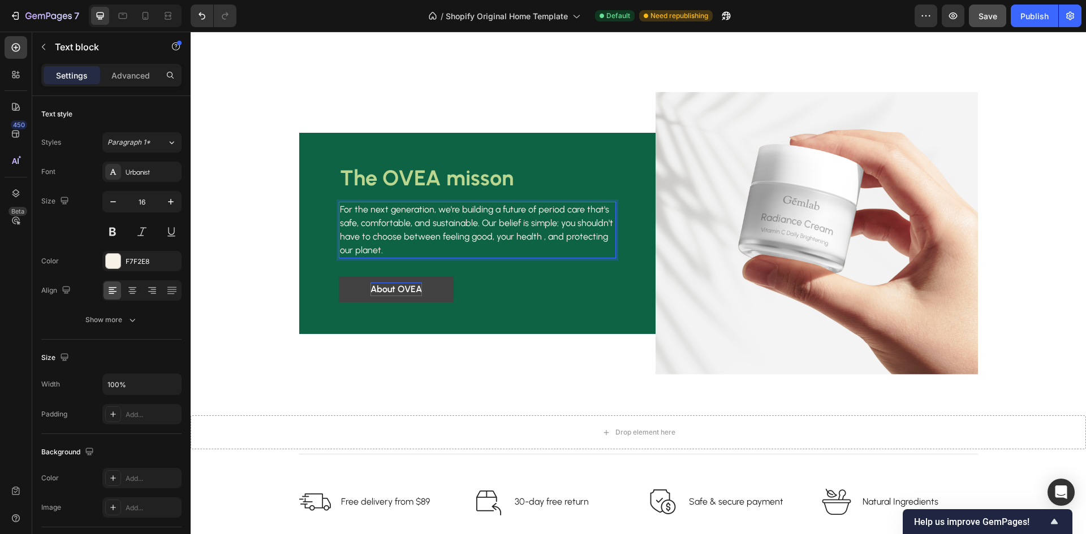
click at [555, 222] on p "For the next generation, we're building a future of period care that's safe, co…" at bounding box center [477, 230] width 275 height 54
click at [392, 250] on p "For the next generation, we're building a future of period care that's safe, co…" at bounding box center [477, 230] width 275 height 54
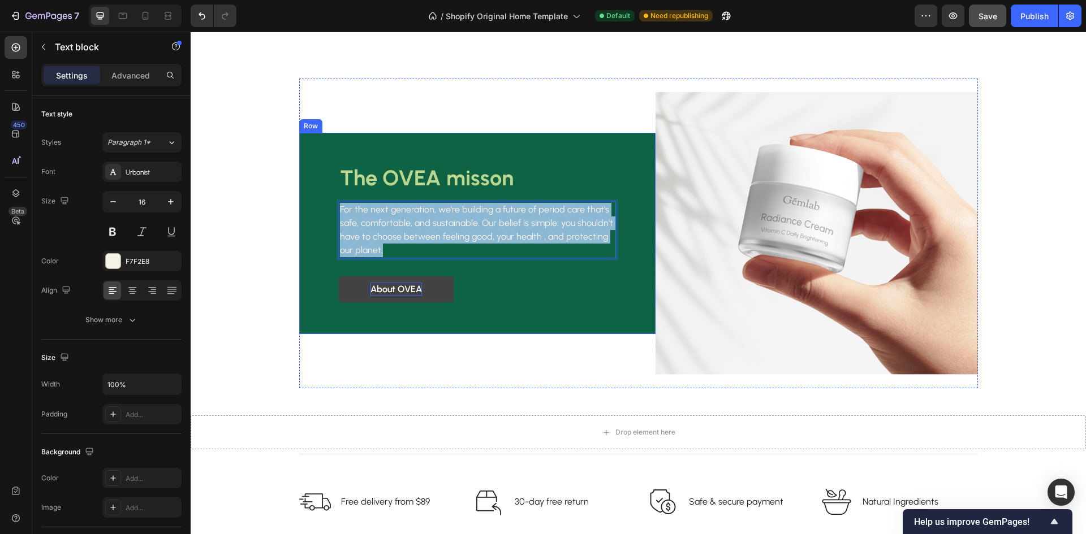
drag, startPoint x: 392, startPoint y: 250, endPoint x: 333, endPoint y: 209, distance: 72.0
click at [333, 209] on div "The OVEA misson Heading For the next generation, we're building a future of per…" at bounding box center [477, 233] width 356 height 201
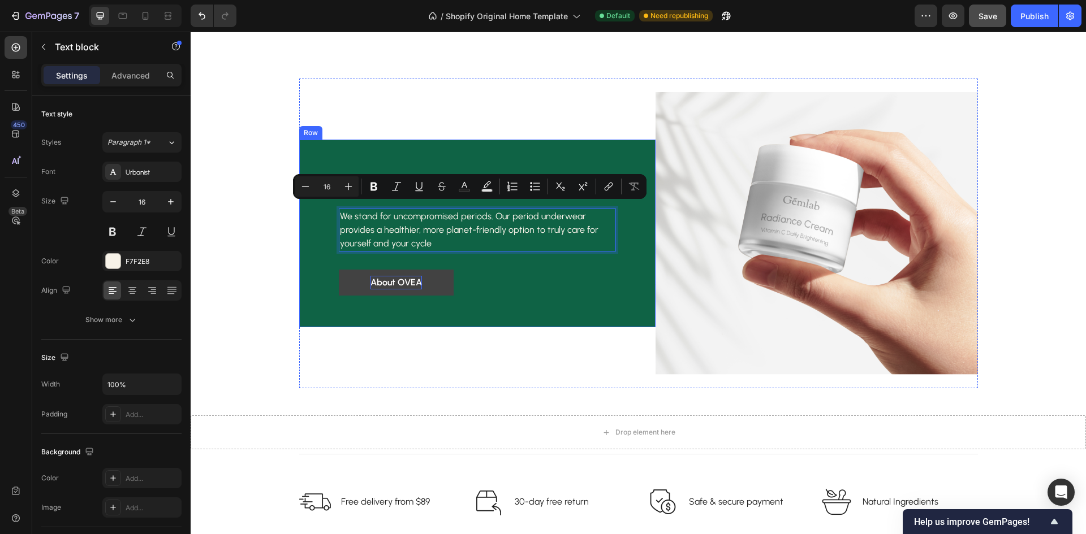
scroll to position [1809, 0]
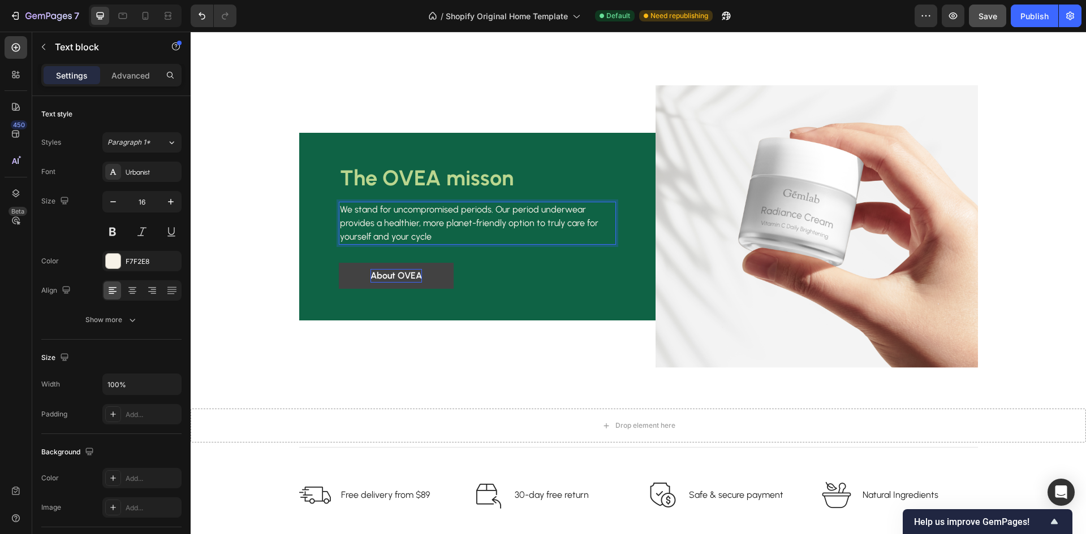
click at [413, 223] on p "We stand for uncompromised periods. Our period underwear provides a healthier, …" at bounding box center [477, 223] width 275 height 41
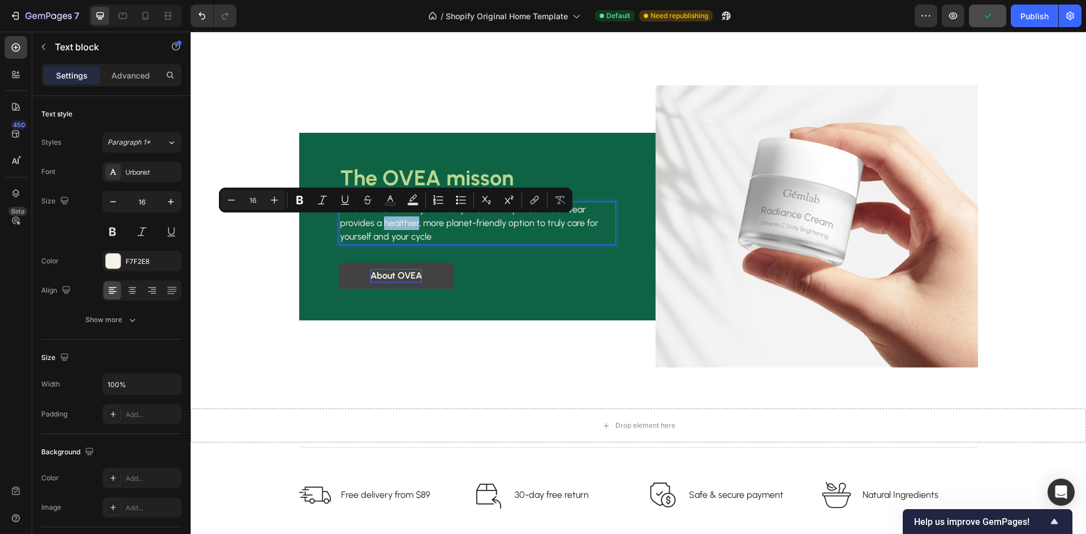
drag, startPoint x: 412, startPoint y: 222, endPoint x: 378, endPoint y: 225, distance: 34.1
click at [378, 225] on p "We stand for uncompromised periods. Our period underwear provides a healthier, …" at bounding box center [477, 223] width 275 height 41
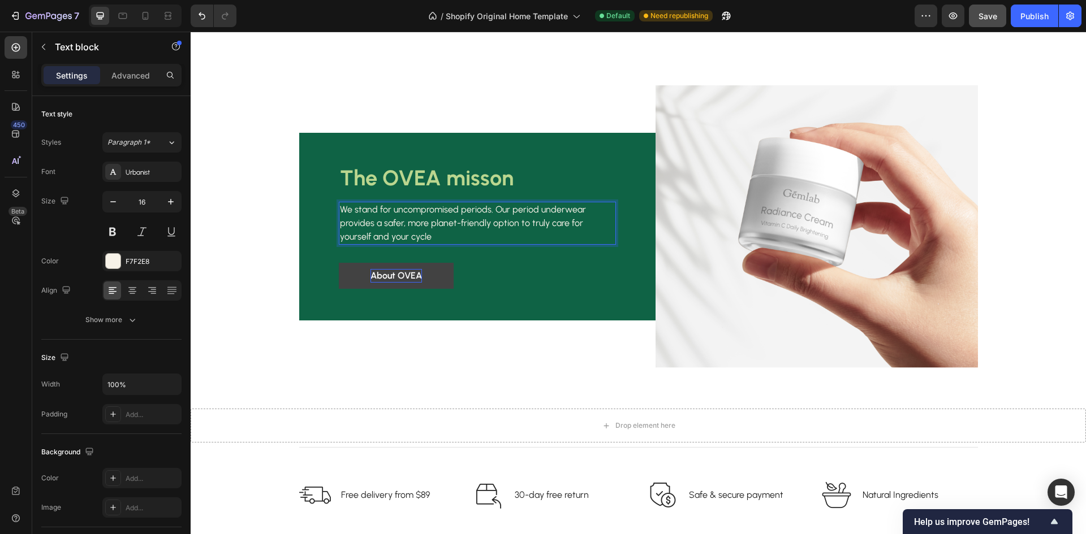
click at [450, 232] on p "We stand for uncompromised periods. Our period underwear provides a safer, more…" at bounding box center [477, 223] width 275 height 41
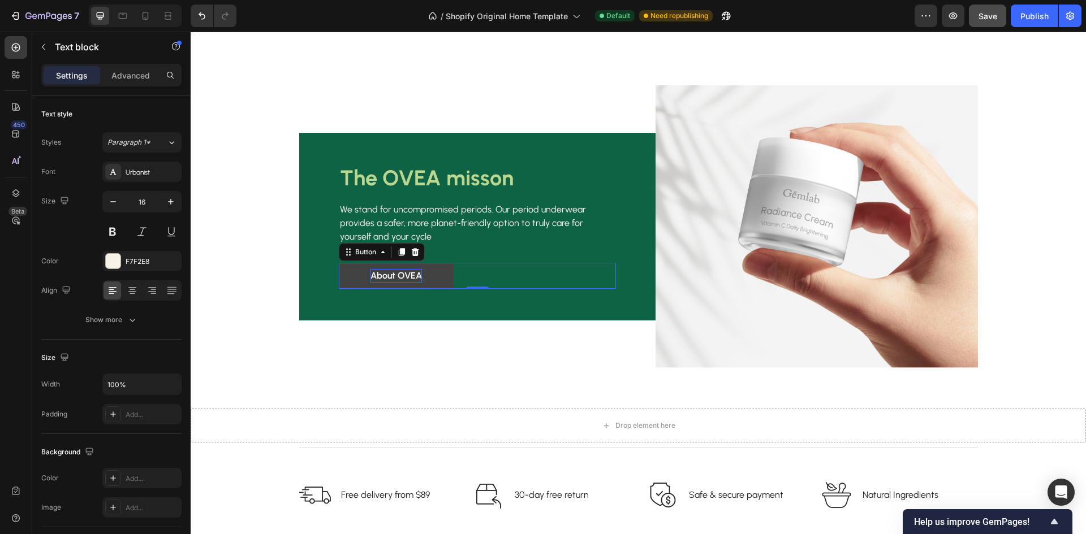
click at [494, 279] on div "About OVEA Button 0" at bounding box center [477, 276] width 277 height 26
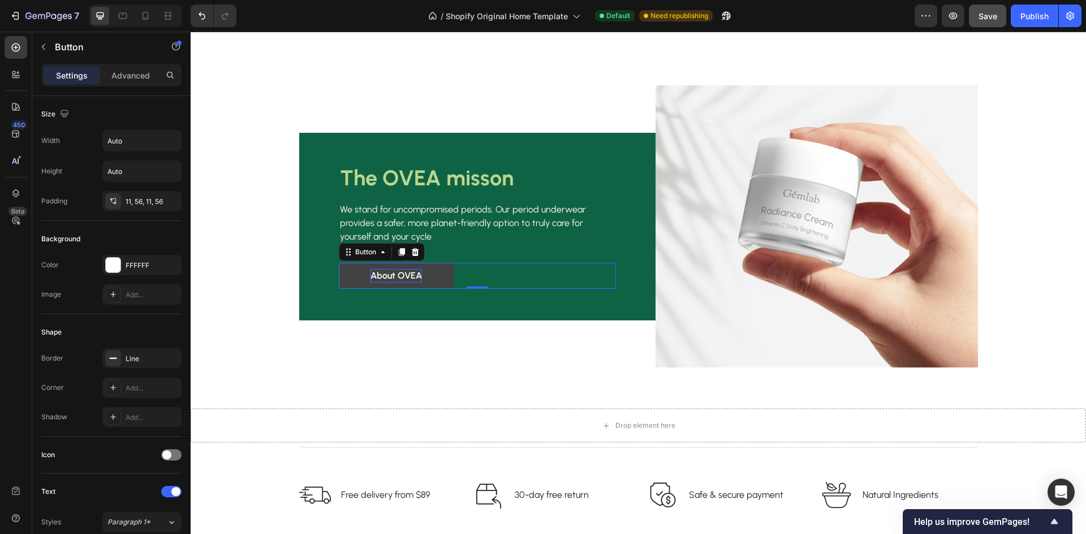
click at [429, 277] on link "About OVEA" at bounding box center [396, 276] width 115 height 26
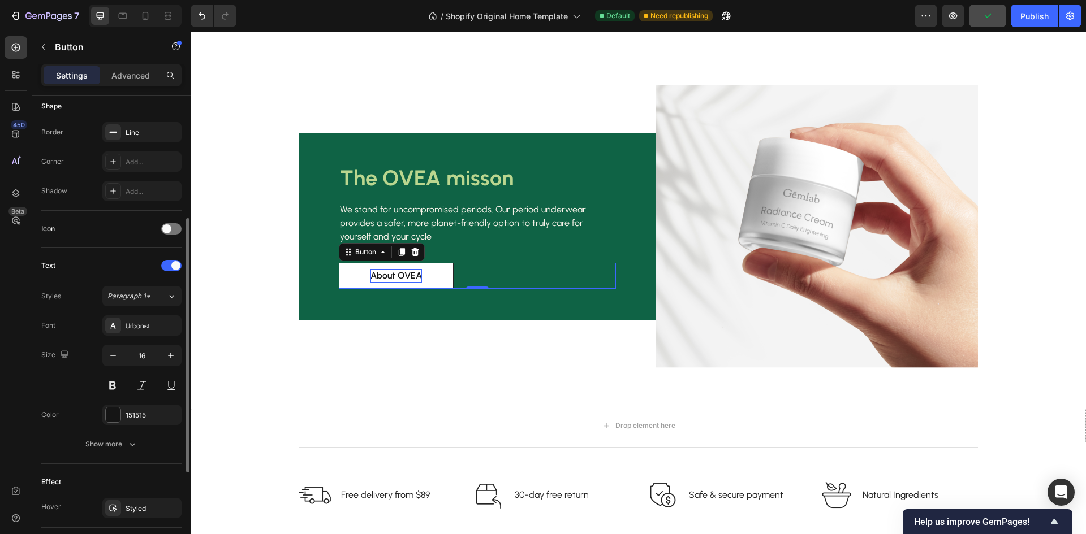
scroll to position [113, 0]
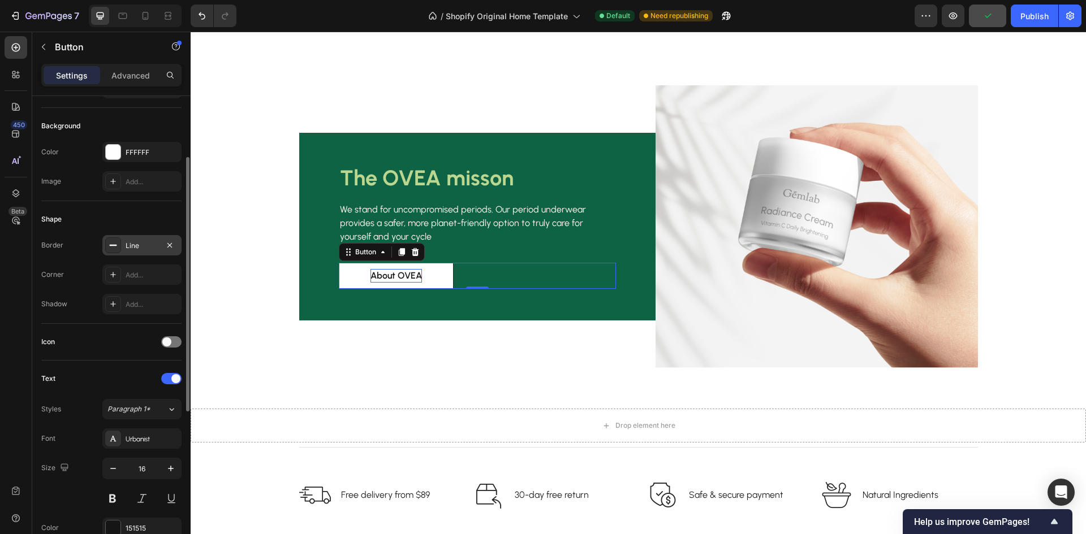
click at [126, 243] on div "Line" at bounding box center [142, 246] width 33 height 10
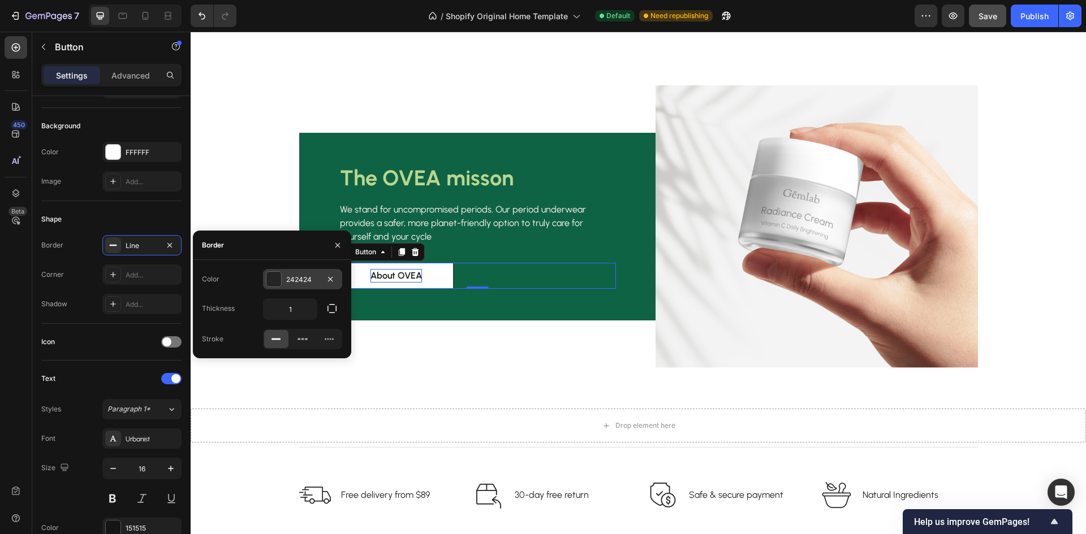
click at [279, 282] on div at bounding box center [273, 279] width 15 height 15
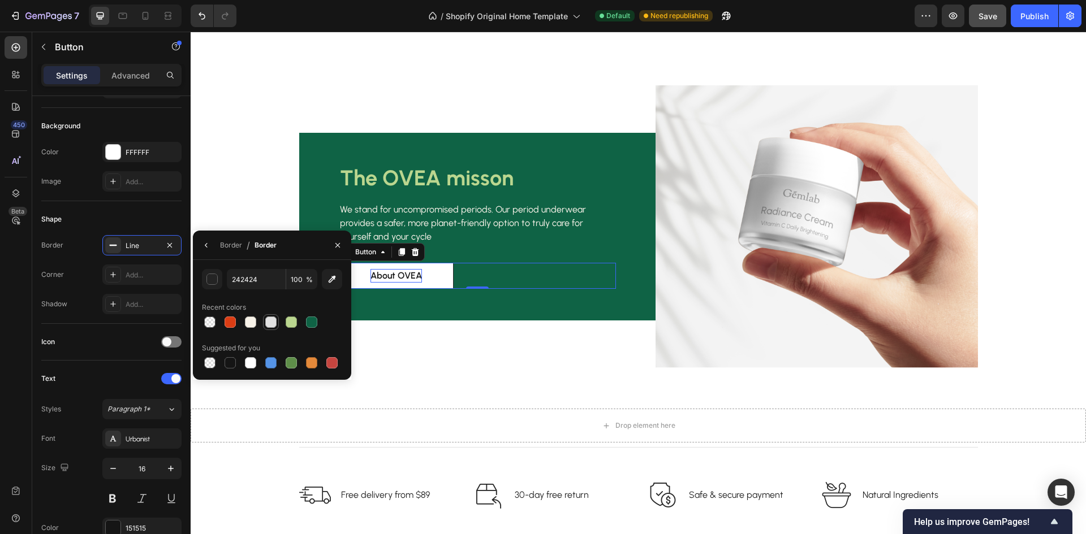
click at [269, 322] on div at bounding box center [270, 322] width 11 height 11
type input "E2E2E2"
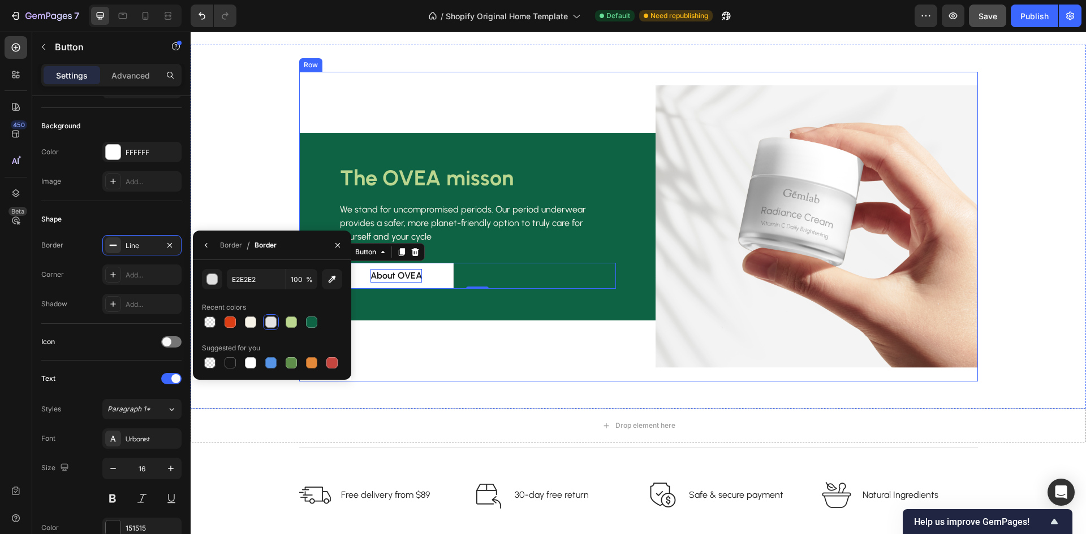
click at [521, 356] on div "The OVEA misson Heading We stand for uncompromised periods. Our period underwea…" at bounding box center [477, 226] width 356 height 283
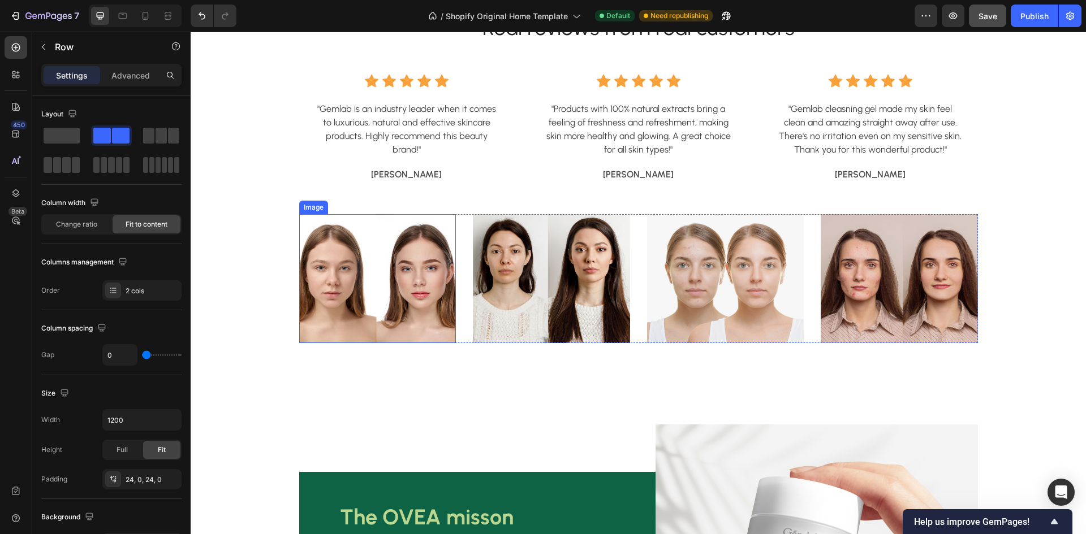
scroll to position [1866, 0]
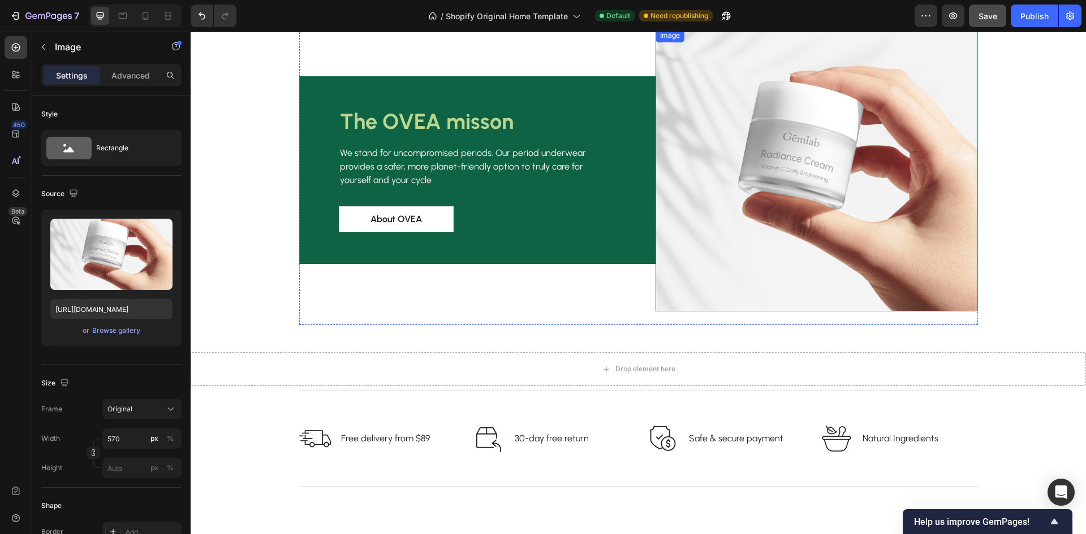
click at [789, 237] on img at bounding box center [816, 170] width 322 height 283
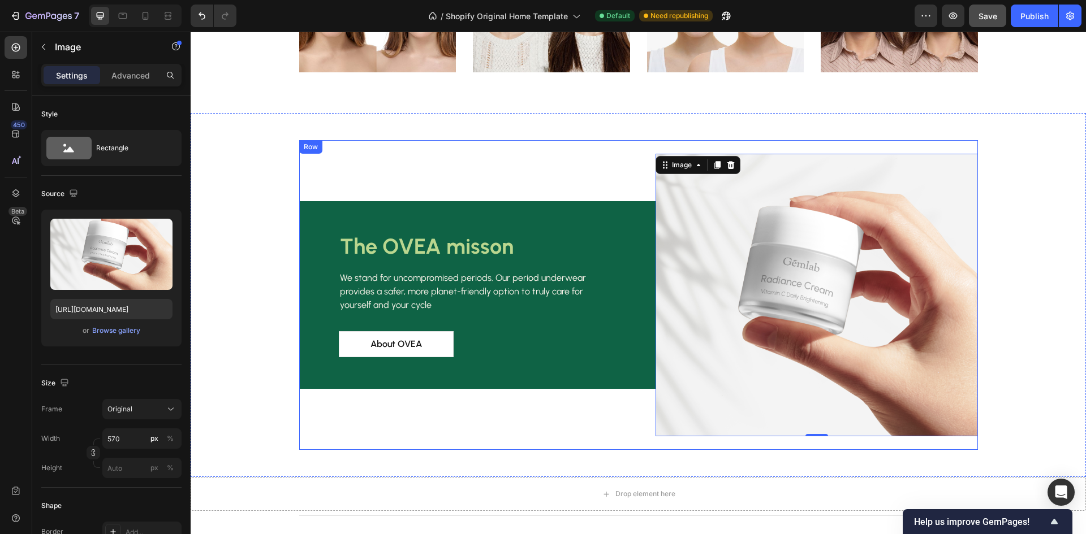
scroll to position [1696, 0]
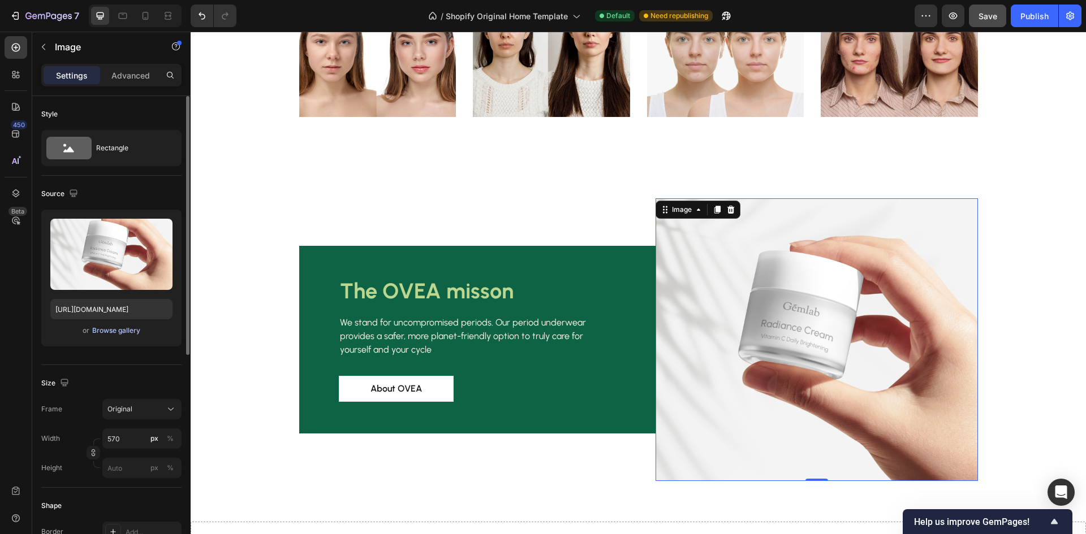
click at [128, 330] on div "Browse gallery" at bounding box center [116, 331] width 48 height 10
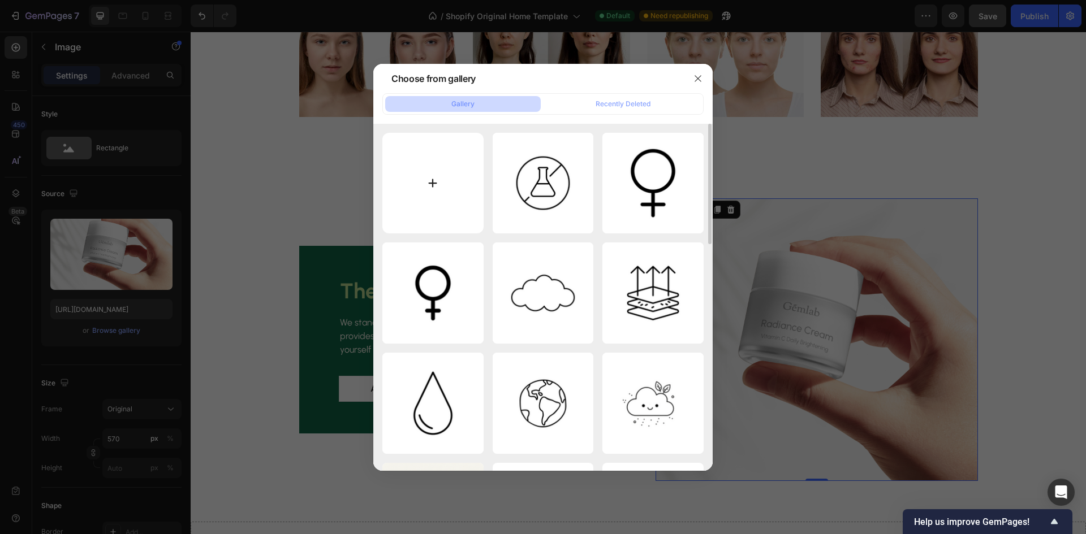
click at [425, 200] on input "file" at bounding box center [432, 183] width 101 height 101
type input "C:\fakepath\Old Me.png"
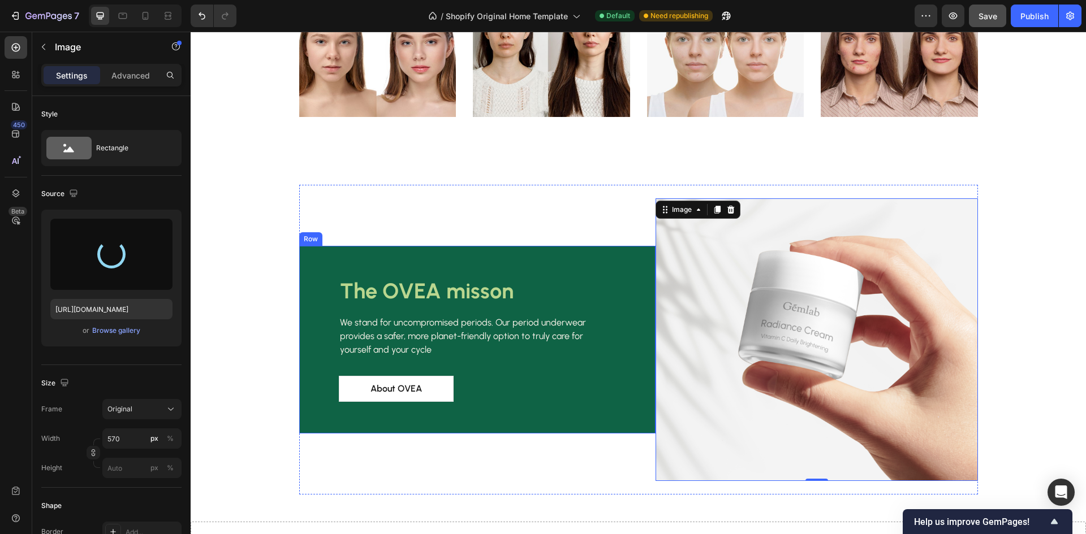
type input "[URL][DOMAIN_NAME]"
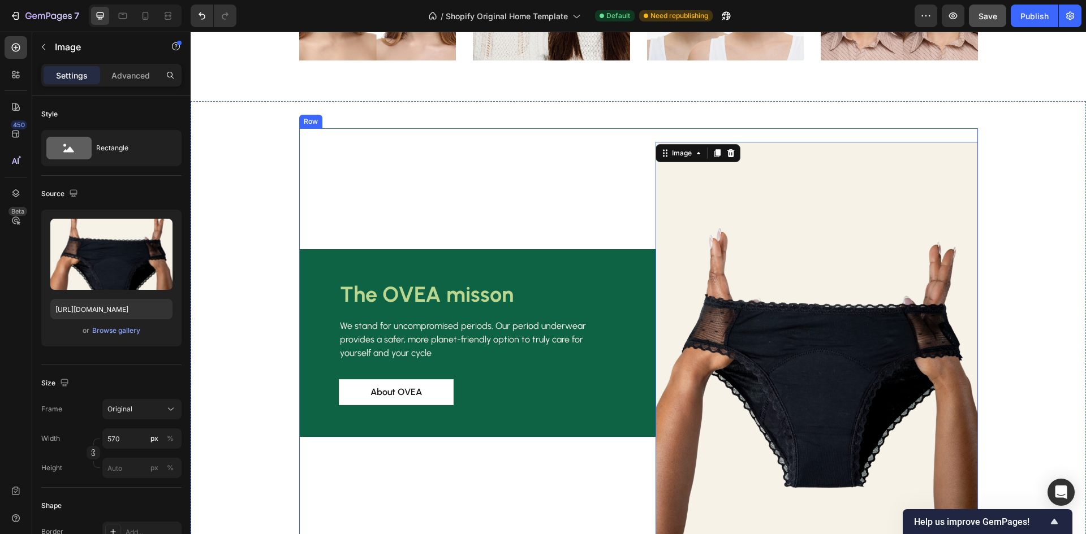
scroll to position [1866, 0]
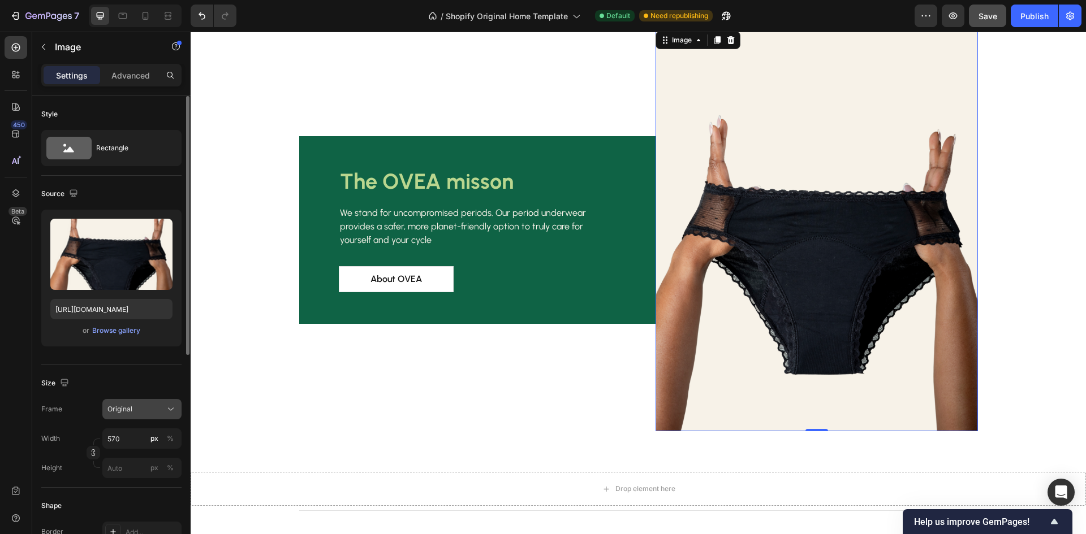
click at [131, 400] on button "Original" at bounding box center [141, 409] width 79 height 20
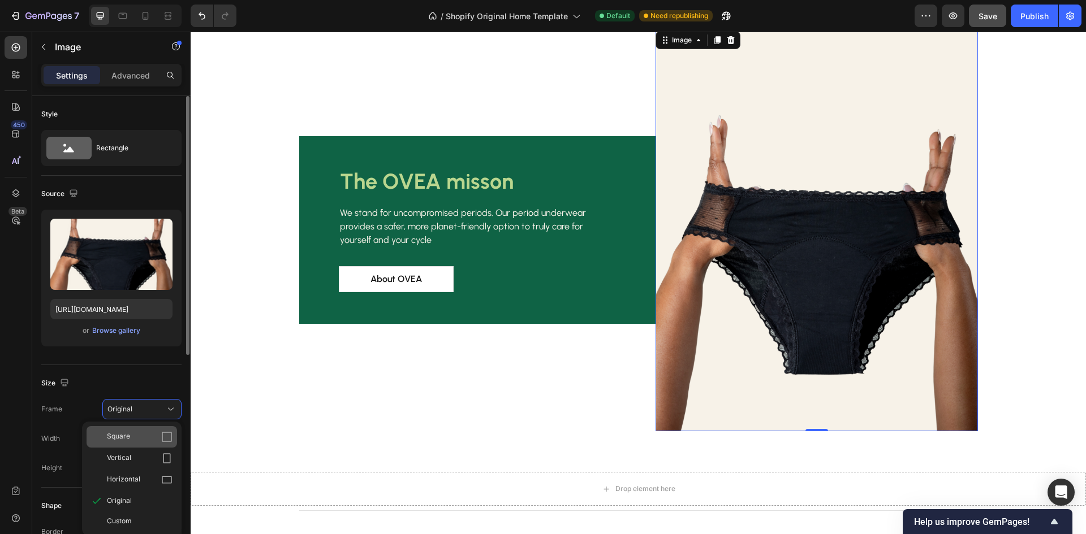
click at [140, 431] on div "Square" at bounding box center [132, 436] width 90 height 21
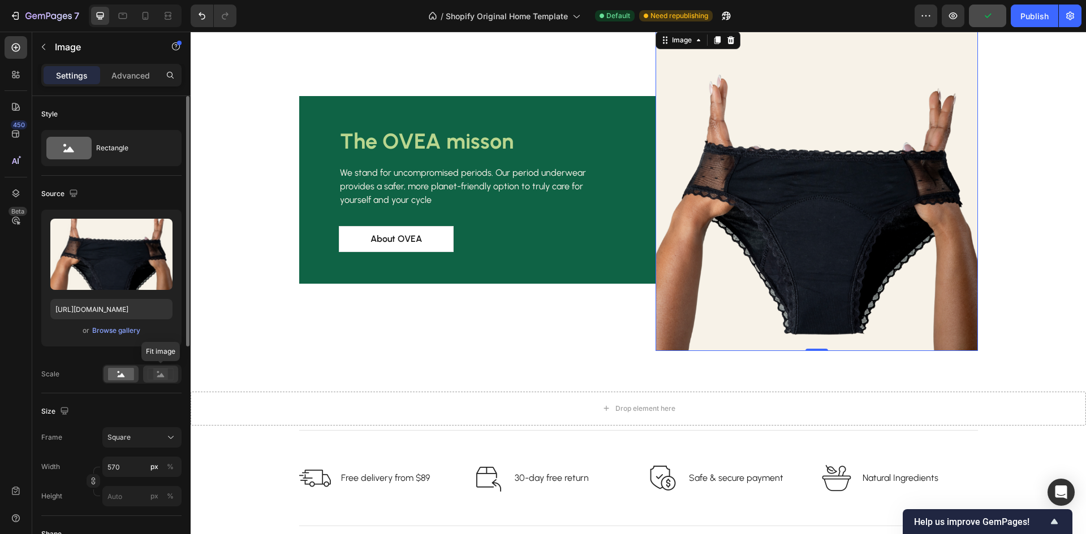
click at [157, 377] on icon at bounding box center [160, 375] width 7 height 4
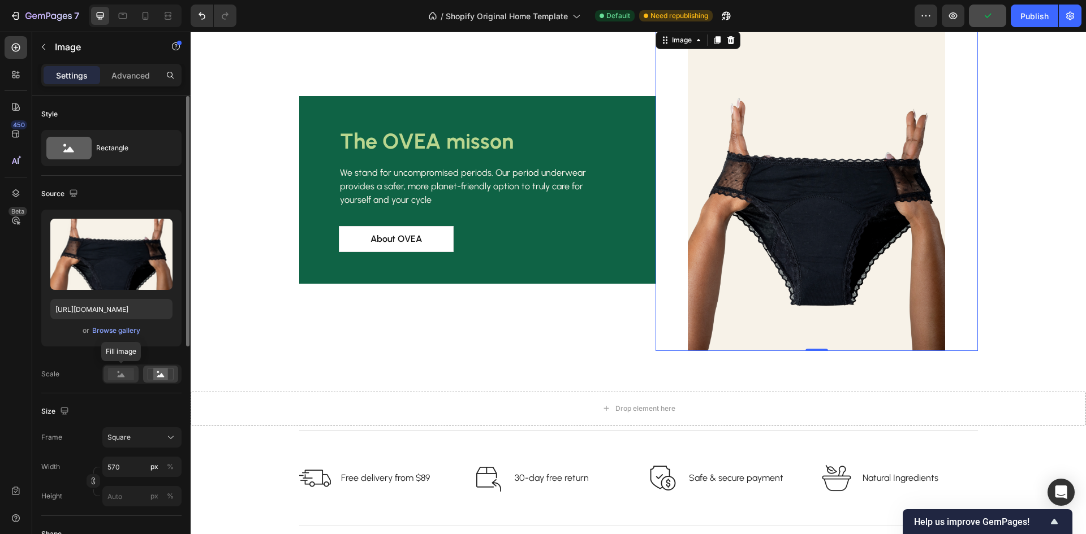
click at [110, 371] on rect at bounding box center [121, 374] width 26 height 12
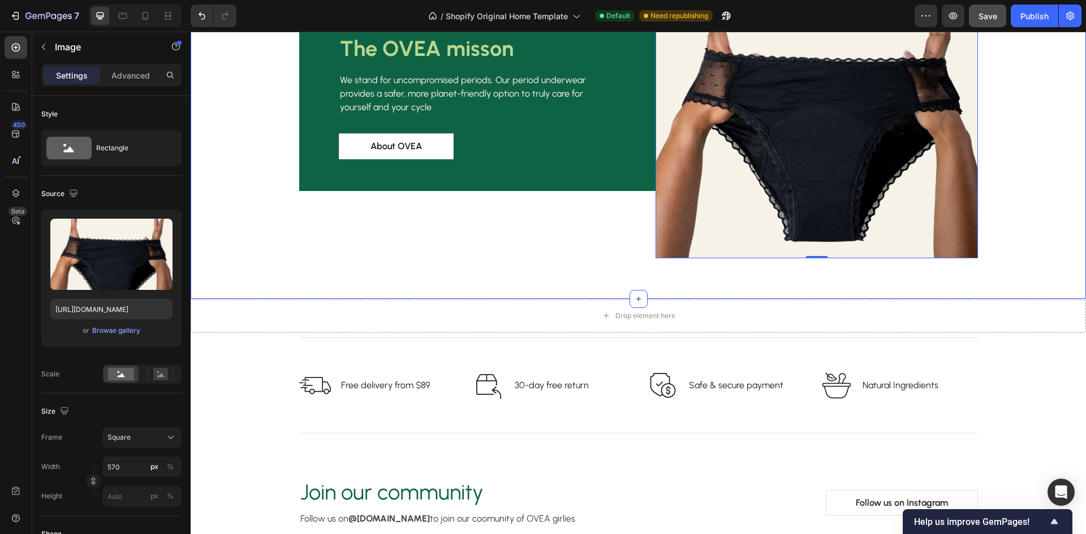
scroll to position [1979, 0]
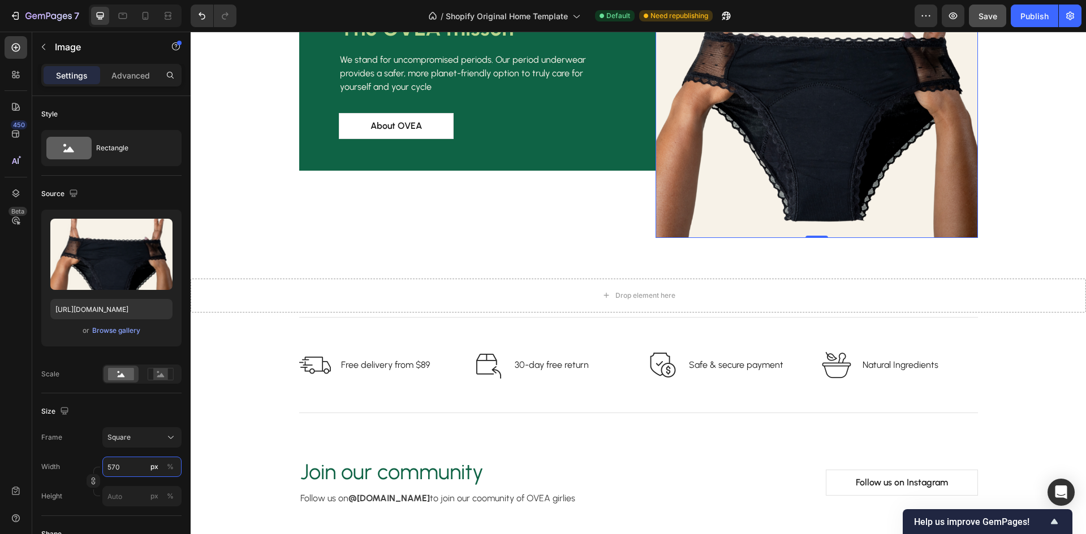
type input "4"
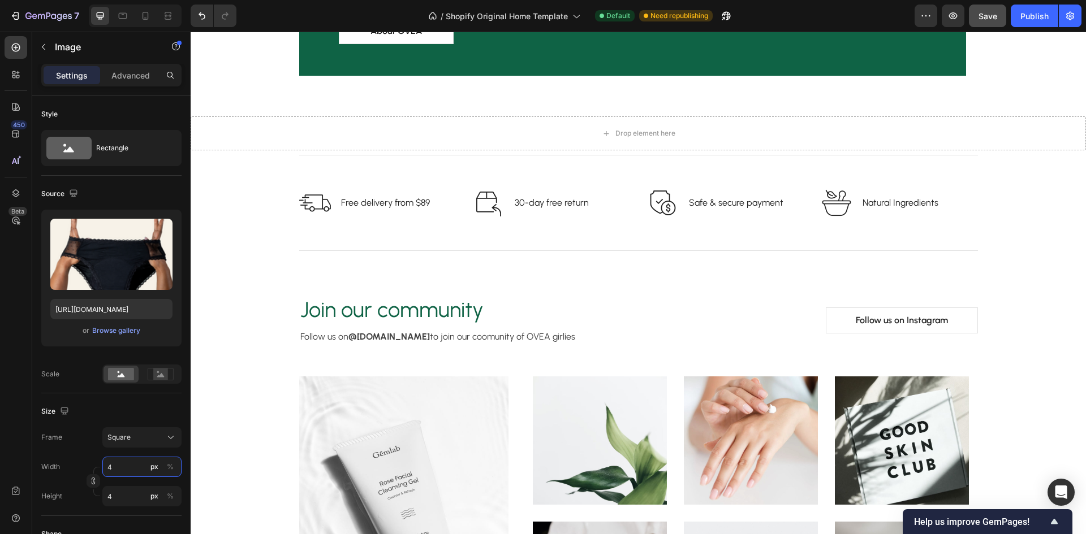
type input "40"
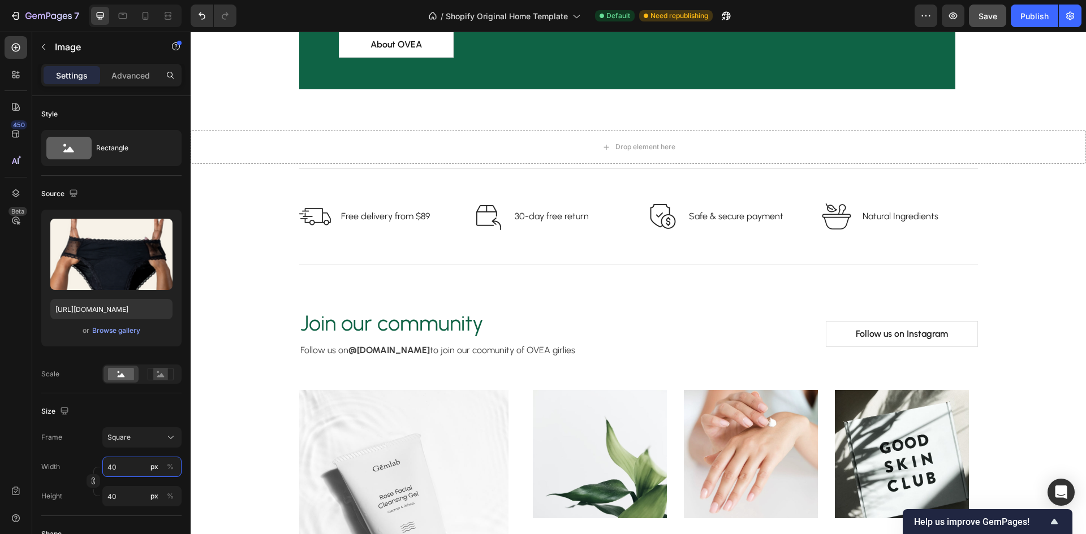
type input "400"
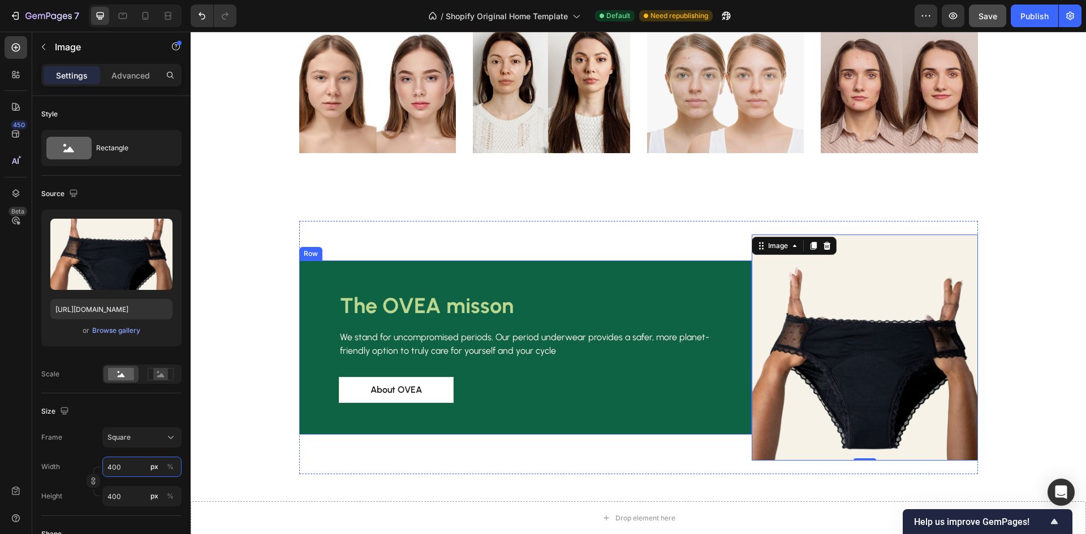
scroll to position [1640, 0]
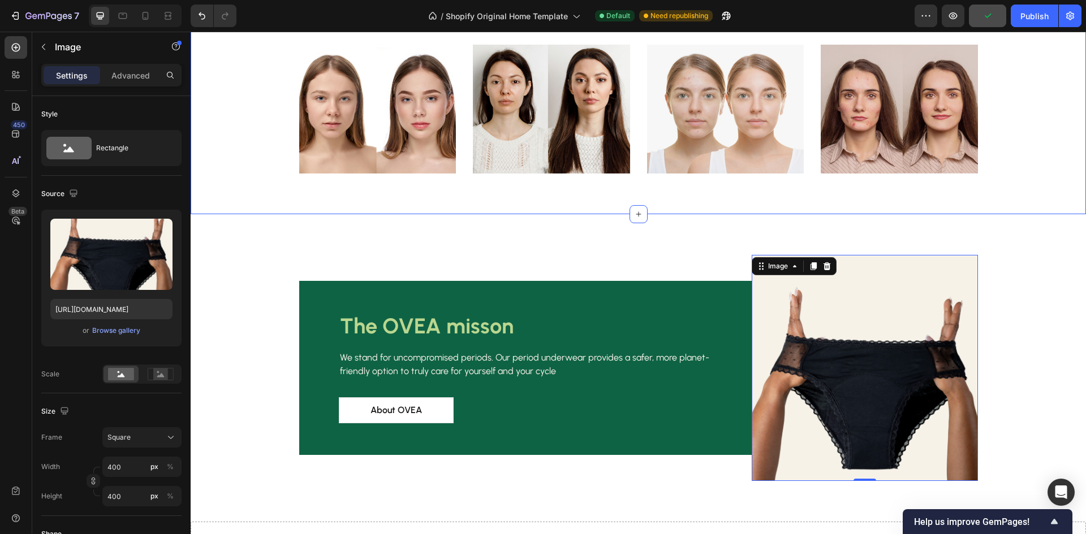
click at [592, 200] on div "Real reviews from real customers Heading Icon Icon Icon Icon Icon Icon List Hoz…" at bounding box center [638, 9] width 895 height 410
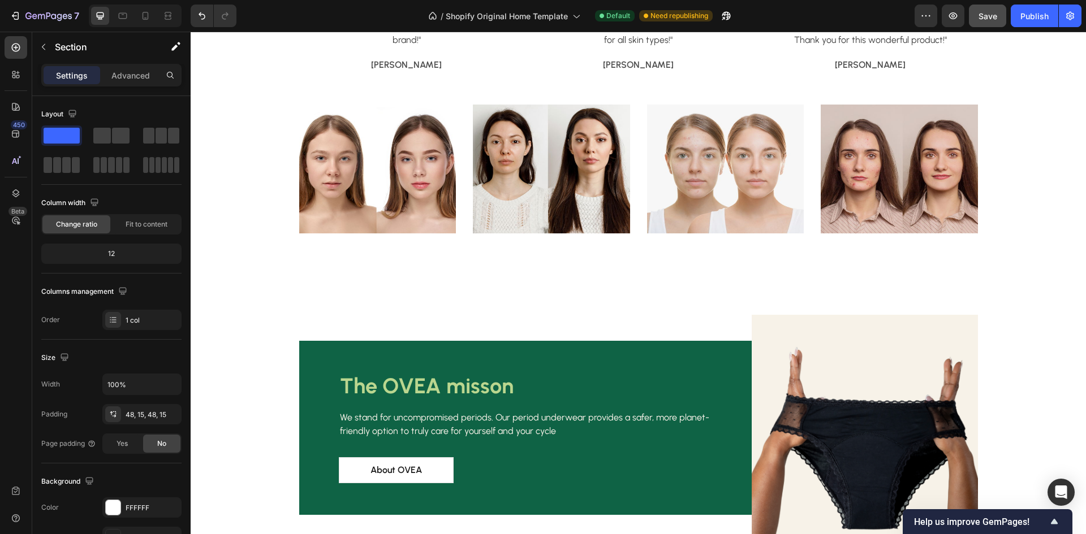
scroll to position [1696, 0]
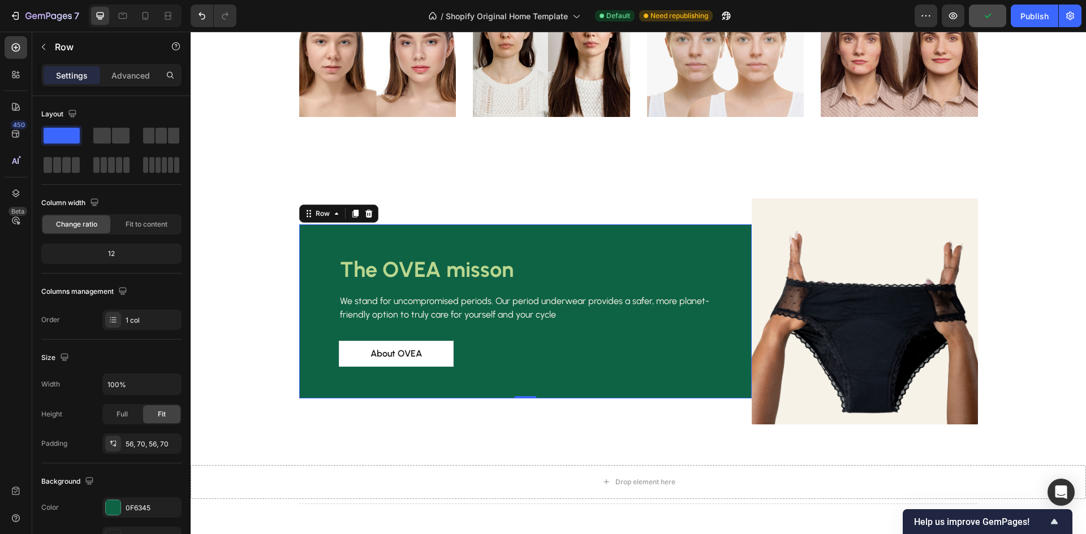
click at [595, 244] on div "The OVEA misson Heading We stand for uncompromised periods. Our period underwea…" at bounding box center [525, 311] width 452 height 174
click at [991, 17] on span "Save" at bounding box center [987, 16] width 19 height 10
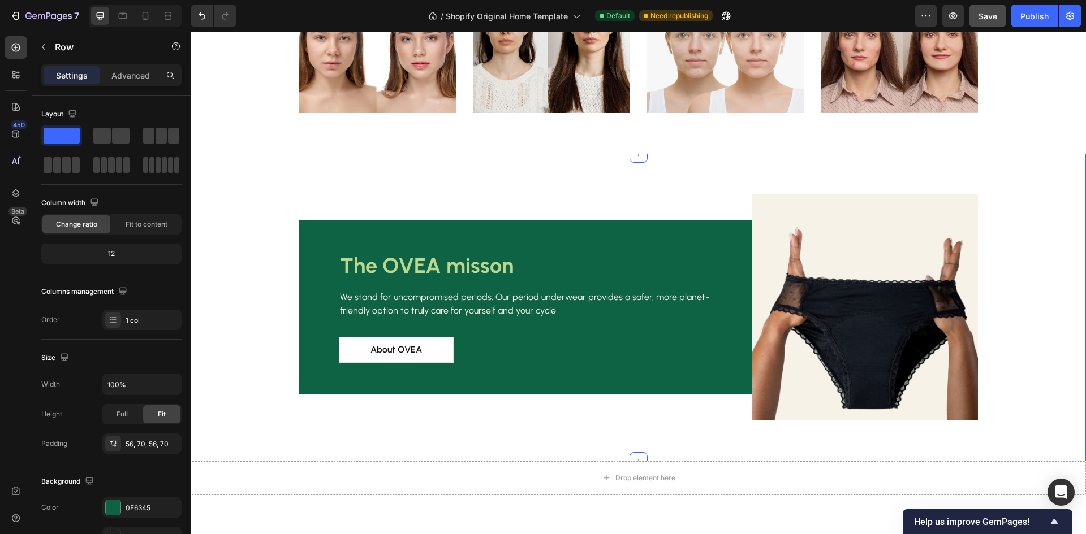
scroll to position [1922, 0]
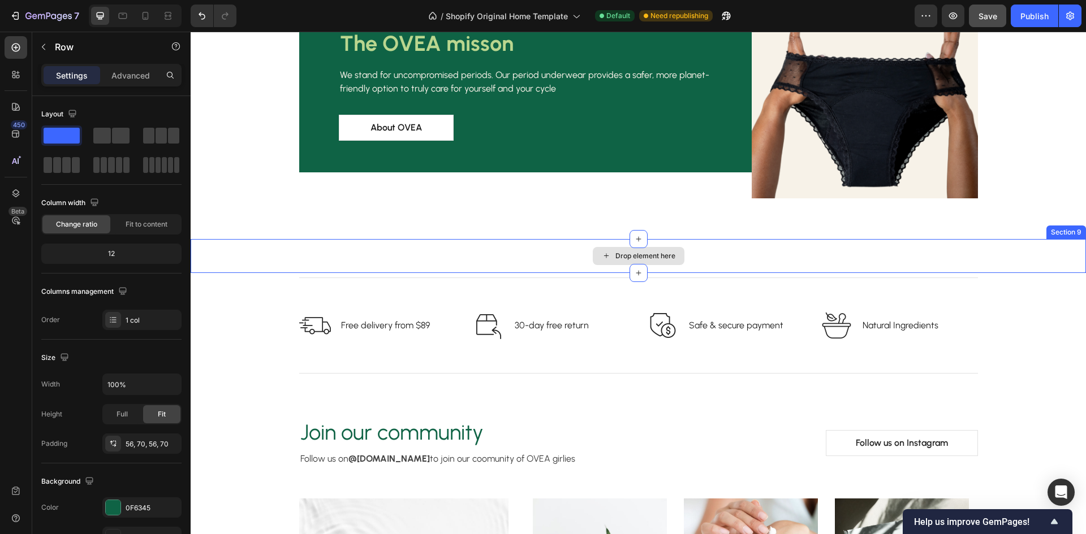
click at [646, 254] on div "Drop element here" at bounding box center [645, 256] width 60 height 9
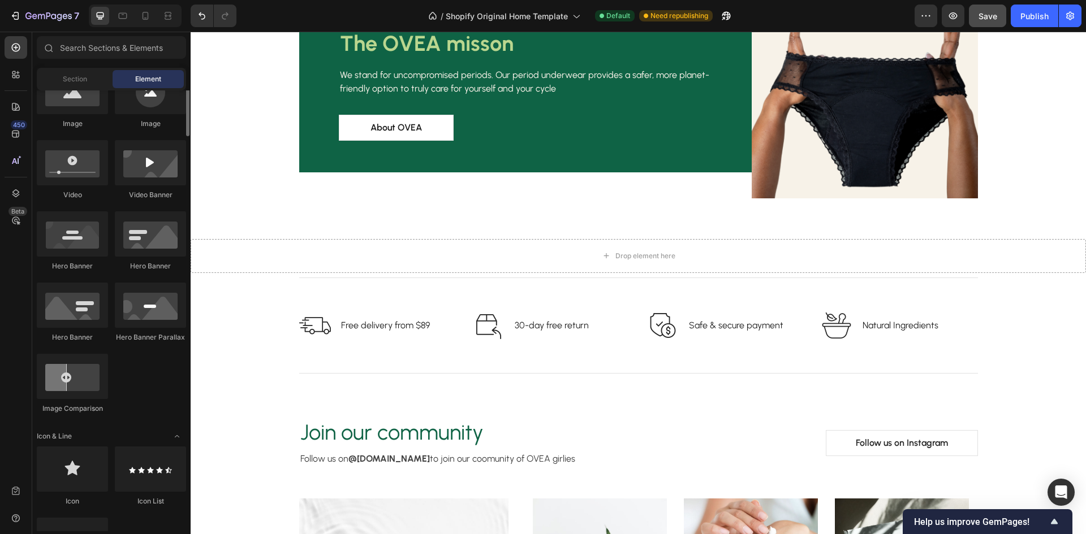
scroll to position [339, 0]
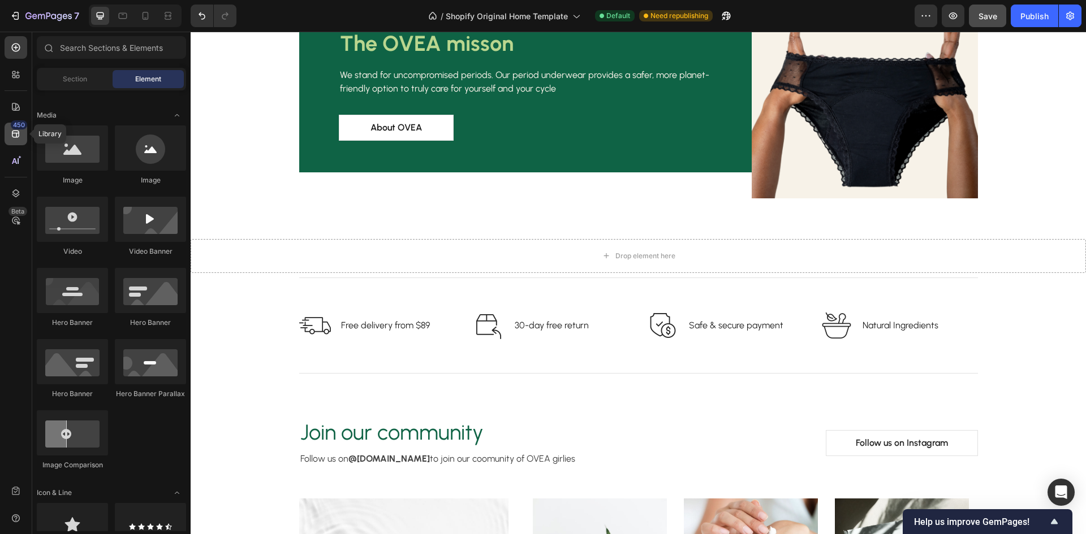
click at [19, 135] on icon at bounding box center [15, 134] width 7 height 7
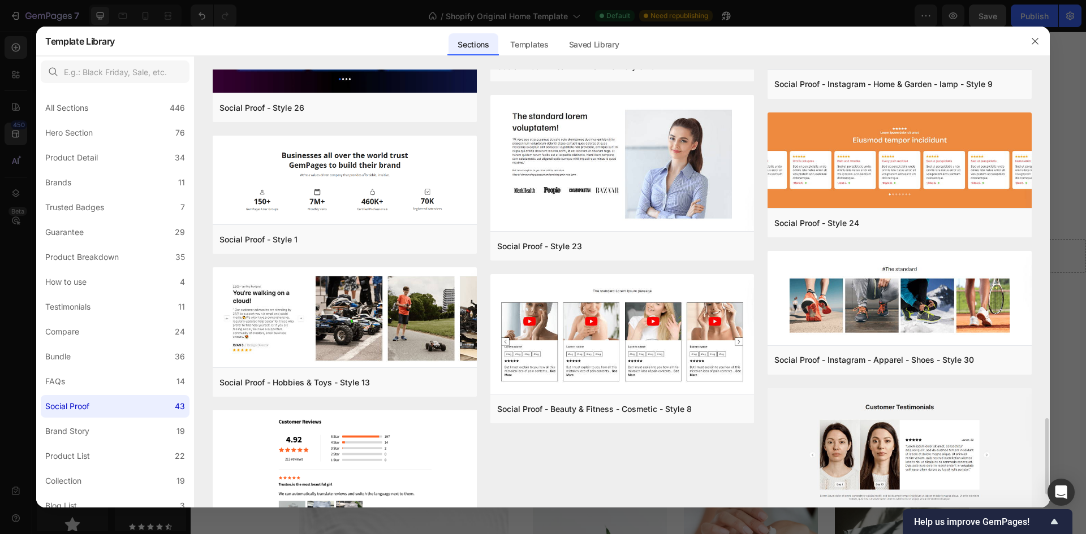
scroll to position [2072, 0]
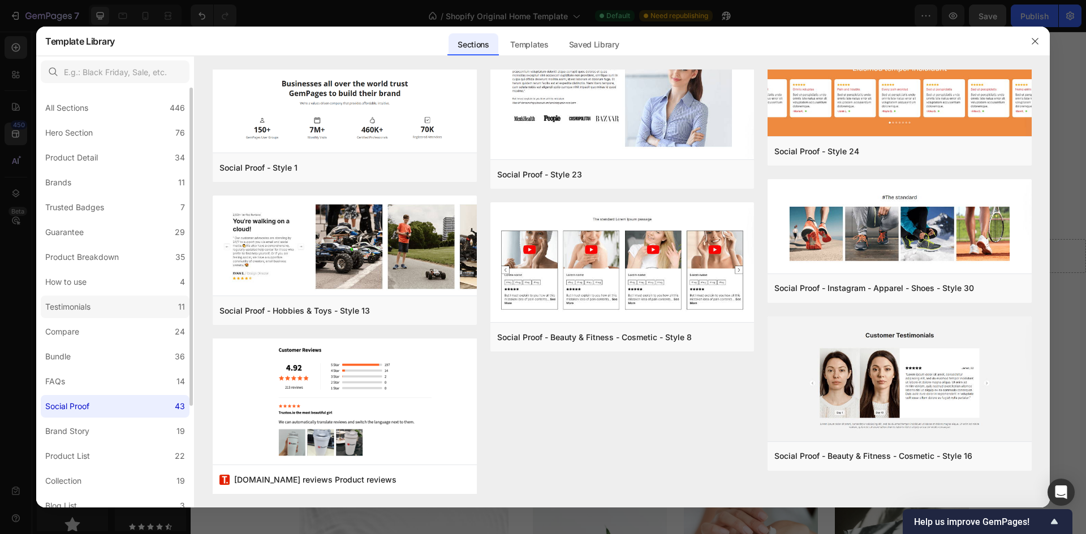
click at [79, 308] on div "Testimonials" at bounding box center [67, 307] width 45 height 14
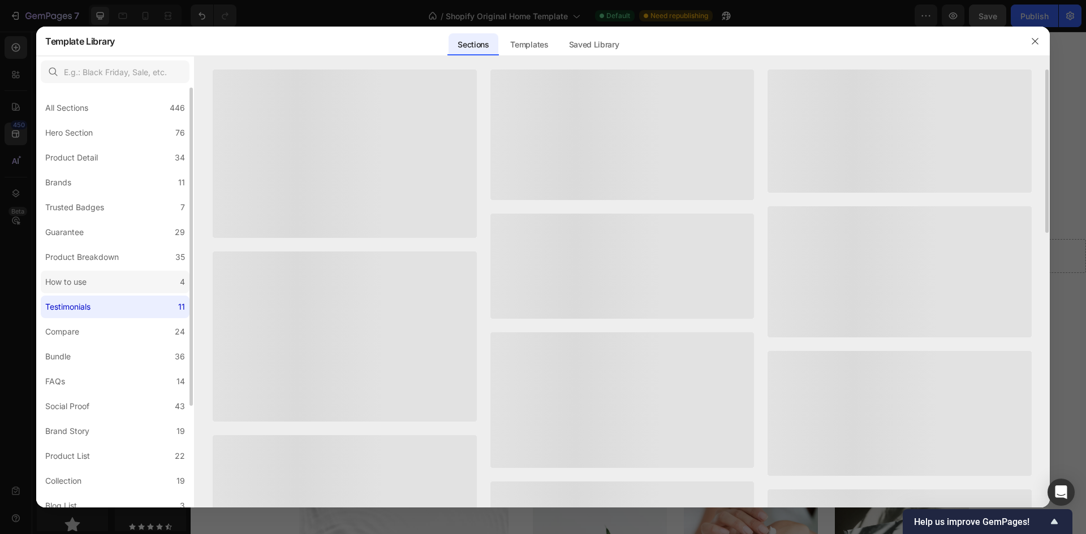
click at [99, 278] on label "How to use 4" at bounding box center [115, 282] width 149 height 23
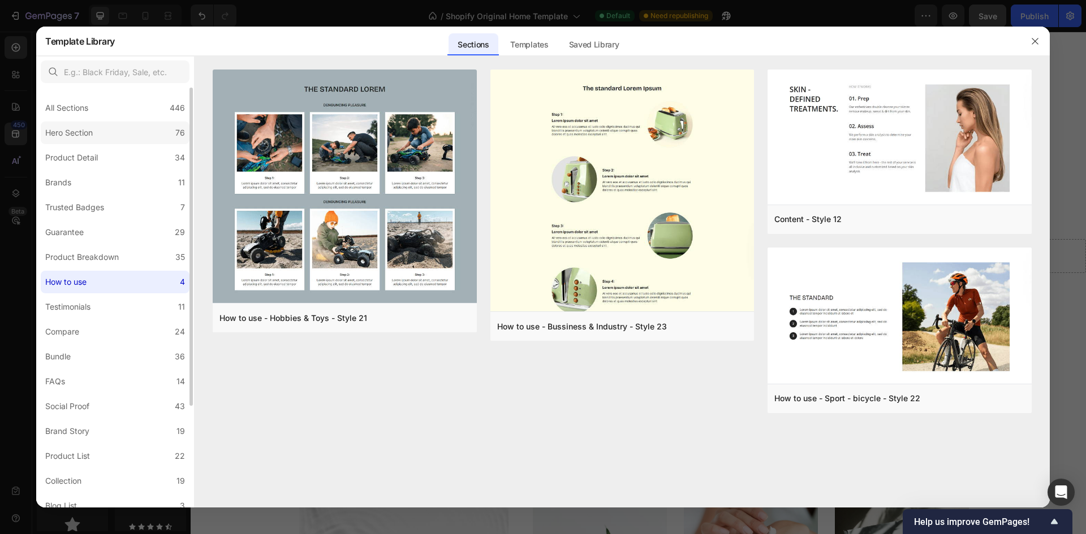
click at [86, 130] on div "Hero Section" at bounding box center [68, 133] width 47 height 14
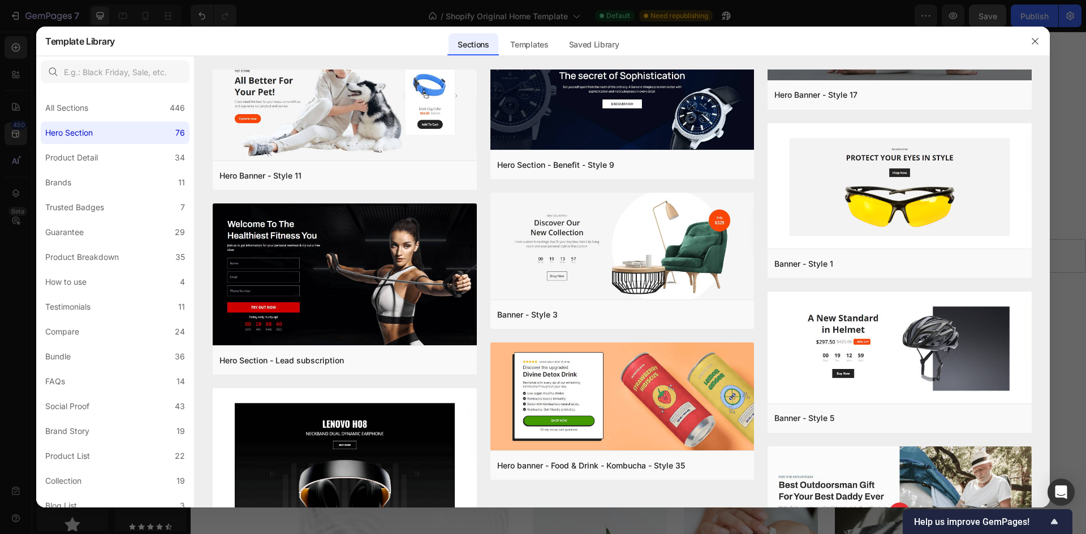
scroll to position [3287, 0]
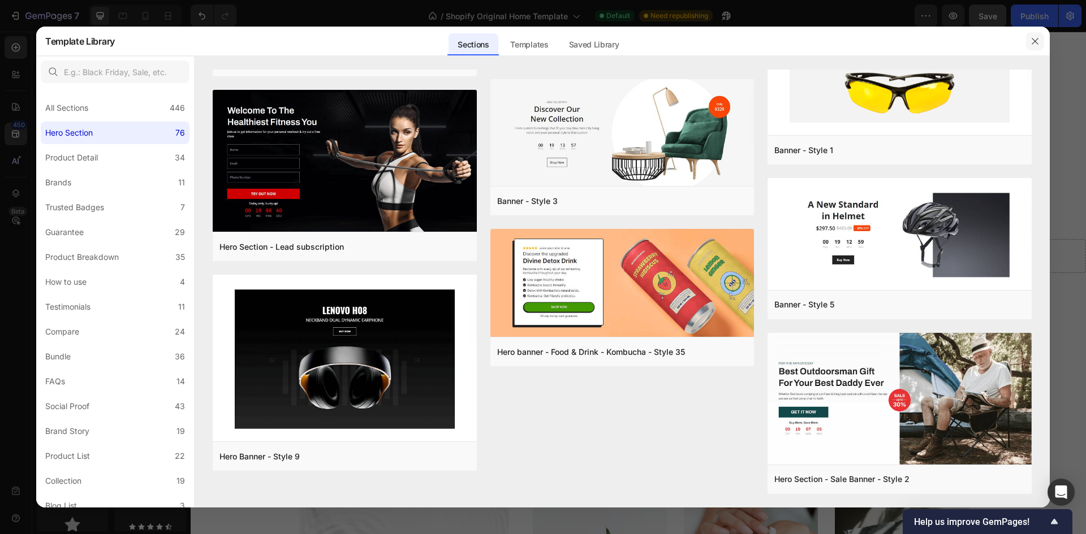
click at [1028, 41] on button "button" at bounding box center [1035, 41] width 18 height 18
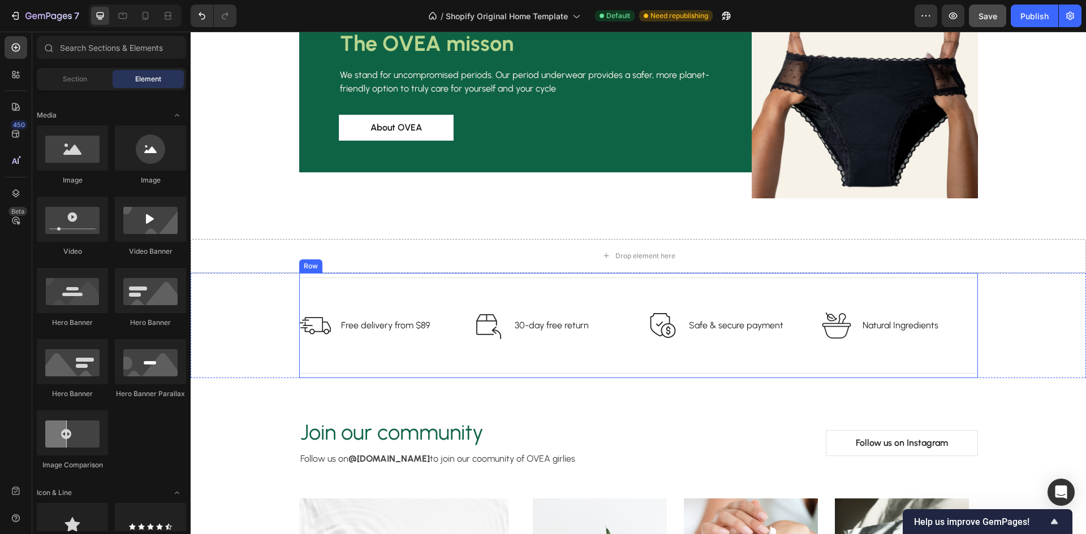
scroll to position [1640, 0]
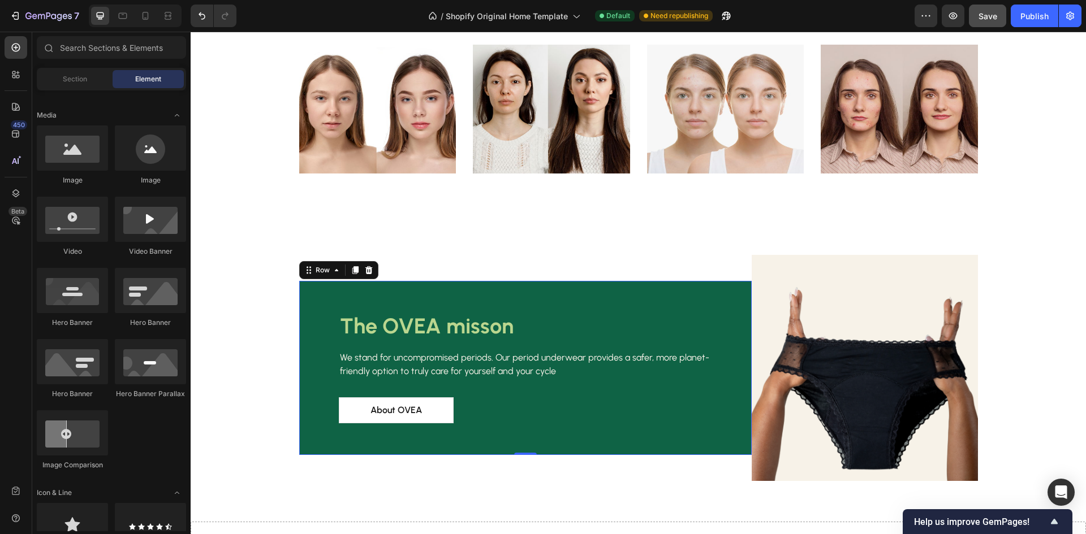
click at [638, 302] on div "The OVEA misson Heading We stand for uncompromised periods. Our period underwea…" at bounding box center [525, 368] width 452 height 174
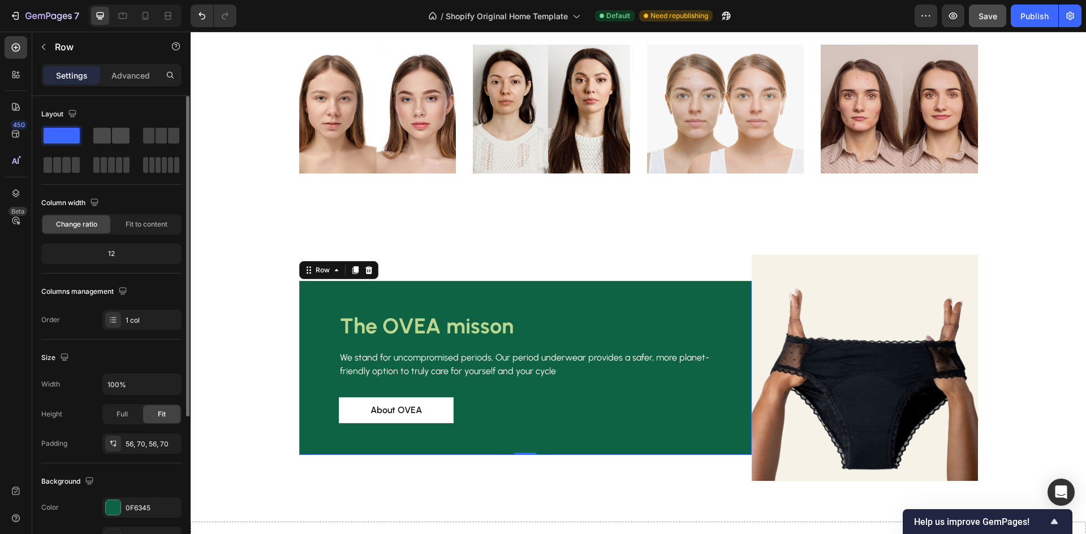
click at [107, 126] on div at bounding box center [111, 136] width 41 height 20
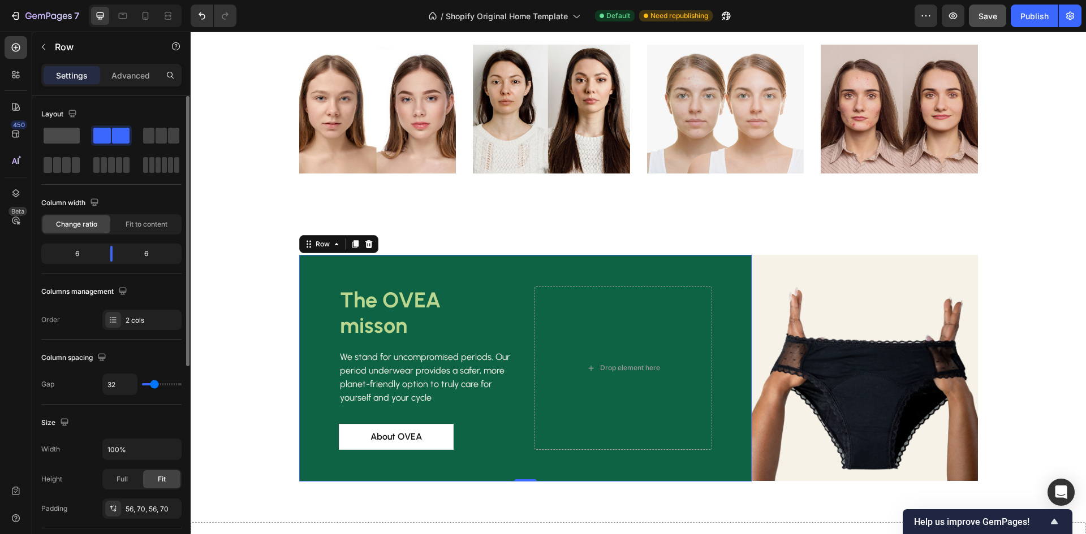
click at [60, 135] on span at bounding box center [62, 136] width 36 height 16
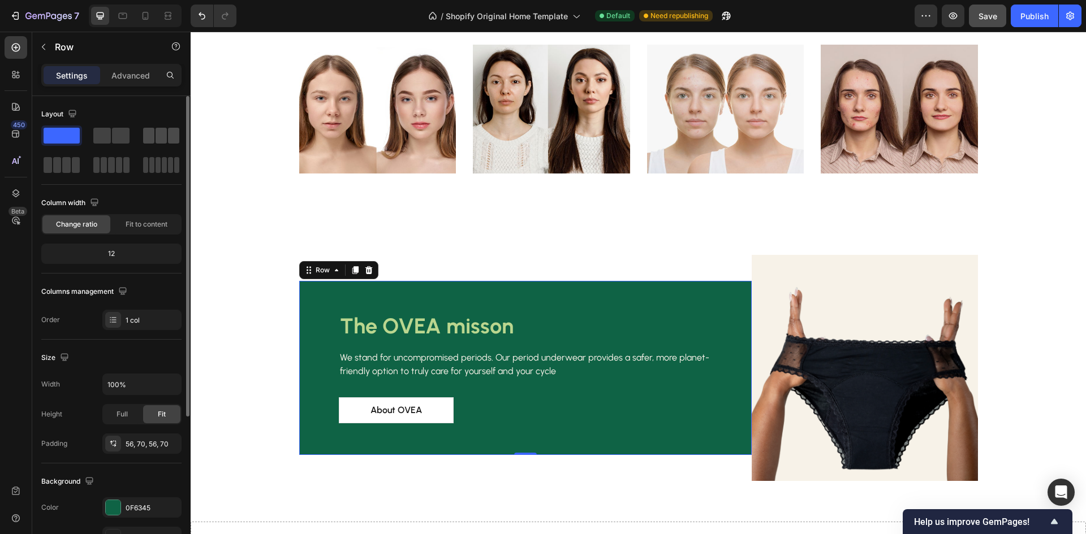
click at [179, 136] on span at bounding box center [173, 136] width 11 height 16
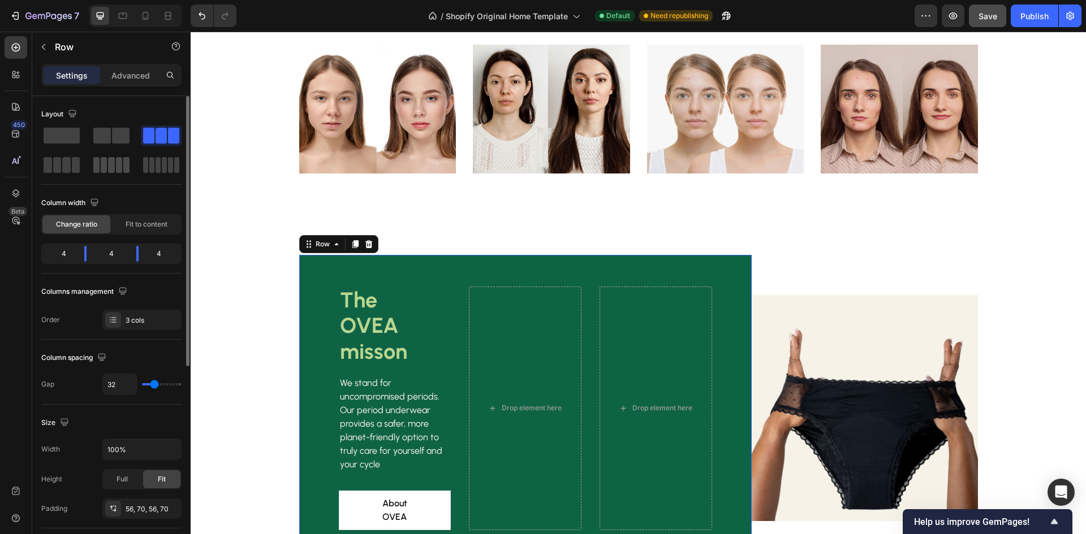
click at [130, 166] on div at bounding box center [111, 165] width 41 height 20
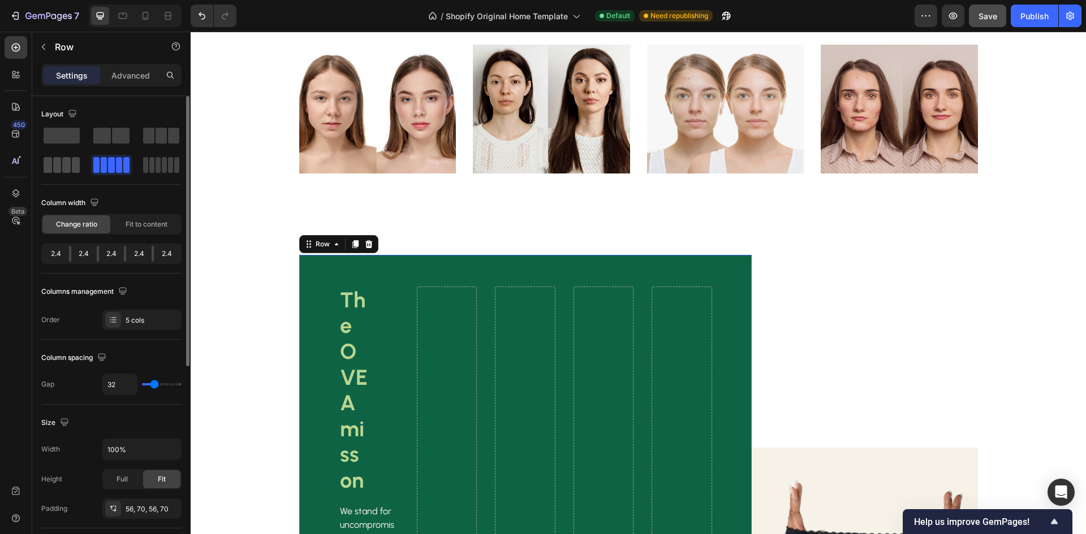
click at [70, 158] on span at bounding box center [66, 165] width 8 height 16
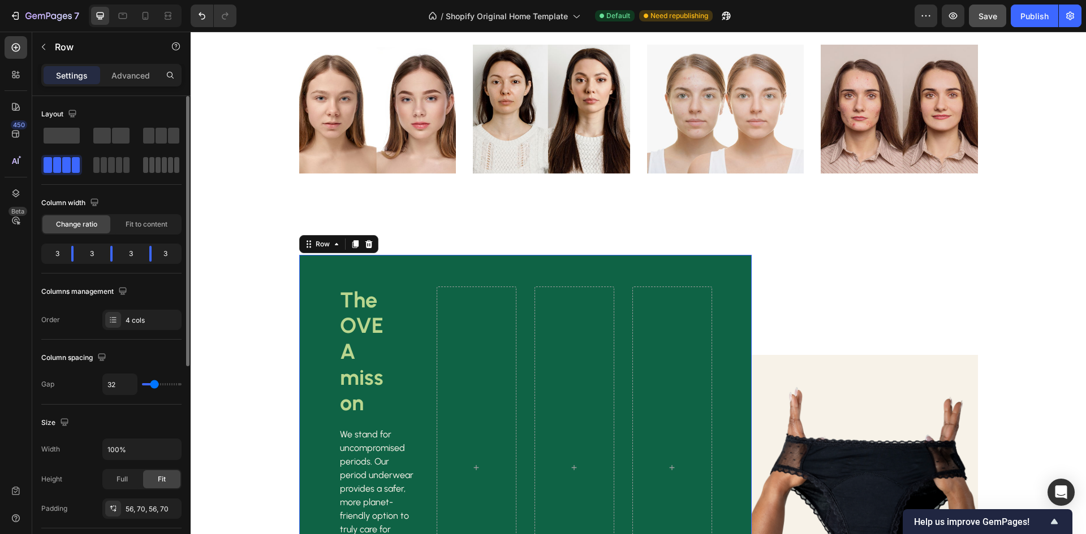
click at [153, 163] on span at bounding box center [151, 165] width 5 height 16
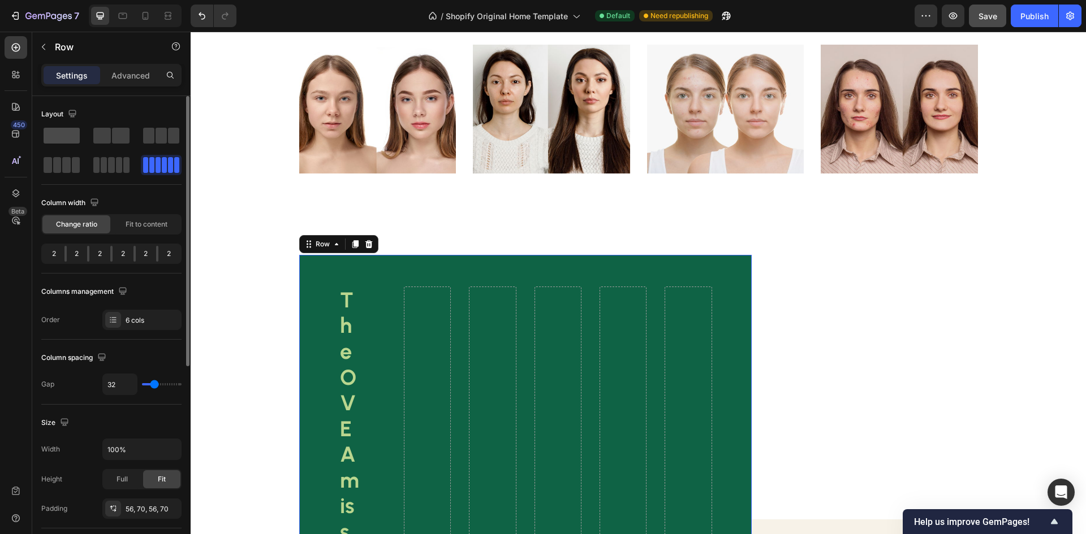
click at [76, 132] on span at bounding box center [62, 136] width 36 height 16
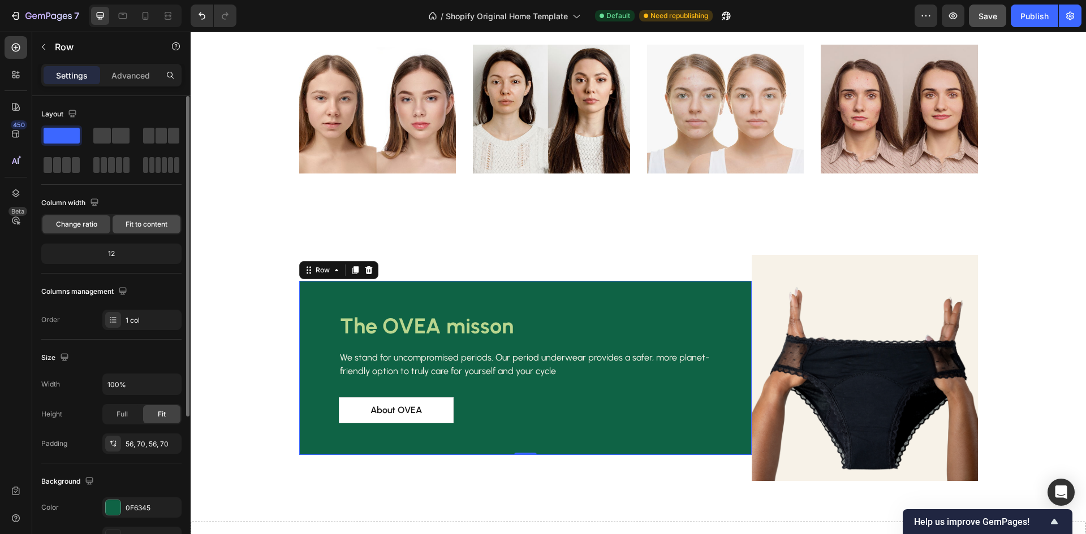
click at [150, 225] on span "Fit to content" at bounding box center [147, 224] width 42 height 10
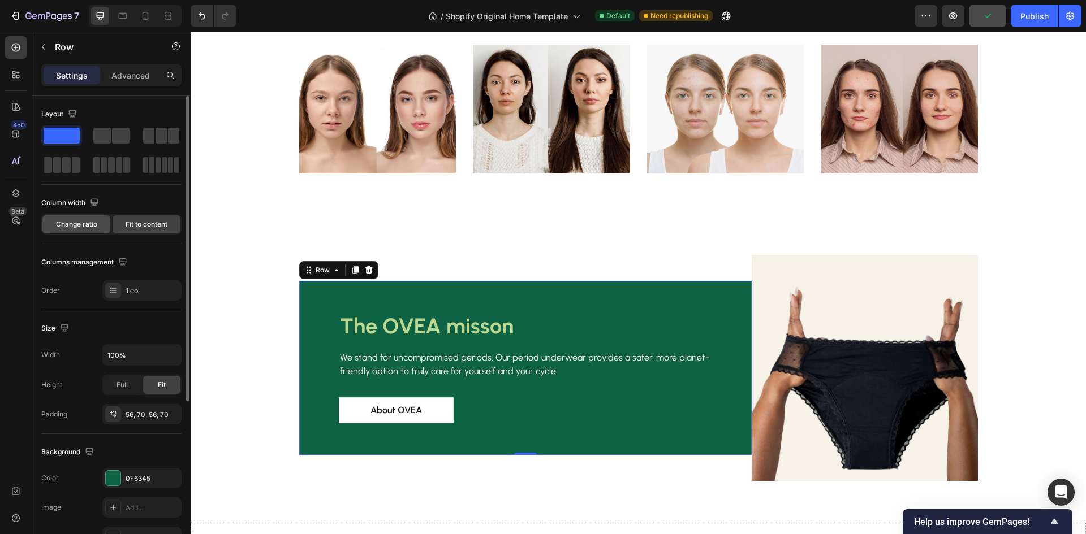
click at [87, 220] on span "Change ratio" at bounding box center [76, 224] width 41 height 10
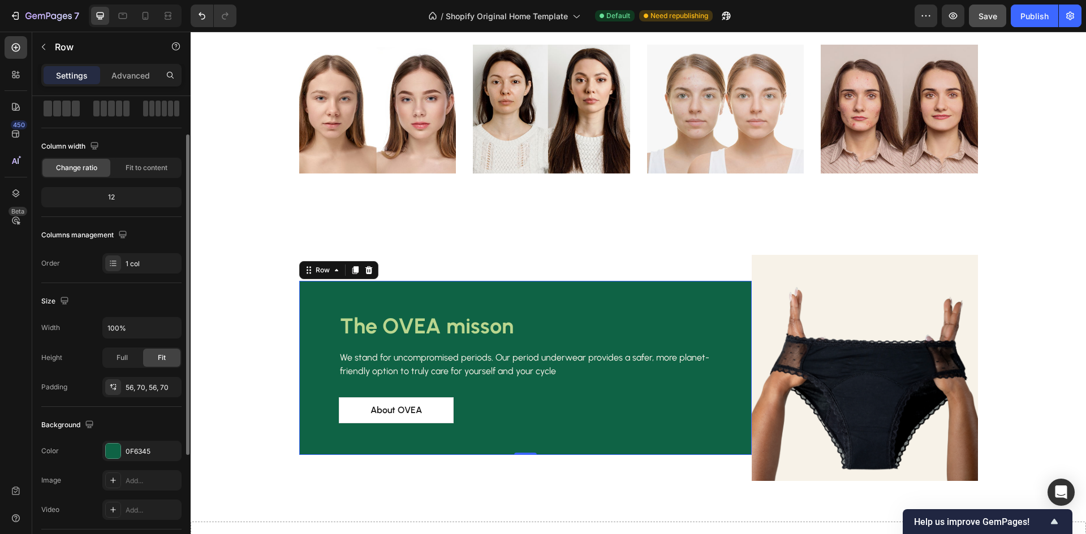
scroll to position [113, 0]
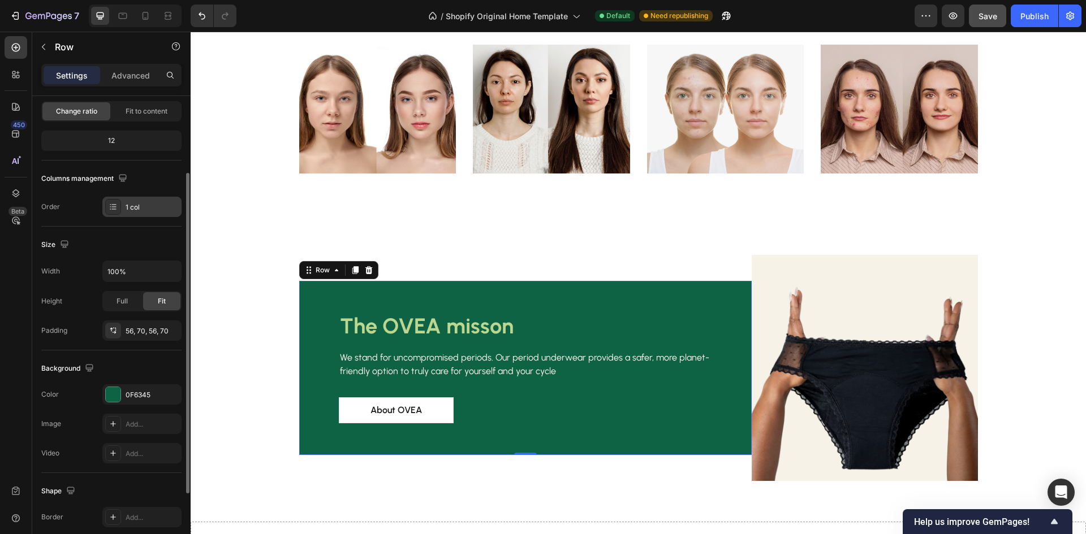
click at [137, 211] on div "1 col" at bounding box center [152, 207] width 53 height 10
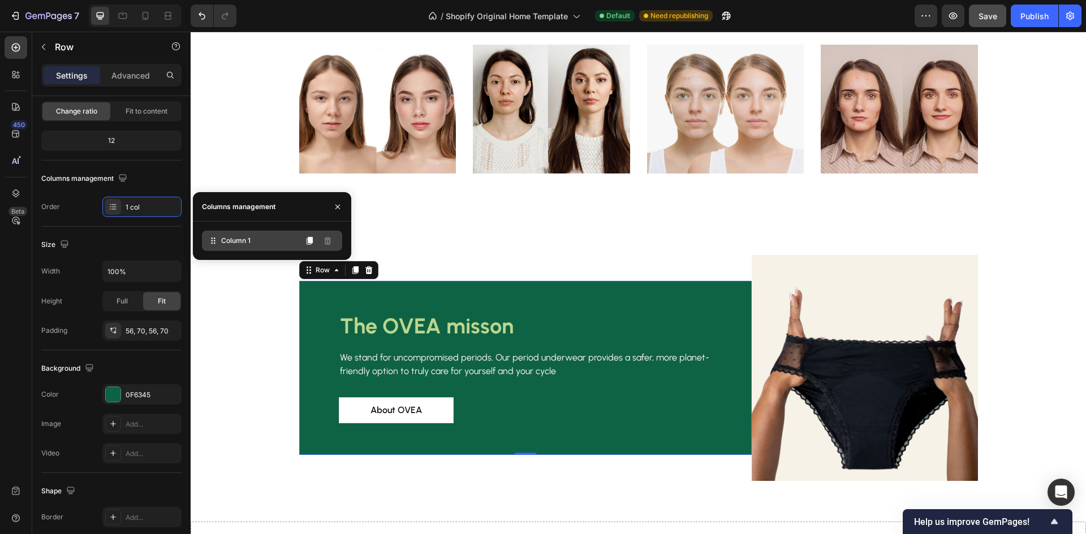
click at [257, 245] on div "Column 1" at bounding box center [272, 241] width 140 height 20
click at [311, 236] on icon at bounding box center [309, 240] width 9 height 9
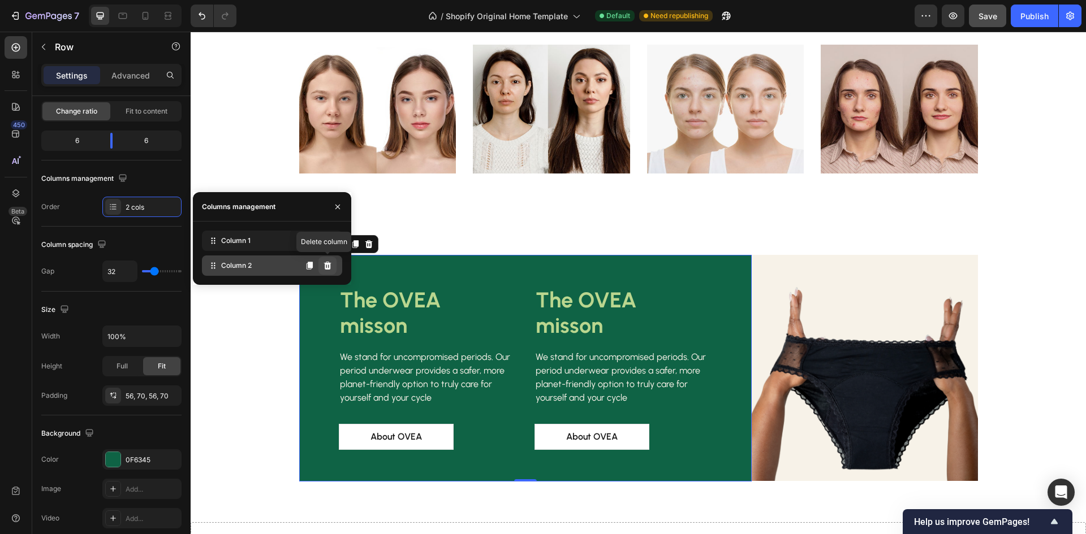
click at [325, 261] on button at bounding box center [327, 266] width 18 height 18
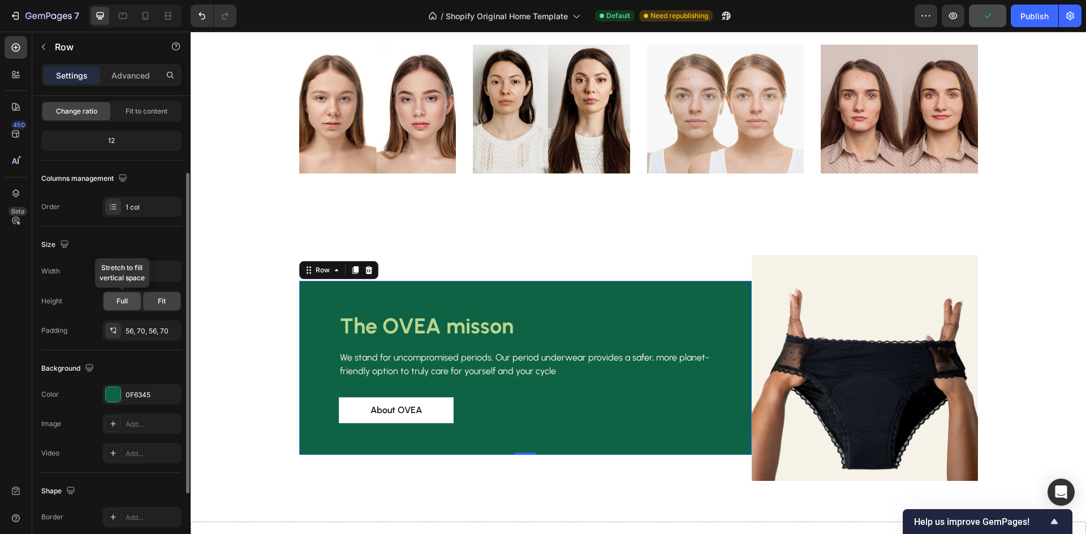
click at [120, 301] on span "Full" at bounding box center [121, 301] width 11 height 10
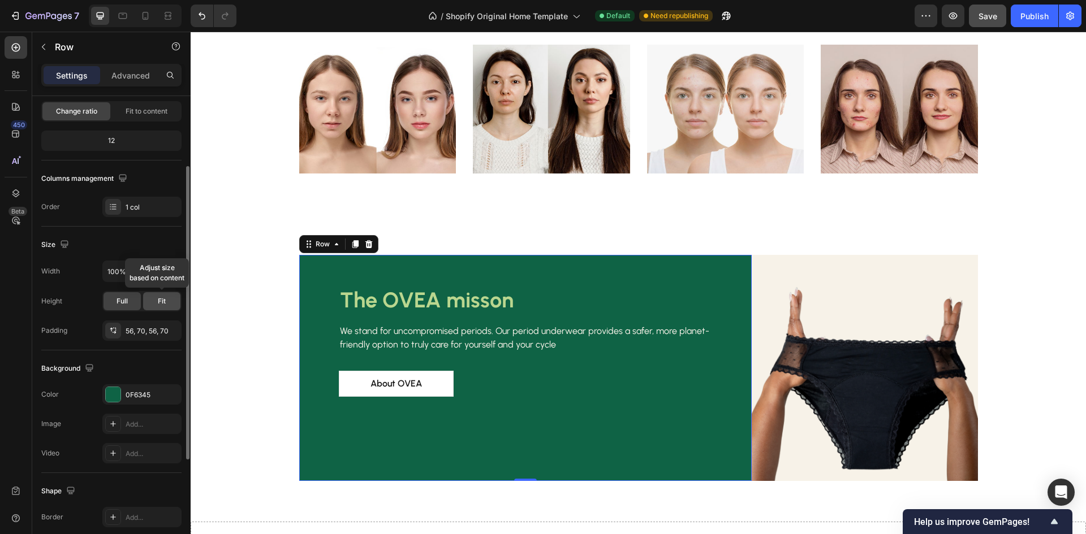
click at [166, 297] on span "Fit" at bounding box center [162, 301] width 8 height 10
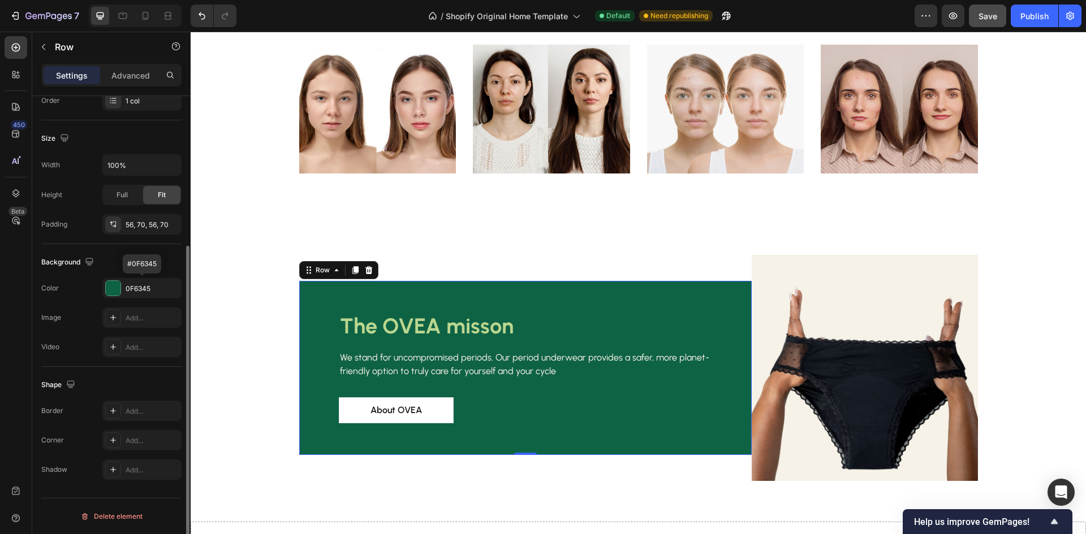
scroll to position [0, 0]
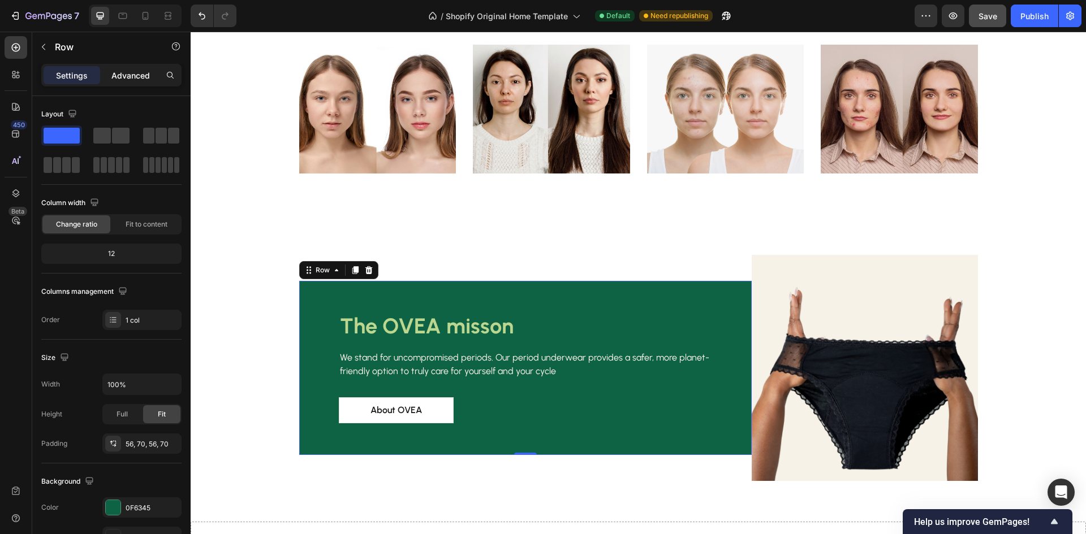
click at [129, 75] on p "Advanced" at bounding box center [130, 76] width 38 height 12
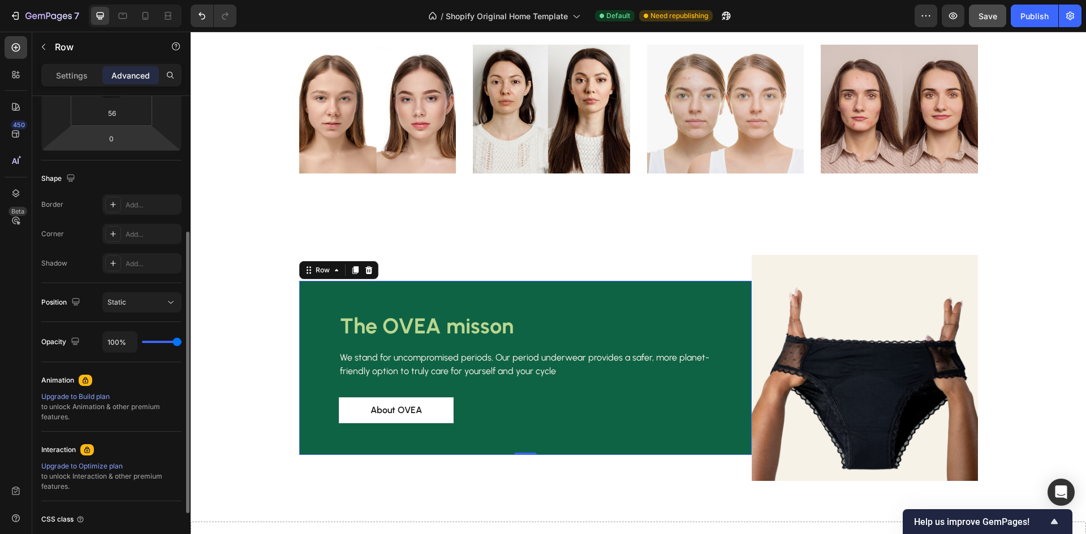
scroll to position [314, 0]
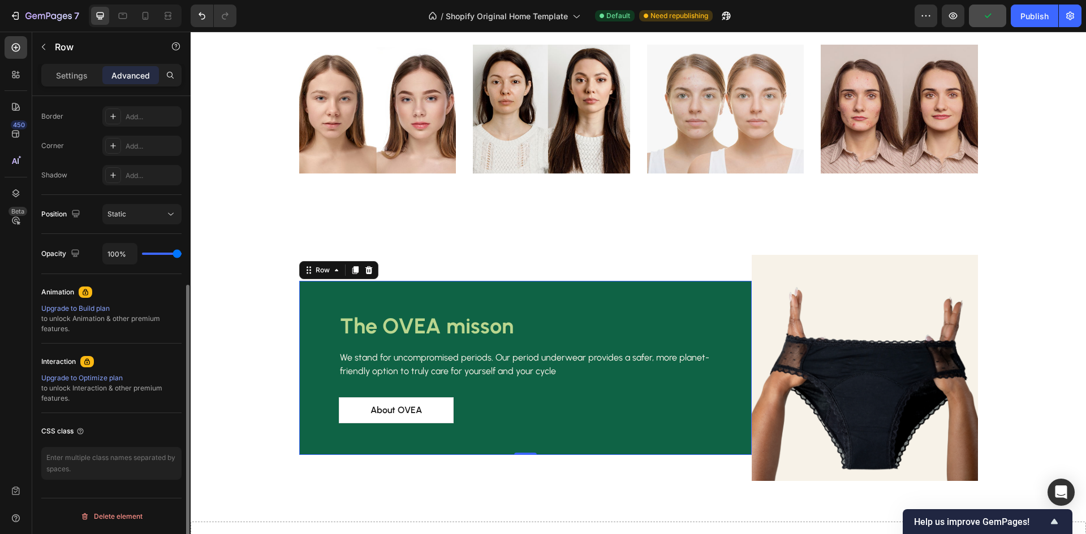
type input "93%"
type input "93"
type input "89%"
type input "89"
type input "70%"
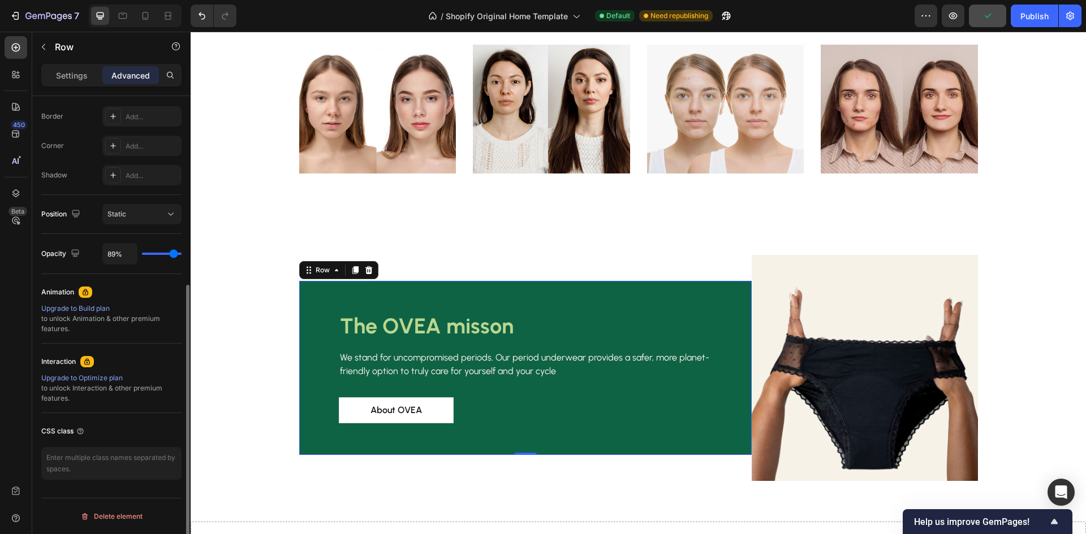
type input "70"
type input "52%"
type input "52"
type input "31%"
type input "31"
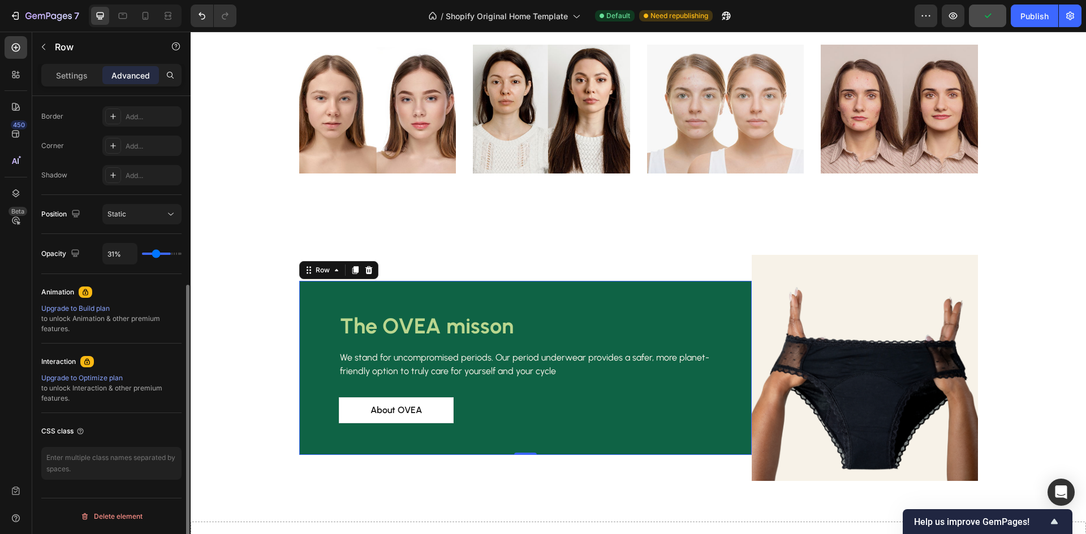
type input "13%"
type input "13"
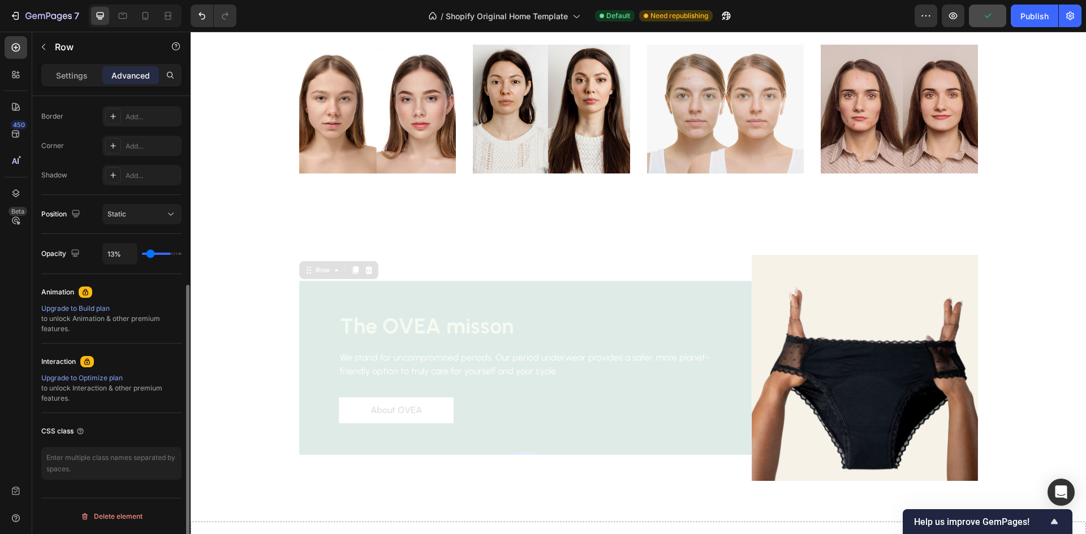
type input "2%"
type input "2"
type input "0%"
type input "0"
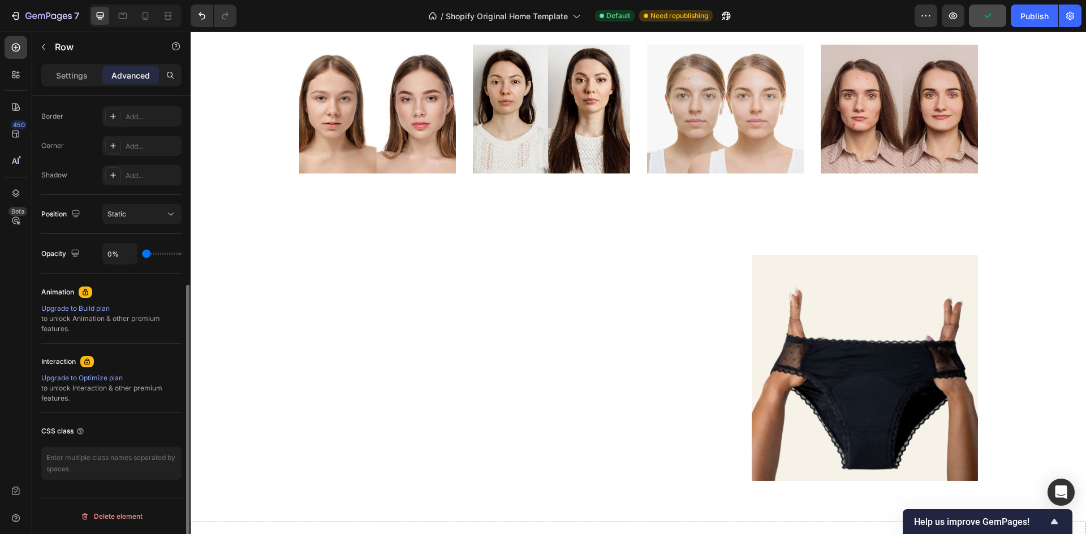
type input "6%"
type input "6"
type input "11%"
type input "11"
type input "20%"
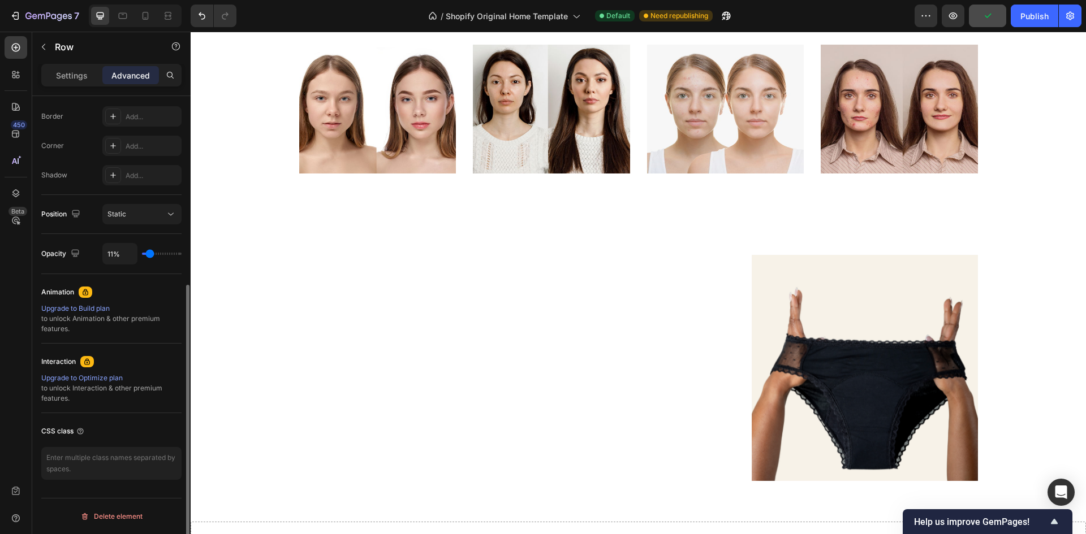
type input "20"
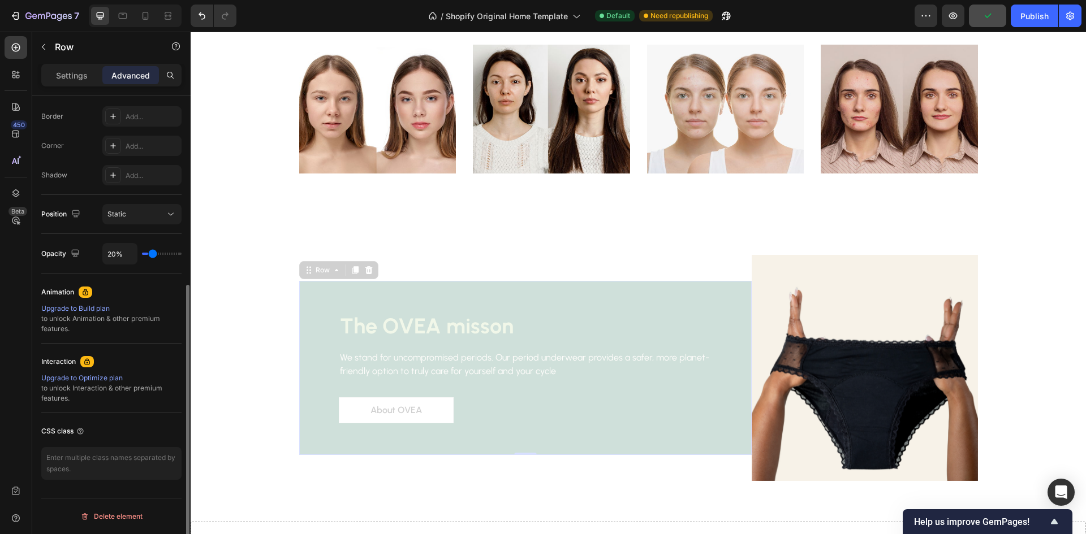
type input "28%"
type input "28"
type input "31%"
type input "31"
type input "39%"
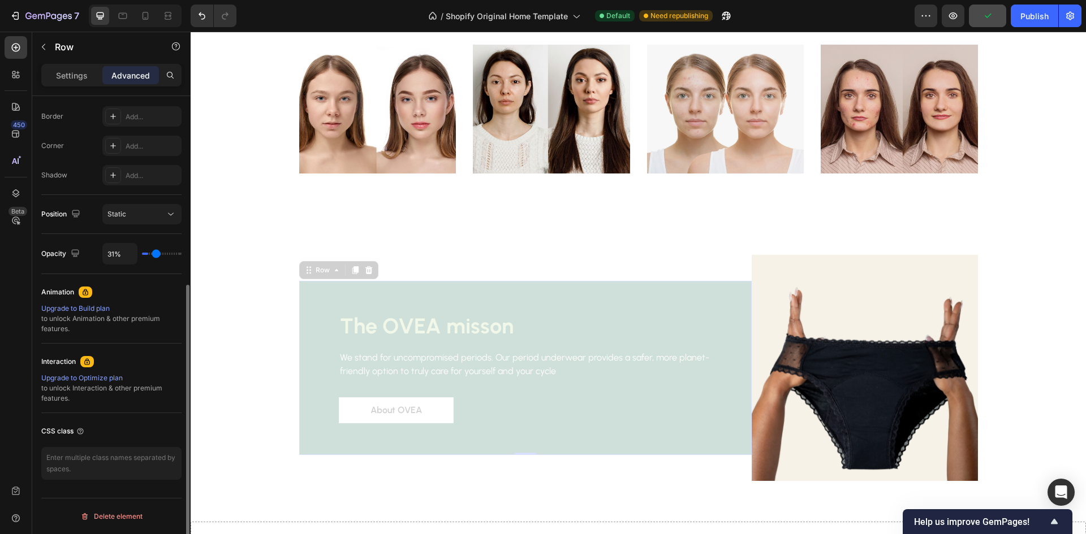
type input "39"
type input "43%"
type input "43"
type input "46%"
type input "46"
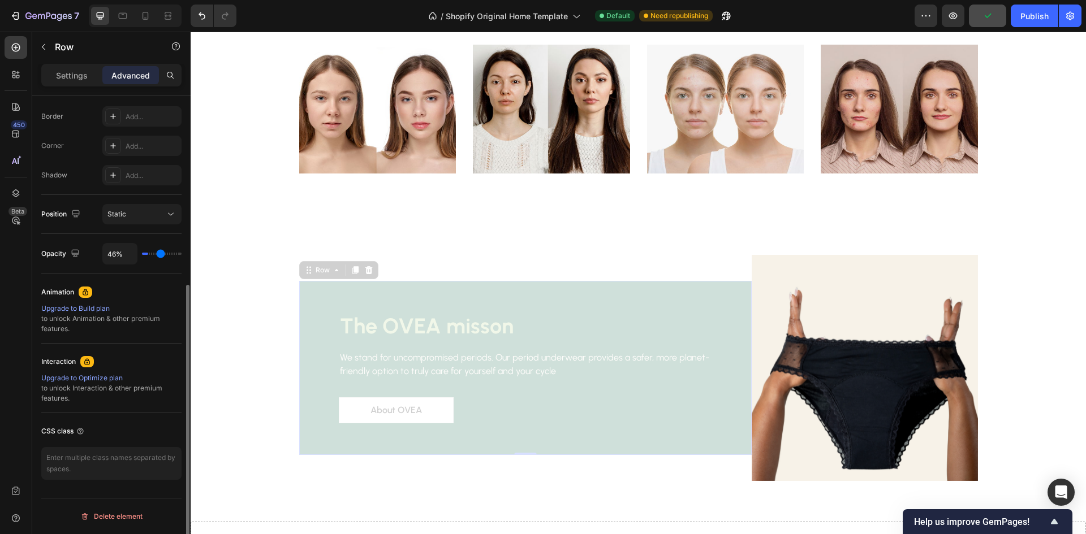
type input "50%"
type input "50"
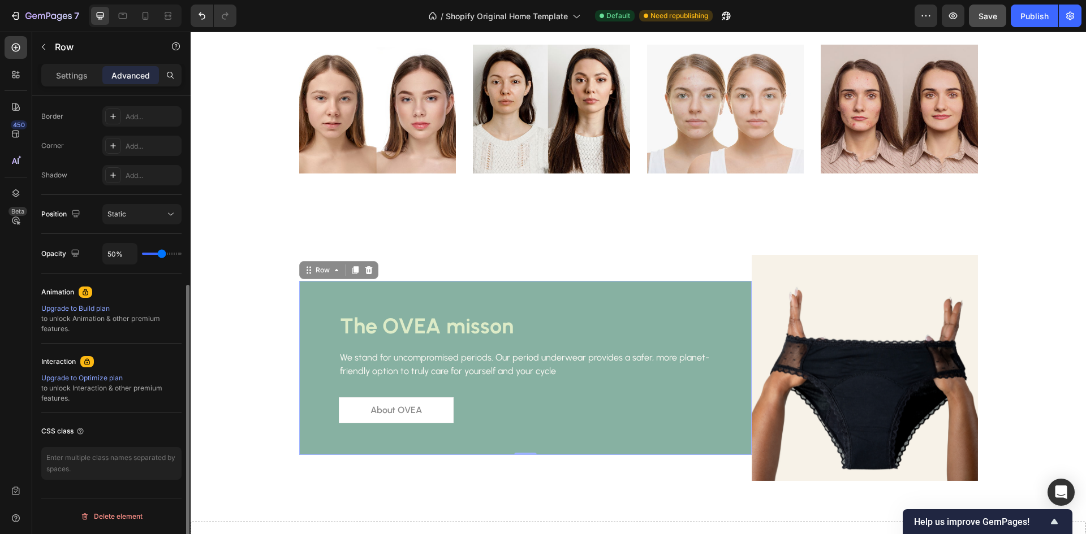
type input "52%"
type input "52"
type input "61%"
type input "61"
type input "80%"
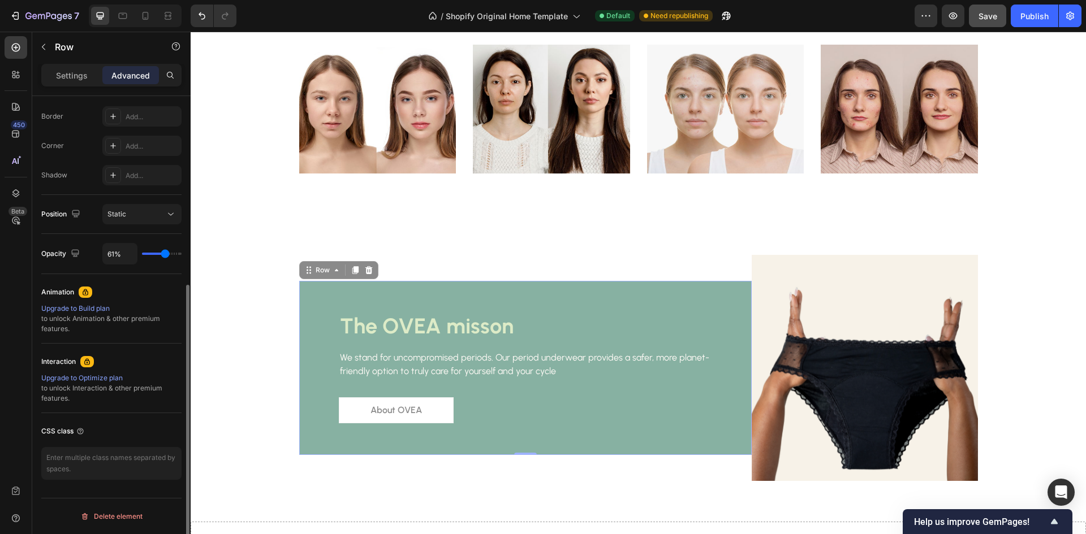
type input "80"
type input "100%"
type input "100"
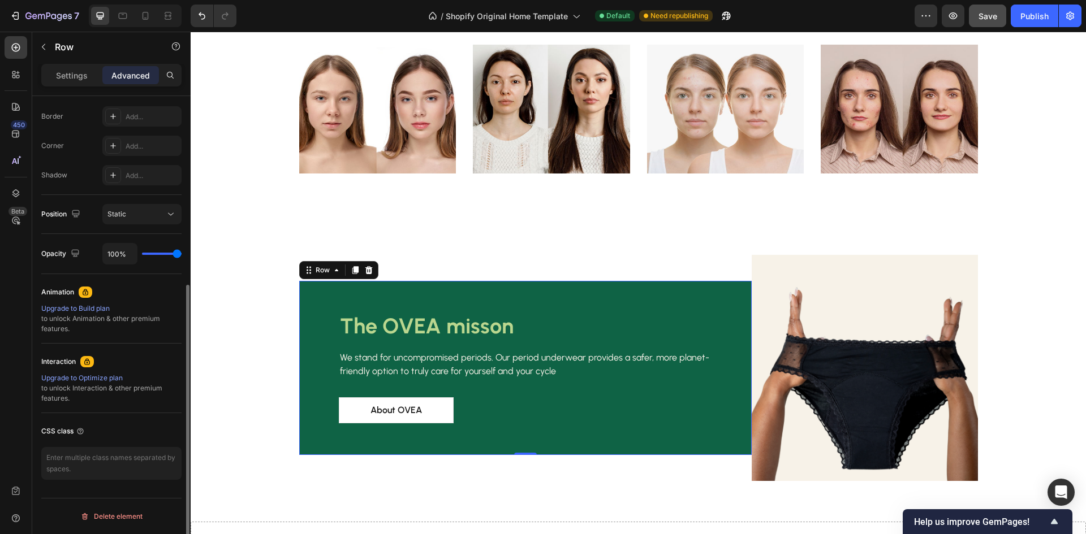
drag, startPoint x: 176, startPoint y: 253, endPoint x: 36, endPoint y: 239, distance: 140.9
click at [181, 255] on input "range" at bounding box center [162, 254] width 40 height 2
click at [839, 290] on img at bounding box center [864, 368] width 226 height 226
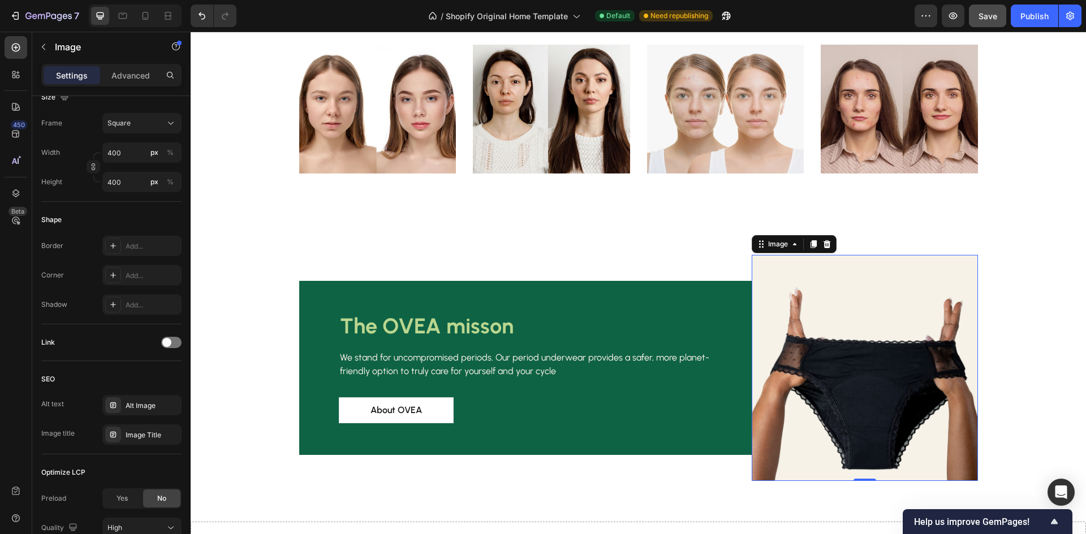
scroll to position [0, 0]
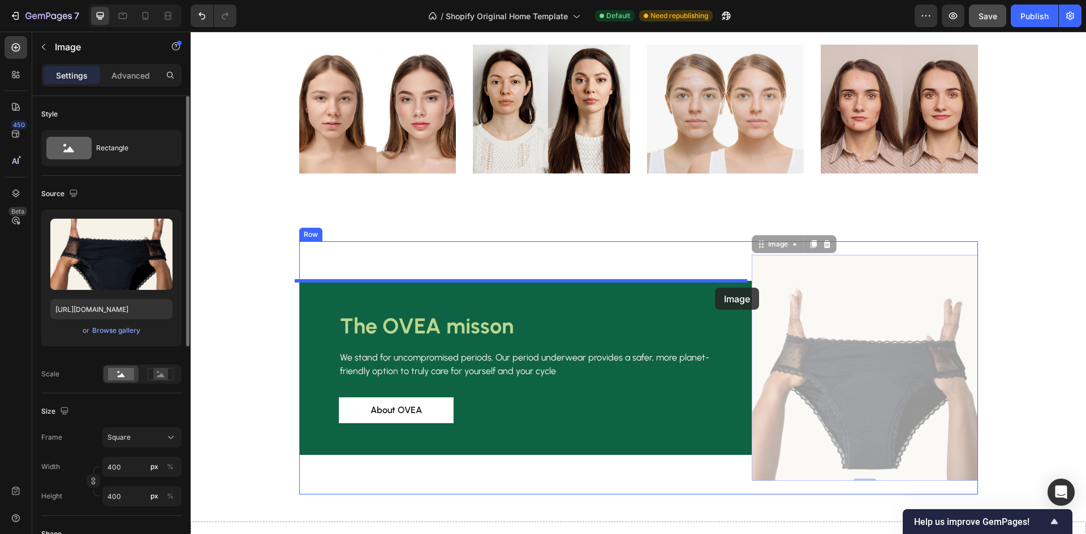
drag, startPoint x: 859, startPoint y: 295, endPoint x: 694, endPoint y: 289, distance: 164.6
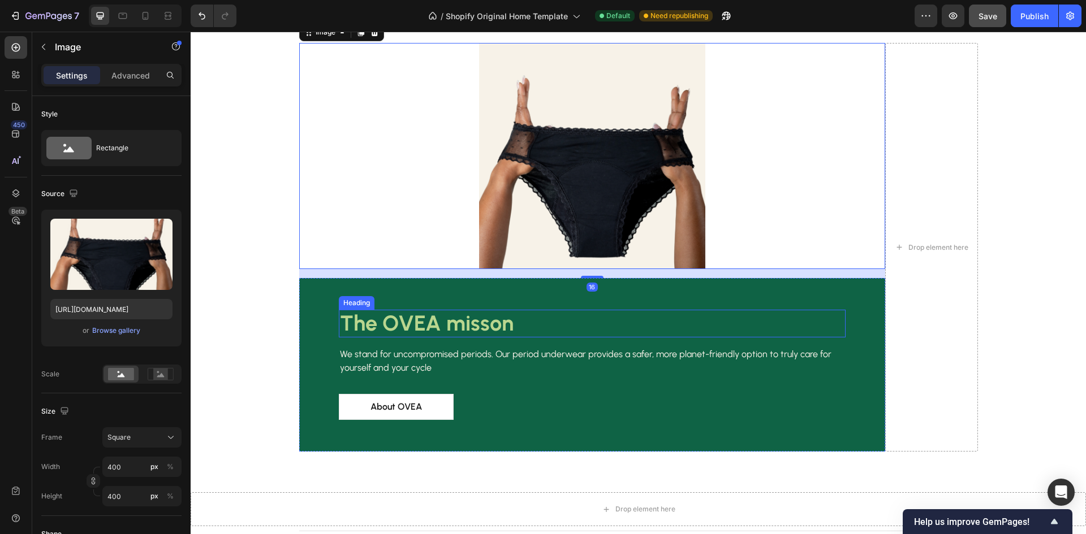
scroll to position [1866, 0]
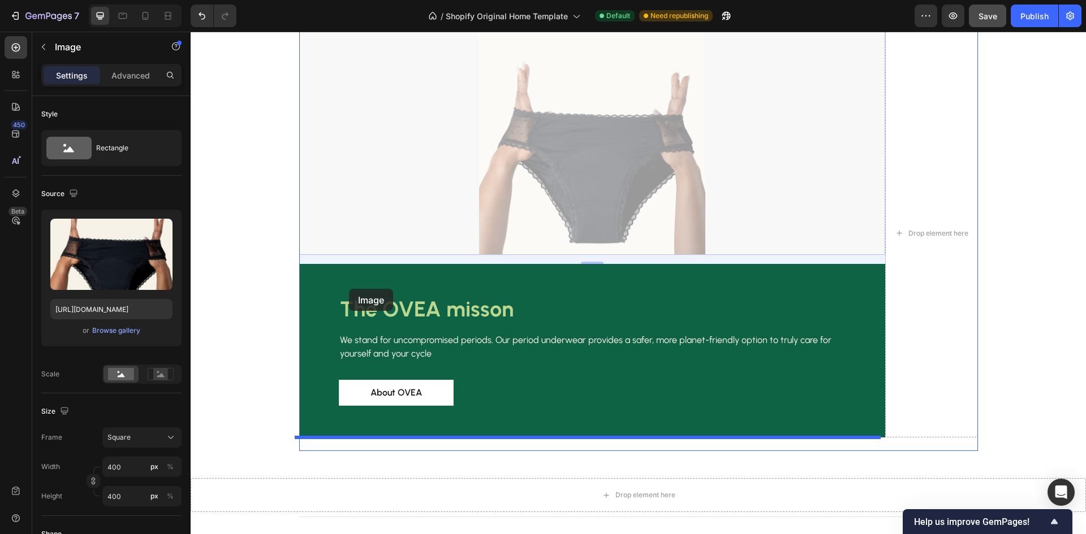
drag, startPoint x: 660, startPoint y: 158, endPoint x: 356, endPoint y: 289, distance: 331.0
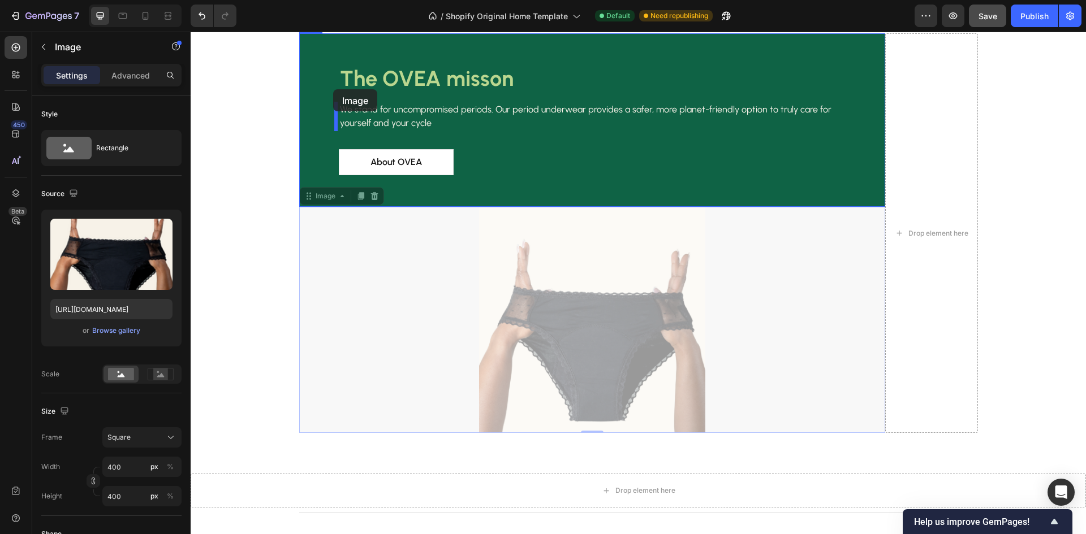
drag, startPoint x: 574, startPoint y: 310, endPoint x: 333, endPoint y: 89, distance: 327.0
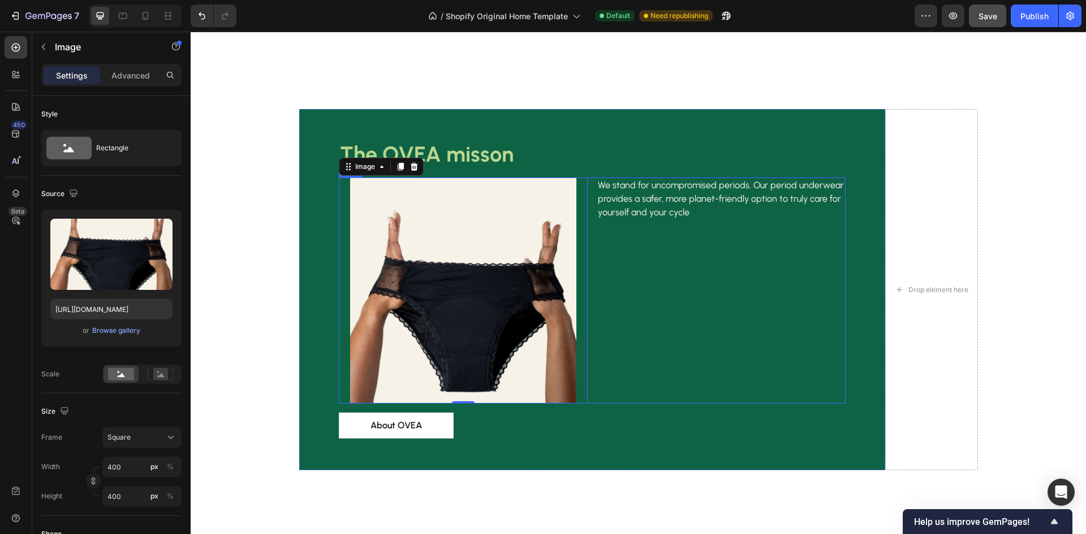
scroll to position [1729, 0]
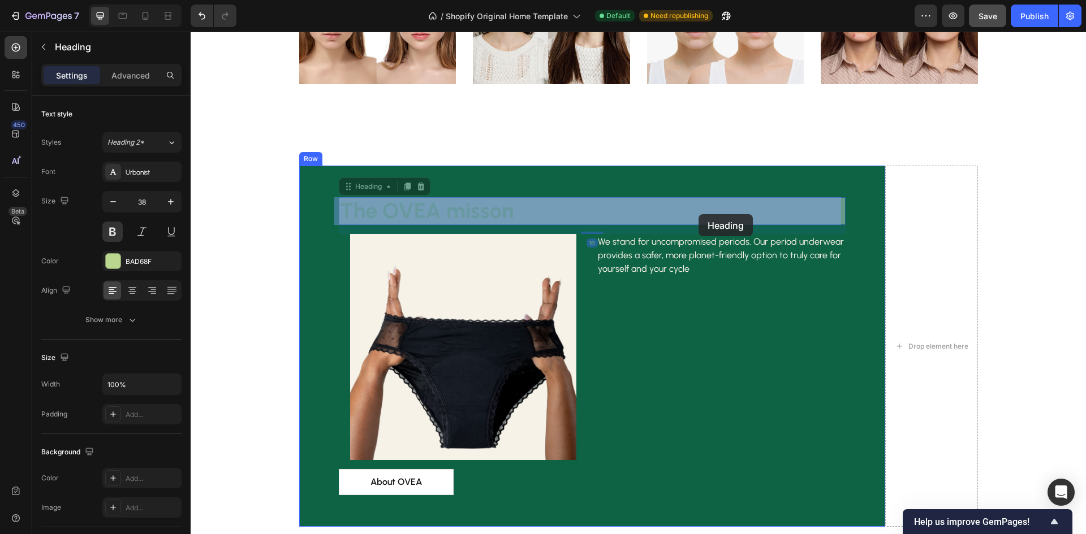
drag, startPoint x: 448, startPoint y: 210, endPoint x: 698, endPoint y: 214, distance: 250.0
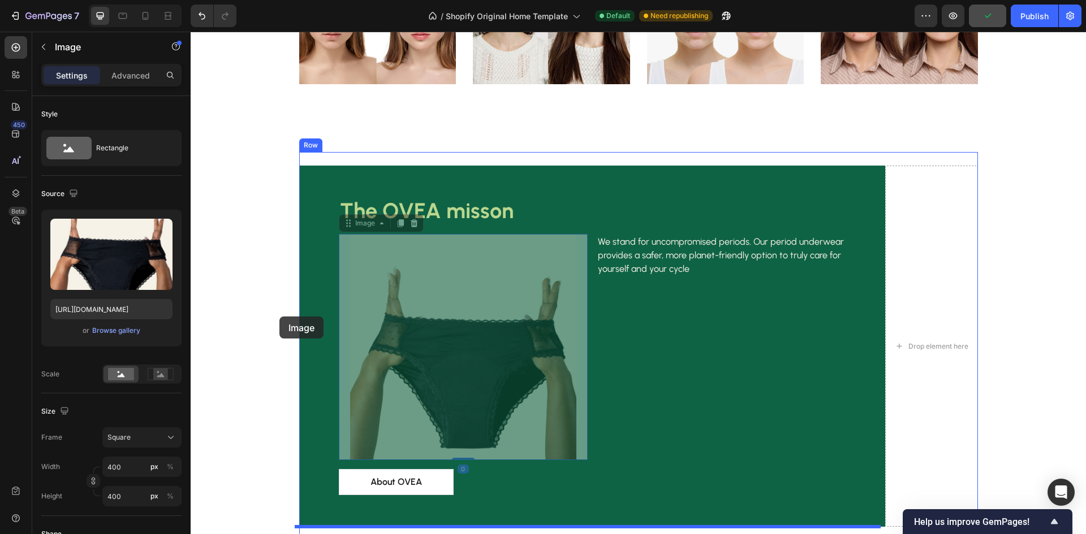
drag, startPoint x: 493, startPoint y: 318, endPoint x: 279, endPoint y: 317, distance: 213.7
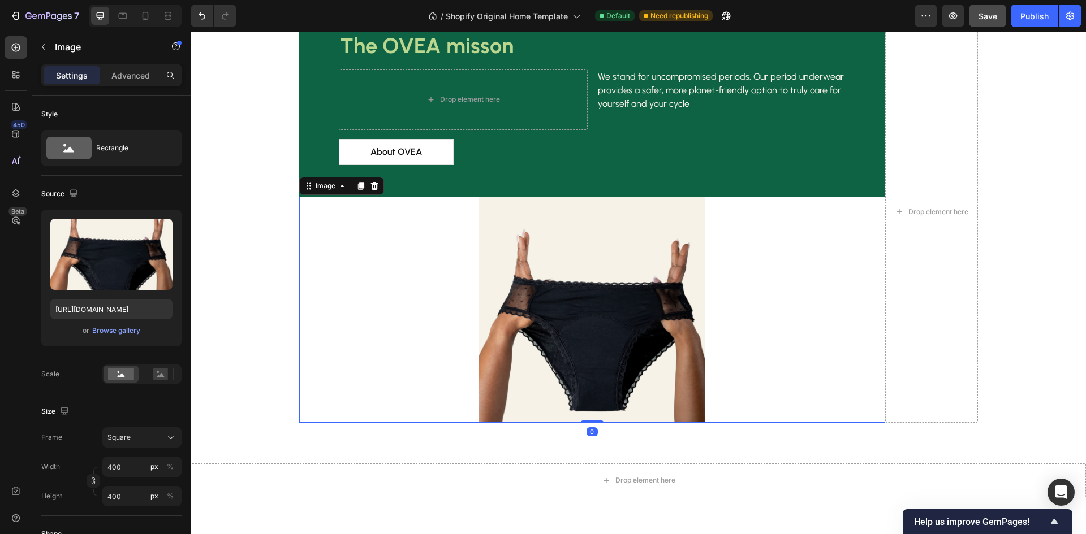
scroll to position [1899, 0]
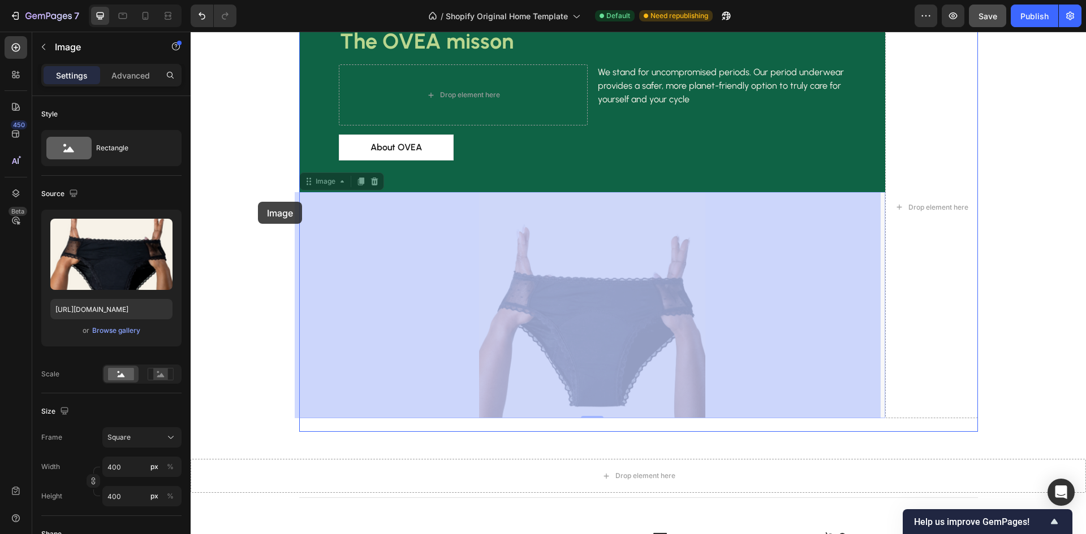
drag, startPoint x: 640, startPoint y: 301, endPoint x: 258, endPoint y: 202, distance: 394.8
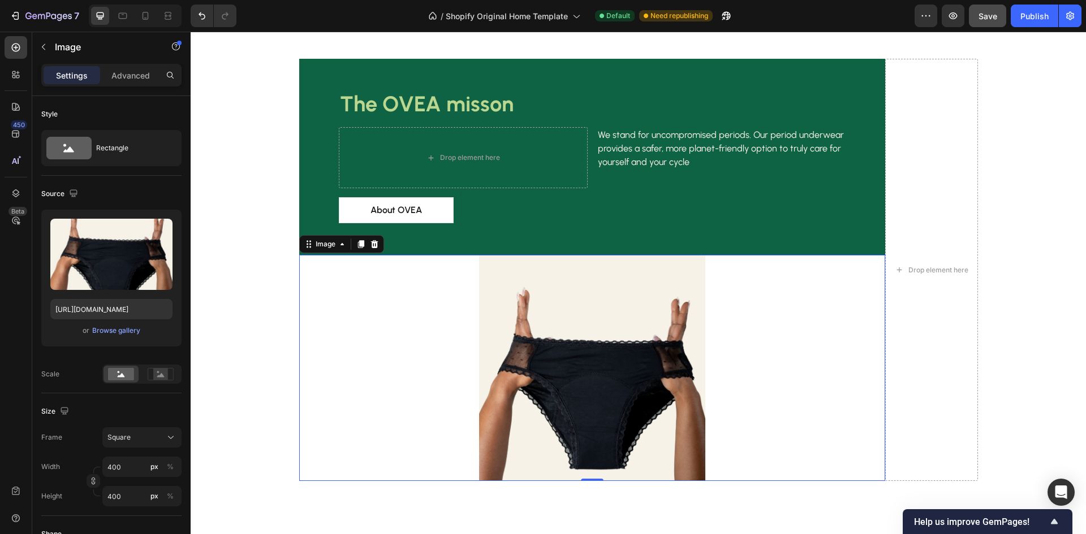
scroll to position [1729, 0]
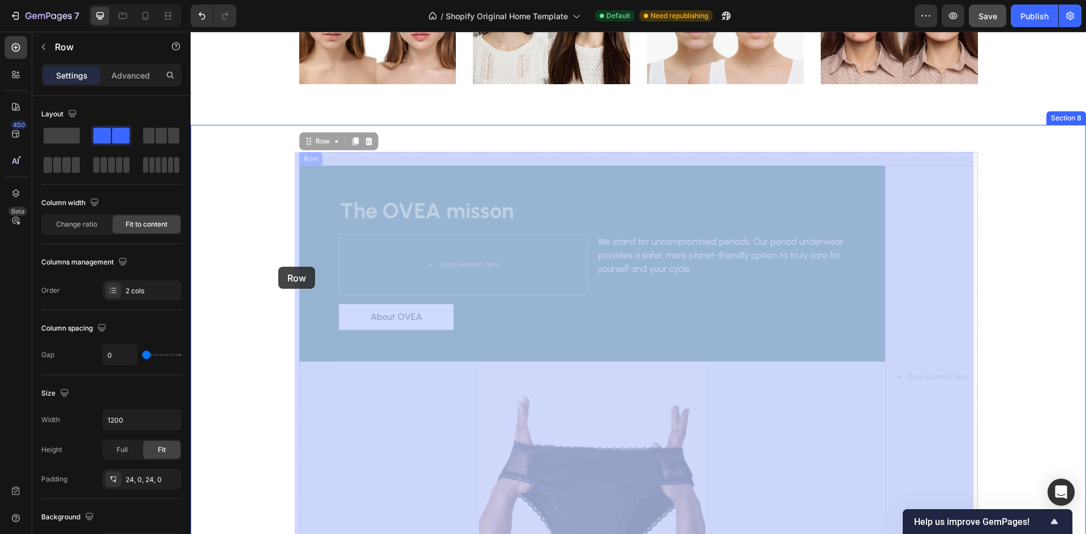
drag, startPoint x: 933, startPoint y: 312, endPoint x: 278, endPoint y: 267, distance: 656.9
click at [278, 267] on div "Real reviews from real customers Heading Icon Icon Icon Icon Icon Icon List Hoz…" at bounding box center [638, 26] width 895 height 3447
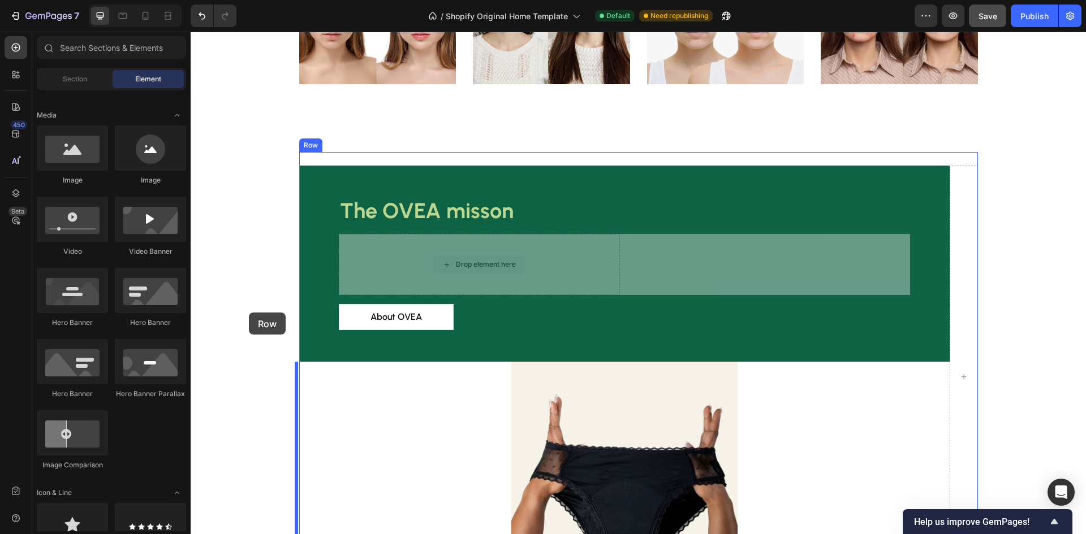
drag, startPoint x: 520, startPoint y: 267, endPoint x: 249, endPoint y: 313, distance: 274.6
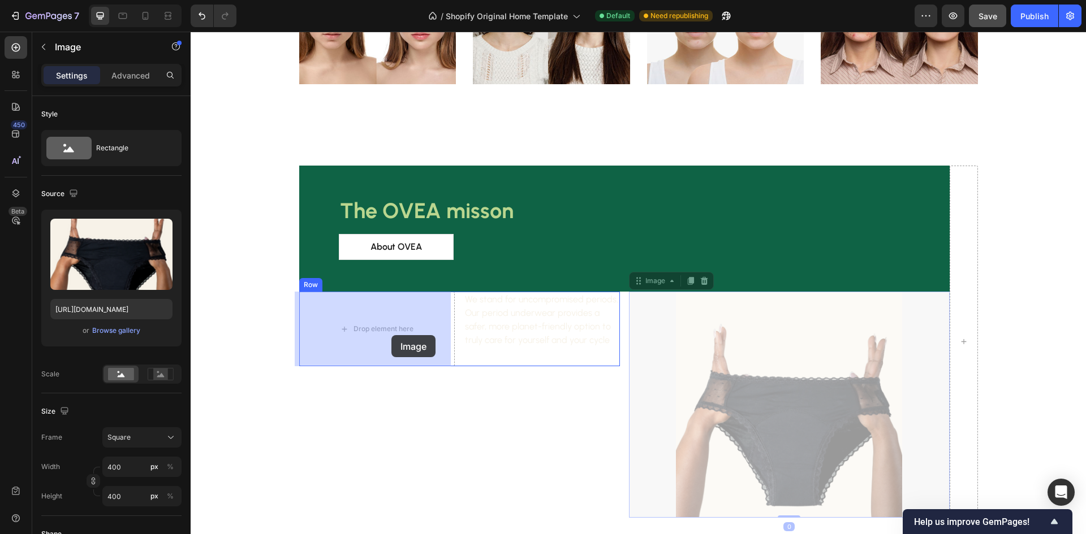
drag, startPoint x: 770, startPoint y: 425, endPoint x: 379, endPoint y: 332, distance: 401.4
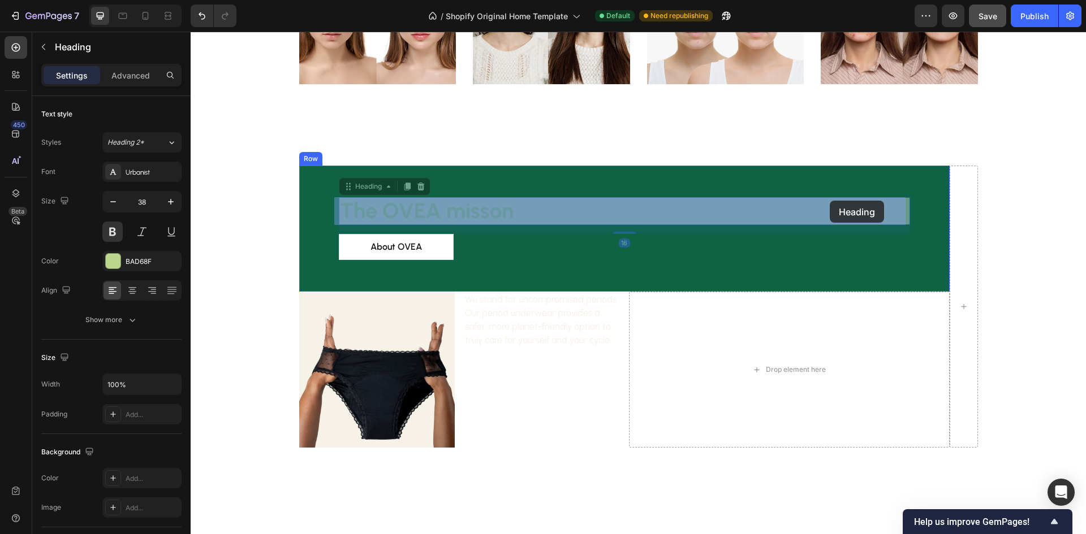
drag, startPoint x: 485, startPoint y: 213, endPoint x: 829, endPoint y: 201, distance: 345.1
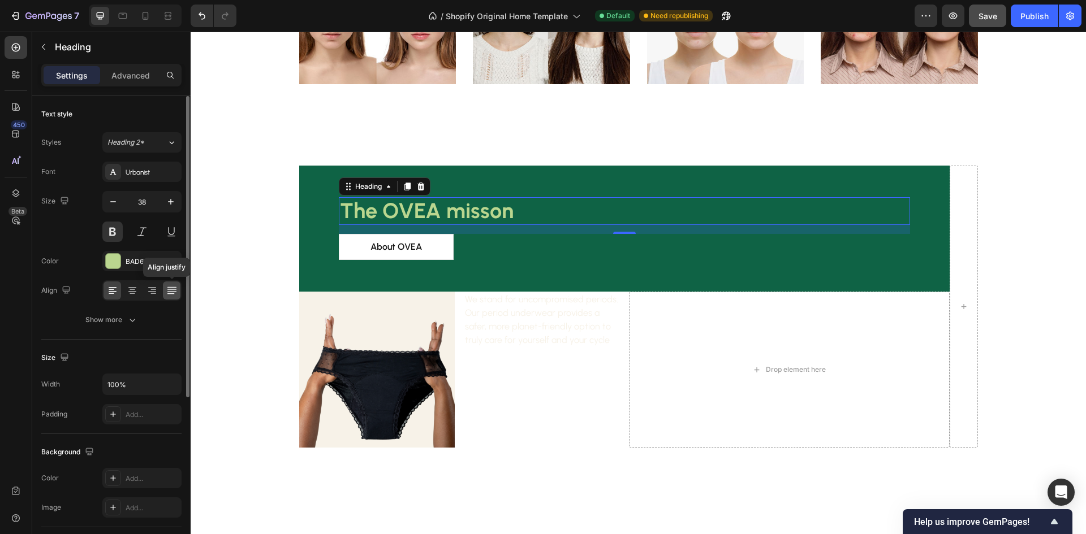
click at [171, 288] on icon at bounding box center [171, 290] width 11 height 11
click at [176, 287] on icon at bounding box center [171, 290] width 11 height 11
click at [165, 293] on div at bounding box center [172, 291] width 18 height 18
click at [154, 289] on icon at bounding box center [153, 289] width 6 height 1
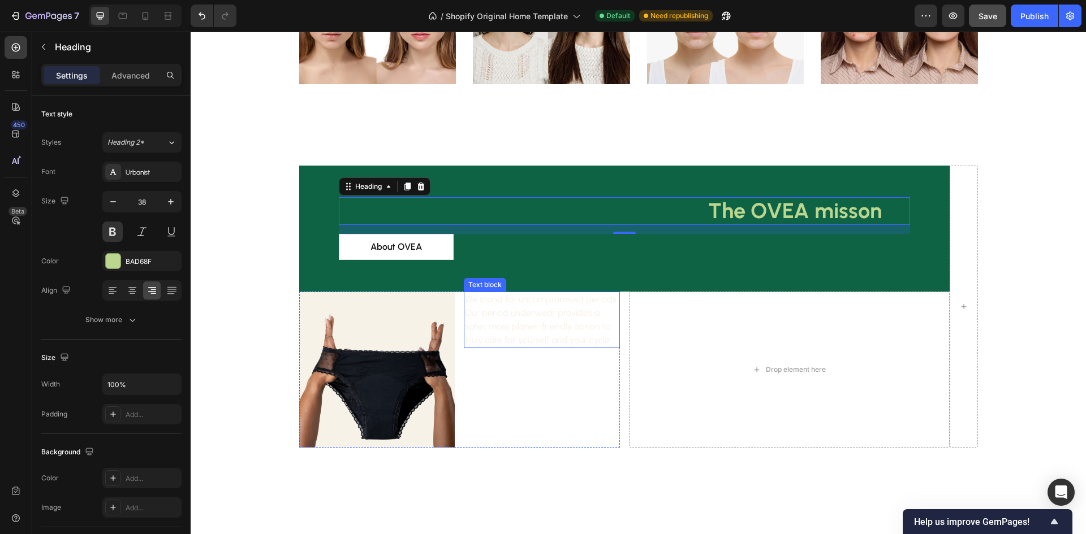
click at [547, 323] on p "We stand for uncompromised periods. Our period underwear provides a safer, more…" at bounding box center [542, 320] width 154 height 54
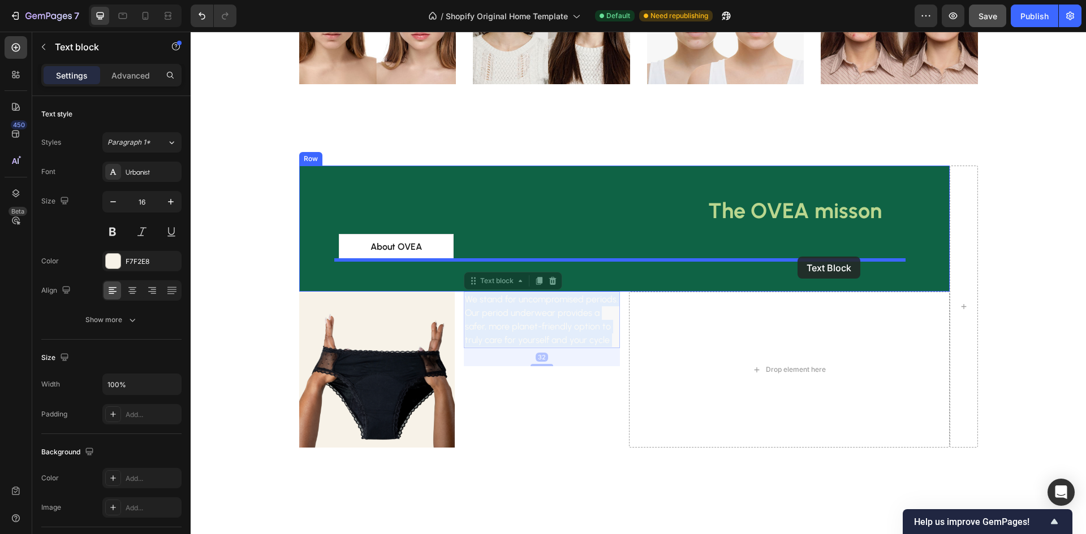
drag, startPoint x: 538, startPoint y: 327, endPoint x: 797, endPoint y: 257, distance: 269.0
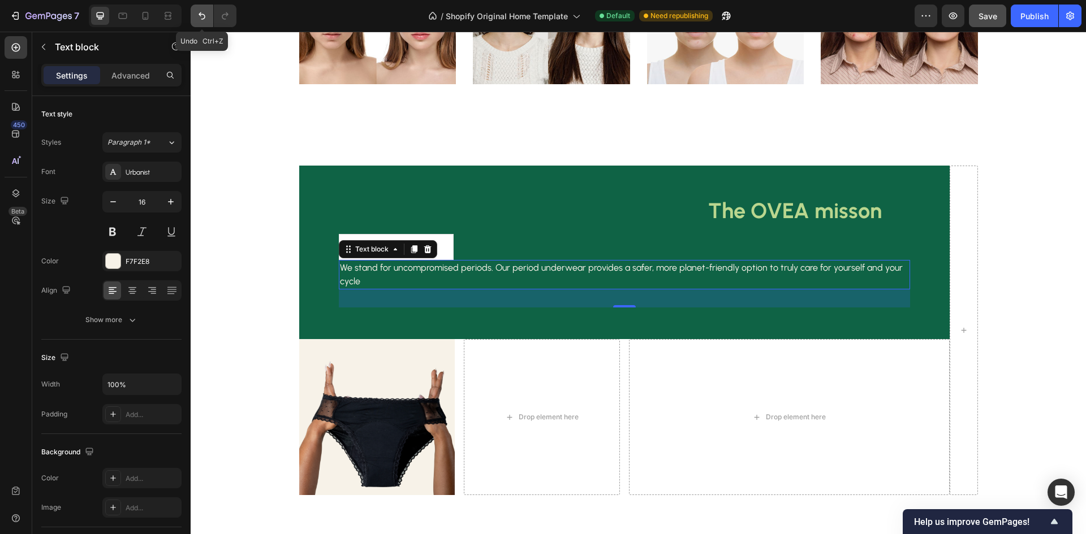
click at [207, 18] on icon "Undo/Redo" at bounding box center [201, 15] width 11 height 11
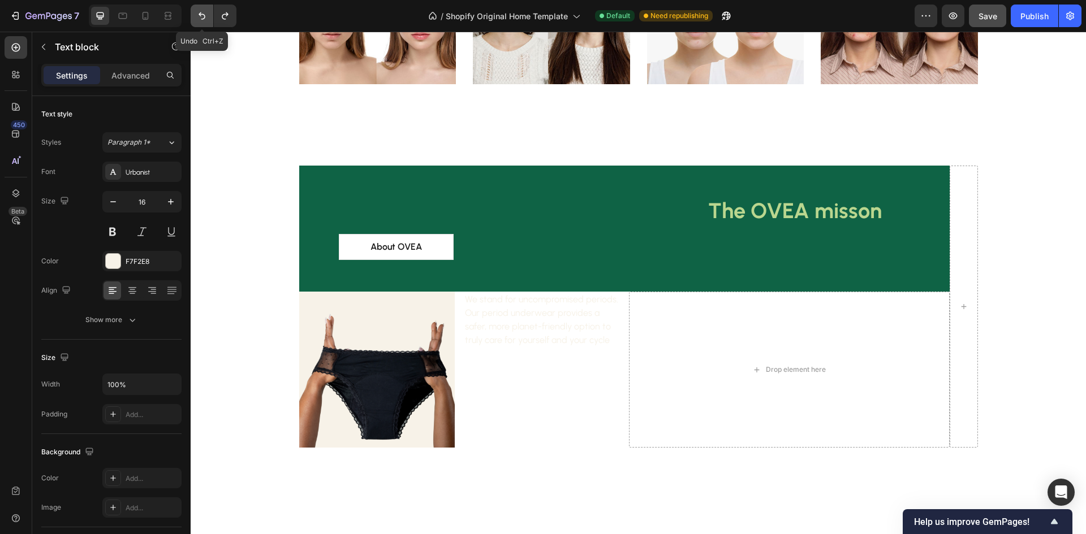
click at [207, 18] on icon "Undo/Redo" at bounding box center [201, 15] width 11 height 11
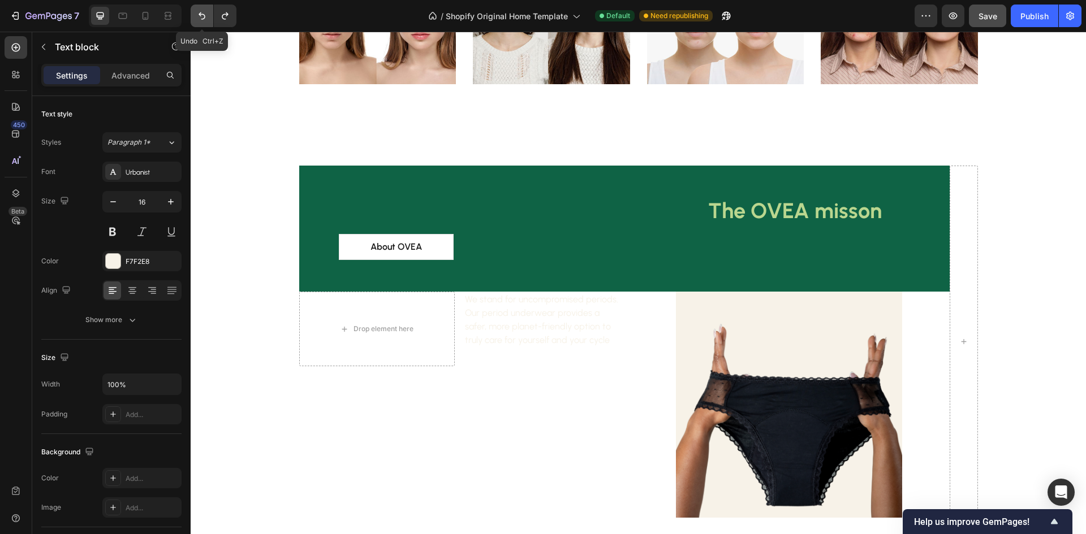
click at [207, 18] on icon "Undo/Redo" at bounding box center [201, 15] width 11 height 11
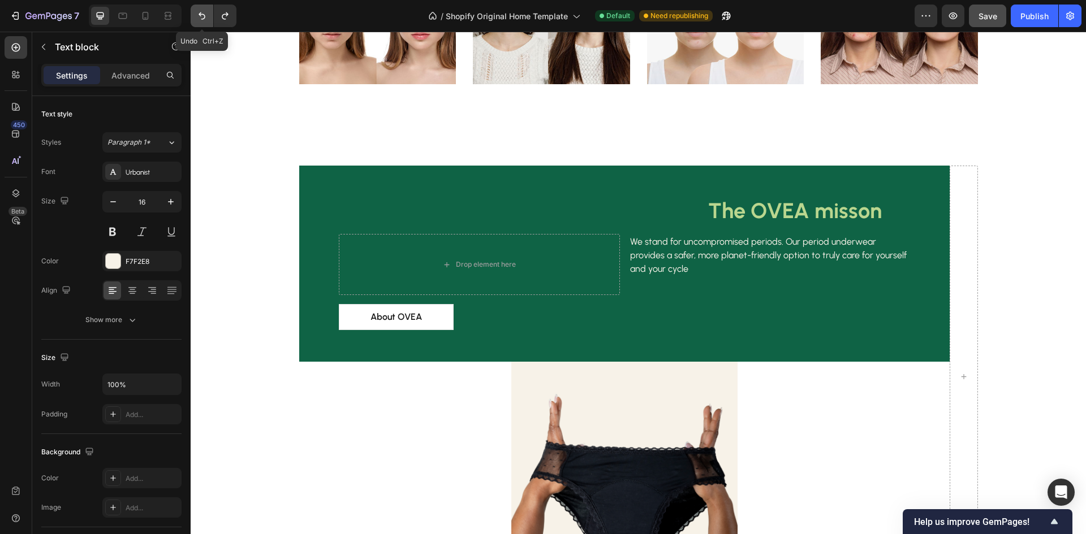
click at [207, 18] on icon "Undo/Redo" at bounding box center [201, 15] width 11 height 11
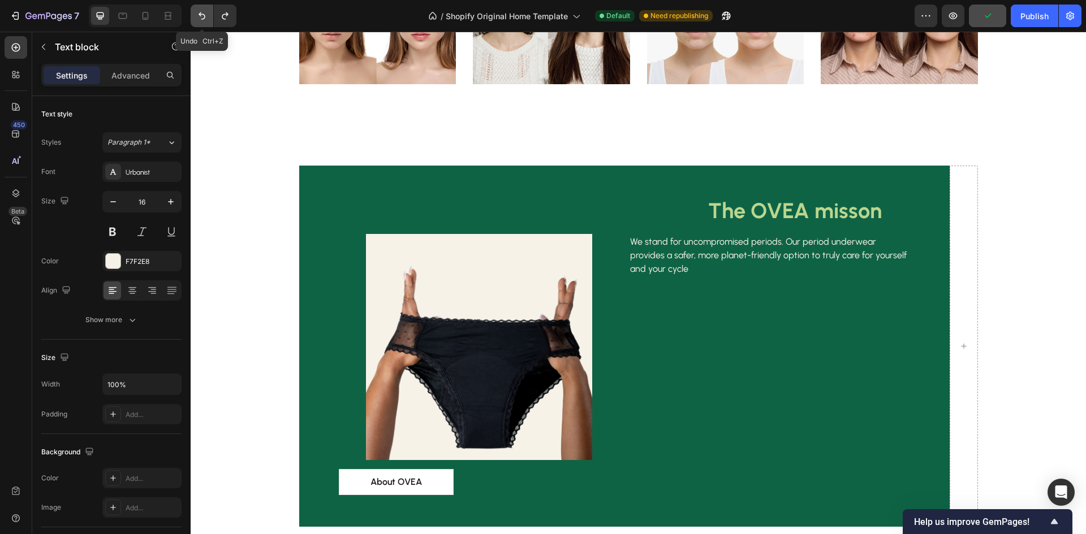
click at [207, 18] on icon "Undo/Redo" at bounding box center [201, 15] width 11 height 11
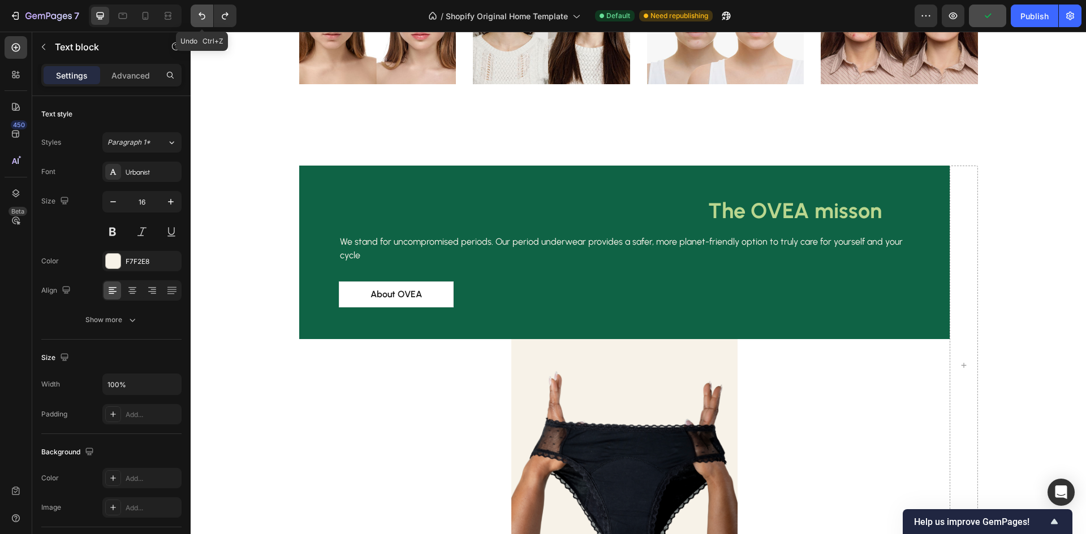
click at [207, 18] on icon "Undo/Redo" at bounding box center [201, 15] width 11 height 11
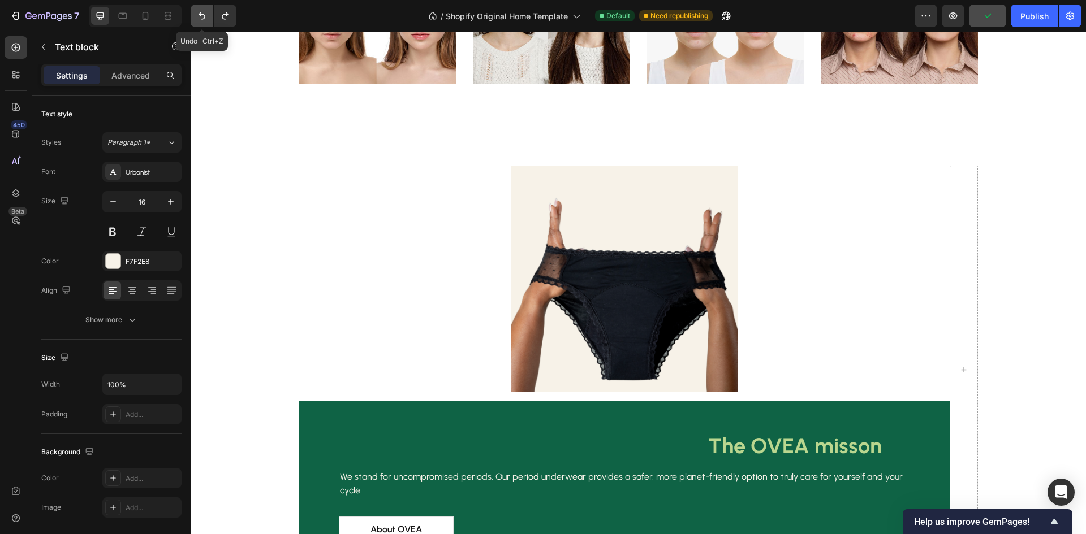
click at [207, 18] on icon "Undo/Redo" at bounding box center [201, 15] width 11 height 11
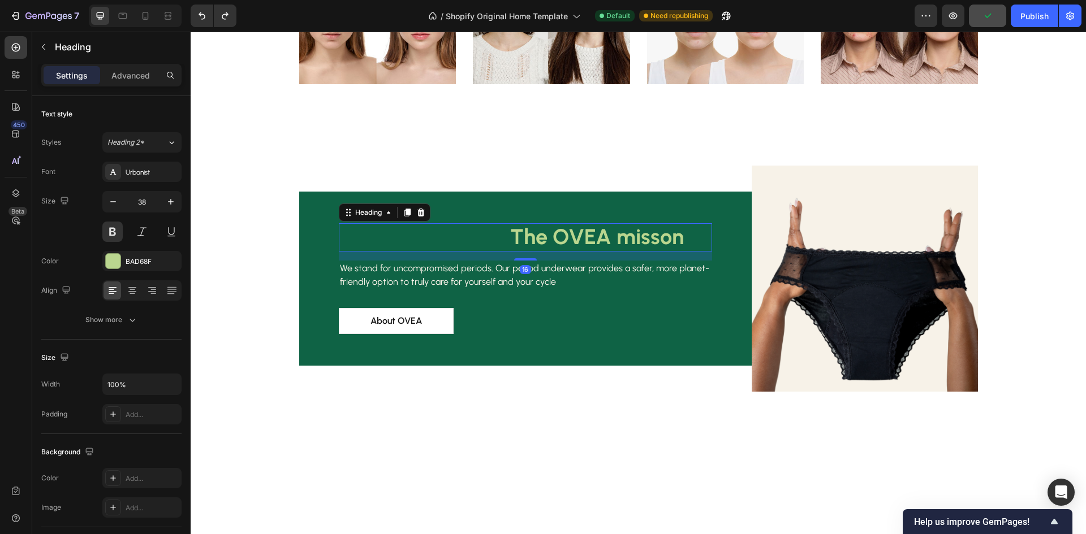
click at [609, 236] on p "The OVEA misson" at bounding box center [512, 237] width 344 height 26
click at [127, 287] on icon at bounding box center [132, 290] width 11 height 11
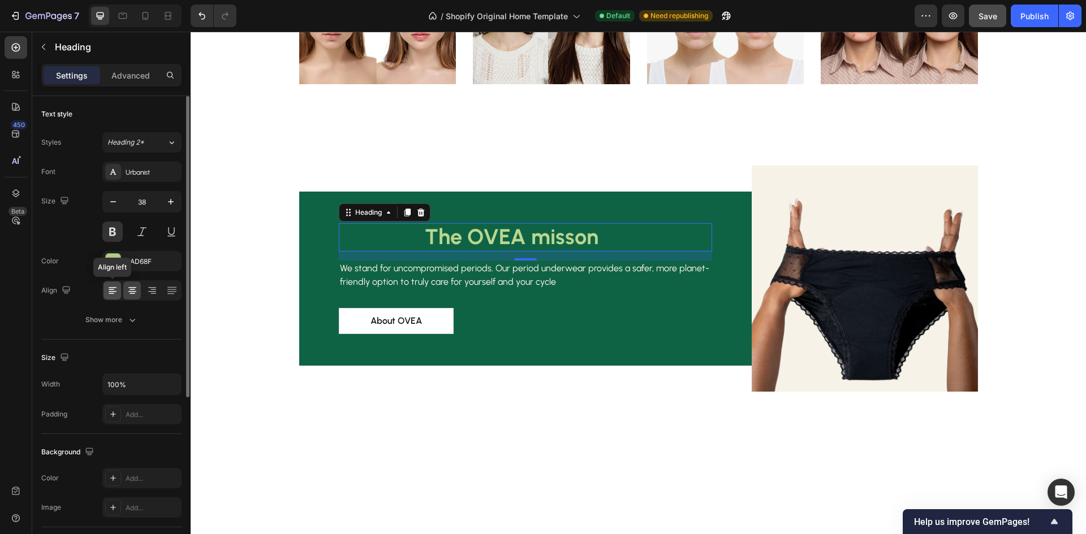
click at [110, 289] on icon at bounding box center [112, 289] width 6 height 1
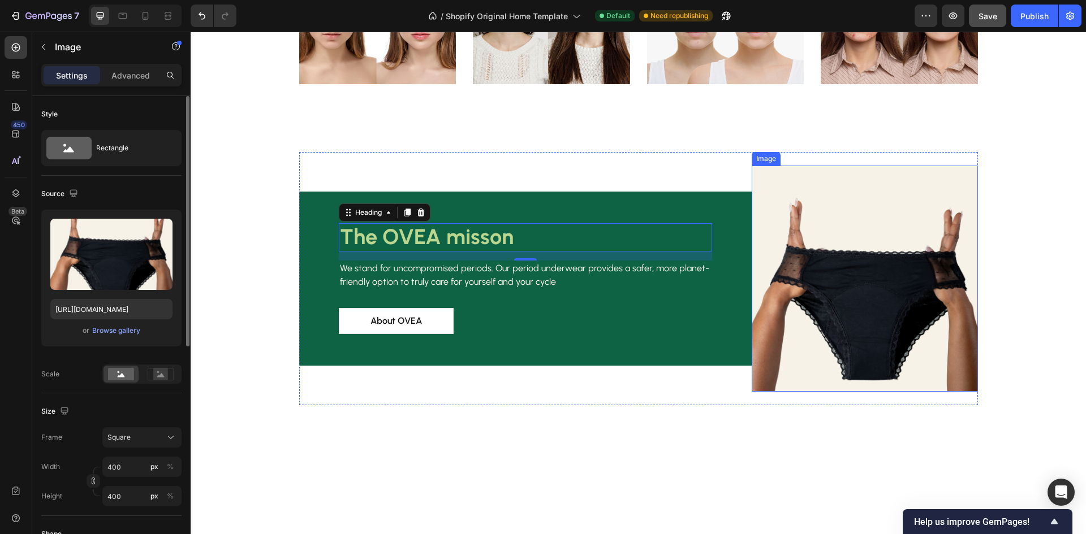
click at [825, 237] on img at bounding box center [864, 279] width 226 height 226
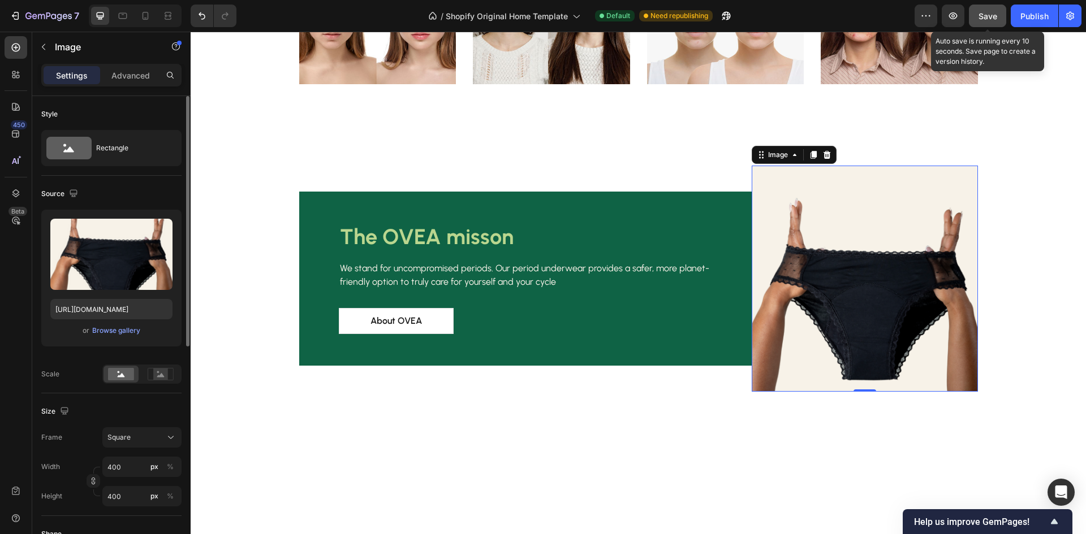
drag, startPoint x: 983, startPoint y: 18, endPoint x: 971, endPoint y: 23, distance: 13.2
click at [983, 18] on span "Save" at bounding box center [987, 16] width 19 height 10
click at [107, 328] on div "Browse gallery" at bounding box center [116, 331] width 48 height 10
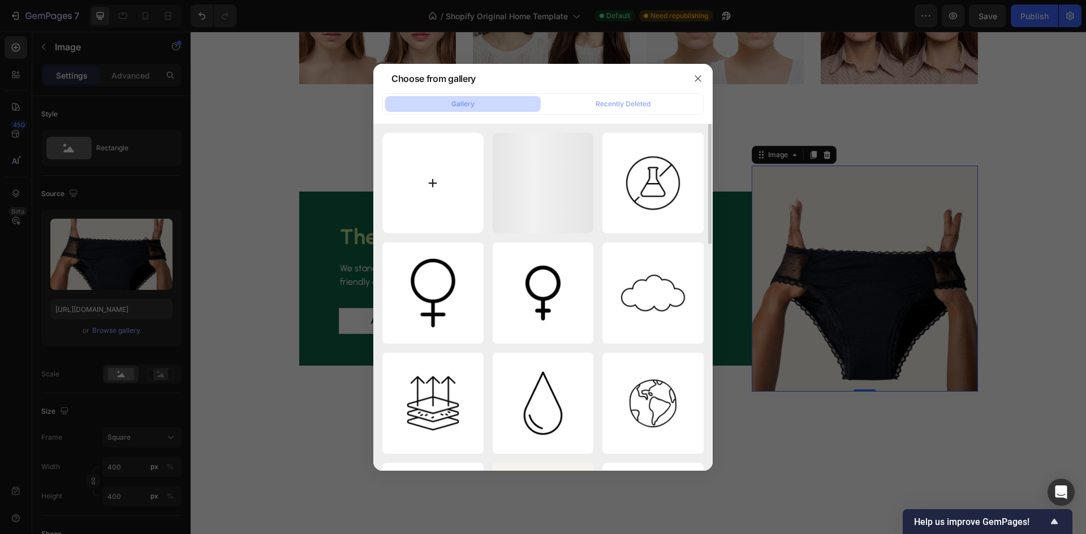
click at [438, 197] on input "file" at bounding box center [432, 183] width 101 height 101
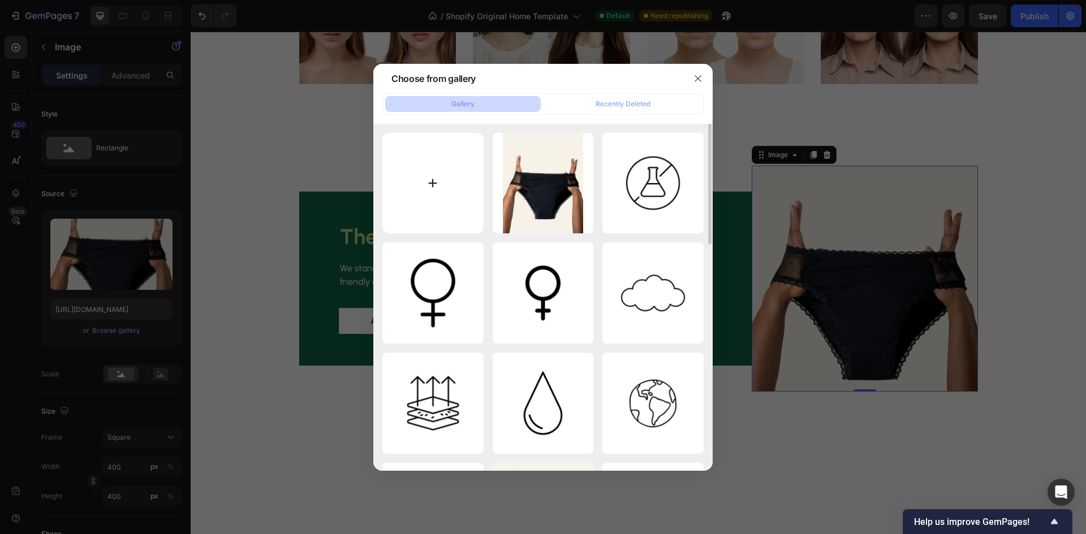
type input "C:\fakepath\1000020404.jpg"
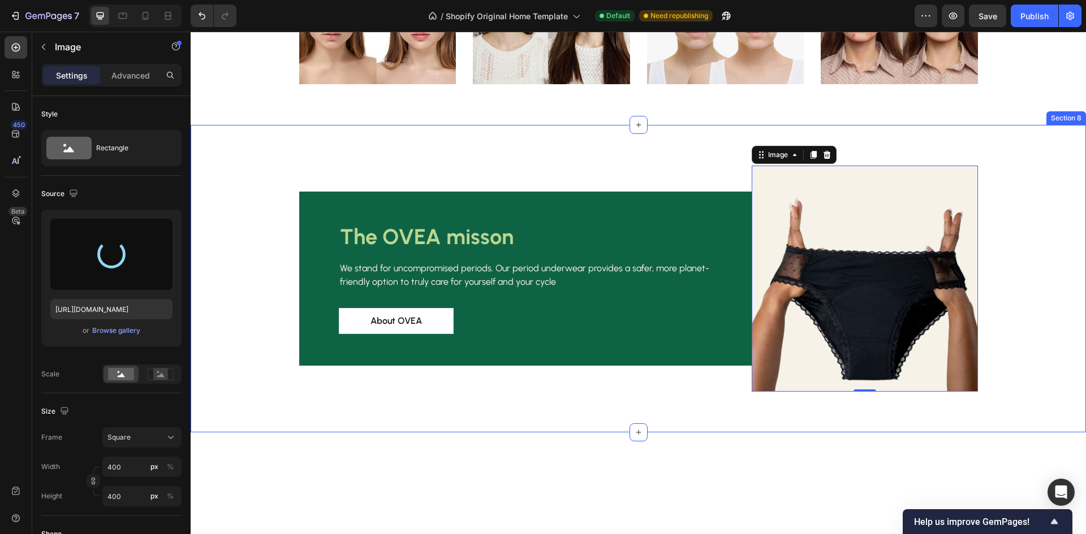
type input "[URL][DOMAIN_NAME]"
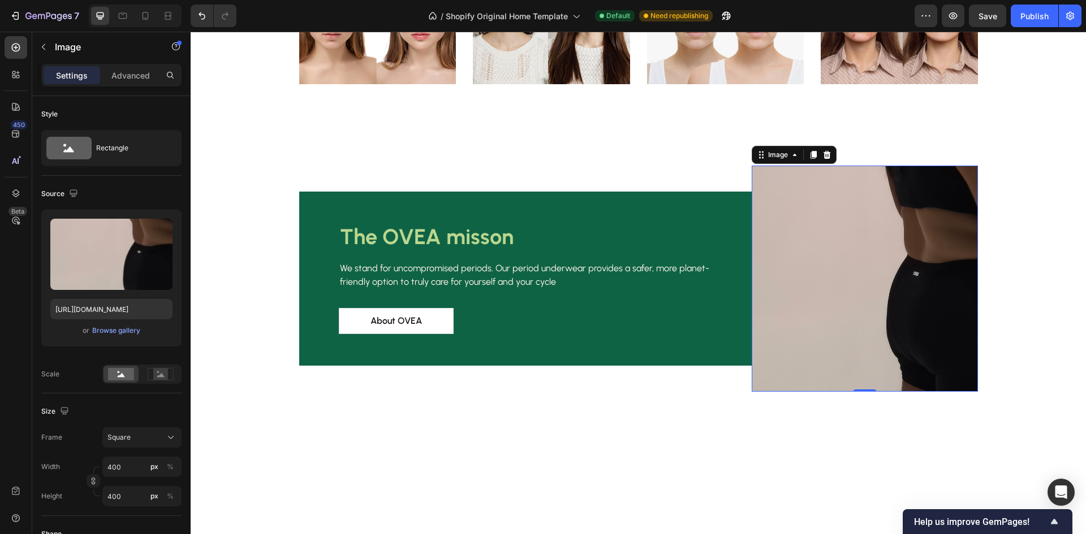
click at [798, 195] on img at bounding box center [864, 279] width 226 height 226
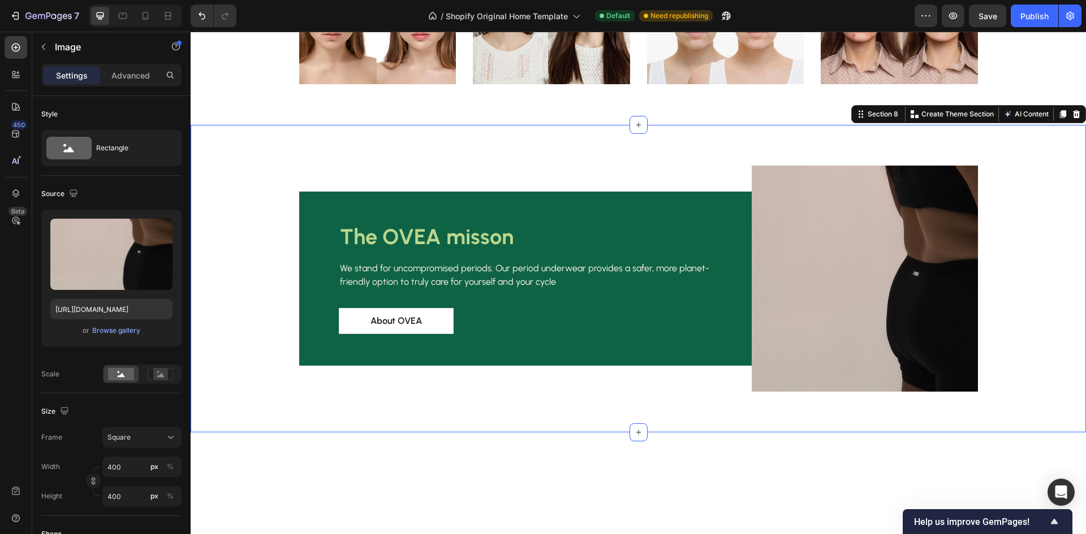
click at [1034, 301] on div "Image The OVEA misson Heading We stand for uncompromised periods. Our period un…" at bounding box center [638, 278] width 878 height 253
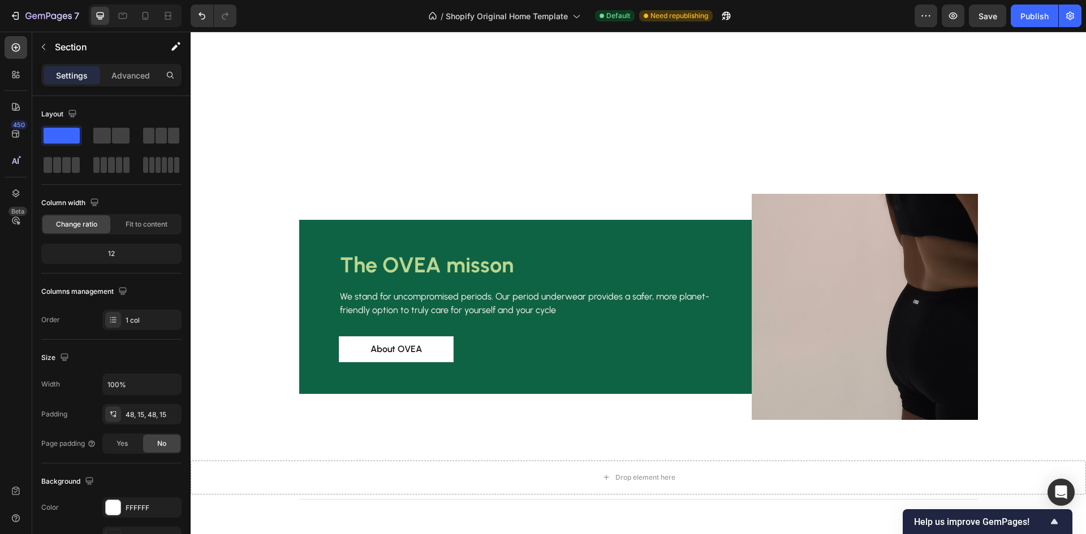
scroll to position [1696, 0]
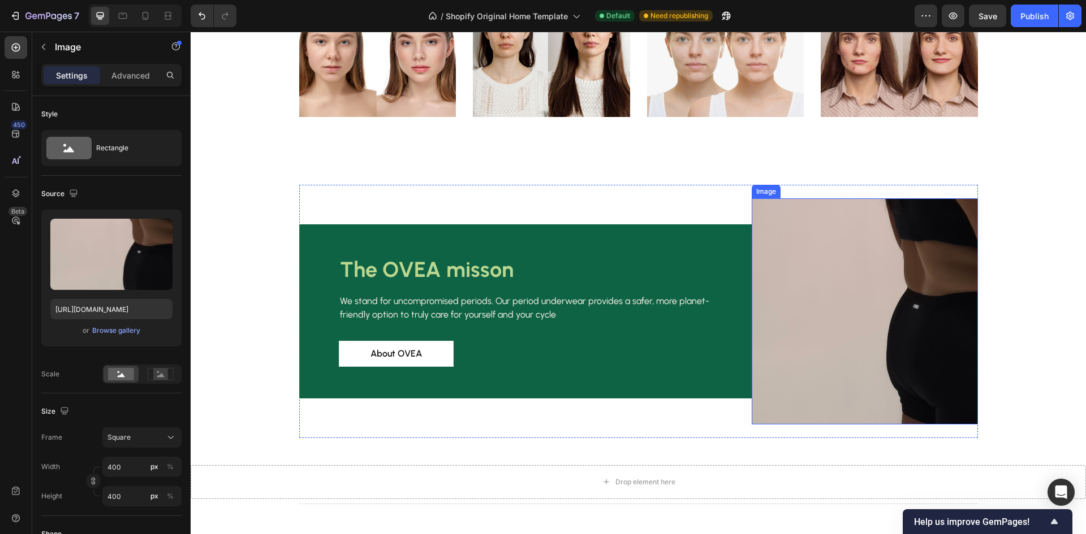
click at [867, 338] on img at bounding box center [864, 311] width 226 height 226
click at [115, 334] on div "Browse gallery" at bounding box center [116, 331] width 48 height 10
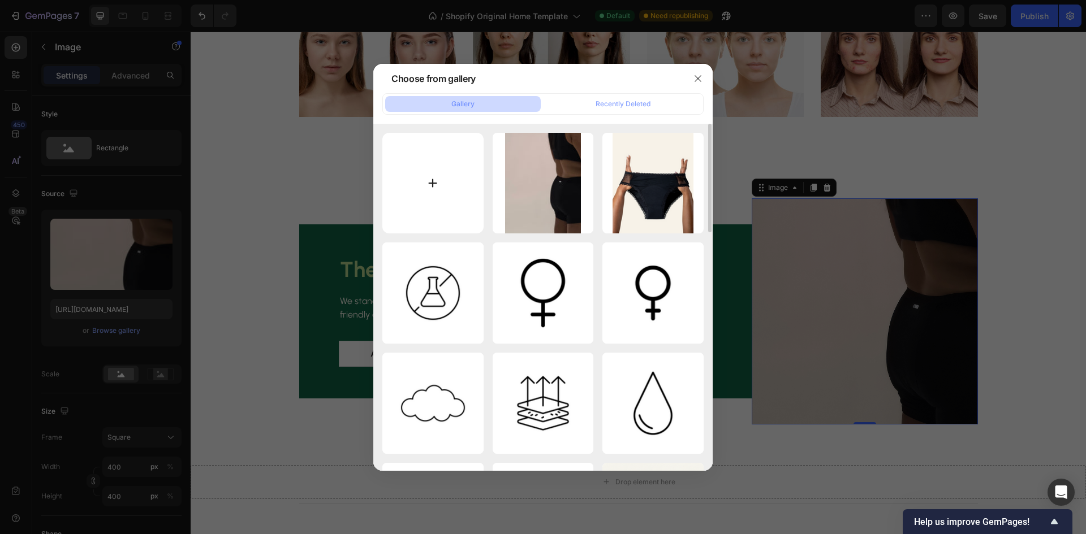
click at [456, 226] on input "file" at bounding box center [432, 183] width 101 height 101
type input "C:\fakepath\Image_Lounge-4525.jpg"
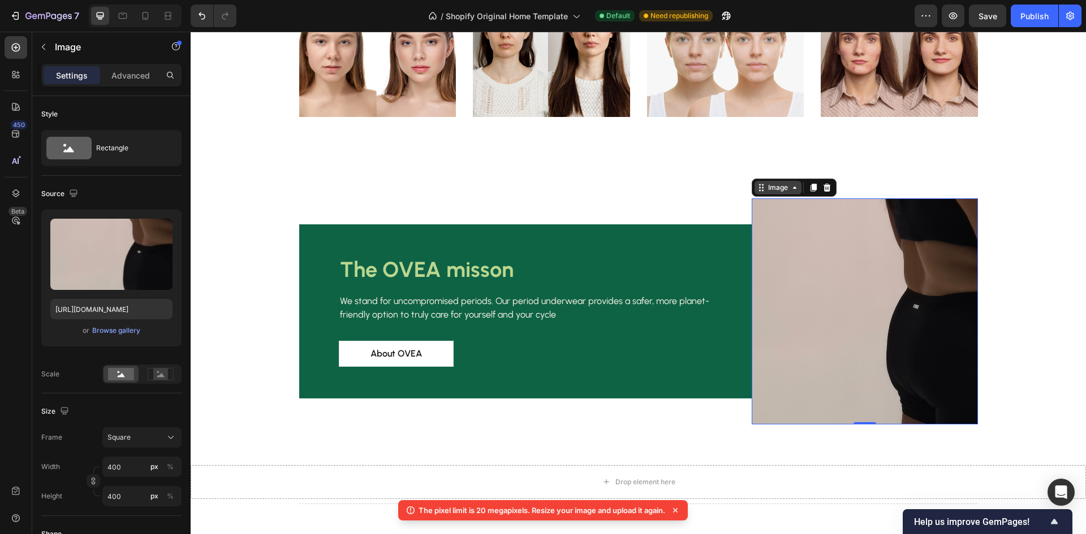
click at [767, 191] on div "Image" at bounding box center [778, 188] width 24 height 10
click at [122, 329] on div "Browse gallery" at bounding box center [116, 331] width 48 height 10
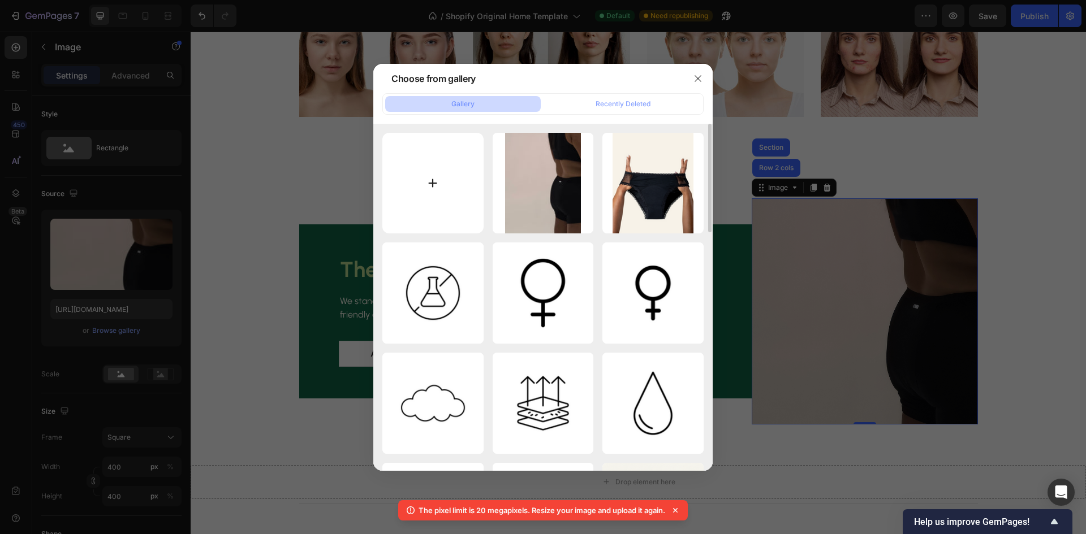
click at [421, 168] on input "file" at bounding box center [432, 183] width 101 height 101
type input "C:\fakepath\kin sa (2).png"
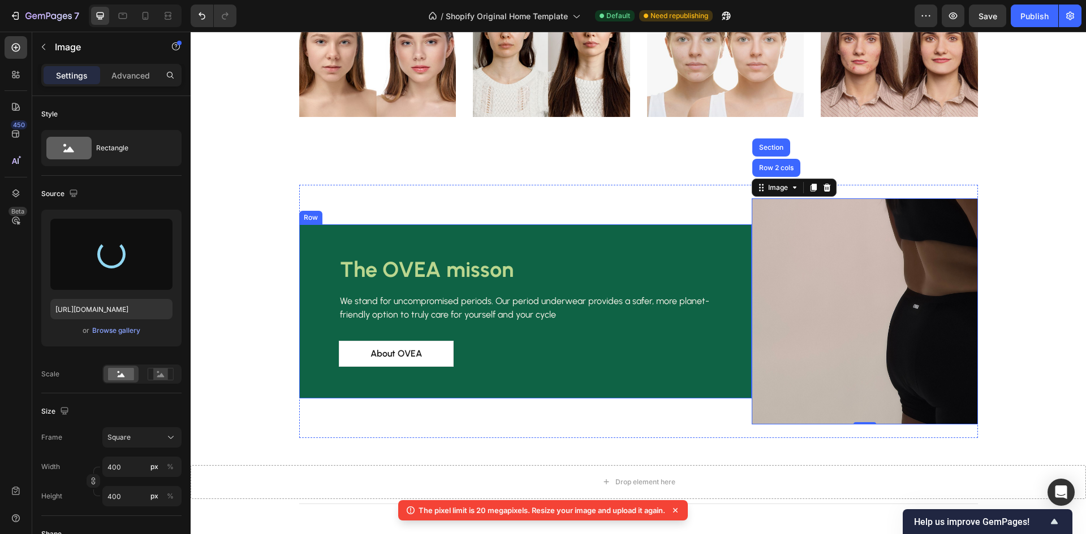
type input "[URL][DOMAIN_NAME]"
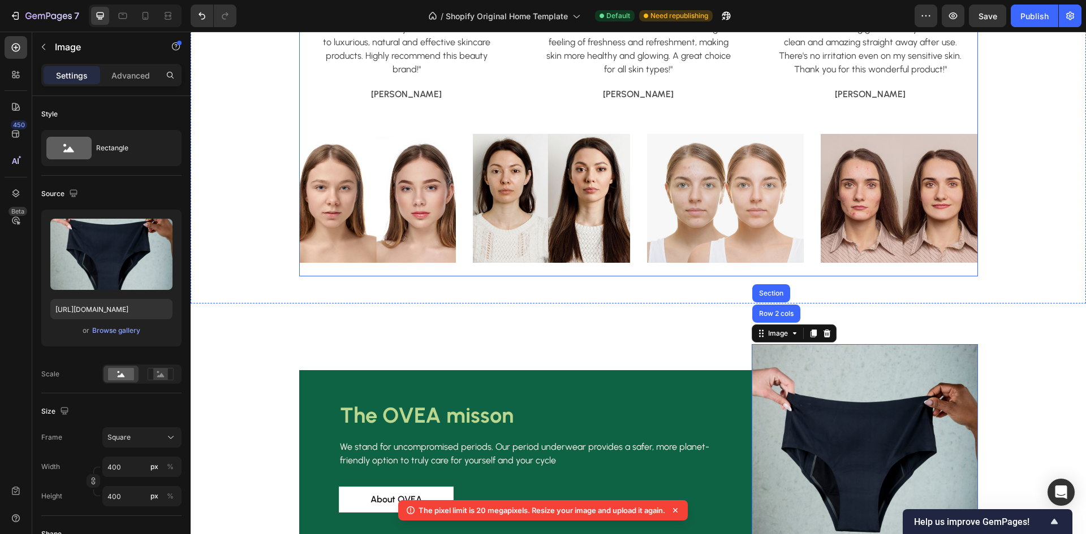
scroll to position [1414, 0]
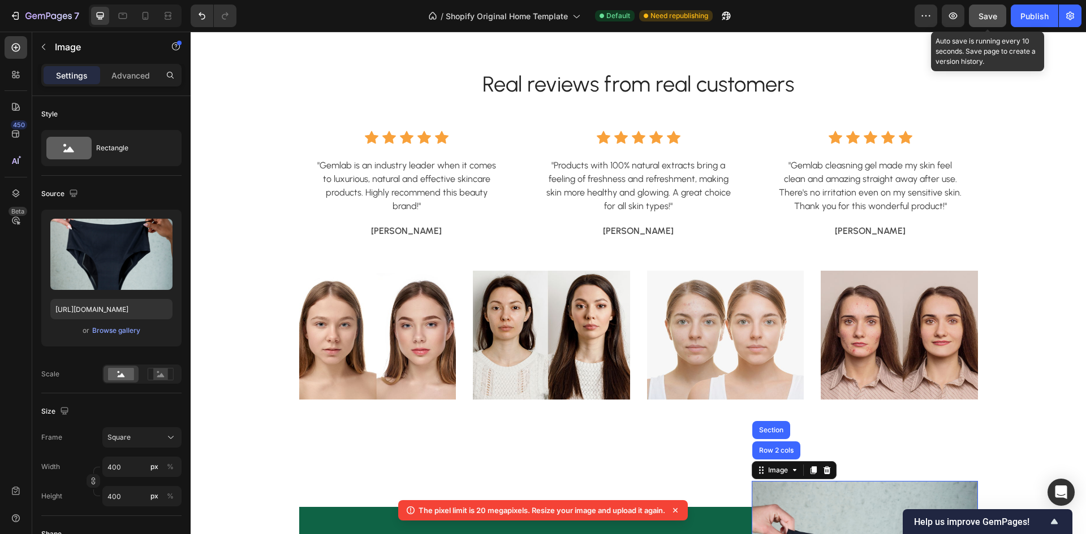
click at [983, 16] on span "Save" at bounding box center [987, 16] width 19 height 10
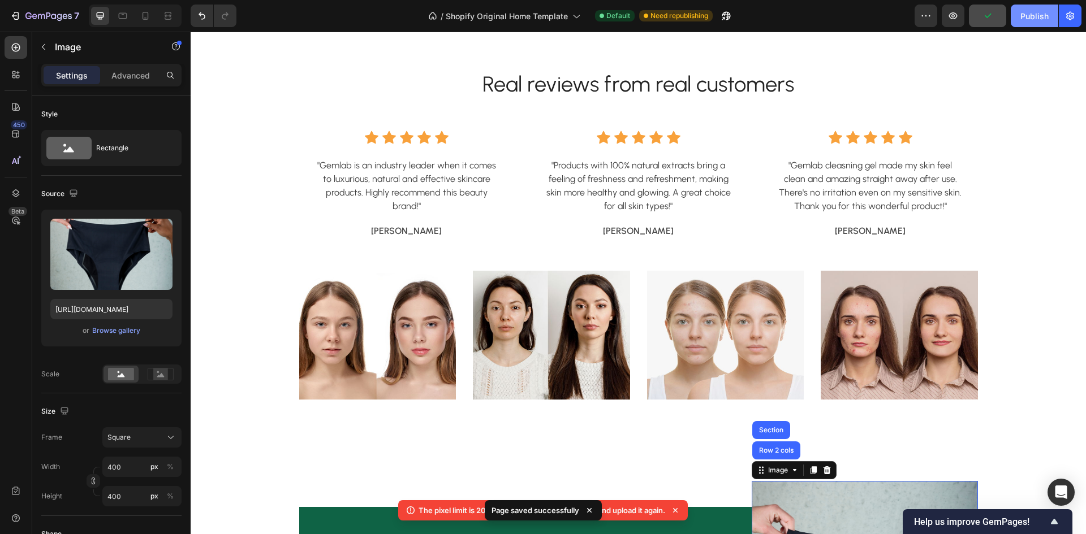
click at [1041, 11] on div "Publish" at bounding box center [1034, 16] width 28 height 12
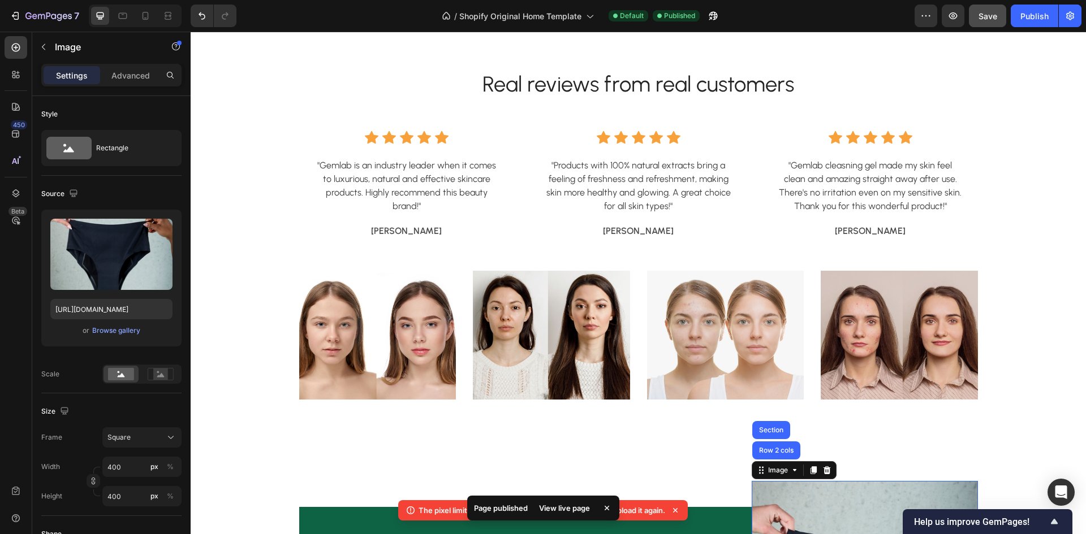
click at [571, 515] on div "View live page" at bounding box center [564, 508] width 64 height 16
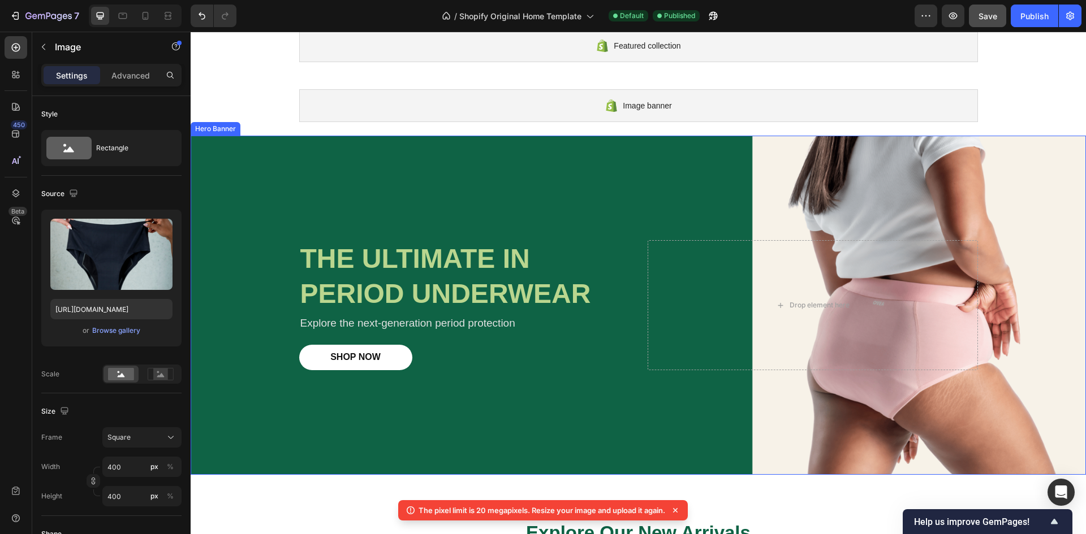
scroll to position [113, 0]
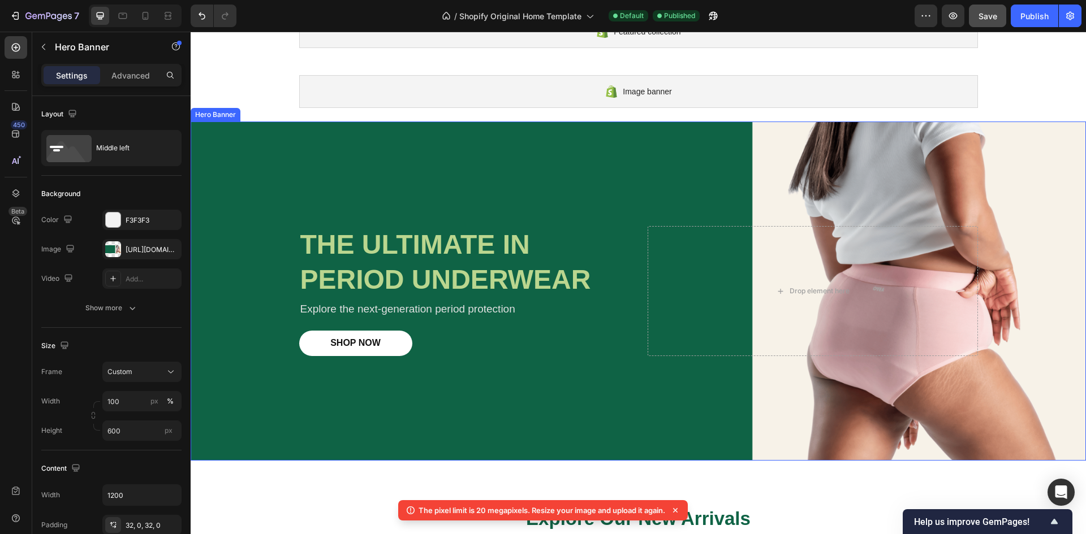
click at [347, 185] on div "Background Image" at bounding box center [638, 291] width 895 height 339
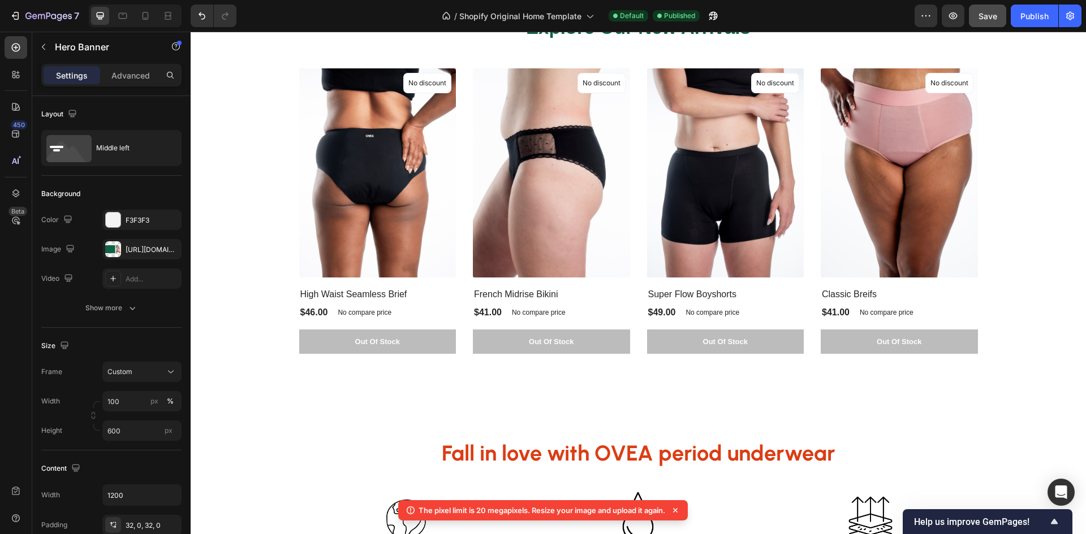
scroll to position [622, 0]
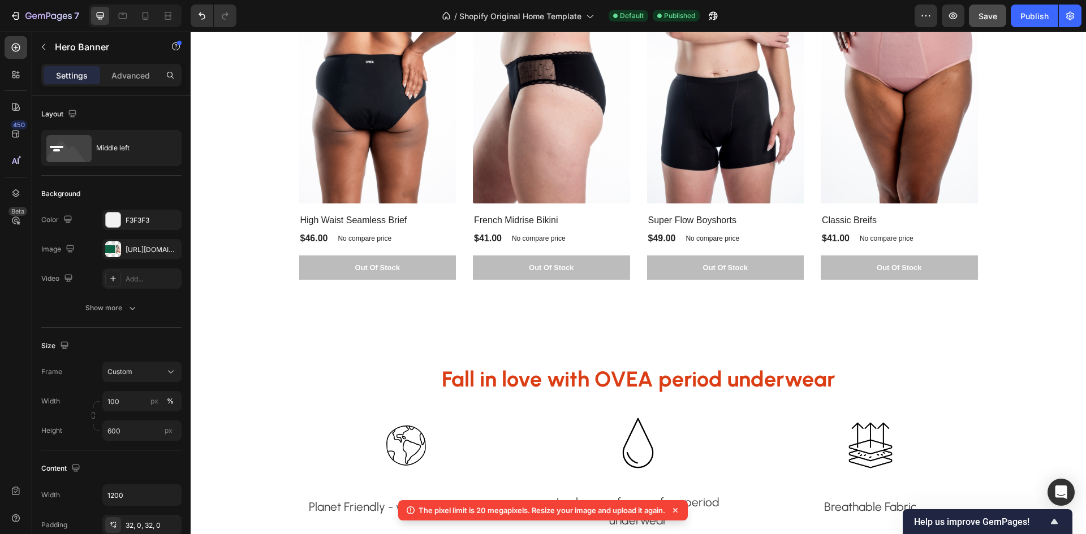
click at [674, 511] on icon at bounding box center [674, 510] width 11 height 11
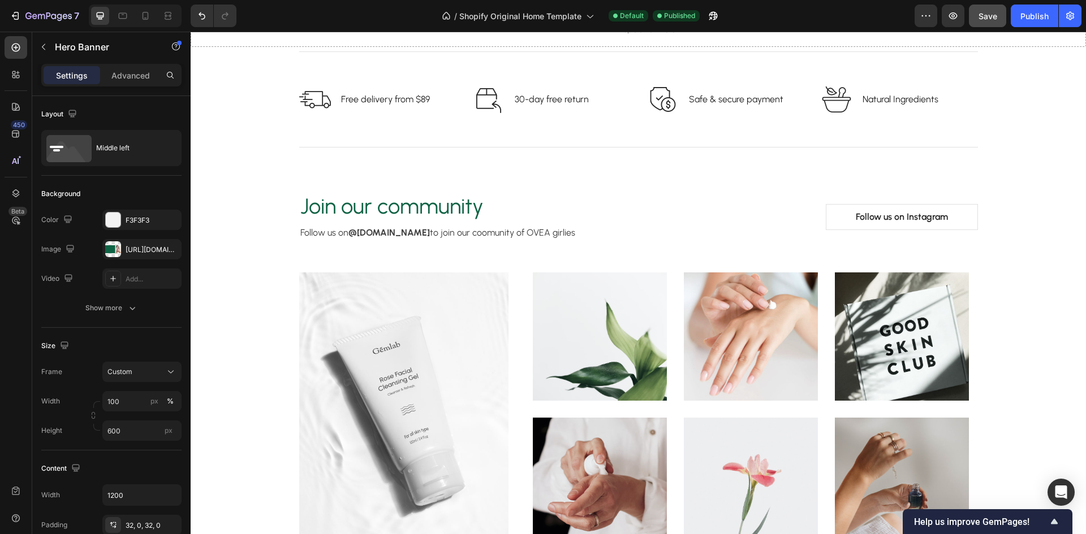
scroll to position [2035, 0]
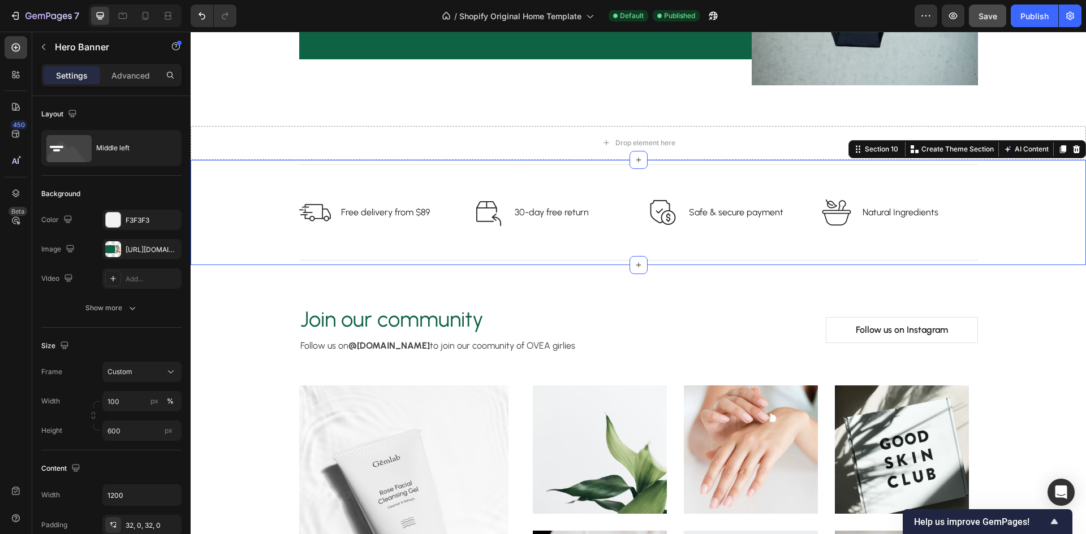
click at [264, 206] on div "Title Line Image Free delivery from $89 Text block Row Image 30-day free return…" at bounding box center [638, 212] width 878 height 105
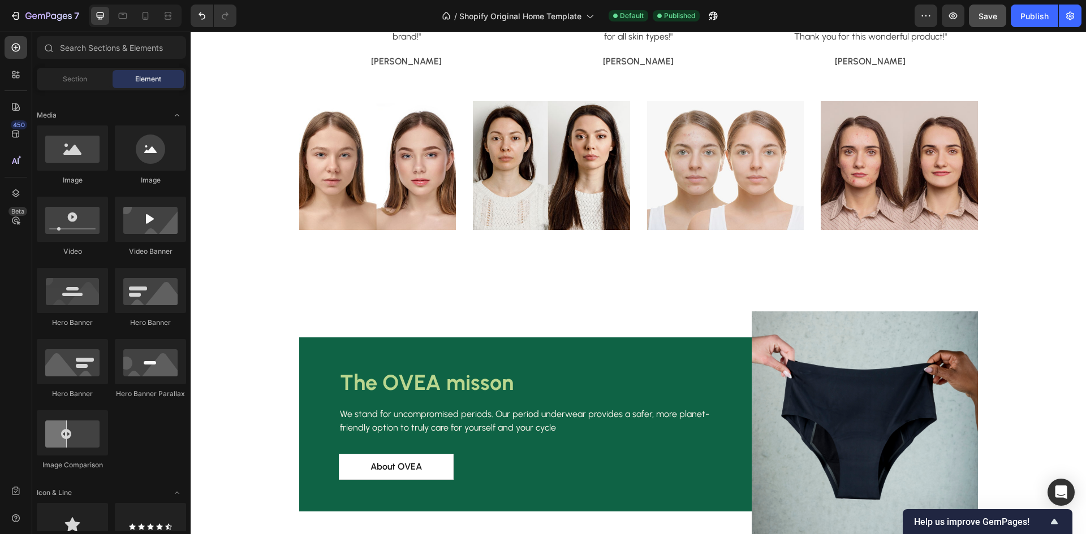
scroll to position [1922, 0]
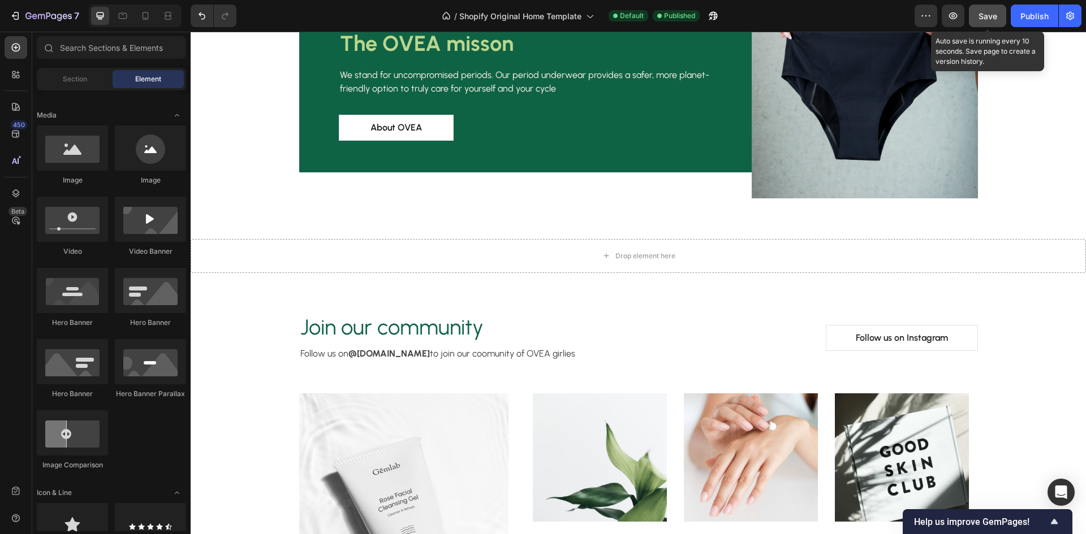
click at [995, 12] on span "Save" at bounding box center [987, 16] width 19 height 10
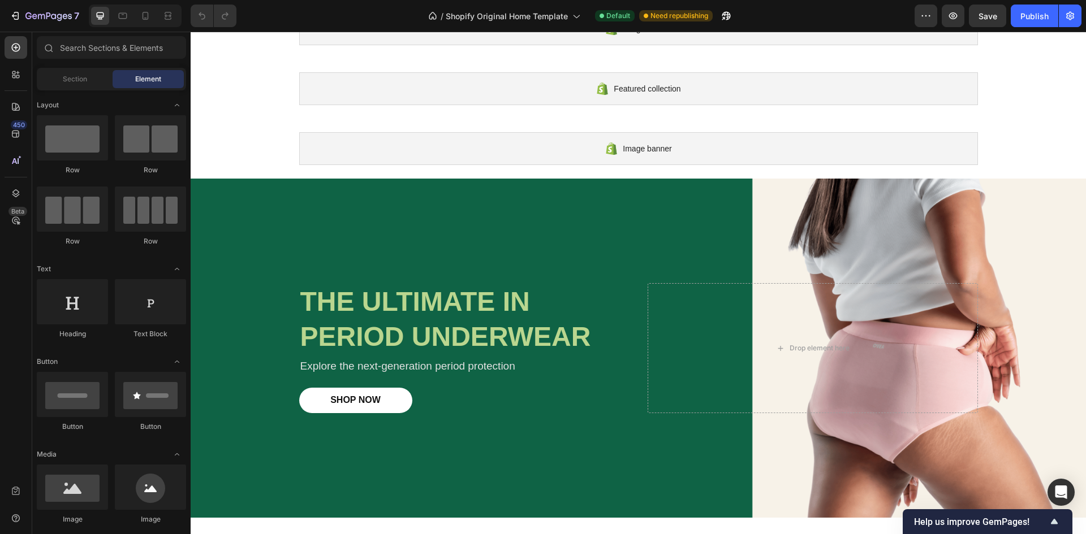
scroll to position [77, 0]
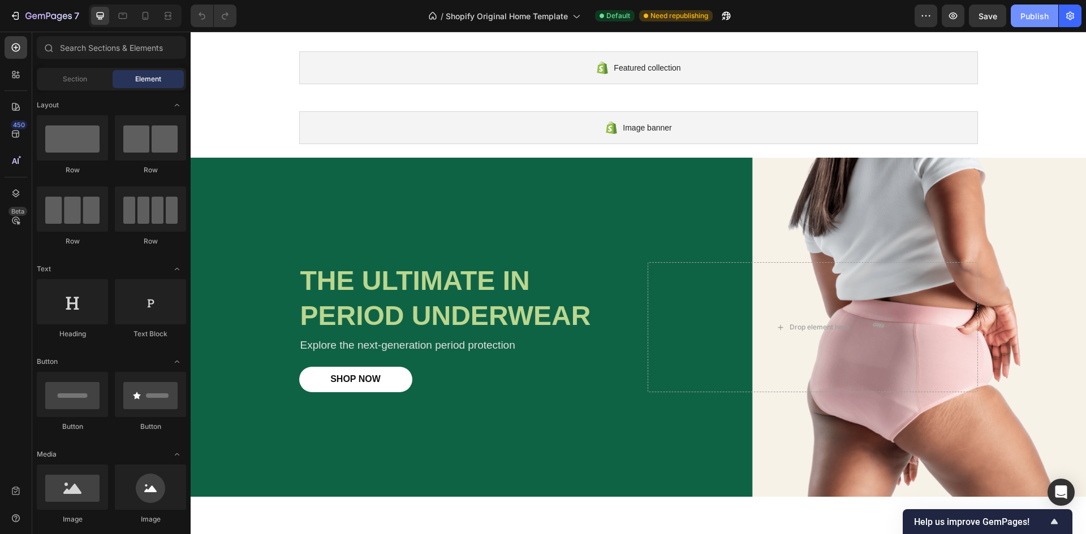
click at [1036, 17] on div "Publish" at bounding box center [1034, 16] width 28 height 12
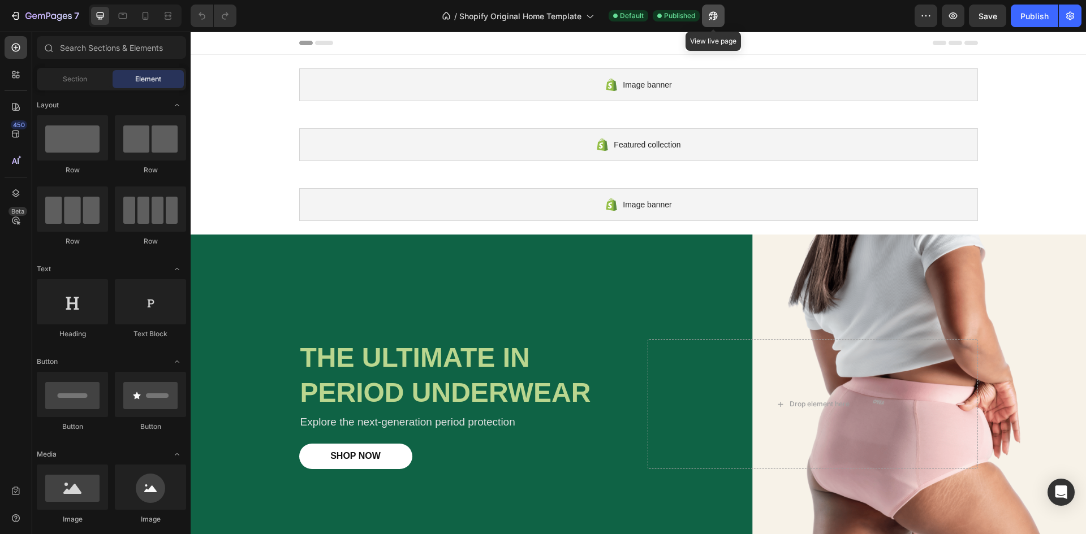
click at [719, 13] on icon "button" at bounding box center [712, 15] width 11 height 11
